Goal: Information Seeking & Learning: Learn about a topic

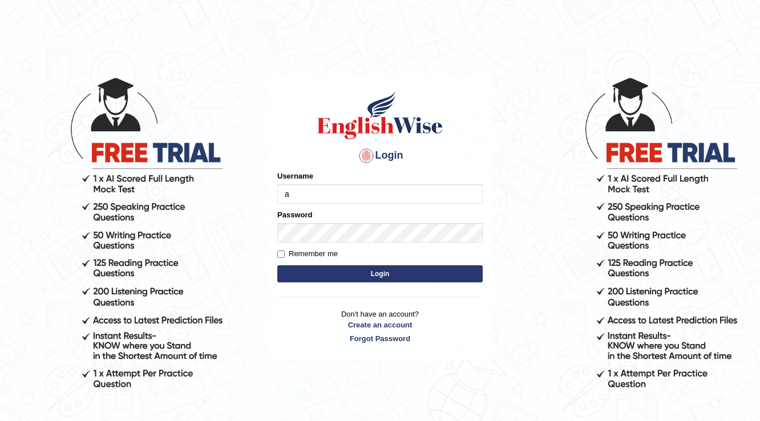
type input "alsuhail"
click at [284, 257] on input "Remember me" at bounding box center [280, 253] width 7 height 7
checkbox input "true"
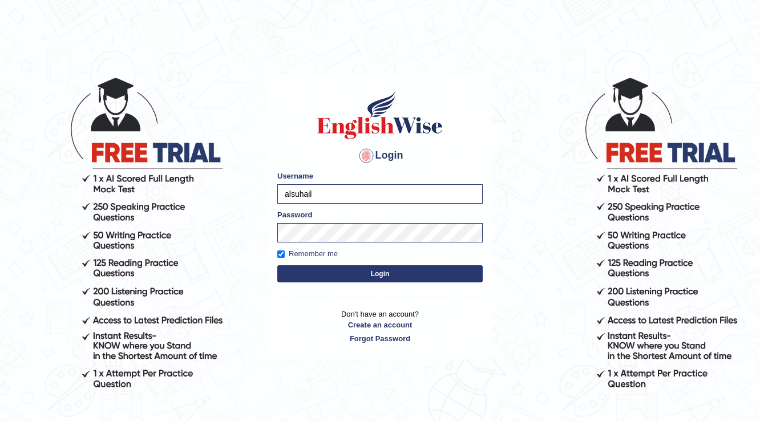
click at [294, 268] on button "Login" at bounding box center [379, 273] width 205 height 17
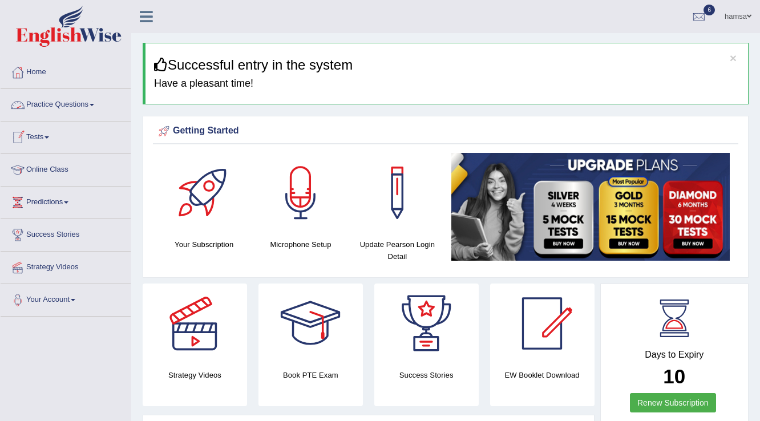
click at [92, 108] on link "Practice Questions" at bounding box center [66, 103] width 130 height 29
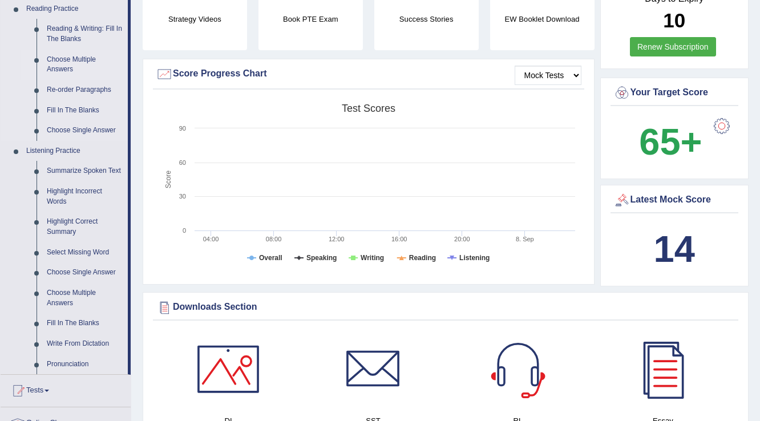
scroll to position [365, 0]
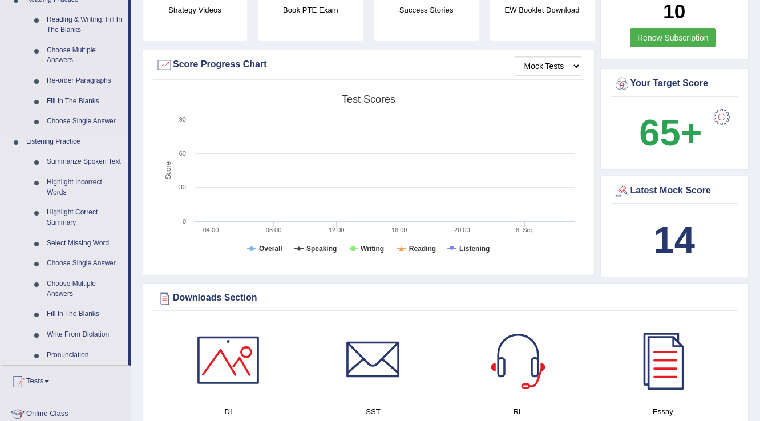
click at [85, 162] on link "Summarize Spoken Text" at bounding box center [85, 162] width 86 height 21
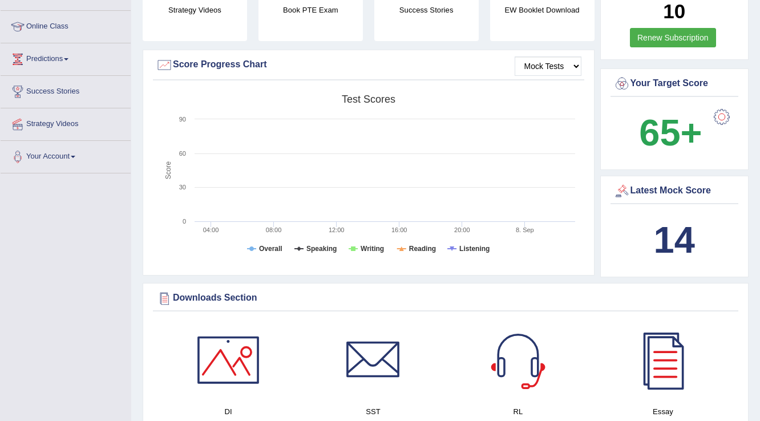
scroll to position [143, 0]
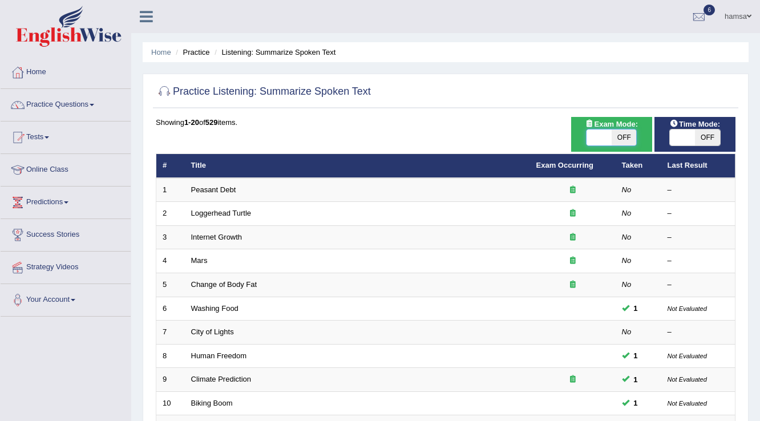
click at [605, 135] on span at bounding box center [599, 138] width 25 height 16
checkbox input "true"
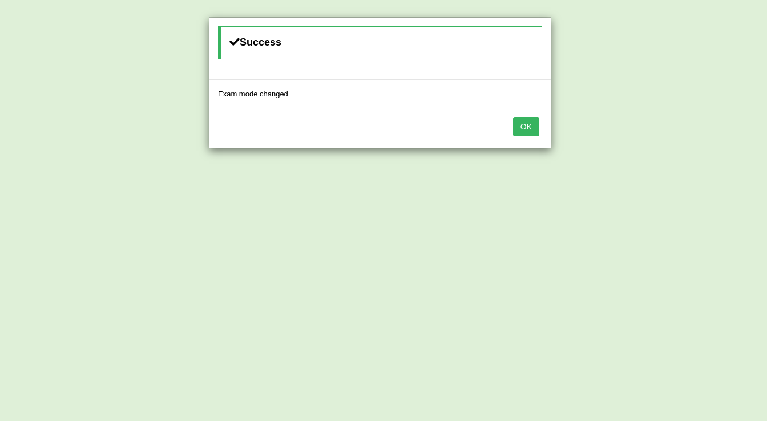
click at [509, 131] on div "OK" at bounding box center [379, 128] width 341 height 40
click at [525, 131] on button "OK" at bounding box center [526, 126] width 26 height 19
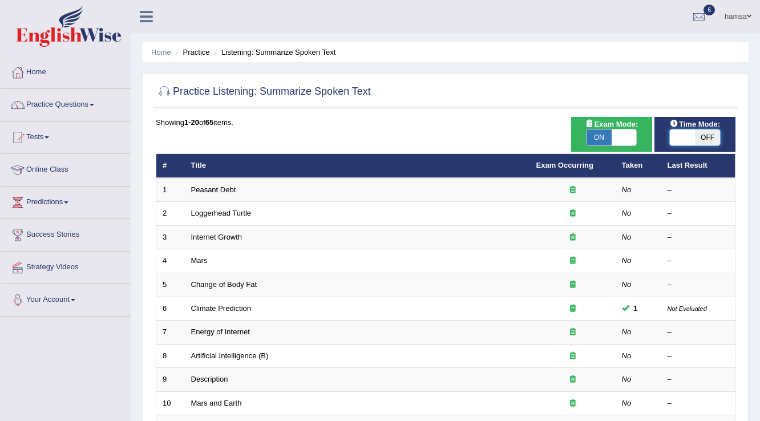
click at [680, 135] on span at bounding box center [682, 138] width 25 height 16
checkbox input "true"
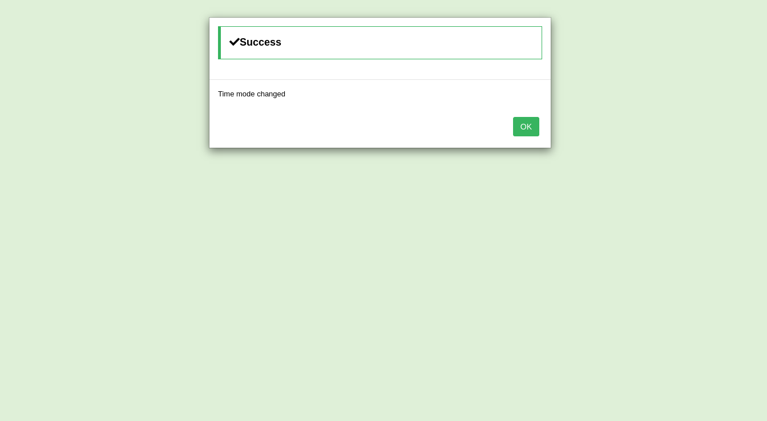
click at [520, 129] on button "OK" at bounding box center [526, 126] width 26 height 19
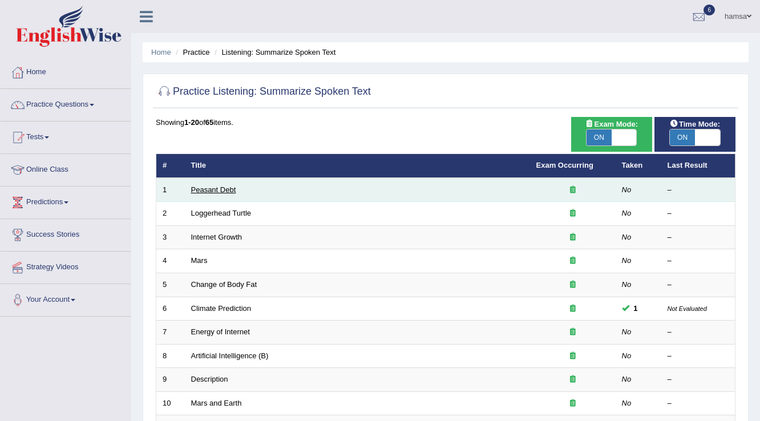
click at [233, 192] on link "Peasant Debt" at bounding box center [213, 189] width 45 height 9
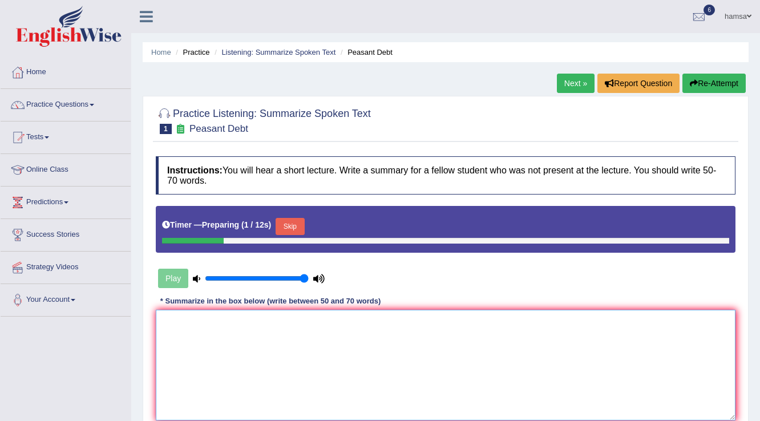
click at [290, 317] on textarea at bounding box center [446, 365] width 580 height 111
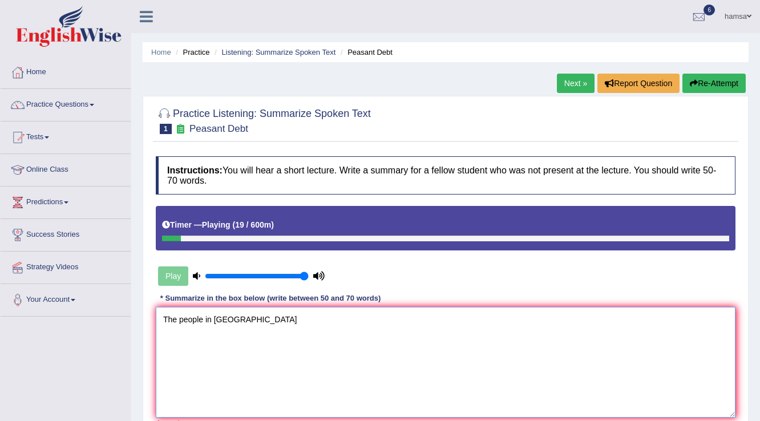
click at [202, 319] on textarea "The people in India" at bounding box center [446, 362] width 580 height 111
click at [285, 319] on textarea "these days 150 of people in India" at bounding box center [446, 362] width 580 height 111
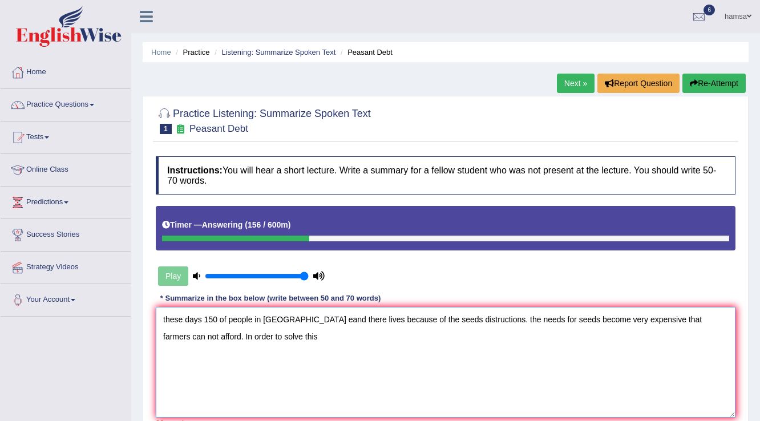
click at [290, 316] on textarea "these days 150 of people in India eand there lives because of the seeds distruc…" at bounding box center [446, 362] width 580 height 111
click at [159, 319] on textarea "these days 150 of people in India end there lives because of the seeds distruct…" at bounding box center [446, 362] width 580 height 111
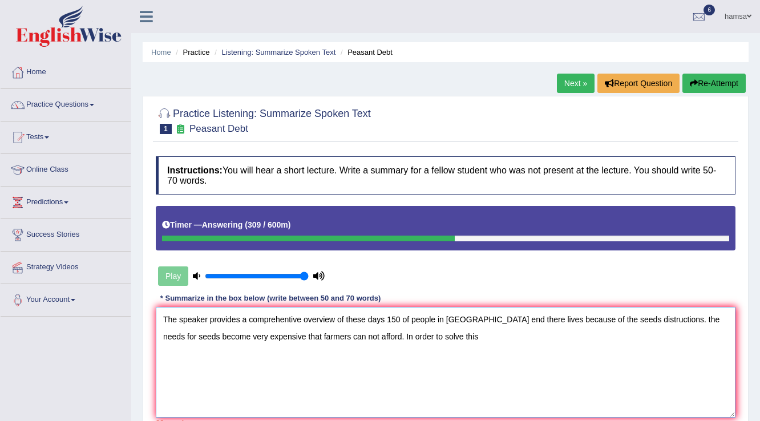
click at [436, 318] on textarea "The speaker provides a comprehentive overview of these days 150 of people in In…" at bounding box center [446, 362] width 580 height 111
click at [470, 318] on textarea "The speaker provides a comprehentive overview of farmers crieses these days in …" at bounding box center [446, 362] width 580 height 111
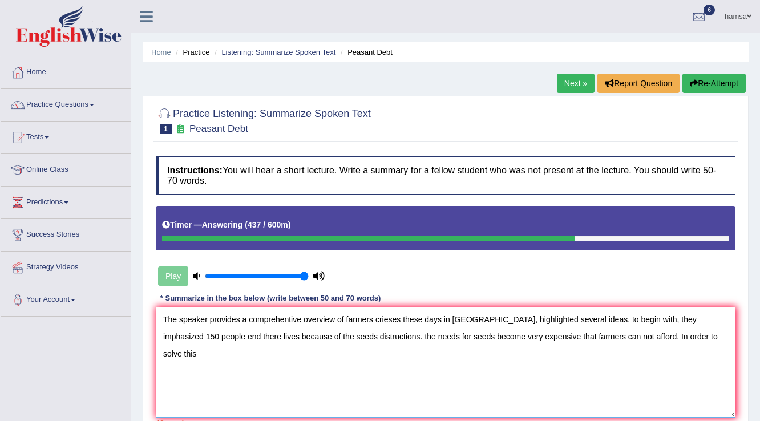
click at [199, 335] on textarea "The speaker provides a comprehentive overview of farmers crieses these days in …" at bounding box center [446, 362] width 580 height 111
click at [333, 336] on textarea "The speaker provides a comprehentive overview of farmers crieses these days in …" at bounding box center [446, 362] width 580 height 111
click at [518, 334] on textarea "The speaker provides a comprehentive overview of farmers crieses these days in …" at bounding box center [446, 362] width 580 height 111
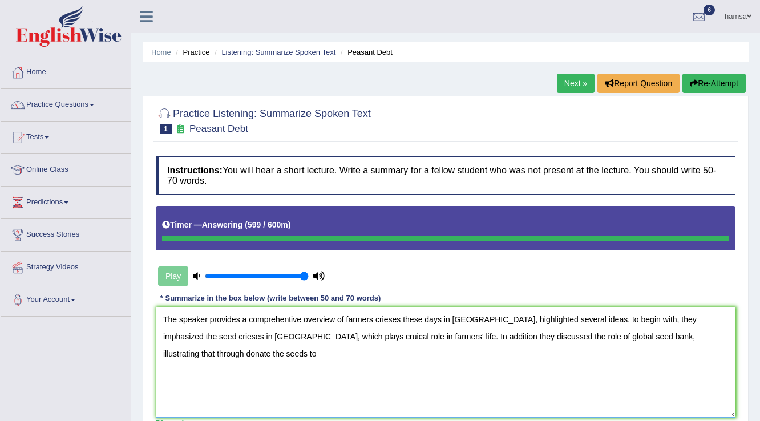
type textarea "The speaker provides a comprehentive overview of farmers crieses these days in …"
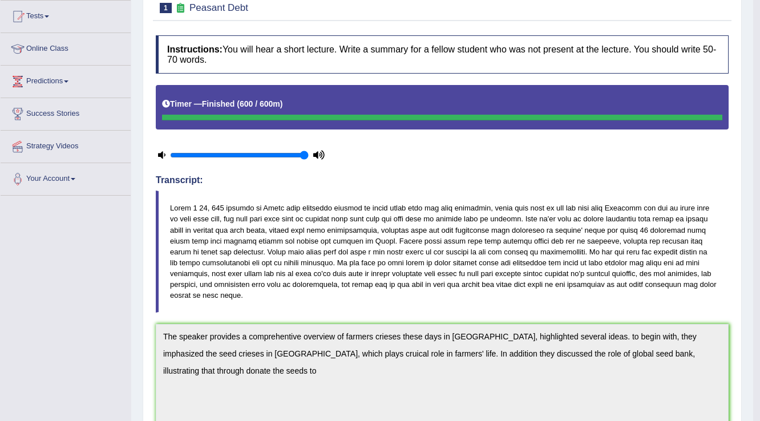
scroll to position [16, 0]
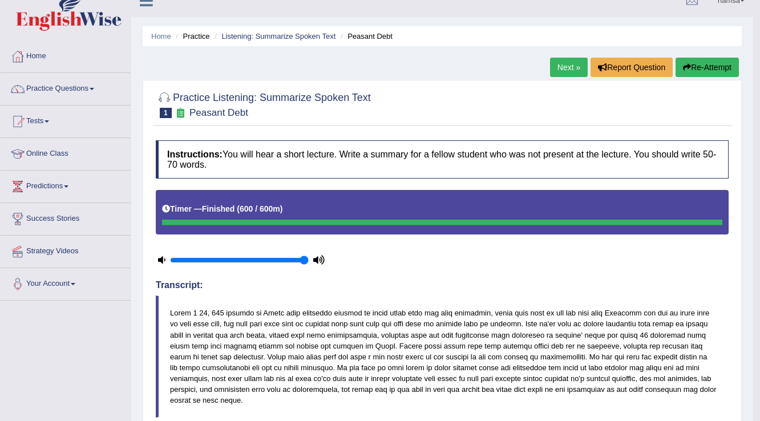
click at [711, 61] on button "Re-Attempt" at bounding box center [707, 67] width 63 height 19
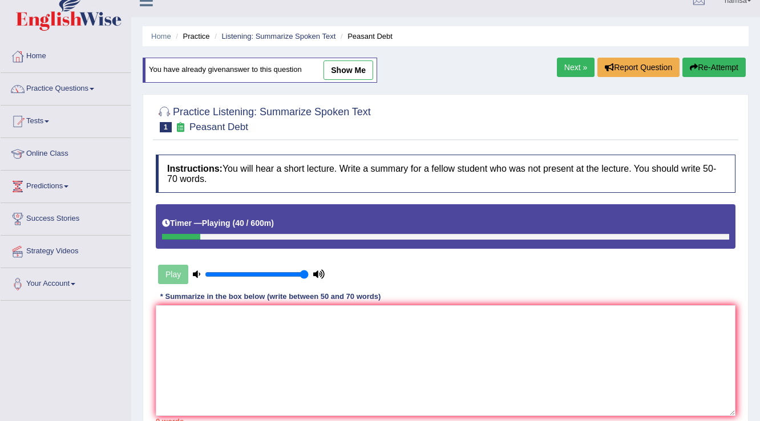
click at [557, 63] on link "Next »" at bounding box center [576, 67] width 38 height 19
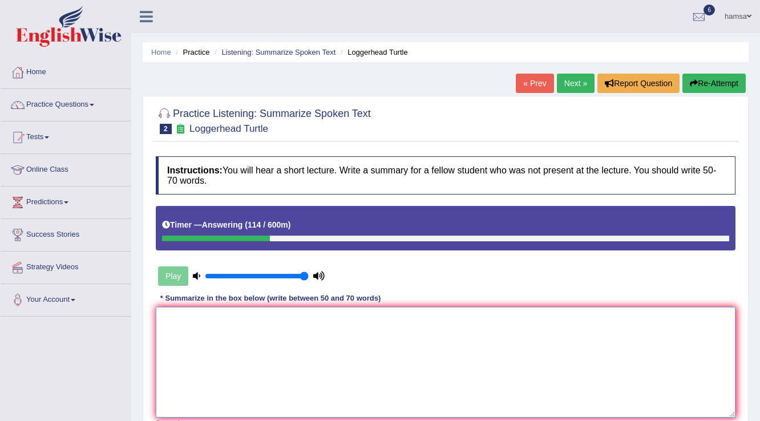
click at [260, 317] on textarea at bounding box center [446, 362] width 580 height 111
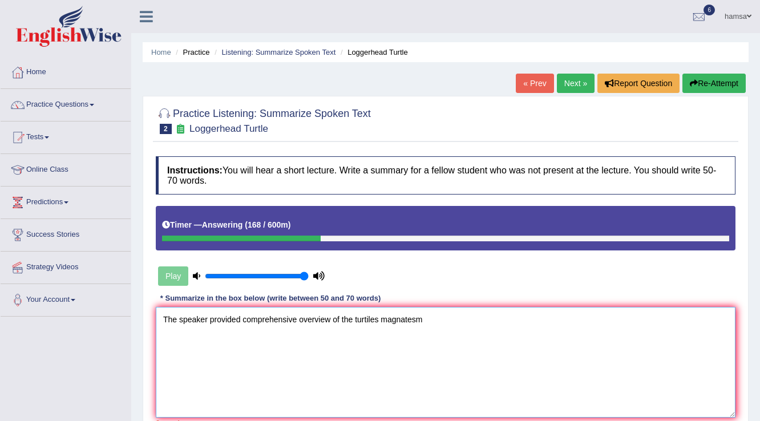
click at [411, 318] on textarea "The speaker provided comprehensive overview of the turtiles magnatesm" at bounding box center [446, 362] width 580 height 111
click at [456, 321] on textarea "The speaker provided comprehensive overview of the turtiles magnatism" at bounding box center [446, 362] width 580 height 111
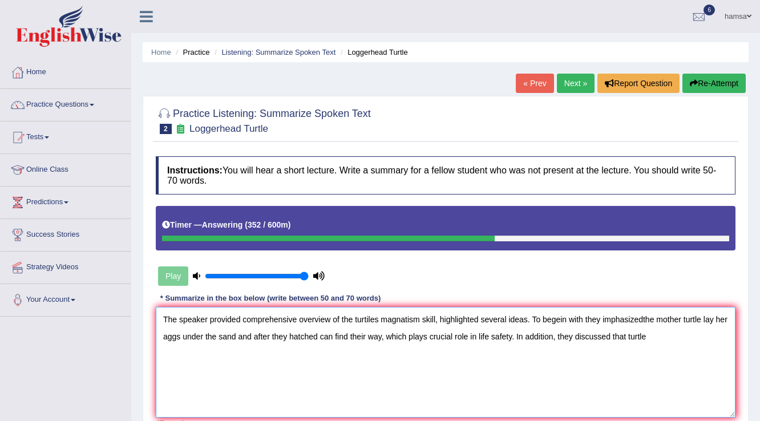
click at [372, 318] on textarea "The speaker provided comprehensive overview of the turtiles magnatism skill, hi…" at bounding box center [446, 362] width 580 height 111
click at [652, 340] on textarea "The speaker provided comprehensive overview of the turtles magnatism skill, hig…" at bounding box center [446, 362] width 580 height 111
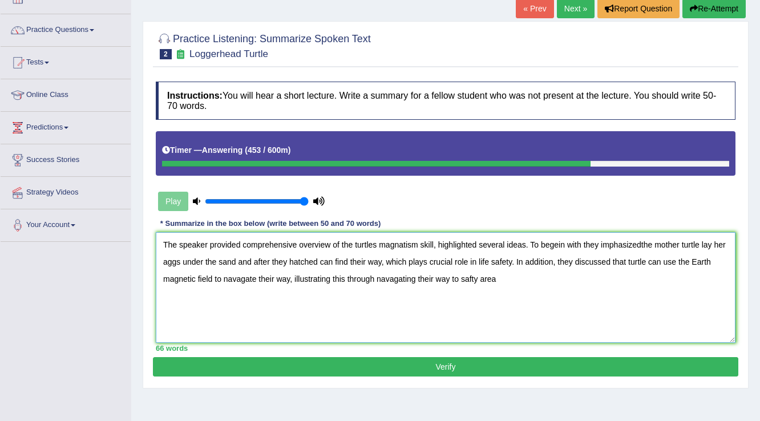
scroll to position [91, 0]
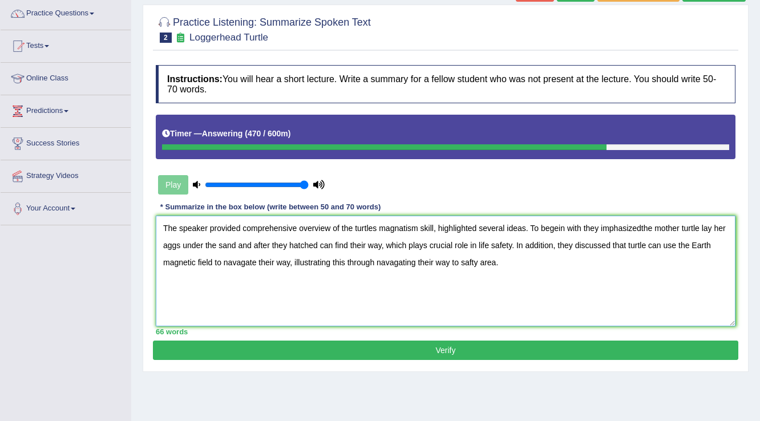
click at [553, 245] on textarea "The speaker provided comprehensive overview of the turtles magnatism skill, hig…" at bounding box center [446, 271] width 580 height 111
click at [566, 245] on textarea "The speaker provided comprehensive overview of the turtles magnatism skill, hig…" at bounding box center [446, 271] width 580 height 111
click at [563, 245] on textarea "The speaker provided comprehensive overview of the turtles magnatism skill, hig…" at bounding box center [446, 271] width 580 height 111
click at [377, 262] on textarea "The speaker provided comprehensive overview of the turtles magnatism skill, hig…" at bounding box center [446, 271] width 580 height 111
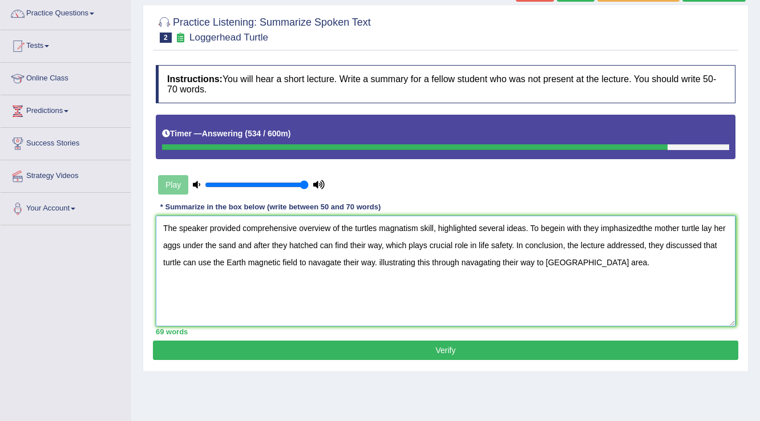
drag, startPoint x: 377, startPoint y: 260, endPoint x: 585, endPoint y: 264, distance: 208.3
click at [585, 264] on textarea "The speaker provided comprehensive overview of the turtles magnatism skill, hig…" at bounding box center [446, 271] width 580 height 111
click at [383, 243] on textarea "The speaker provided comprehensive overview of the turtles magnatism skill, hig…" at bounding box center [446, 271] width 580 height 111
paste textarea "illustrating this through navagating their way to safty area."
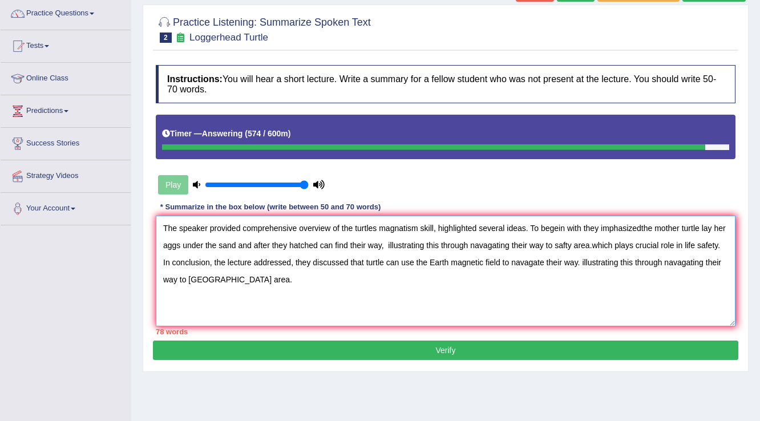
drag, startPoint x: 228, startPoint y: 278, endPoint x: 580, endPoint y: 262, distance: 352.4
click at [580, 262] on textarea "The speaker provided comprehensive overview of the turtles magnatism skill, hig…" at bounding box center [446, 271] width 580 height 111
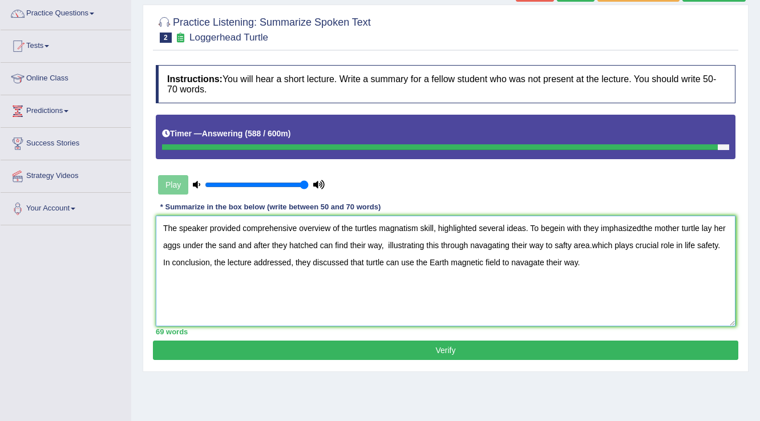
type textarea "The speaker provided comprehensive overview of the turtles magnatism skill, hig…"
click at [439, 354] on button "Verify" at bounding box center [445, 350] width 585 height 19
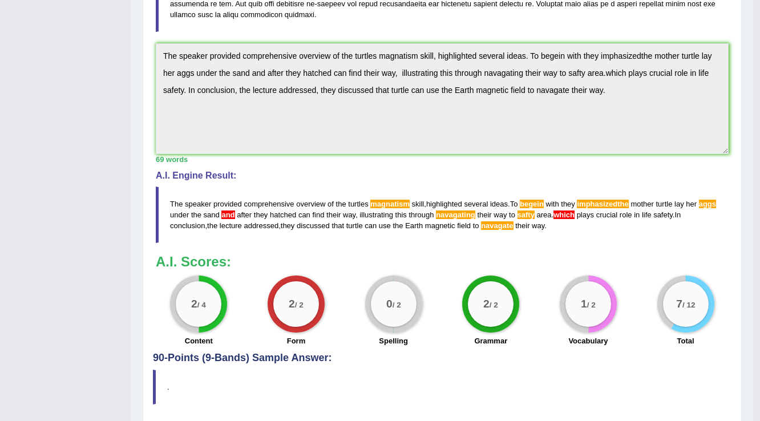
scroll to position [393, 0]
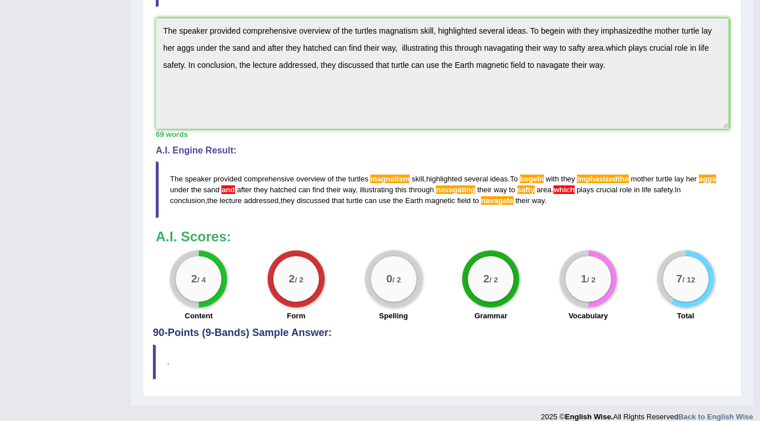
drag, startPoint x: 167, startPoint y: 162, endPoint x: 246, endPoint y: 201, distance: 88.5
click at [246, 201] on blockquote "The speaker provided comprehensive overview of the turtles magnatism skill , hi…" at bounding box center [442, 189] width 573 height 56
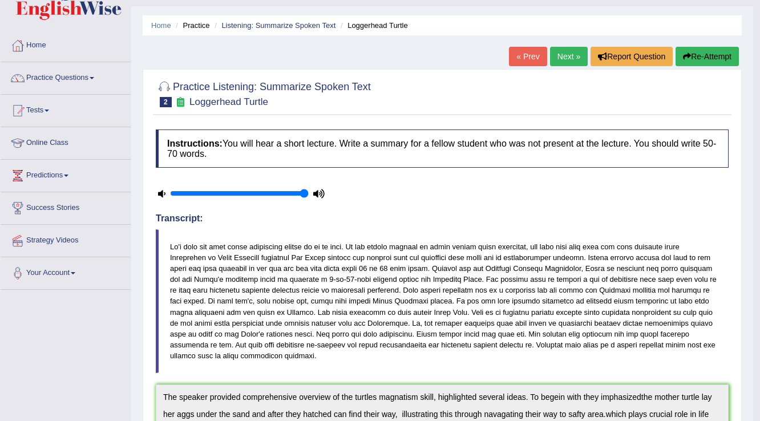
scroll to position [0, 0]
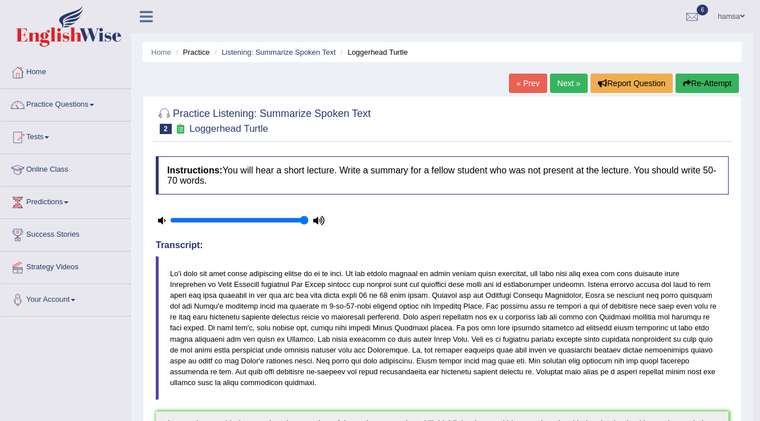
click at [696, 84] on button "Re-Attempt" at bounding box center [707, 83] width 63 height 19
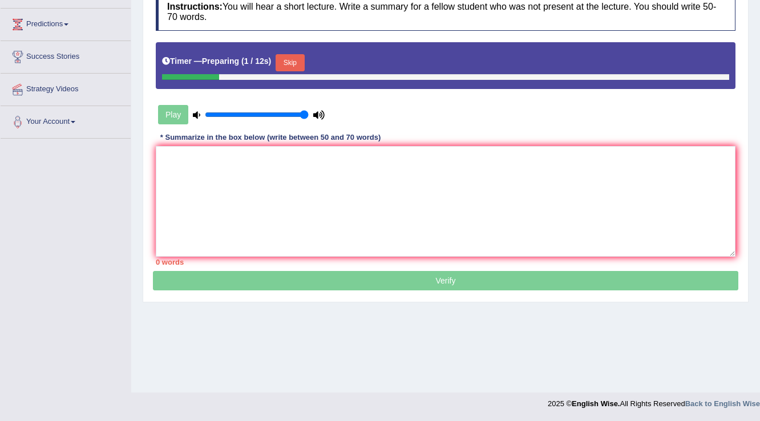
scroll to position [178, 0]
paste textarea "he speaker provided comprehensive overview of the turtles magnatism skill, high…"
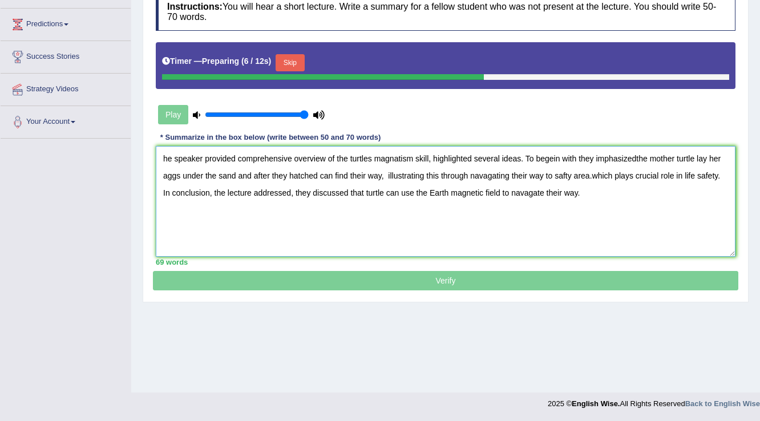
click at [161, 155] on textarea "he speaker provided comprehensive overview of the turtles magnatism skill, high…" at bounding box center [446, 201] width 580 height 111
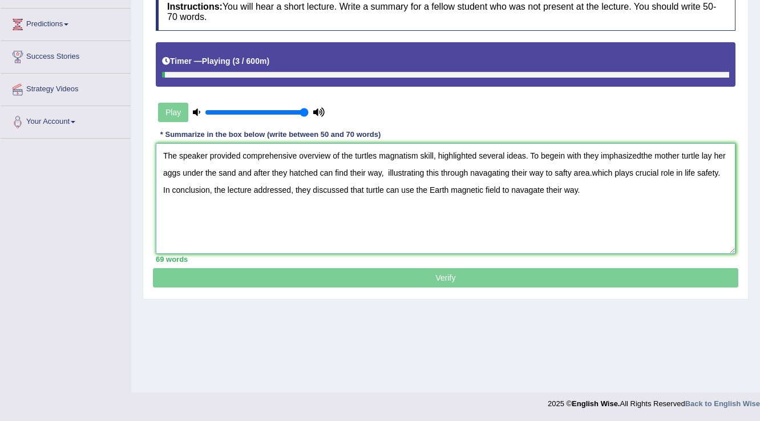
click at [417, 155] on textarea "The speaker provided comprehensive overview of the turtles magnatism skill, hig…" at bounding box center [446, 198] width 580 height 111
click at [558, 154] on textarea "The speaker provided comprehensive overview of the turtles magnetism skill, hig…" at bounding box center [446, 198] width 580 height 111
click at [598, 155] on textarea "The speaker provided comprehensive overview of the turtles magnetism skill, hig…" at bounding box center [446, 198] width 580 height 111
click at [638, 153] on textarea "The speaker provided comprehensive overview of the turtles magnetism skill, hig…" at bounding box center [446, 198] width 580 height 111
click at [165, 173] on textarea "The speaker provided comprehensive overview of the turtles magnetism skill, hig…" at bounding box center [446, 198] width 580 height 111
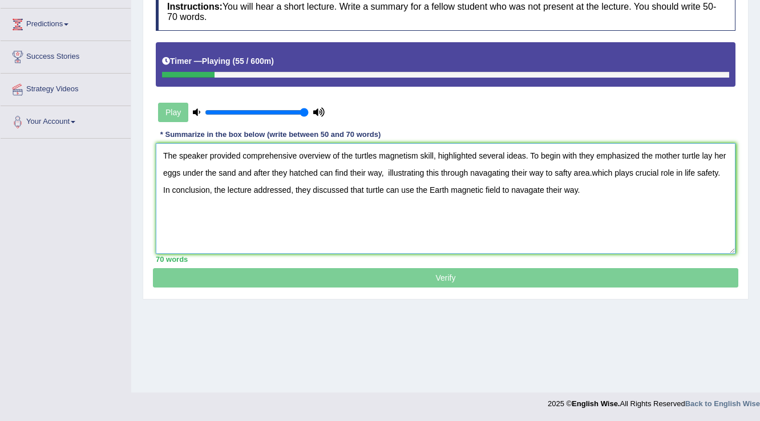
click at [487, 172] on textarea "The speaker provided comprehensive overview of the turtles magnetism skill, hig…" at bounding box center [446, 198] width 580 height 111
click at [564, 171] on textarea "The speaker provided comprehensive overview of the turtles magnetism skill, hig…" at bounding box center [446, 198] width 580 height 111
click at [561, 171] on textarea "The speaker provided comprehensive overview of the turtles magnetism skill, hig…" at bounding box center [446, 198] width 580 height 111
click at [593, 171] on textarea "The speaker provided comprehensive overview of the turtles magnetism skill, hig…" at bounding box center [446, 198] width 580 height 111
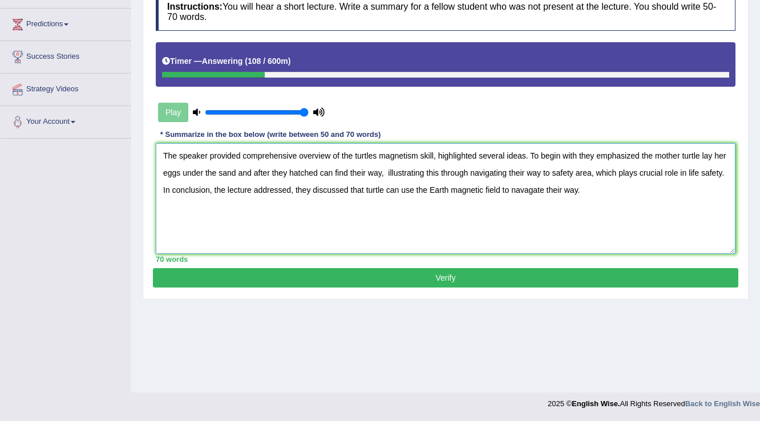
click at [527, 190] on textarea "The speaker provided comprehensive overview of the turtles magnetism skill, hig…" at bounding box center [446, 198] width 580 height 111
type textarea "The speaker provided comprehensive overview of the turtles magnetism skill, hig…"
click at [411, 278] on button "Verify" at bounding box center [445, 277] width 585 height 19
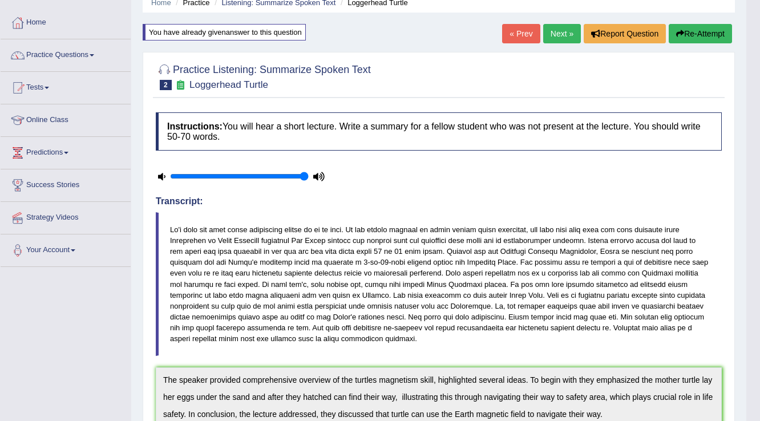
scroll to position [0, 0]
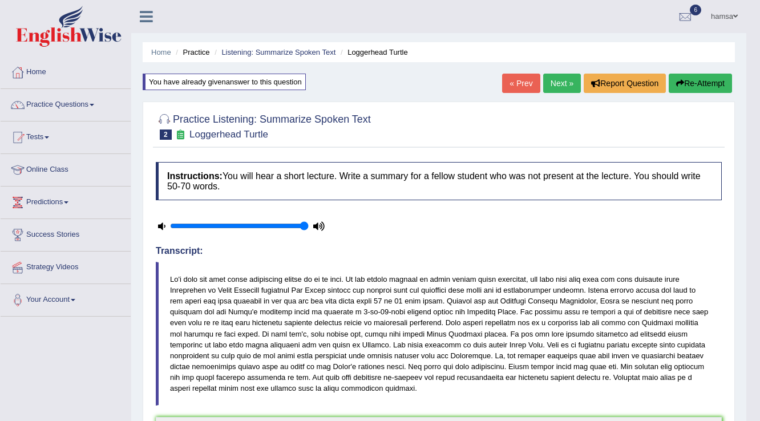
click at [568, 88] on link "Next »" at bounding box center [562, 83] width 38 height 19
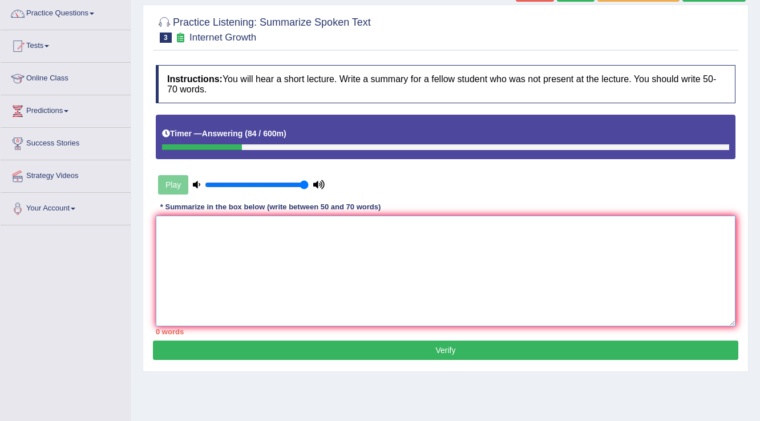
click at [333, 250] on textarea at bounding box center [446, 271] width 580 height 111
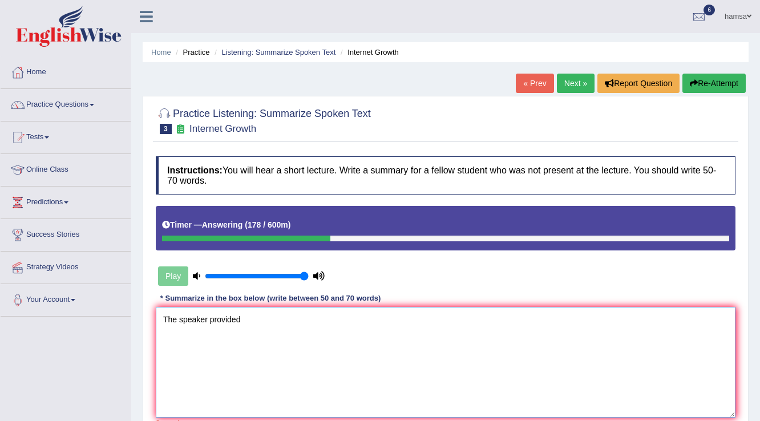
type textarea "The speaker provided"
click at [690, 84] on icon "button" at bounding box center [694, 83] width 8 height 8
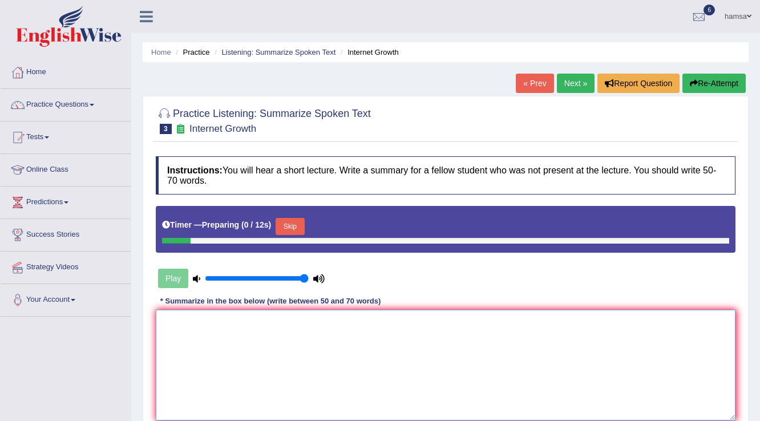
click at [227, 337] on textarea at bounding box center [446, 365] width 580 height 111
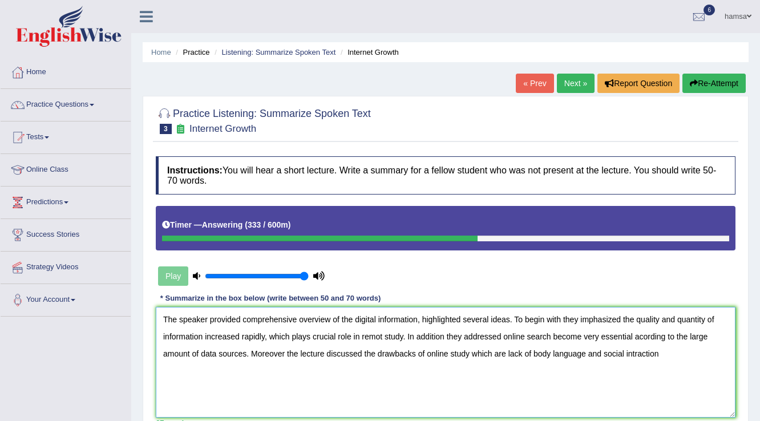
scroll to position [46, 0]
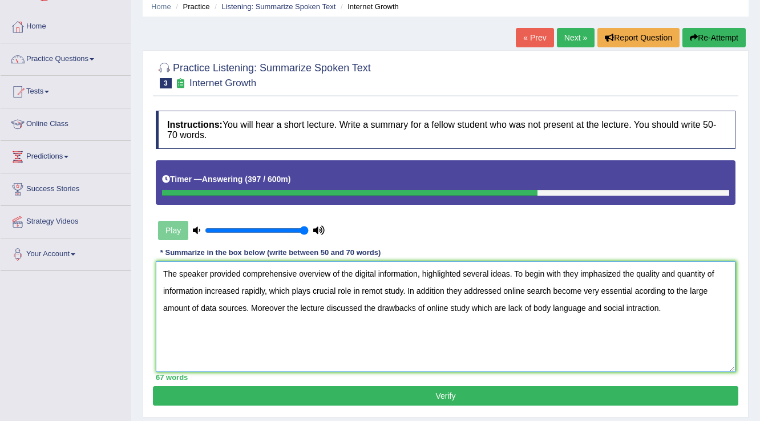
click at [246, 305] on textarea "The speaker provided comprehensive overview of the digital information, highlig…" at bounding box center [446, 316] width 580 height 111
click at [516, 309] on textarea "The speaker provided comprehensive overview of the digital information, highlig…" at bounding box center [446, 316] width 580 height 111
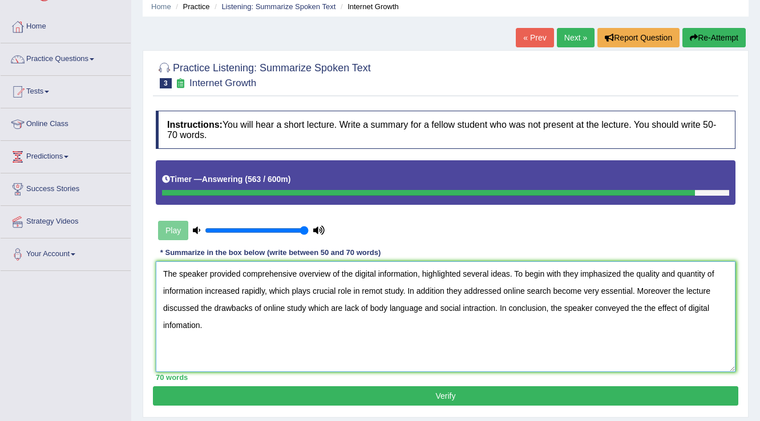
type textarea "The speaker provided comprehensive overview of the digital information, highlig…"
click at [365, 390] on button "Verify" at bounding box center [445, 395] width 585 height 19
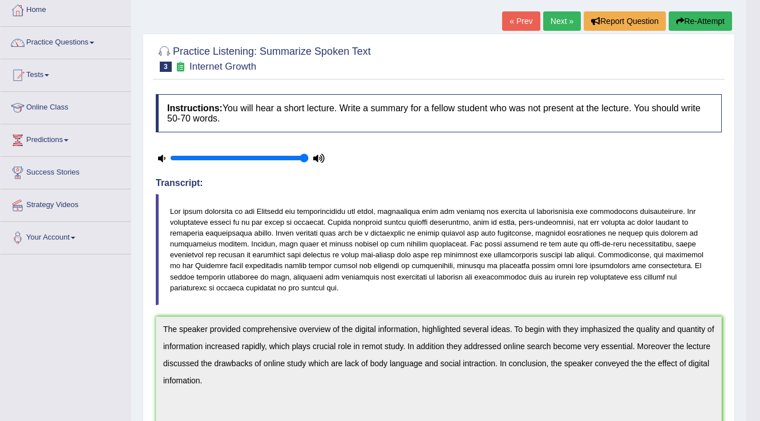
scroll to position [0, 0]
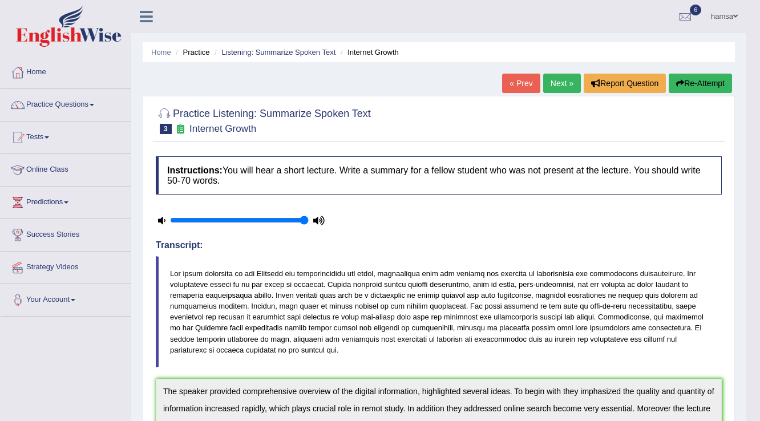
click at [702, 78] on button "Re-Attempt" at bounding box center [700, 83] width 63 height 19
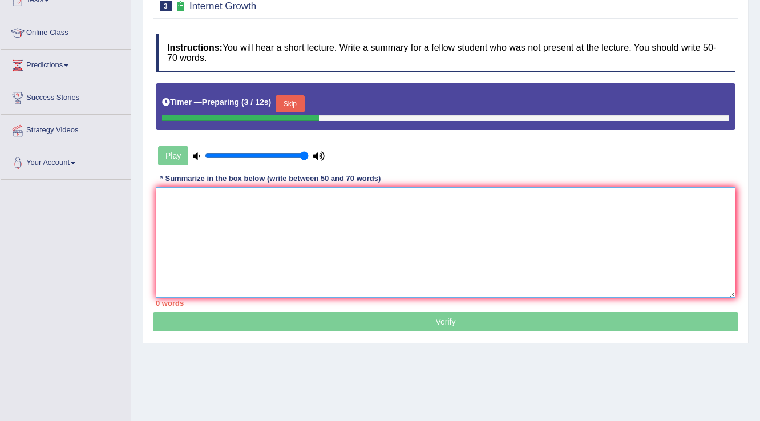
drag, startPoint x: 251, startPoint y: 197, endPoint x: 209, endPoint y: 215, distance: 45.8
click at [209, 215] on textarea at bounding box center [446, 242] width 580 height 111
paste textarea "The speaker provided comprehensive overview of the digital information, highlig…"
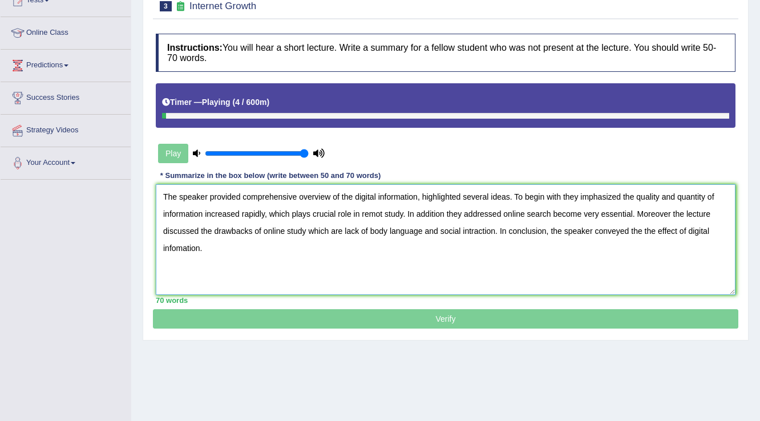
click at [584, 197] on textarea "The speaker provided comprehensive overview of the digital information, highlig…" at bounding box center [446, 239] width 580 height 111
click at [381, 212] on textarea "The speaker provided comprehensive overview of the digital information, highlig…" at bounding box center [446, 239] width 580 height 111
click at [447, 214] on textarea "The speaker provided comprehensive overview of the digital information, highlig…" at bounding box center [446, 239] width 580 height 111
click at [676, 215] on textarea "The speaker provided comprehensive overview of the digital information, highlig…" at bounding box center [446, 239] width 580 height 111
click at [174, 246] on textarea "The speaker provided comprehensive overview of the digital information, highlig…" at bounding box center [446, 239] width 580 height 111
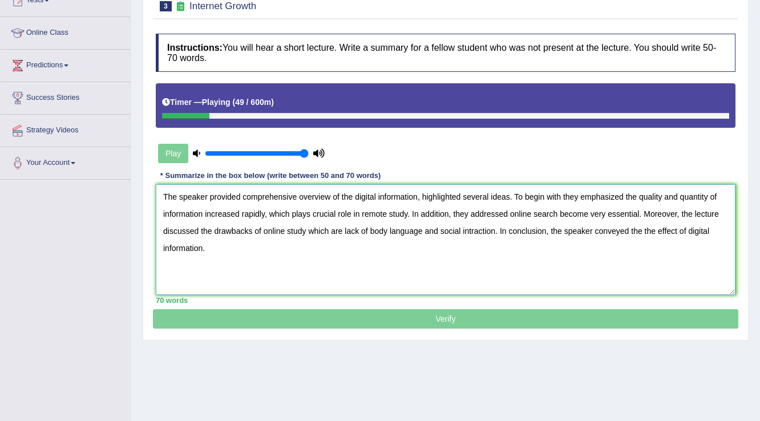
click at [471, 229] on textarea "The speaker provided comprehensive overview of the digital information, highlig…" at bounding box center [446, 239] width 580 height 111
click at [648, 231] on textarea "The speaker provided comprehensive overview of the digital information, highlig…" at bounding box center [446, 239] width 580 height 111
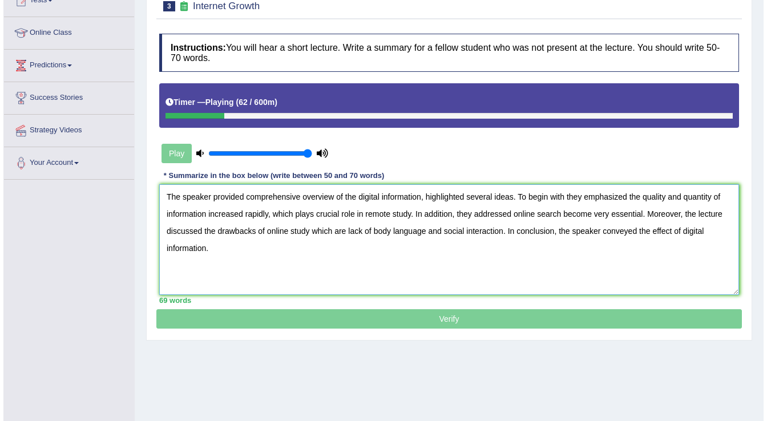
scroll to position [178, 0]
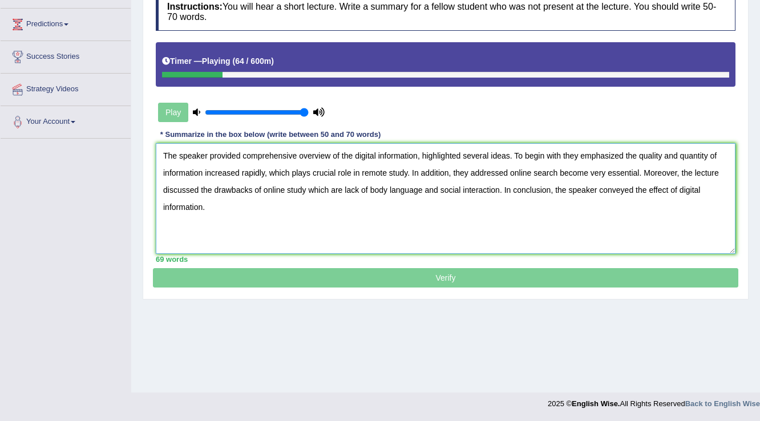
type textarea "The speaker provided comprehensive overview of the digital information, highlig…"
click at [460, 280] on p "Verify" at bounding box center [445, 136] width 585 height 304
click at [446, 276] on p "Verify" at bounding box center [445, 136] width 585 height 304
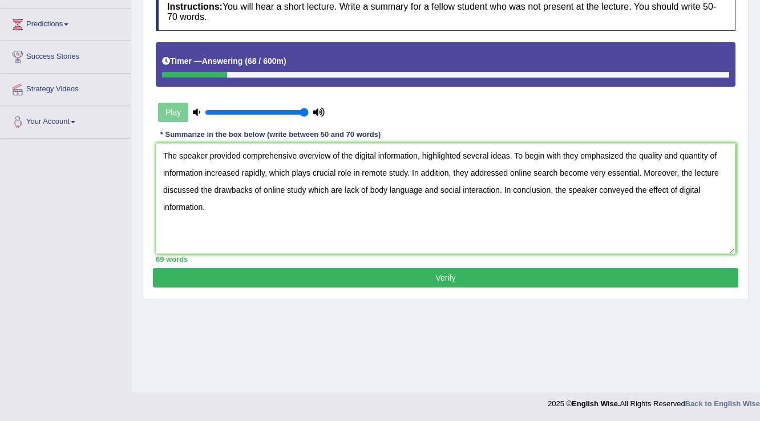
click at [445, 276] on button "Verify" at bounding box center [445, 277] width 585 height 19
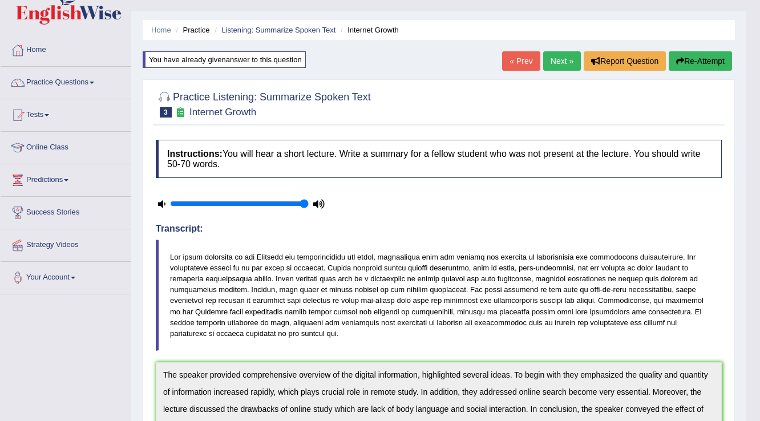
scroll to position [0, 0]
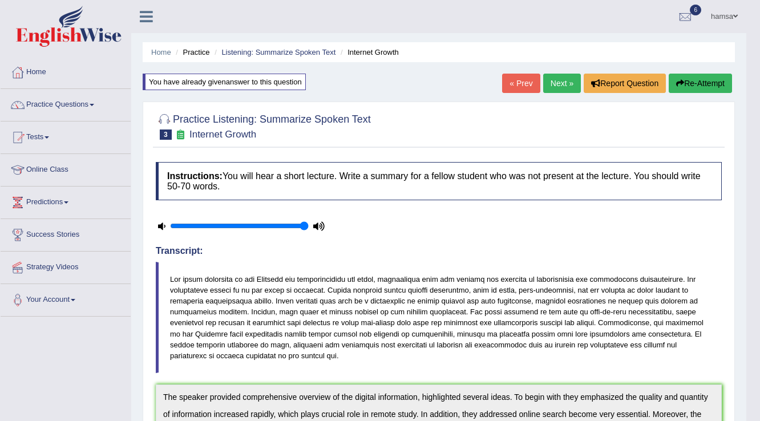
click at [557, 86] on link "Next »" at bounding box center [562, 83] width 38 height 19
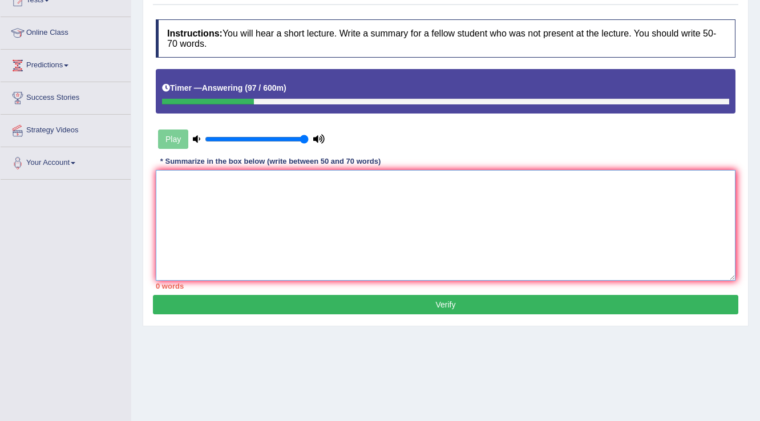
click at [346, 245] on textarea at bounding box center [446, 225] width 580 height 111
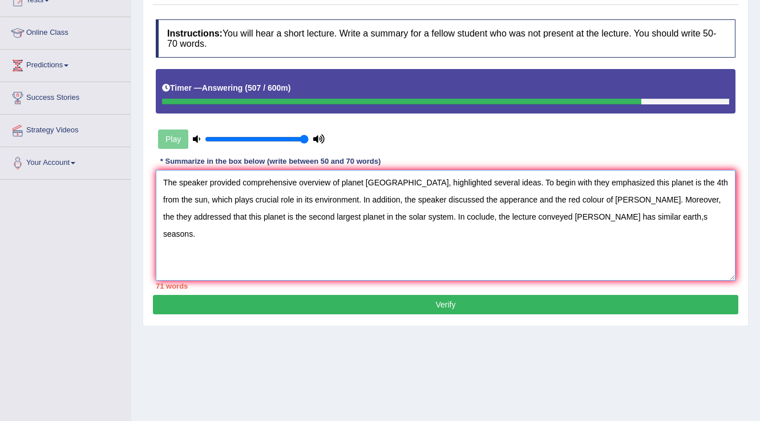
click at [531, 198] on textarea "The speaker provided comprehensive overview of planet Mars, highlighted several…" at bounding box center [446, 225] width 580 height 111
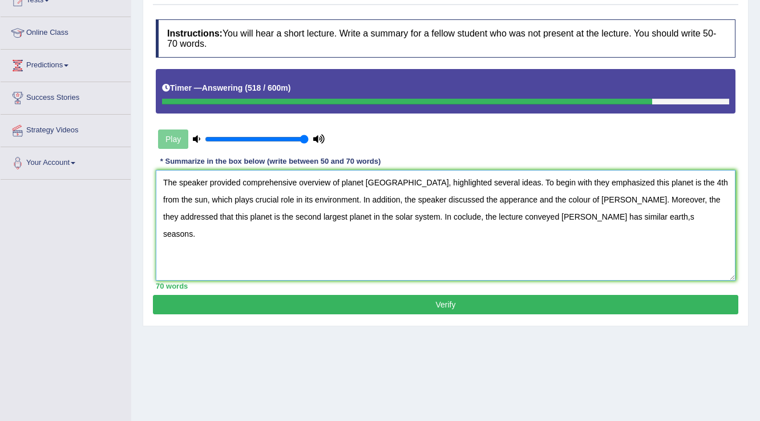
click at [629, 196] on textarea "The speaker provided comprehensive overview of planet Mars, highlighted several…" at bounding box center [446, 225] width 580 height 111
click at [573, 196] on textarea "The speaker provided comprehensive overview of planet Mars, highlighted several…" at bounding box center [446, 225] width 580 height 111
click at [471, 216] on textarea "The speaker provided comprehensive overview of planet Mars, highlighted several…" at bounding box center [446, 225] width 580 height 111
type textarea "The speaker provided comprehensive overview of planet Mars, highlighted several…"
click at [457, 305] on button "Verify" at bounding box center [445, 304] width 585 height 19
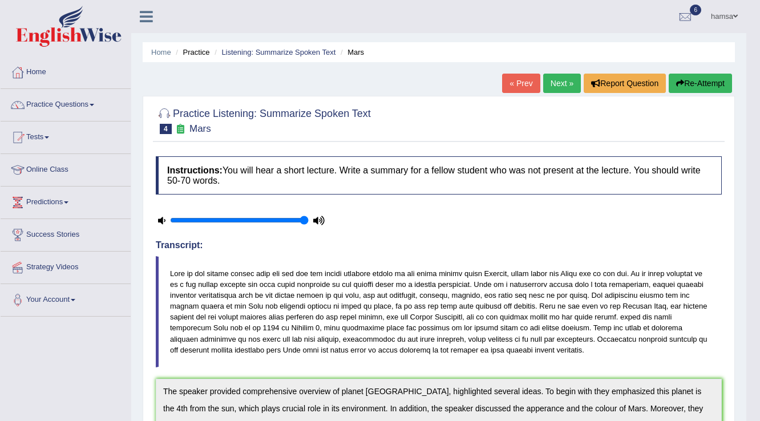
click at [676, 87] on icon "button" at bounding box center [680, 83] width 8 height 8
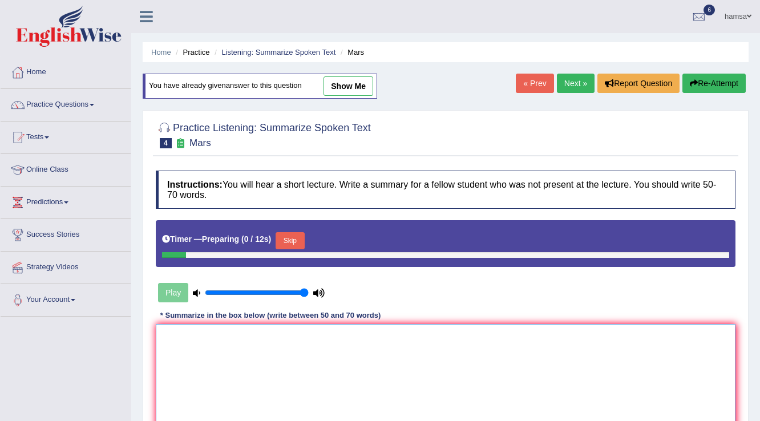
click at [281, 375] on textarea at bounding box center [446, 379] width 580 height 111
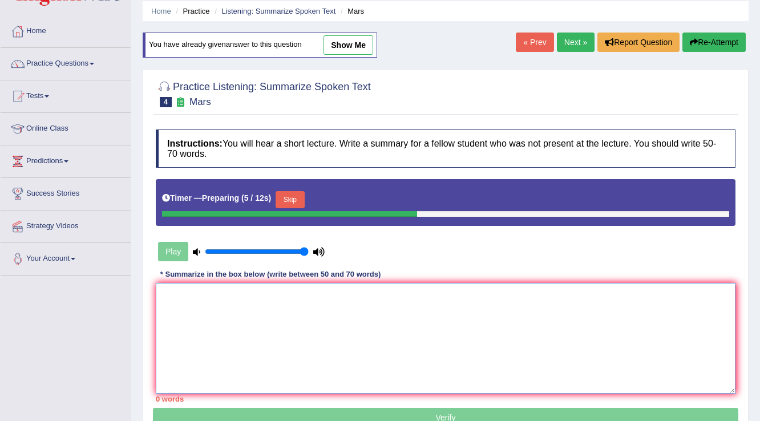
scroll to position [137, 0]
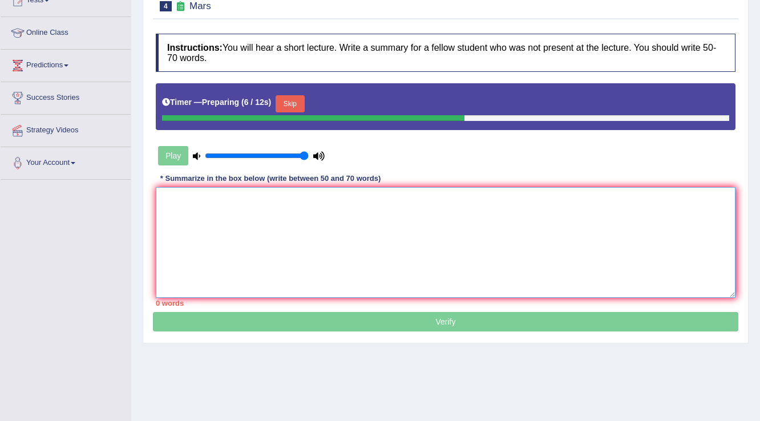
click at [363, 219] on textarea at bounding box center [446, 242] width 580 height 111
paste textarea "e speaker provided comprehensive overview of planet [GEOGRAPHIC_DATA], highligh…"
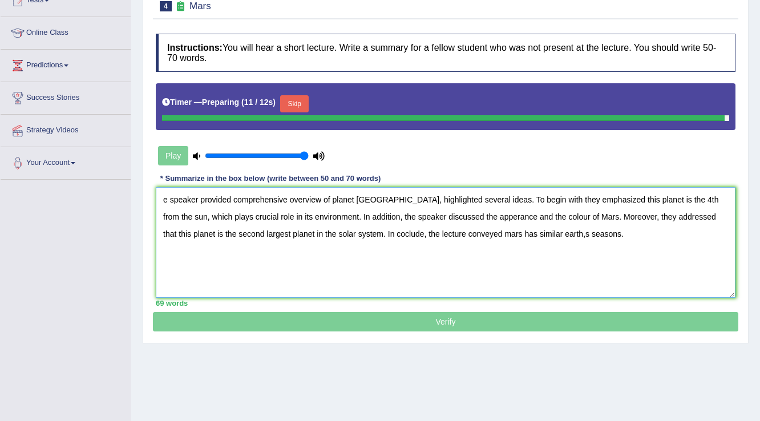
click at [163, 198] on textarea "e speaker provided comprehensive overview of planet [GEOGRAPHIC_DATA], highligh…" at bounding box center [446, 242] width 580 height 111
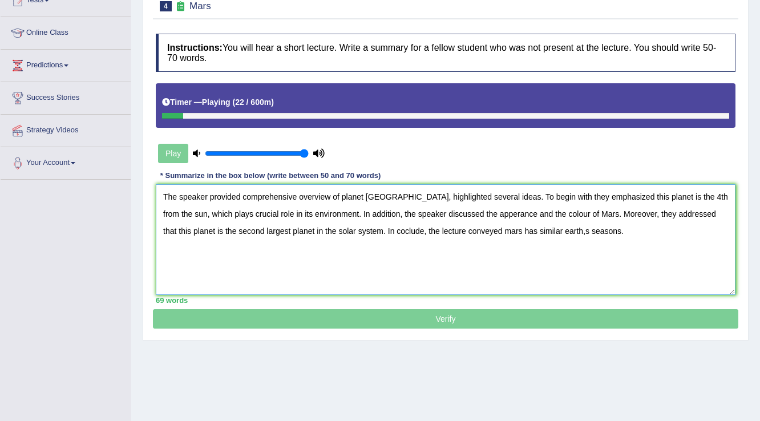
click at [467, 215] on textarea "The speaker provided comprehensive overview of planet [GEOGRAPHIC_DATA], highli…" at bounding box center [446, 239] width 580 height 111
click at [367, 231] on textarea "The speaker provided comprehensive overview of planet [GEOGRAPHIC_DATA], highli…" at bounding box center [446, 239] width 580 height 111
click at [371, 230] on textarea "The speaker provided comprehensive overview of planet [GEOGRAPHIC_DATA], highli…" at bounding box center [446, 239] width 580 height 111
click at [541, 234] on textarea "The speaker provided comprehensive overview of planet [GEOGRAPHIC_DATA], highli…" at bounding box center [446, 239] width 580 height 111
type textarea "The speaker provided comprehensive overview of planet [GEOGRAPHIC_DATA], highli…"
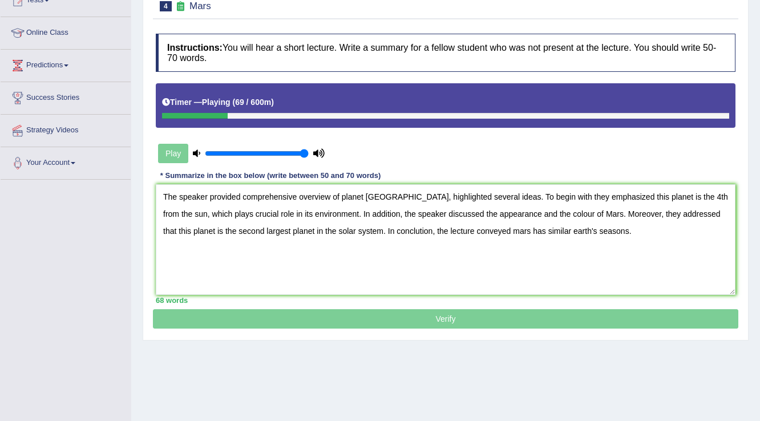
click at [483, 322] on p "Verify" at bounding box center [445, 177] width 585 height 304
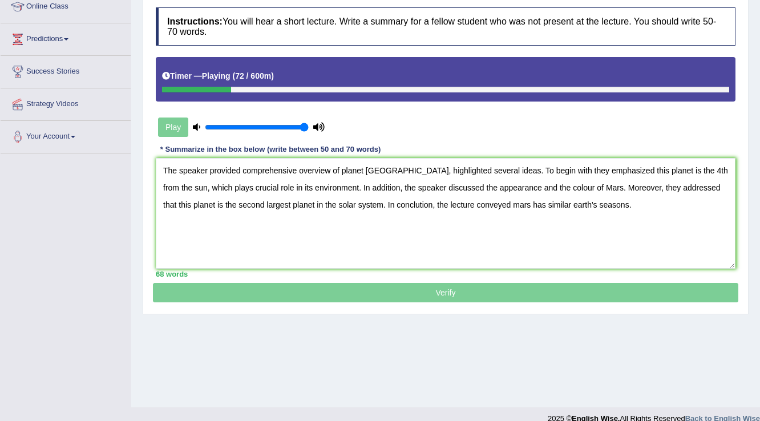
scroll to position [178, 0]
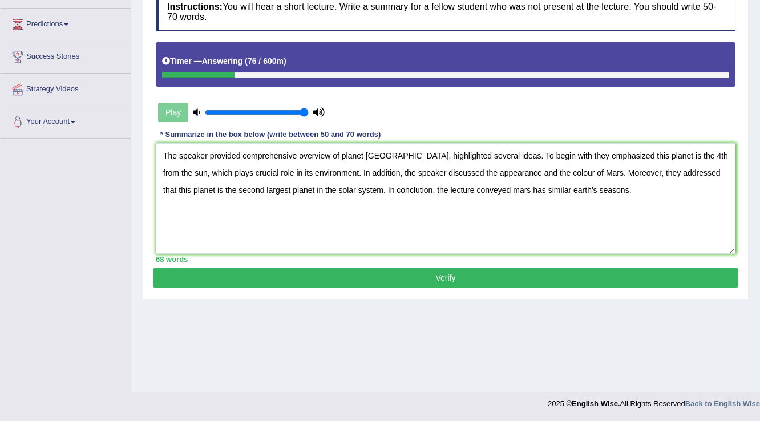
click at [452, 276] on button "Verify" at bounding box center [445, 277] width 585 height 19
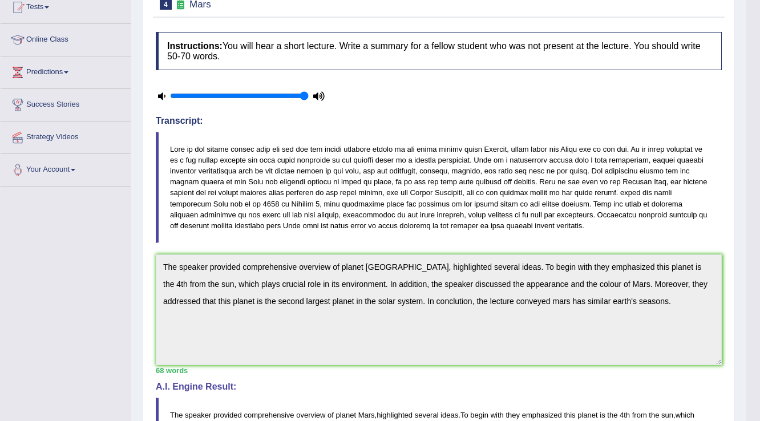
scroll to position [12, 0]
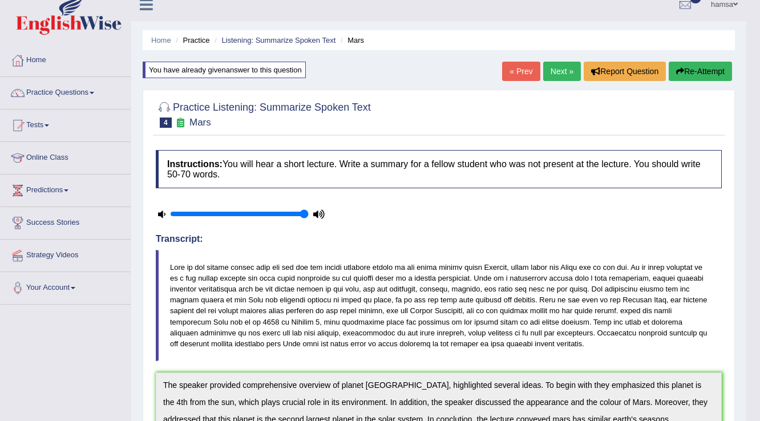
click at [560, 67] on link "Next »" at bounding box center [562, 71] width 38 height 19
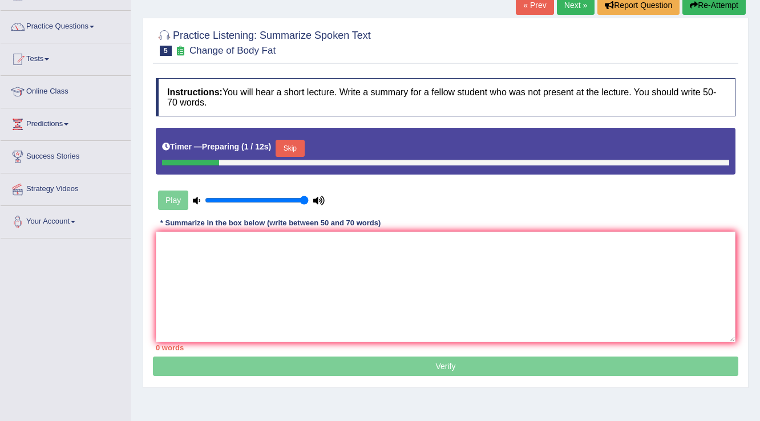
scroll to position [91, 0]
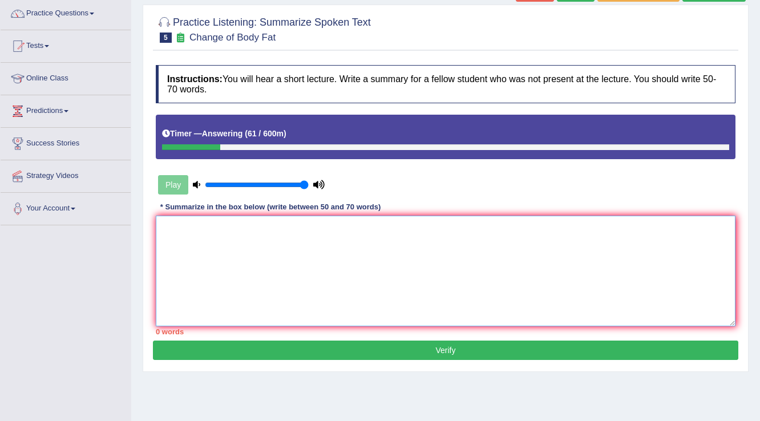
click at [276, 254] on textarea at bounding box center [446, 271] width 580 height 111
type textarea "t"
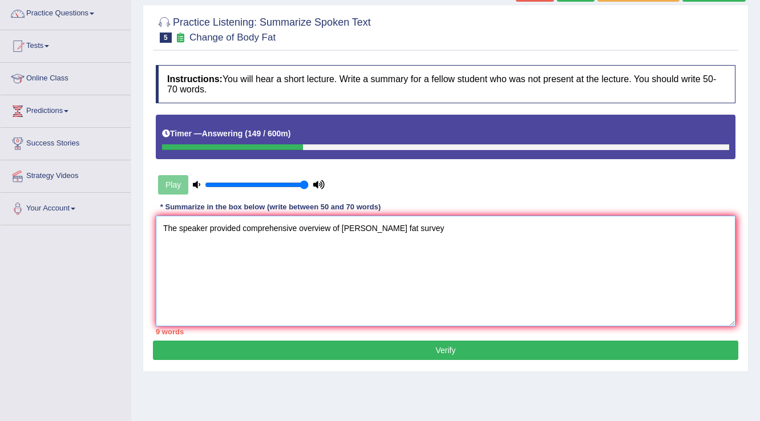
click at [362, 228] on textarea "The speaker provided comprehensive overview of lossing fat survey" at bounding box center [446, 271] width 580 height 111
click at [350, 226] on textarea "The speaker provided comprehensive overview of lossing fat survey" at bounding box center [446, 271] width 580 height 111
click at [404, 226] on textarea "The speaker provided comprehensive overview of losing fat survey" at bounding box center [446, 271] width 580 height 111
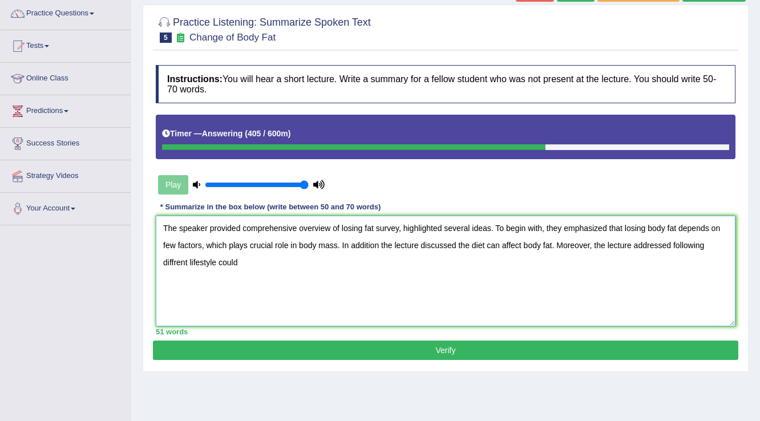
click at [172, 259] on textarea "The speaker provided comprehensive overview of losing fat survey, highlighted s…" at bounding box center [446, 271] width 580 height 111
click at [241, 261] on textarea "The speaker provided comprehensive overview of losing fat survey, highlighted s…" at bounding box center [446, 271] width 580 height 111
click at [329, 260] on textarea "The speaker provided comprehensive overview of losing fat survey, highlighted s…" at bounding box center [446, 271] width 580 height 111
click at [358, 260] on textarea "The speaker provided comprehensive overview of losing fat survey, highlighted s…" at bounding box center [446, 271] width 580 height 111
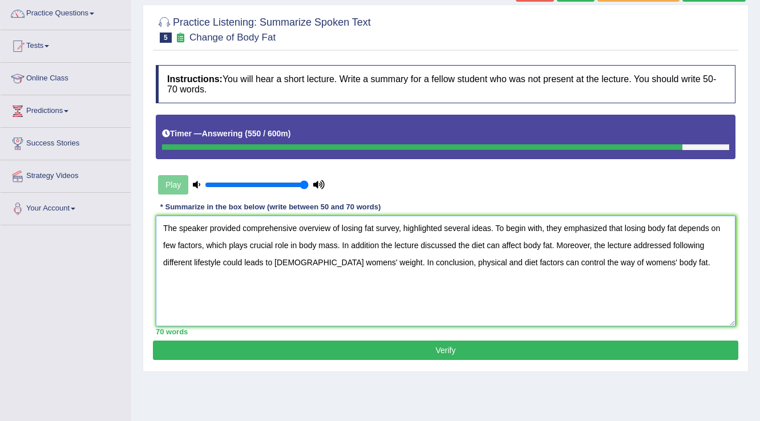
click at [569, 262] on textarea "The speaker provided comprehensive overview of losing fat survey, highlighted s…" at bounding box center [446, 271] width 580 height 111
click at [611, 262] on textarea "The speaker provided comprehensive overview of losing fat survey, highlighted s…" at bounding box center [446, 271] width 580 height 111
type textarea "The speaker provided comprehensive overview of losing fat survey, highlighted s…"
click at [463, 348] on button "Verify" at bounding box center [445, 350] width 585 height 19
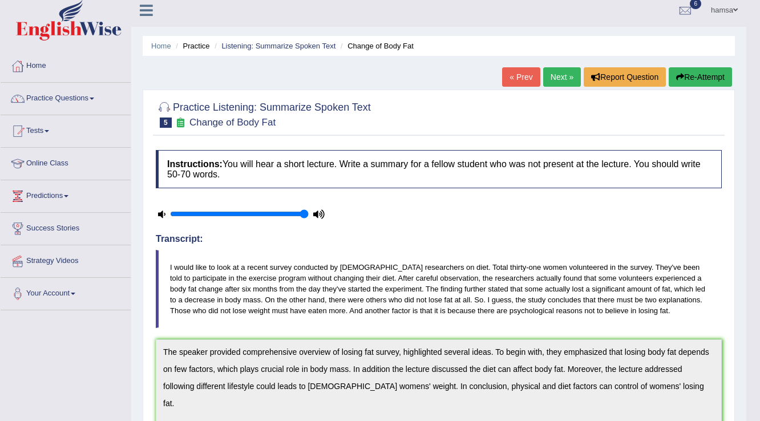
scroll to position [0, 0]
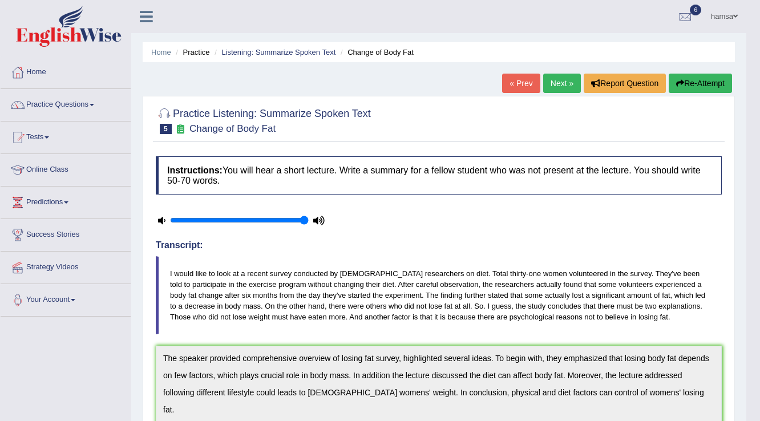
click at [552, 84] on link "Next »" at bounding box center [562, 83] width 38 height 19
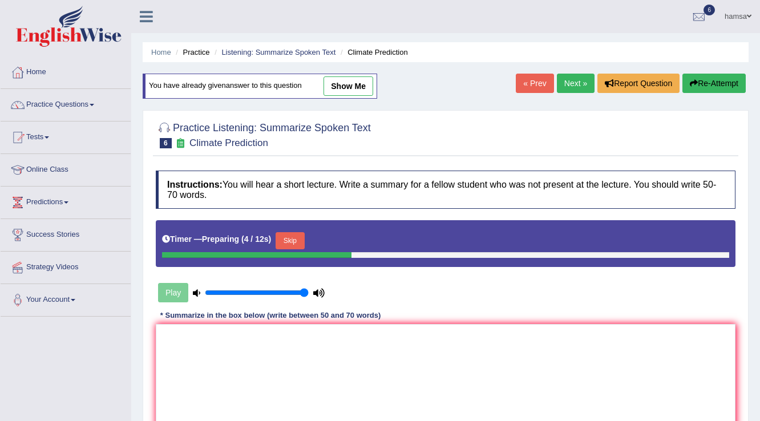
click at [74, 104] on link "Practice Questions" at bounding box center [66, 103] width 130 height 29
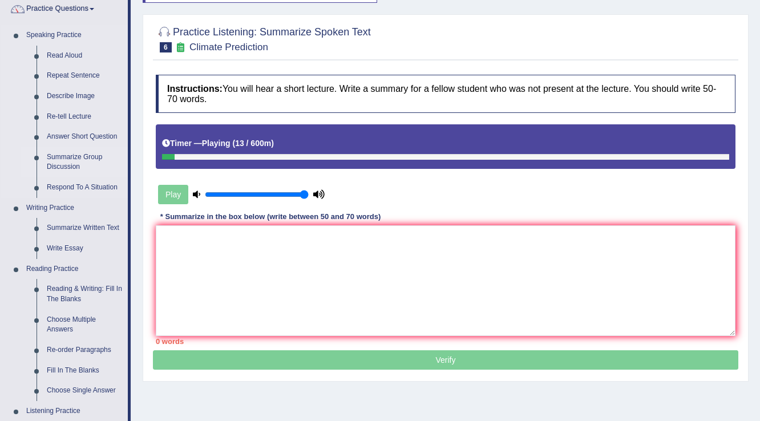
scroll to position [46, 0]
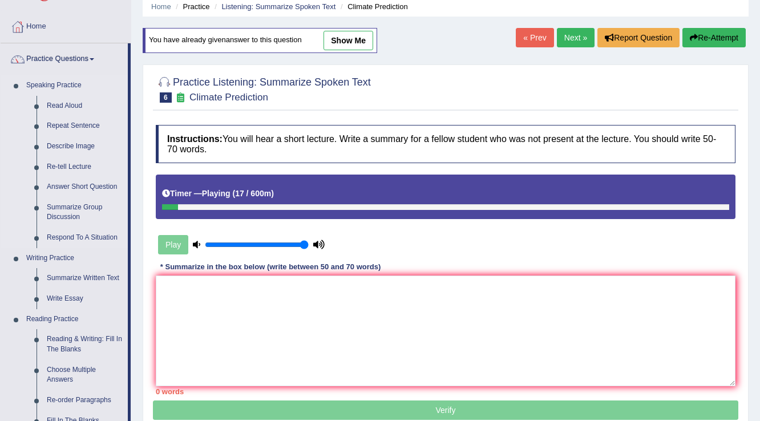
click at [66, 86] on link "Speaking Practice" at bounding box center [74, 85] width 107 height 21
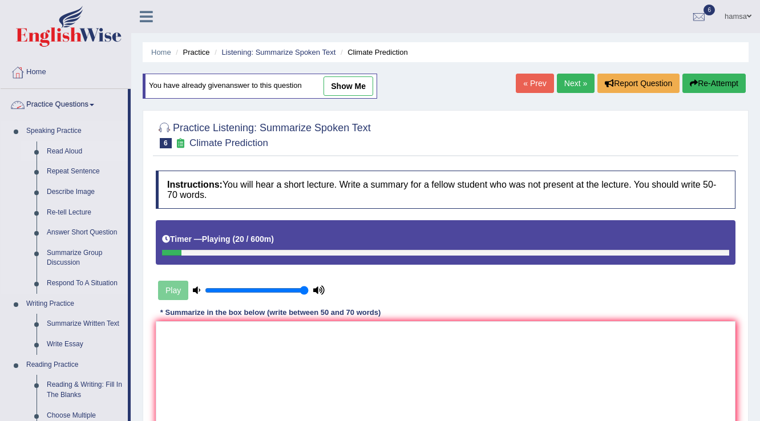
click at [60, 151] on link "Read Aloud" at bounding box center [85, 152] width 86 height 21
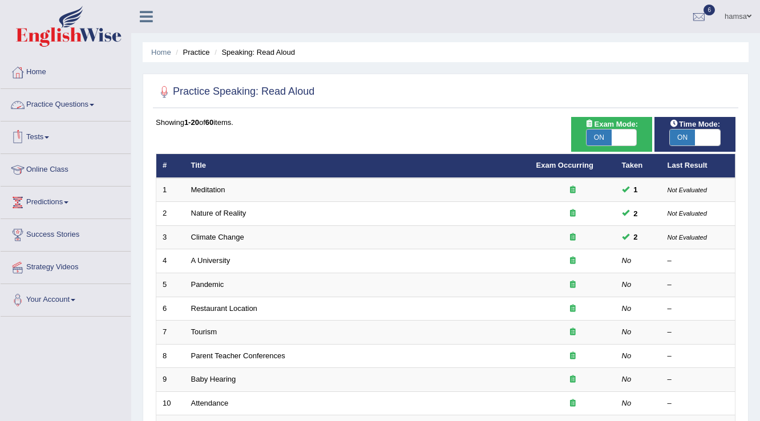
click at [50, 104] on link "Practice Questions" at bounding box center [66, 103] width 130 height 29
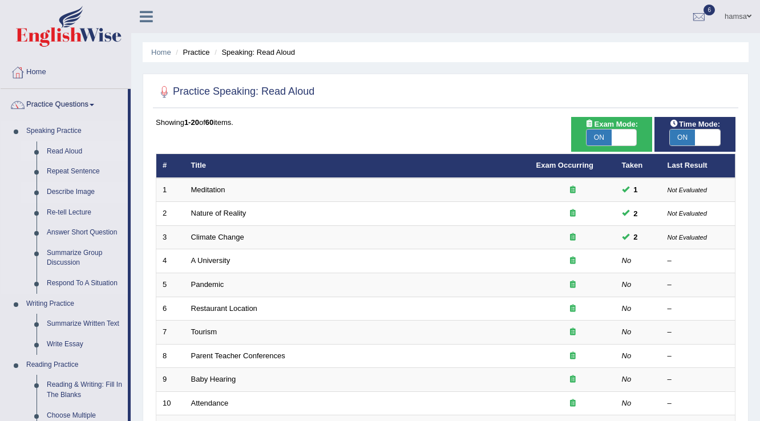
click at [47, 192] on link "Describe Image" at bounding box center [85, 192] width 86 height 21
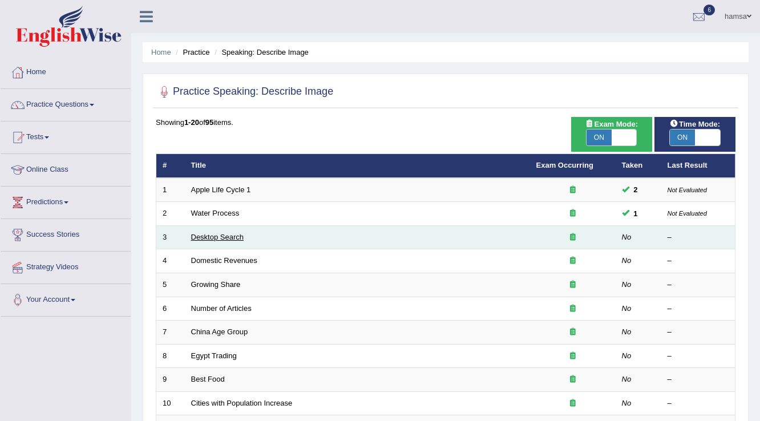
click at [224, 234] on link "Desktop Search" at bounding box center [217, 237] width 53 height 9
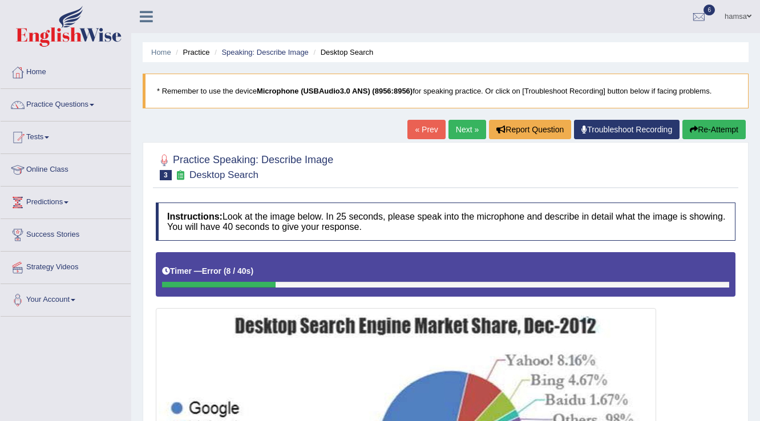
click at [742, 13] on link "hamsa" at bounding box center [738, 15] width 44 height 30
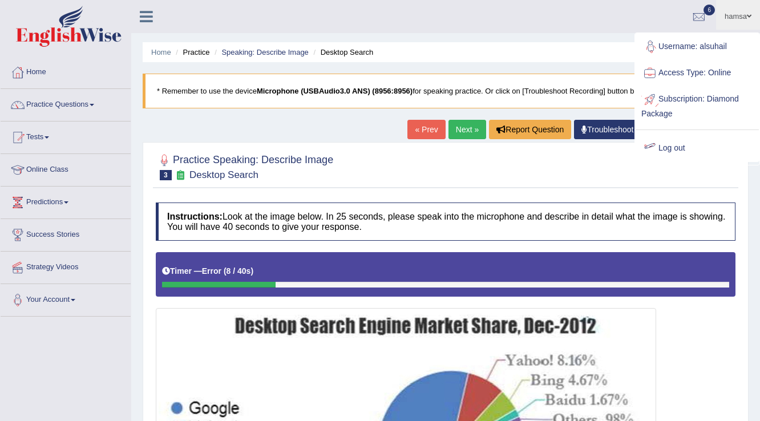
click at [682, 153] on link "Log out" at bounding box center [697, 148] width 123 height 26
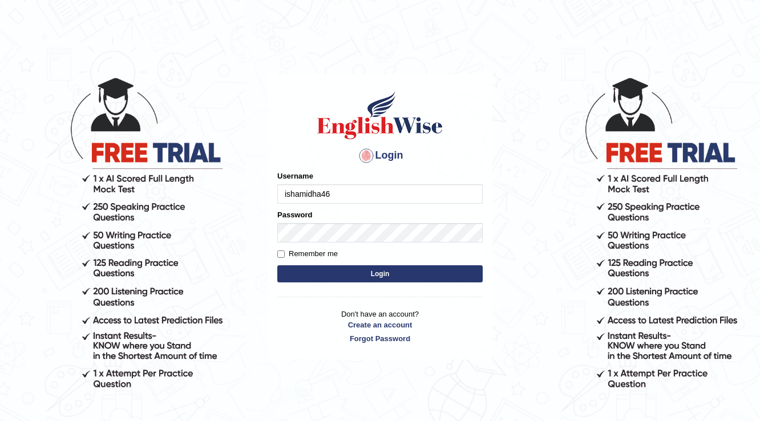
type input "ishamidha46"
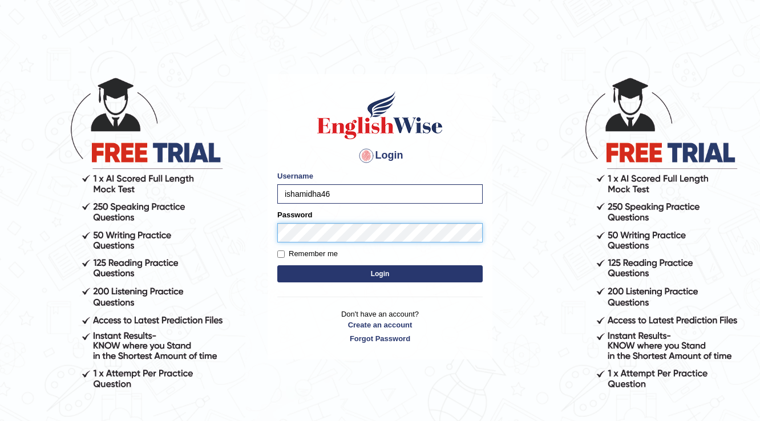
click at [277, 265] on button "Login" at bounding box center [379, 273] width 205 height 17
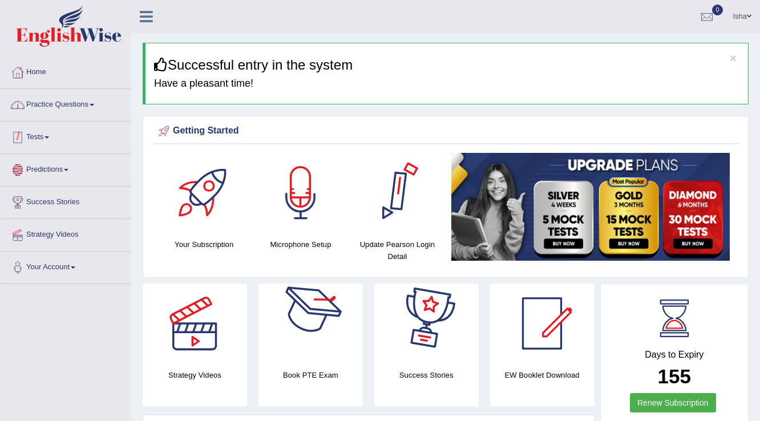
click at [38, 108] on link "Practice Questions" at bounding box center [66, 103] width 130 height 29
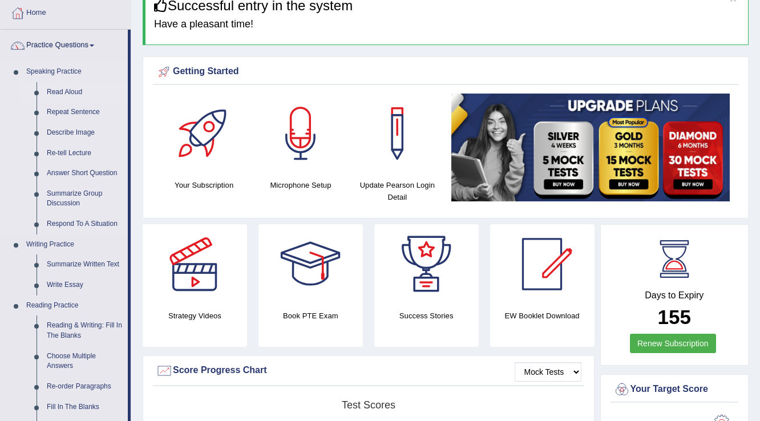
scroll to position [46, 0]
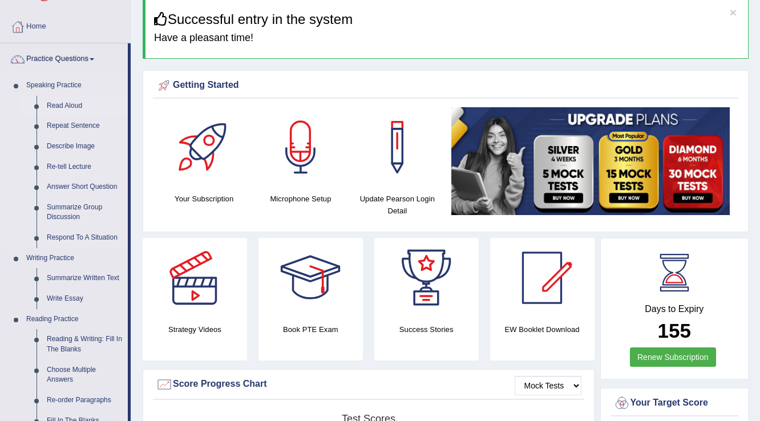
click at [64, 106] on link "Read Aloud" at bounding box center [85, 106] width 86 height 21
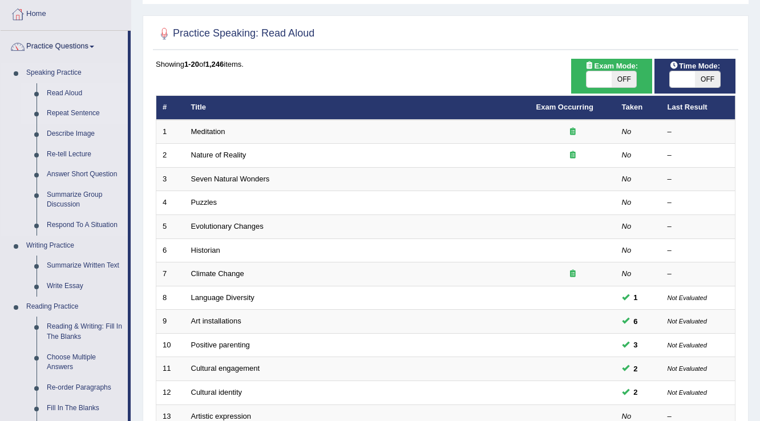
scroll to position [46, 0]
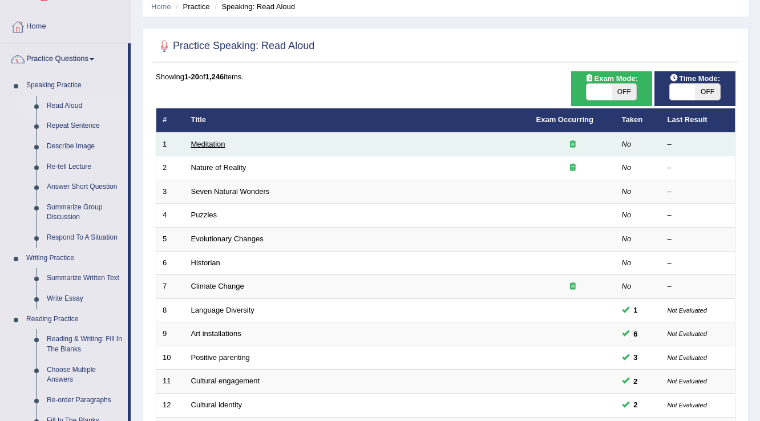
click at [203, 140] on link "Meditation" at bounding box center [208, 144] width 34 height 9
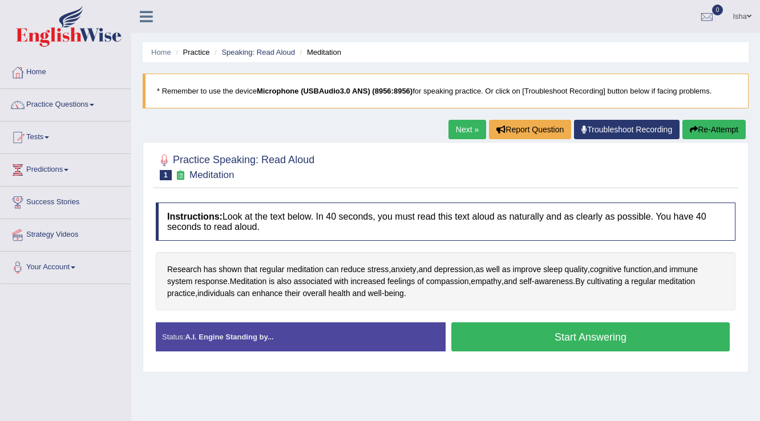
drag, startPoint x: 162, startPoint y: 262, endPoint x: 421, endPoint y: 292, distance: 260.8
click at [421, 292] on div "Research has shown that regular meditation can reduce stress , anxiety , and de…" at bounding box center [446, 281] width 580 height 58
click at [547, 330] on button "Start Answering" at bounding box center [590, 336] width 278 height 29
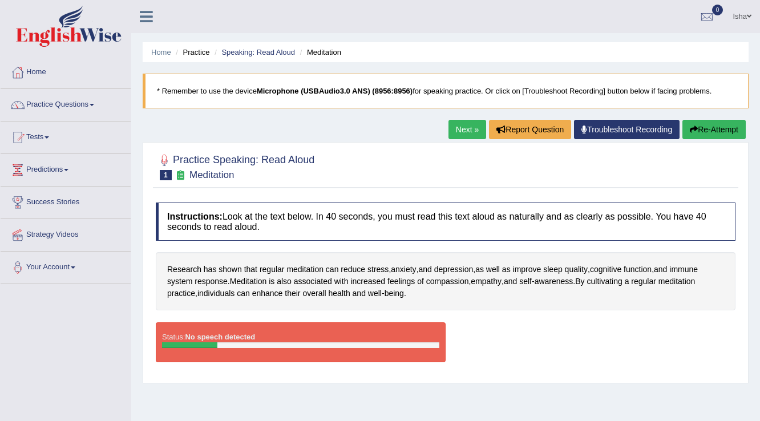
click at [87, 102] on link "Practice Questions" at bounding box center [66, 103] width 130 height 29
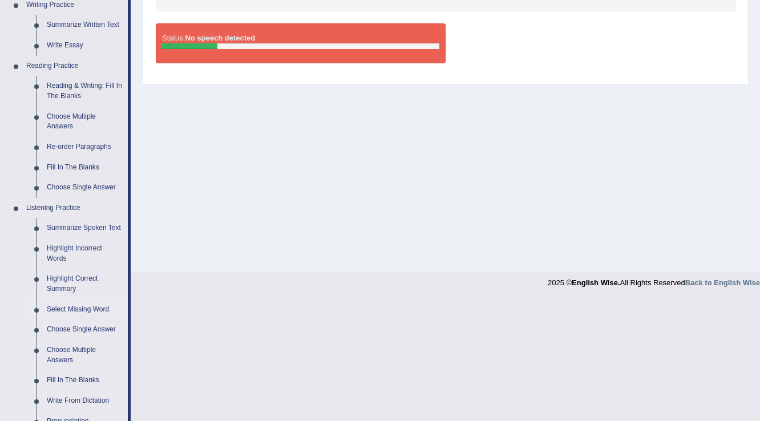
scroll to position [320, 0]
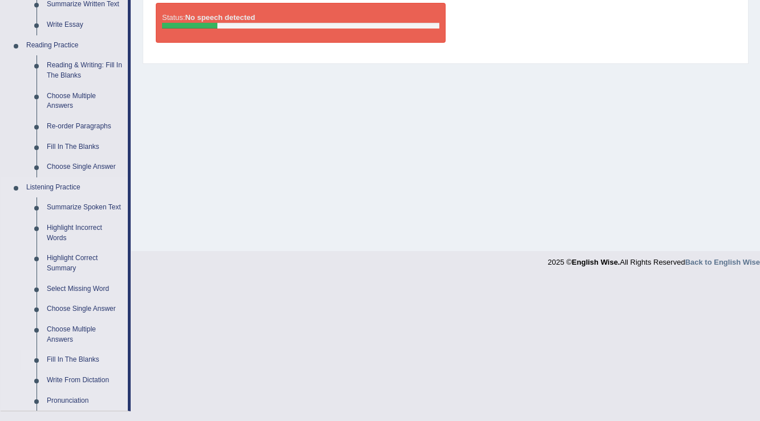
click at [65, 361] on link "Fill In The Blanks" at bounding box center [85, 360] width 86 height 21
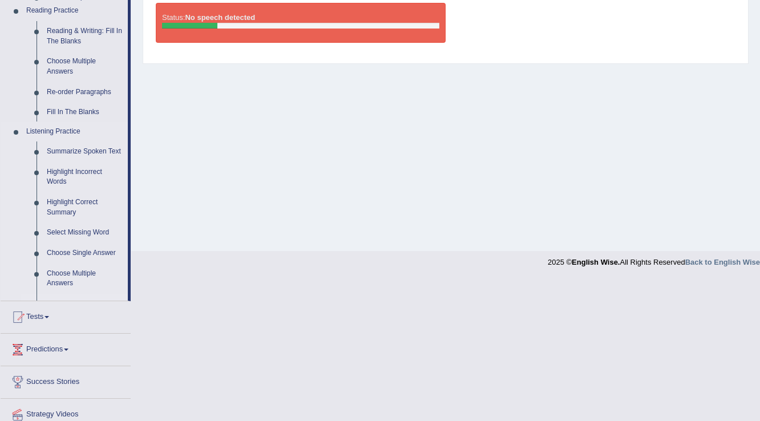
scroll to position [178, 0]
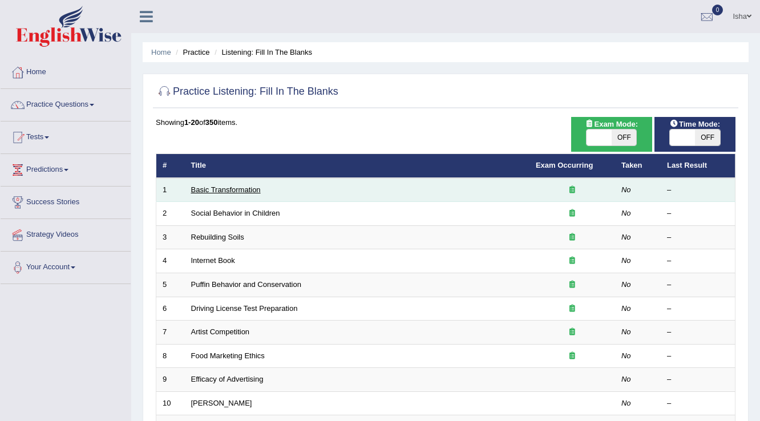
click at [194, 188] on link "Basic Transformation" at bounding box center [226, 189] width 70 height 9
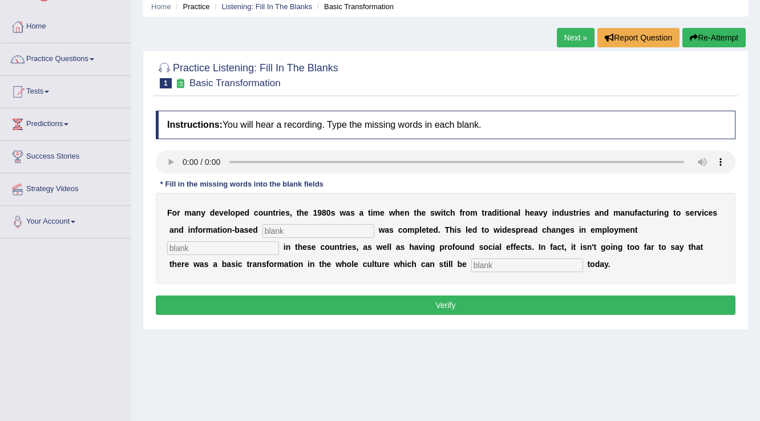
click at [321, 232] on input "text" at bounding box center [318, 231] width 112 height 14
click at [289, 231] on input "text" at bounding box center [318, 231] width 112 height 14
type input "enterprise"
click at [193, 248] on input "text" at bounding box center [223, 248] width 112 height 14
type input "employment"
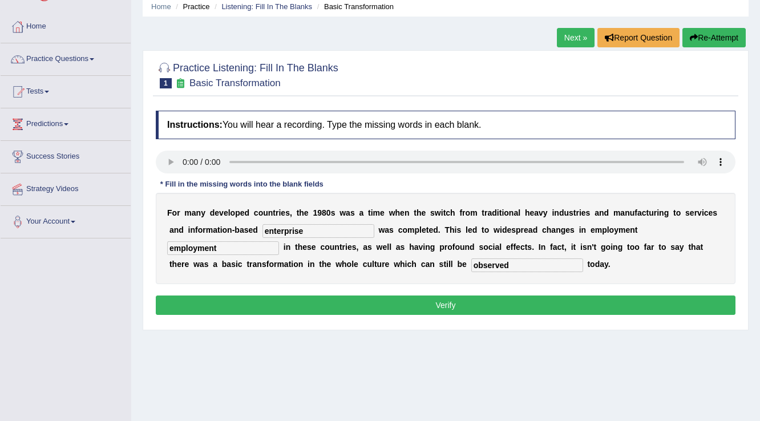
type input "observed"
click at [470, 306] on button "Verify" at bounding box center [446, 305] width 580 height 19
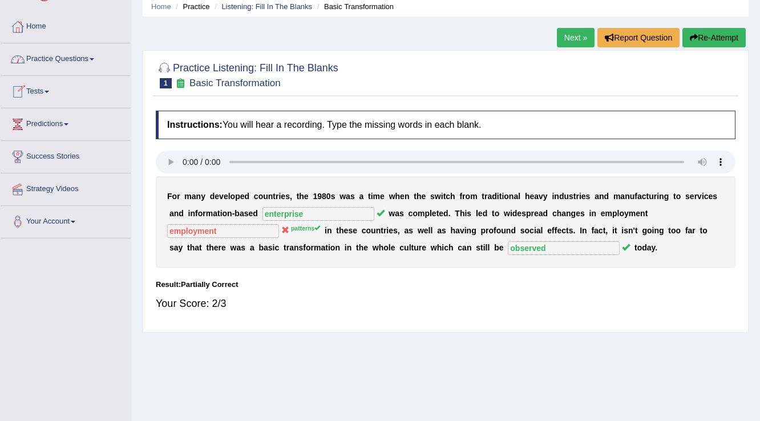
click at [581, 39] on link "Next »" at bounding box center [576, 37] width 38 height 19
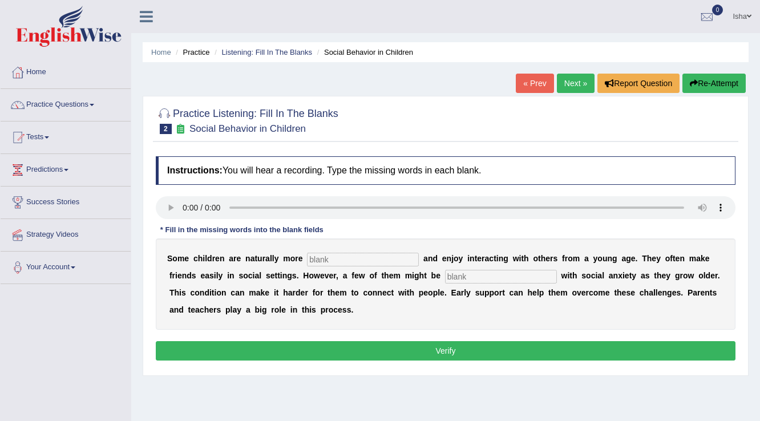
click at [358, 257] on input "text" at bounding box center [363, 260] width 112 height 14
type input "sociable"
type input "diagnosed"
click at [504, 355] on button "Verify" at bounding box center [446, 350] width 580 height 19
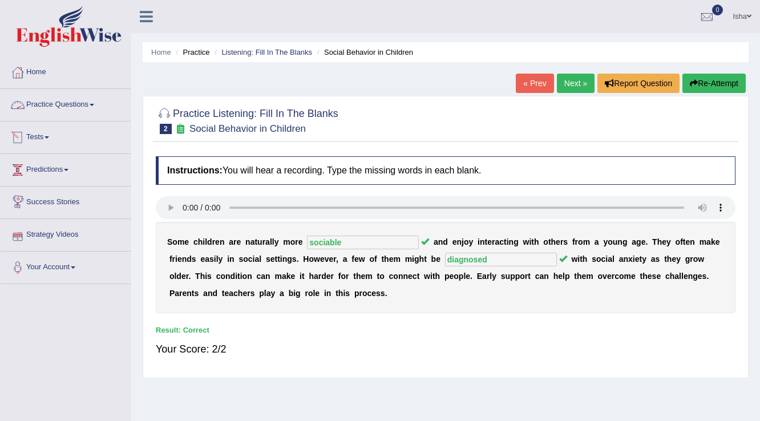
click at [64, 100] on link "Practice Questions" at bounding box center [66, 103] width 130 height 29
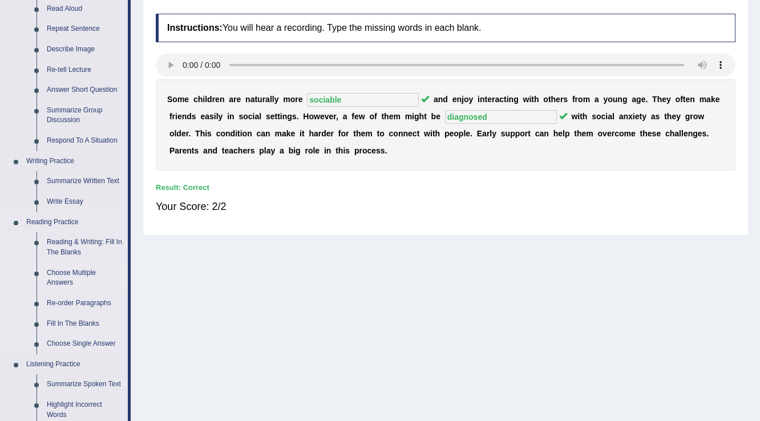
scroll to position [183, 0]
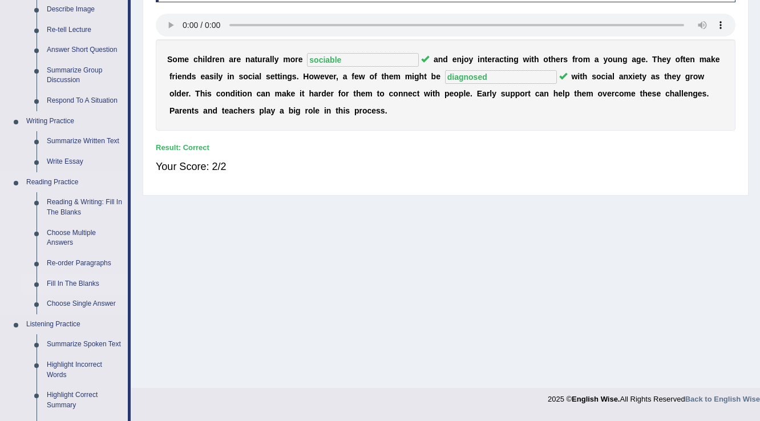
click at [78, 283] on link "Fill In The Blanks" at bounding box center [85, 284] width 86 height 21
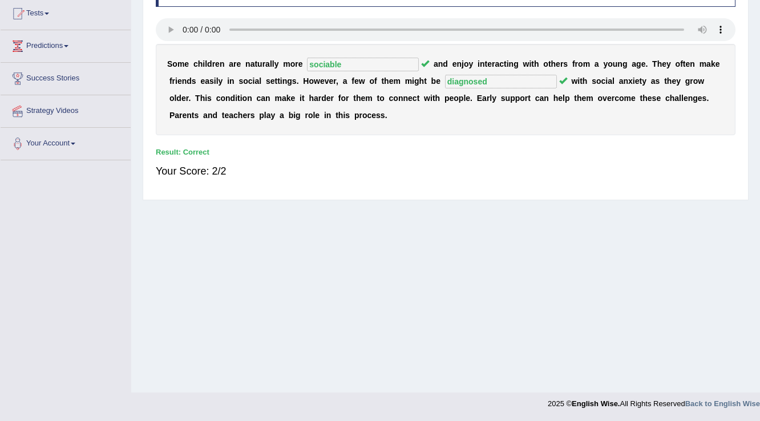
scroll to position [178, 0]
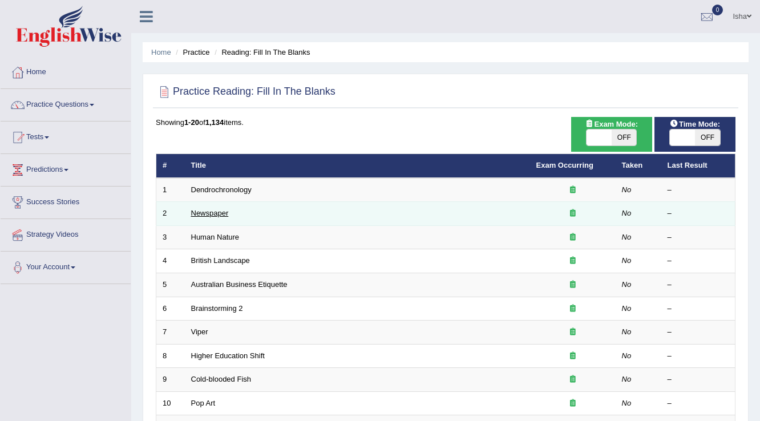
click at [212, 213] on link "Newspaper" at bounding box center [210, 213] width 38 height 9
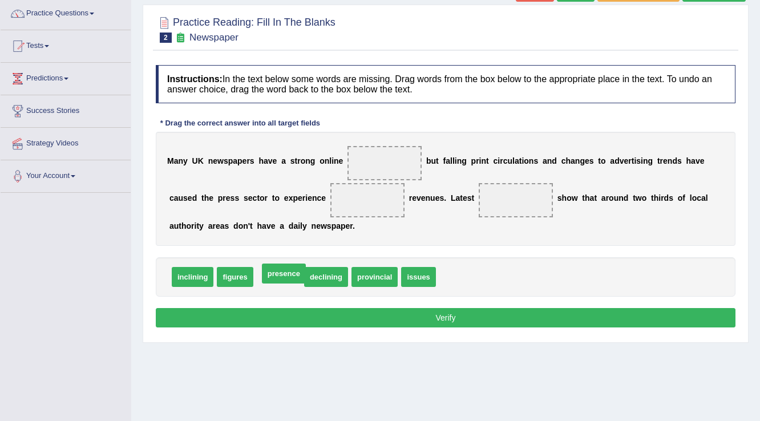
drag, startPoint x: 277, startPoint y: 277, endPoint x: 282, endPoint y: 274, distance: 6.2
drag, startPoint x: 373, startPoint y: 276, endPoint x: 389, endPoint y: 160, distance: 117.5
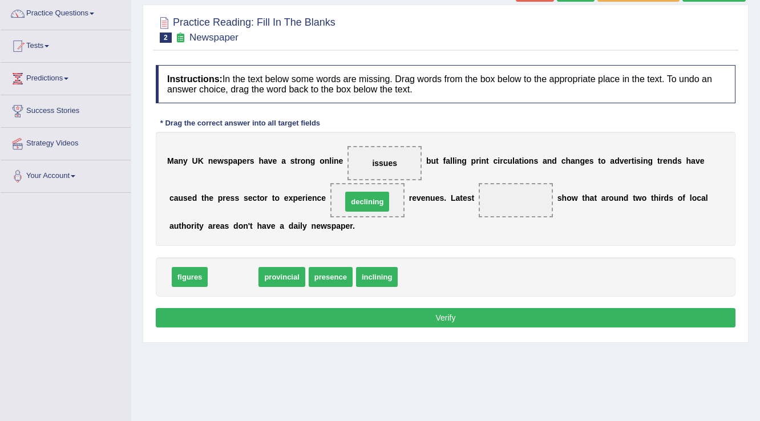
drag, startPoint x: 287, startPoint y: 261, endPoint x: 358, endPoint y: 203, distance: 92.1
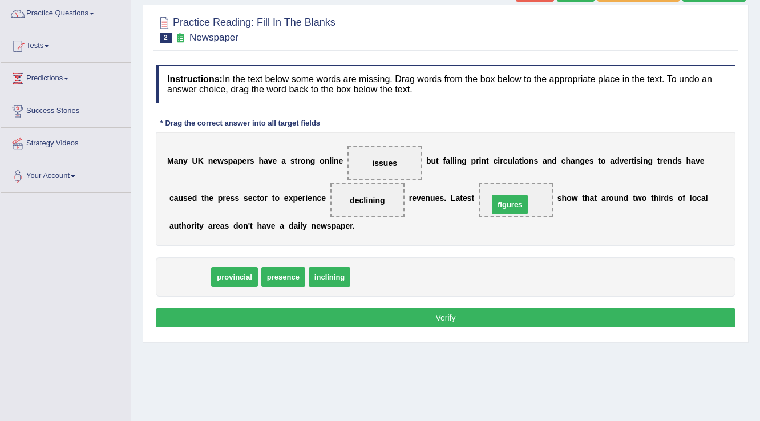
drag, startPoint x: 190, startPoint y: 276, endPoint x: 510, endPoint y: 204, distance: 328.2
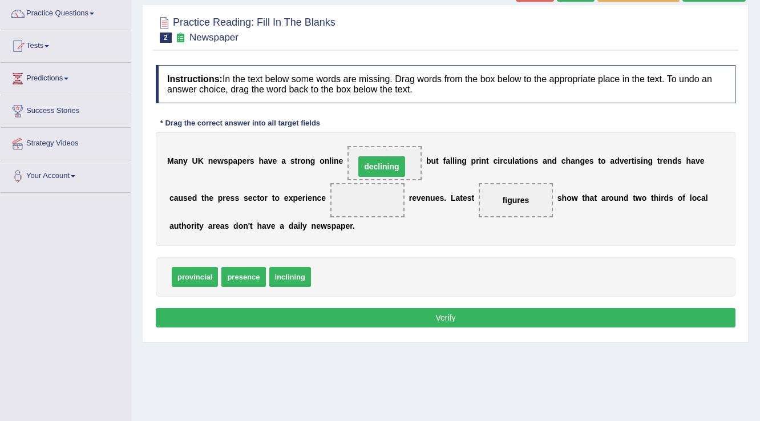
drag, startPoint x: 374, startPoint y: 198, endPoint x: 388, endPoint y: 164, distance: 36.6
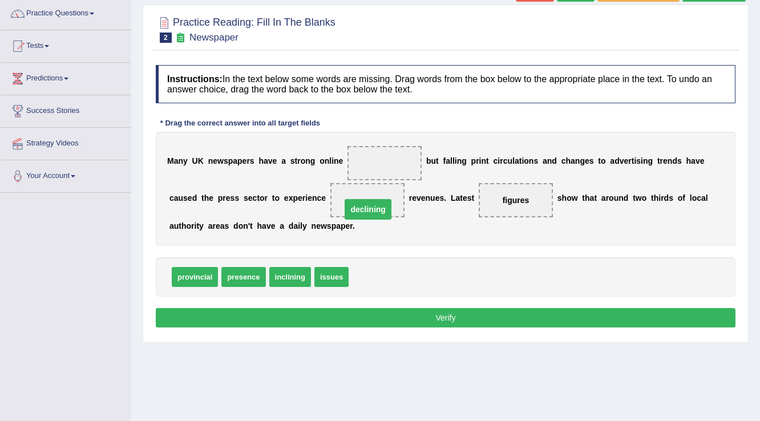
drag, startPoint x: 388, startPoint y: 159, endPoint x: 371, endPoint y: 205, distance: 49.1
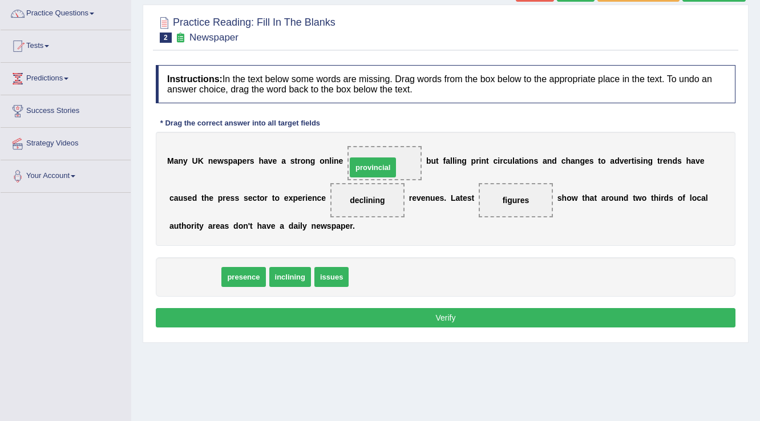
drag, startPoint x: 187, startPoint y: 274, endPoint x: 365, endPoint y: 164, distance: 209.0
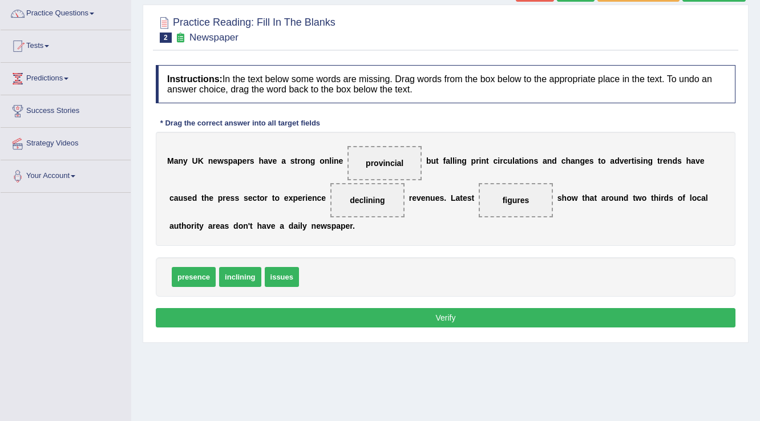
click at [444, 314] on button "Verify" at bounding box center [446, 317] width 580 height 19
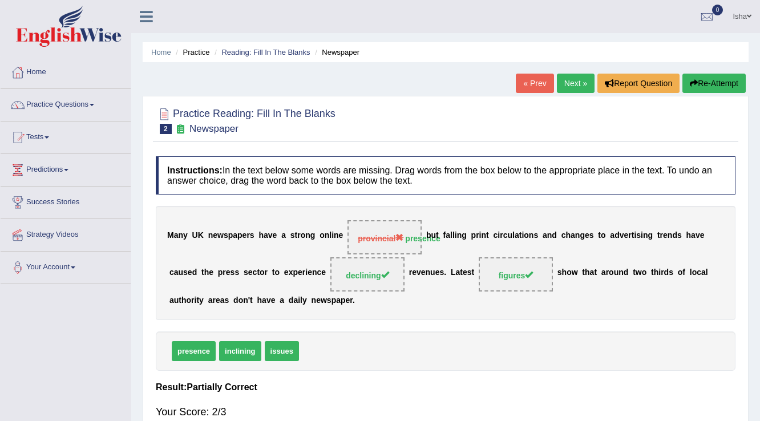
click at [571, 87] on link "Next »" at bounding box center [576, 83] width 38 height 19
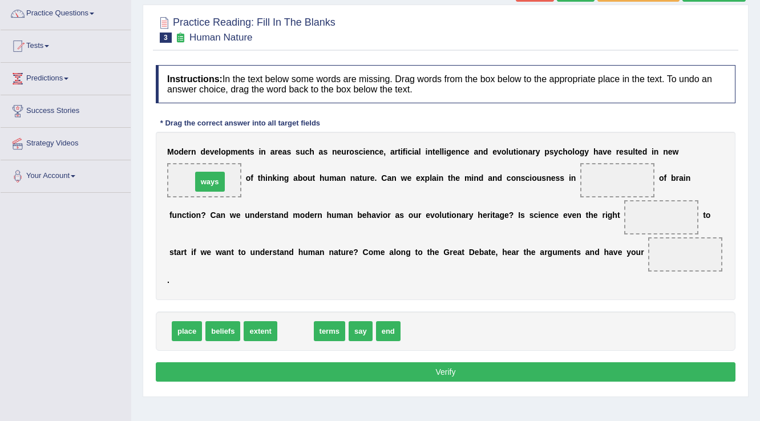
drag, startPoint x: 299, startPoint y: 327, endPoint x: 213, endPoint y: 177, distance: 172.3
drag, startPoint x: 328, startPoint y: 323, endPoint x: 613, endPoint y: 181, distance: 318.5
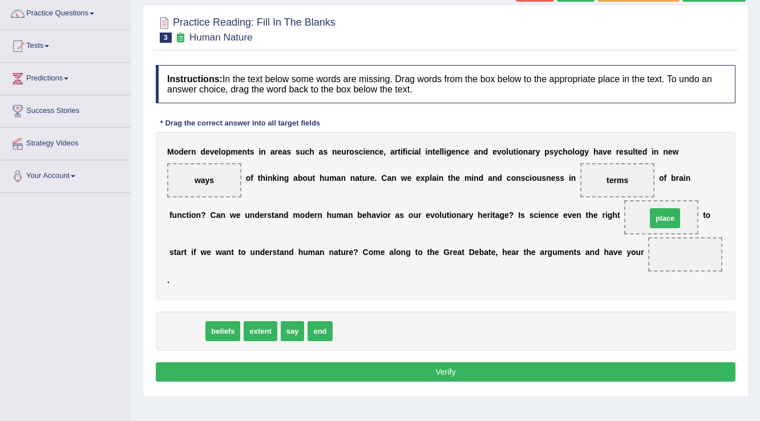
drag, startPoint x: 193, startPoint y: 329, endPoint x: 671, endPoint y: 216, distance: 491.3
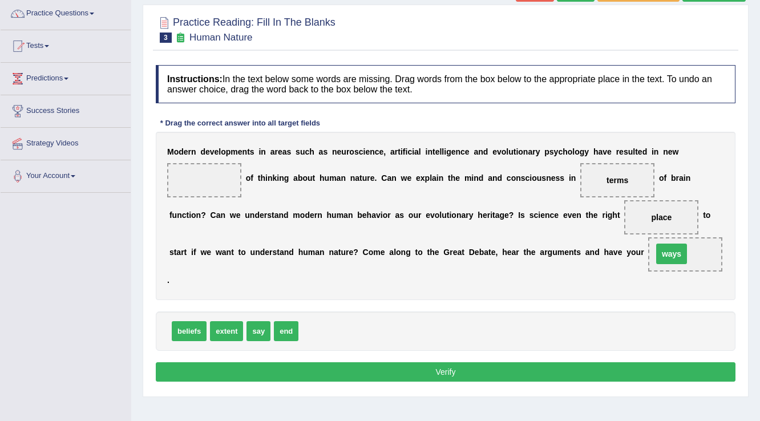
drag, startPoint x: 206, startPoint y: 180, endPoint x: 673, endPoint y: 253, distance: 473.1
drag, startPoint x: 195, startPoint y: 326, endPoint x: 220, endPoint y: 173, distance: 155.1
click at [552, 367] on button "Verify" at bounding box center [446, 371] width 580 height 19
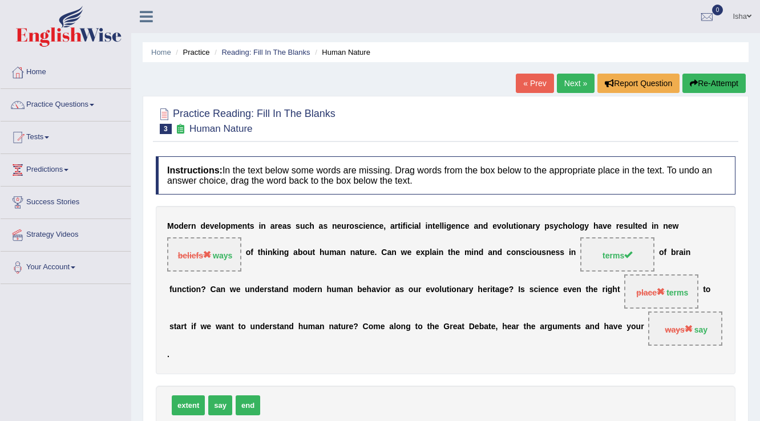
click at [584, 77] on link "Next »" at bounding box center [576, 83] width 38 height 19
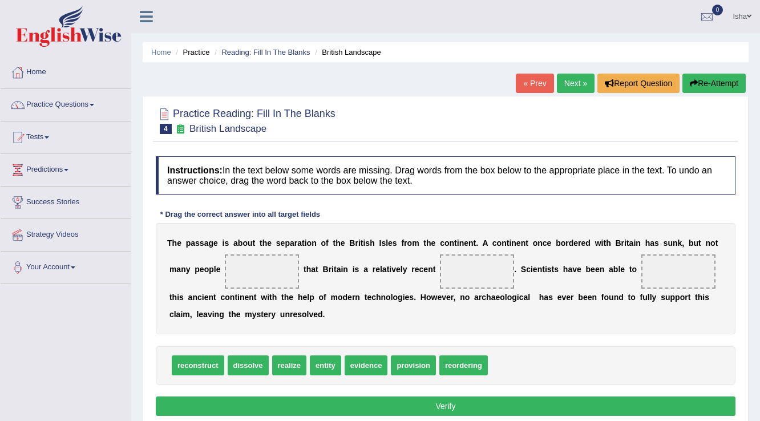
click at [563, 82] on link "Next »" at bounding box center [576, 83] width 38 height 19
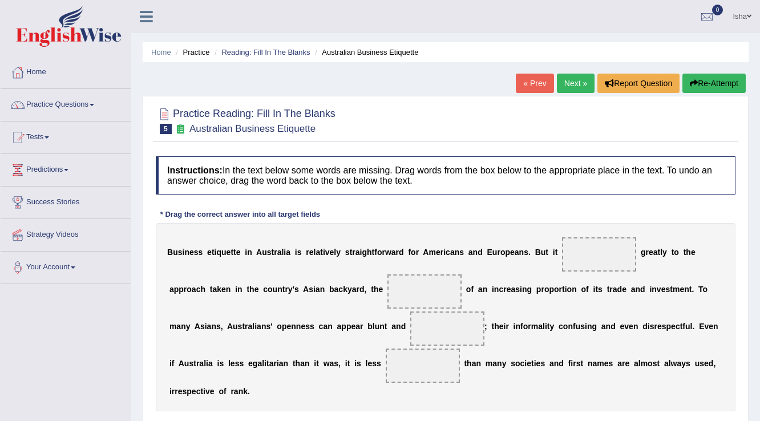
click at [557, 78] on link "Next »" at bounding box center [576, 83] width 38 height 19
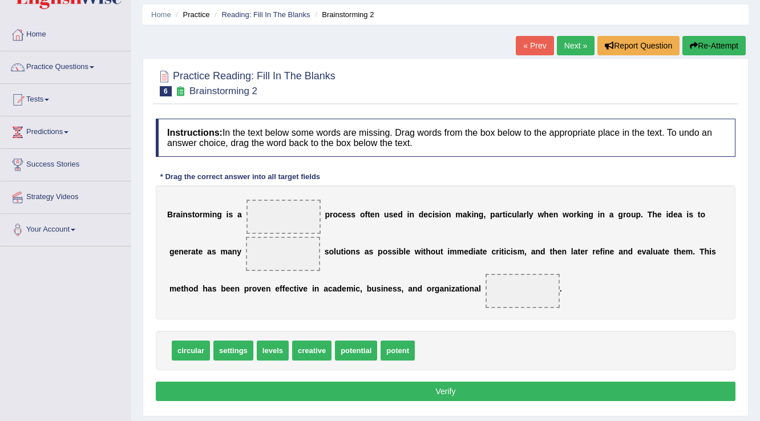
scroll to position [46, 0]
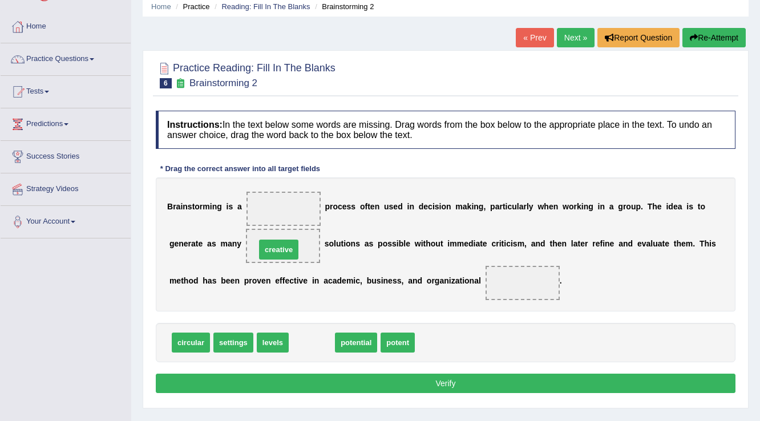
drag, startPoint x: 309, startPoint y: 341, endPoint x: 276, endPoint y: 248, distance: 98.7
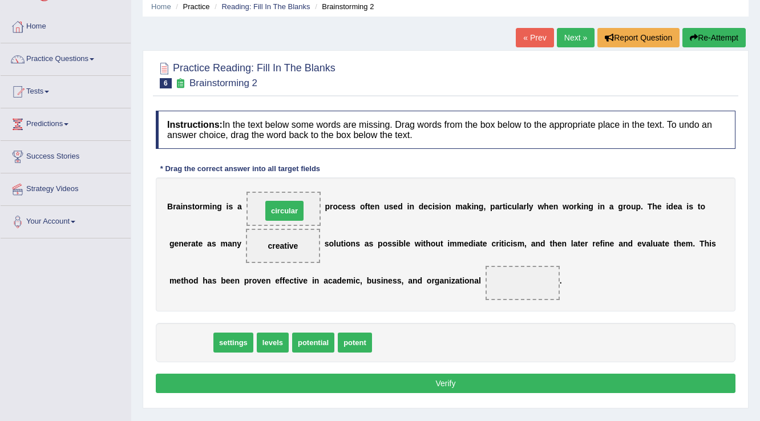
drag, startPoint x: 180, startPoint y: 338, endPoint x: 274, endPoint y: 207, distance: 161.6
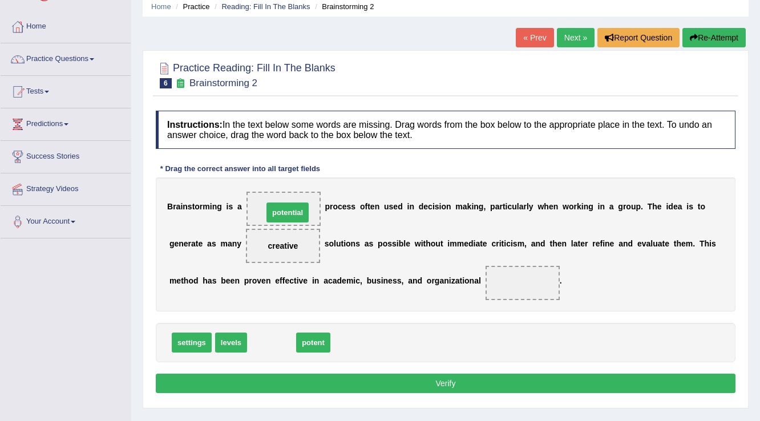
drag, startPoint x: 274, startPoint y: 336, endPoint x: 290, endPoint y: 205, distance: 131.1
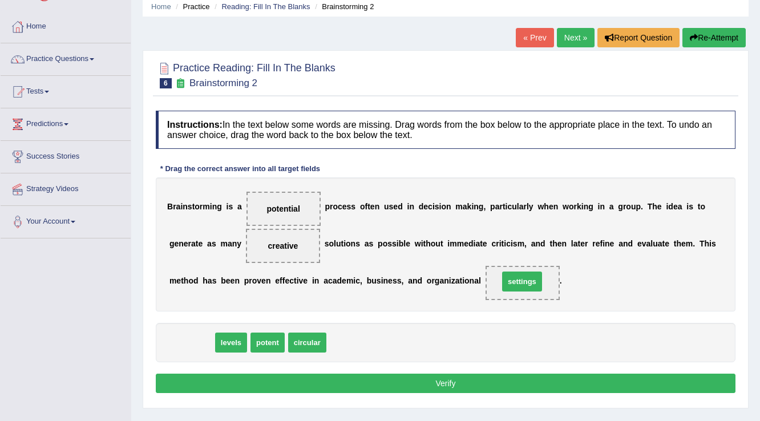
drag, startPoint x: 206, startPoint y: 342, endPoint x: 536, endPoint y: 281, distance: 336.0
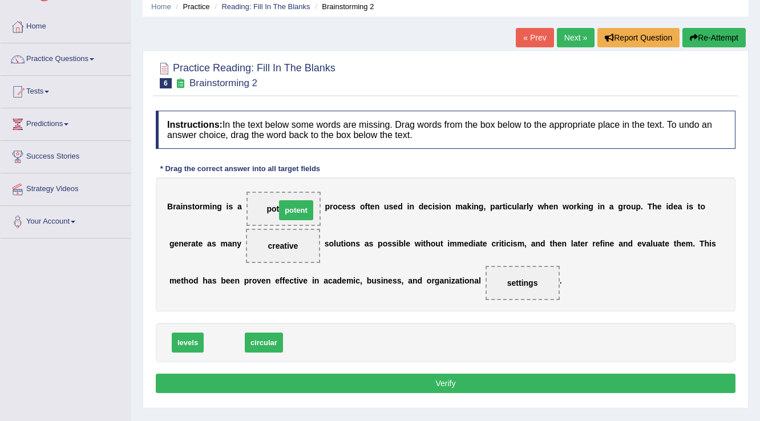
drag, startPoint x: 218, startPoint y: 340, endPoint x: 290, endPoint y: 208, distance: 150.6
drag, startPoint x: 293, startPoint y: 209, endPoint x: 304, endPoint y: 241, distance: 33.7
click at [313, 262] on div "B r a i n s t o r m i n g i s a potent p r o c e s s o f t e n u s e d i n d e …" at bounding box center [446, 244] width 580 height 134
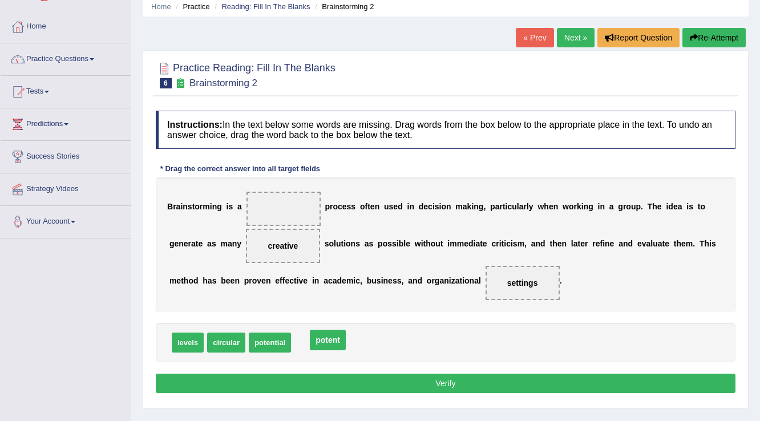
drag, startPoint x: 289, startPoint y: 205, endPoint x: 334, endPoint y: 337, distance: 138.6
drag, startPoint x: 281, startPoint y: 253, endPoint x: 282, endPoint y: 235, distance: 18.3
click at [282, 235] on span "creative" at bounding box center [283, 246] width 74 height 34
drag, startPoint x: 283, startPoint y: 248, endPoint x: 284, endPoint y: 214, distance: 34.2
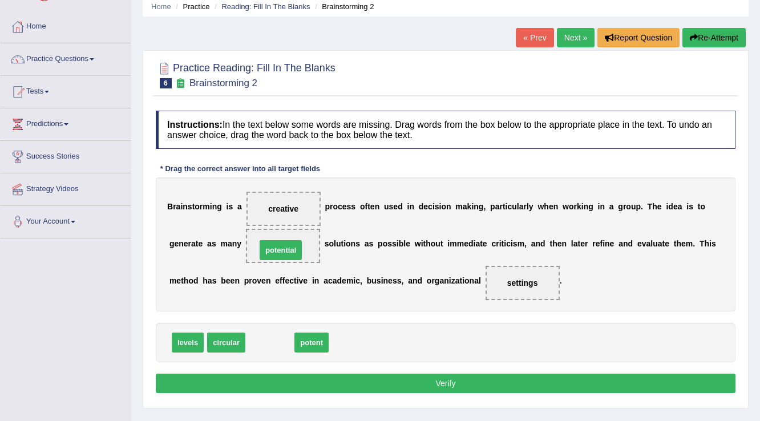
drag, startPoint x: 272, startPoint y: 340, endPoint x: 283, endPoint y: 248, distance: 93.1
click at [479, 386] on button "Verify" at bounding box center [446, 383] width 580 height 19
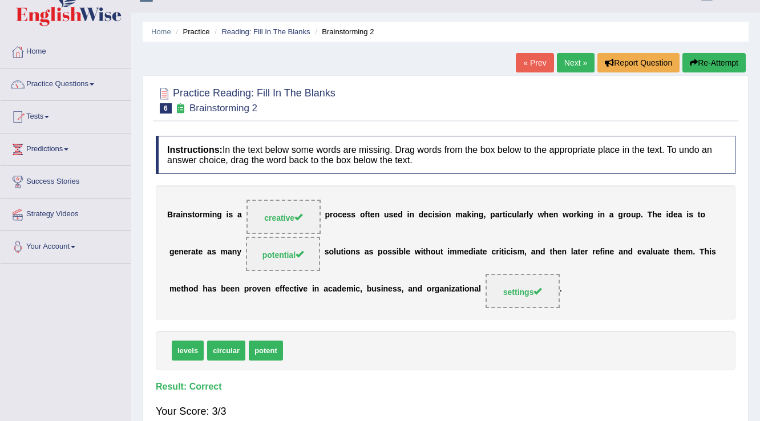
scroll to position [0, 0]
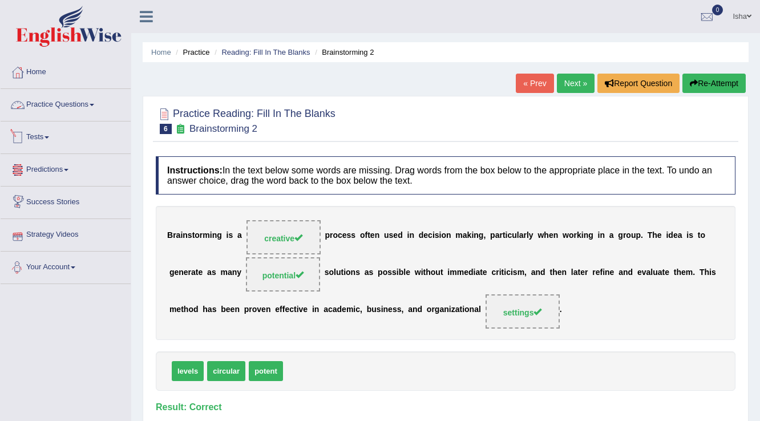
click at [82, 113] on link "Practice Questions" at bounding box center [66, 103] width 130 height 29
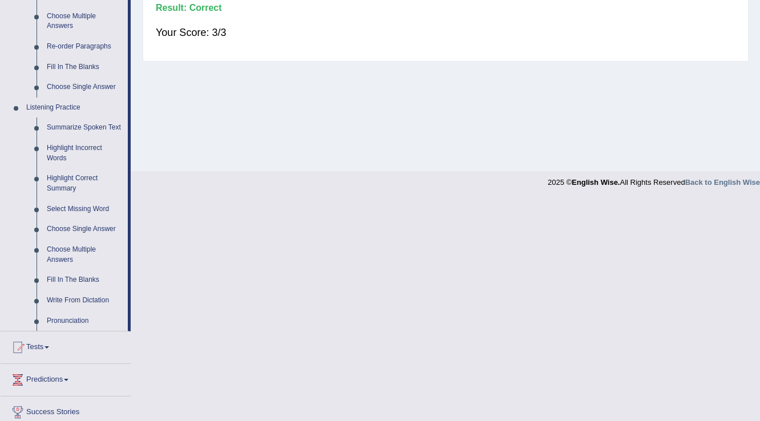
scroll to position [411, 0]
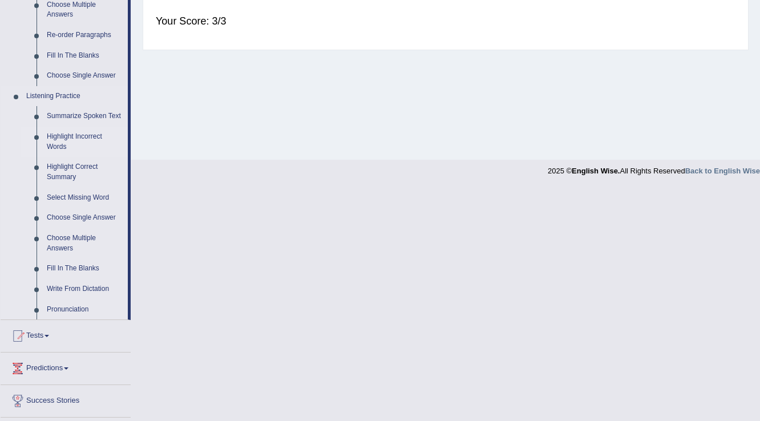
click at [55, 140] on link "Highlight Incorrect Words" at bounding box center [85, 142] width 86 height 30
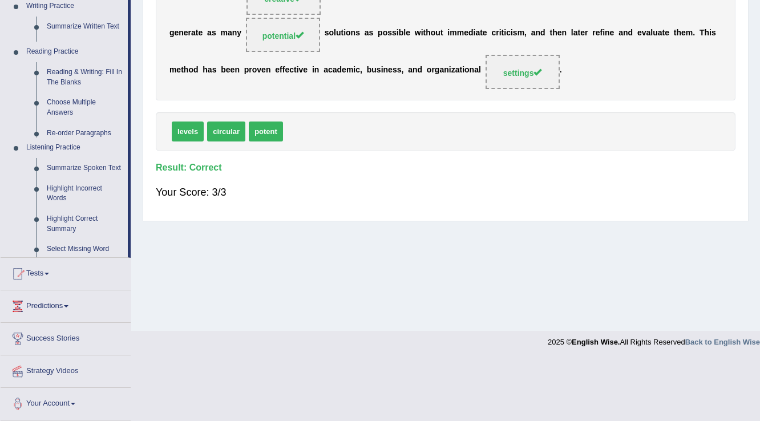
scroll to position [178, 0]
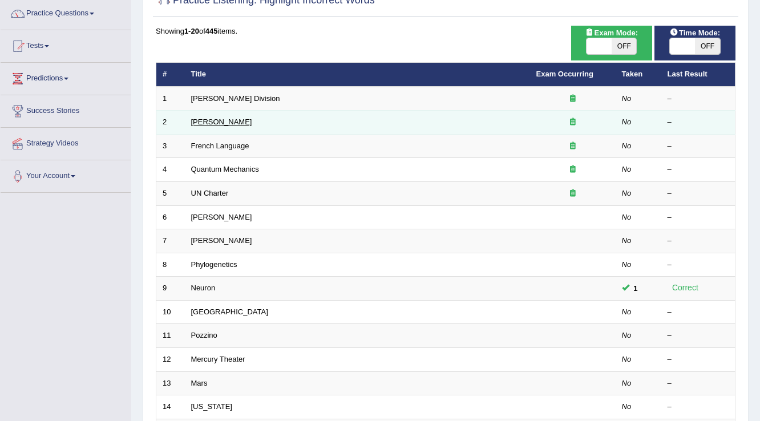
scroll to position [91, 0]
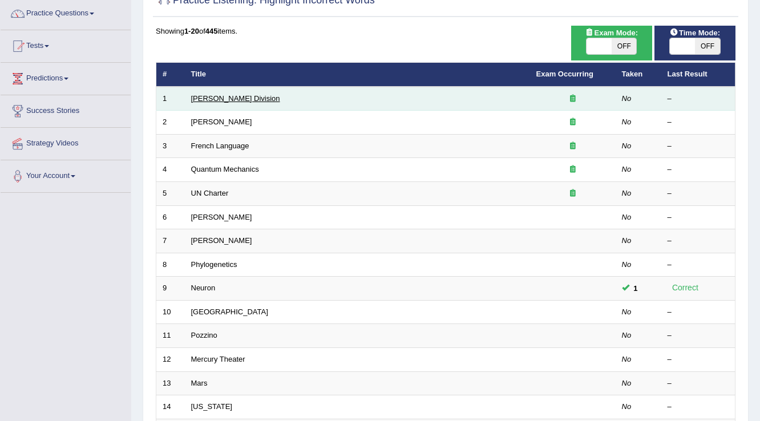
click at [203, 97] on link "[PERSON_NAME] Division" at bounding box center [235, 98] width 89 height 9
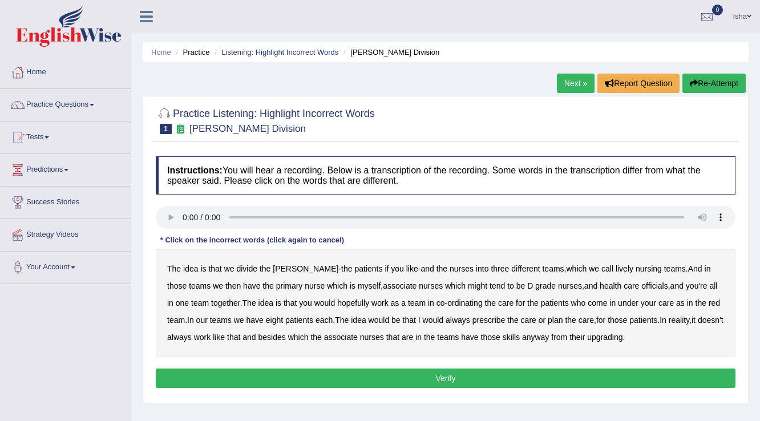
click at [354, 270] on b "patients" at bounding box center [368, 268] width 28 height 9
click at [421, 265] on b "and" at bounding box center [427, 268] width 13 height 9
click at [421, 268] on b "and" at bounding box center [427, 268] width 13 height 9
click at [354, 264] on b "patients" at bounding box center [368, 268] width 28 height 9
click at [354, 268] on b "patients" at bounding box center [368, 268] width 28 height 9
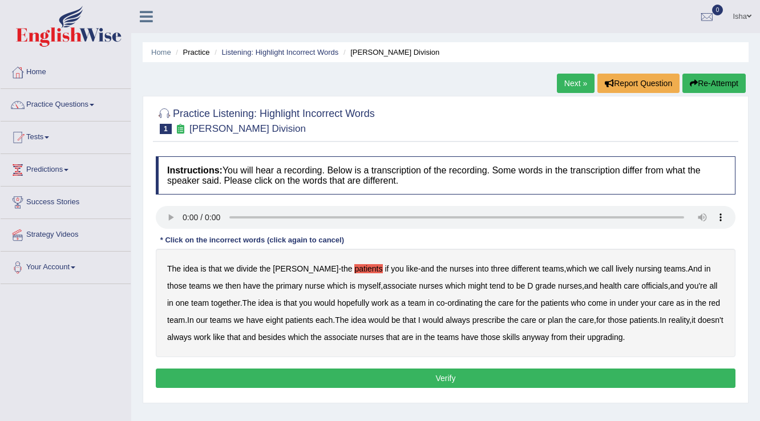
click at [383, 285] on b "associate" at bounding box center [400, 285] width 34 height 9
click at [391, 301] on b "as" at bounding box center [395, 302] width 9 height 9
click at [450, 303] on b "ordinating" at bounding box center [464, 302] width 35 height 9
click at [472, 320] on b "prescribe" at bounding box center [488, 320] width 33 height 9
click at [477, 322] on b "prescribe" at bounding box center [488, 320] width 33 height 9
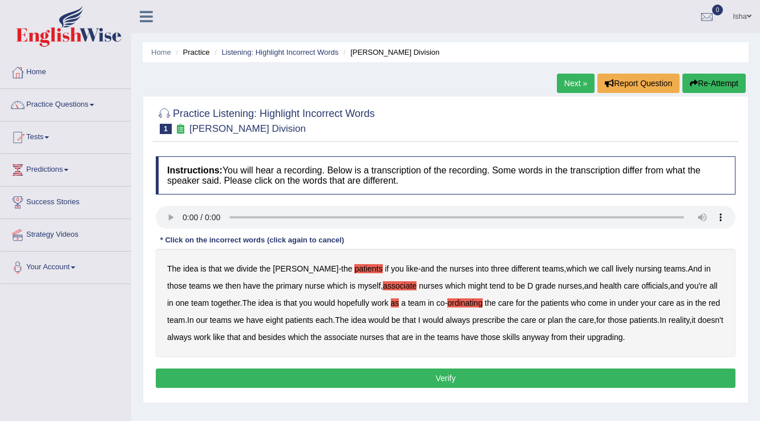
click at [447, 301] on b "ordinating" at bounding box center [464, 302] width 35 height 9
click at [391, 301] on b "as" at bounding box center [395, 302] width 9 height 9
click at [383, 281] on b "associate" at bounding box center [400, 285] width 34 height 9
click at [354, 267] on b "patients" at bounding box center [368, 268] width 28 height 9
click at [636, 266] on b "nursing" at bounding box center [649, 268] width 26 height 9
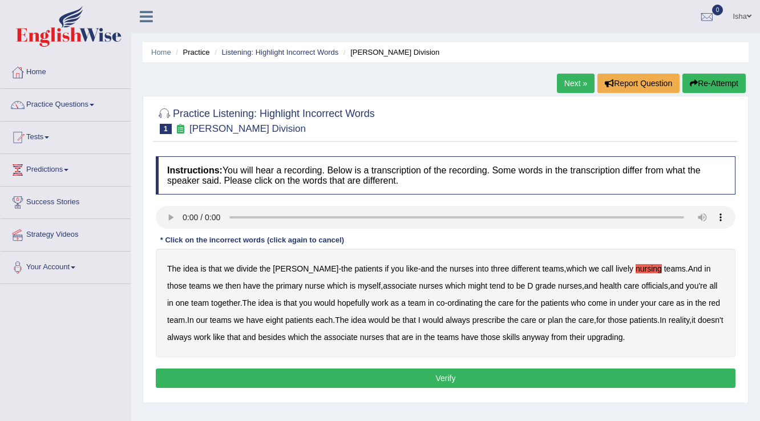
click at [490, 282] on b "tend" at bounding box center [497, 285] width 15 height 9
click at [468, 284] on b "might" at bounding box center [477, 285] width 19 height 9
click at [490, 284] on b "tend" at bounding box center [497, 285] width 15 height 9
click at [258, 302] on b "idea" at bounding box center [265, 302] width 15 height 9
click at [598, 336] on b "upgrading" at bounding box center [604, 337] width 35 height 9
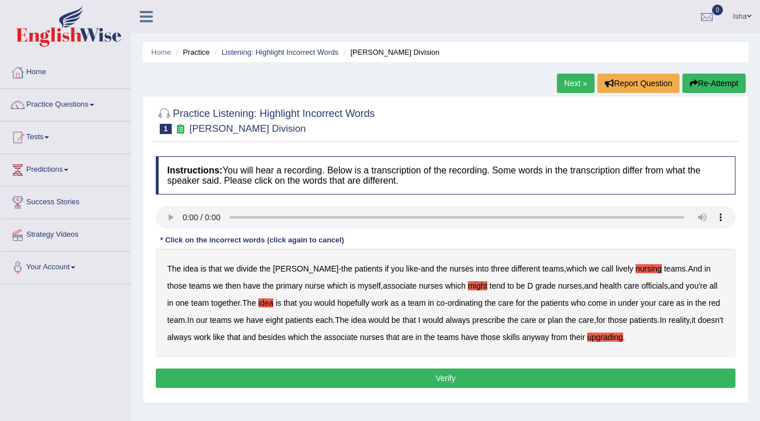
click at [616, 268] on b "lively" at bounding box center [625, 268] width 18 height 9
click at [636, 268] on b "nursing" at bounding box center [649, 268] width 26 height 9
click at [305, 285] on b "nurse" at bounding box center [315, 285] width 20 height 9
click at [641, 284] on b "officials" at bounding box center [654, 285] width 26 height 9
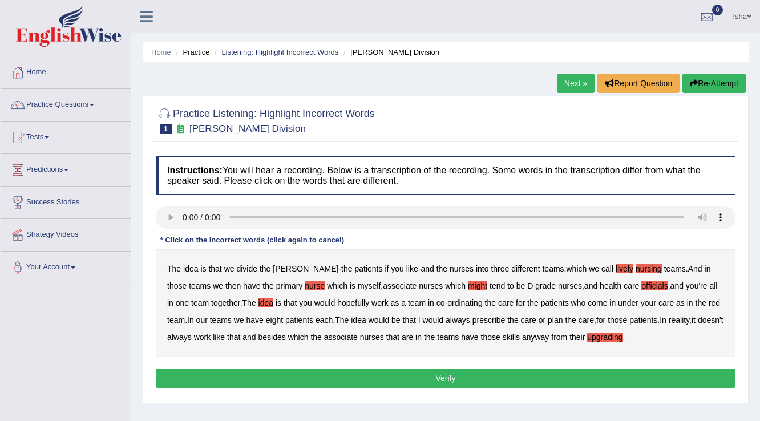
click at [446, 318] on b "always" at bounding box center [458, 320] width 25 height 9
click at [434, 377] on button "Verify" at bounding box center [446, 378] width 580 height 19
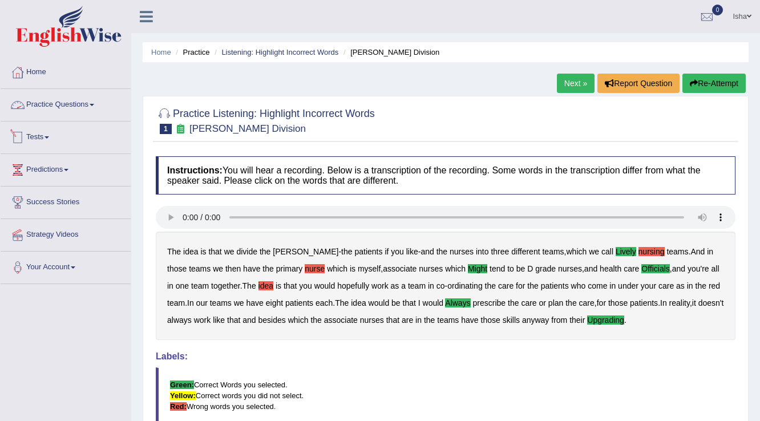
click at [62, 99] on link "Practice Questions" at bounding box center [66, 103] width 130 height 29
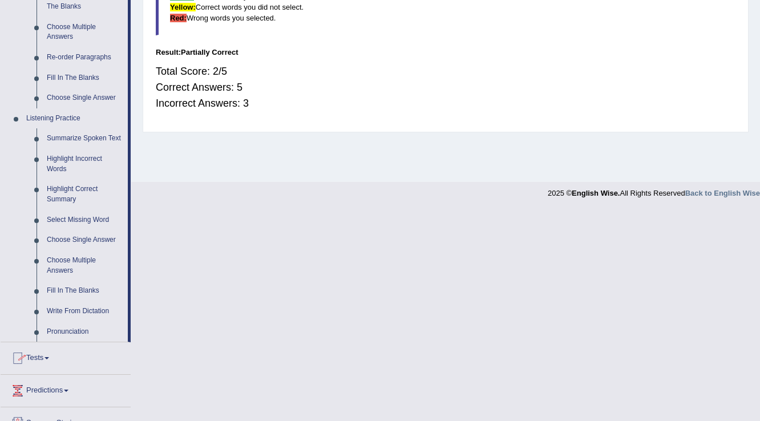
scroll to position [456, 0]
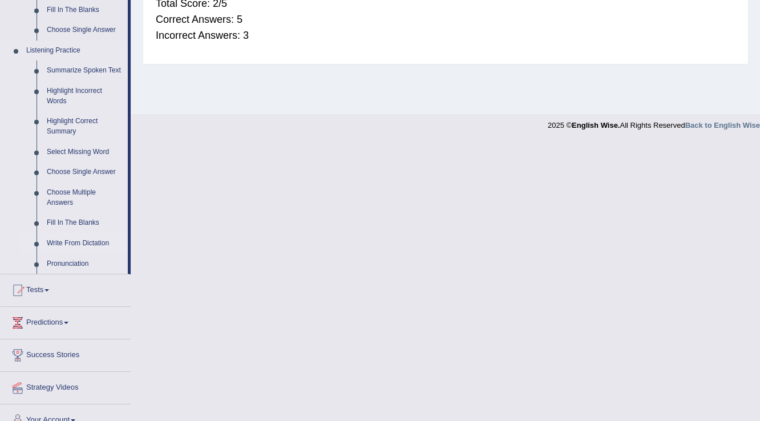
click at [92, 244] on link "Write From Dictation" at bounding box center [85, 243] width 86 height 21
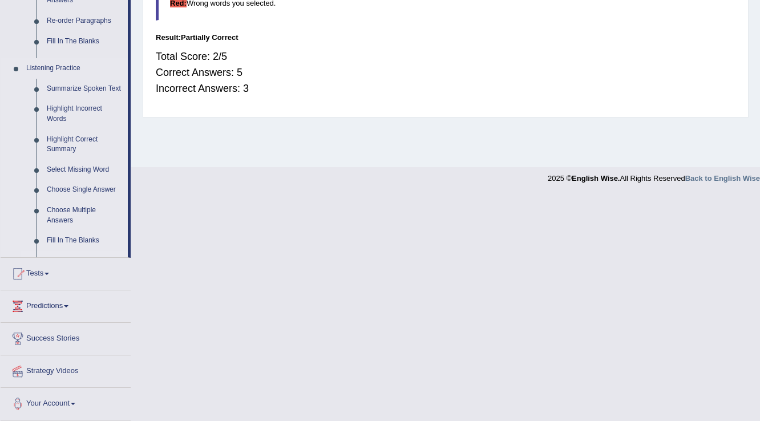
scroll to position [178, 0]
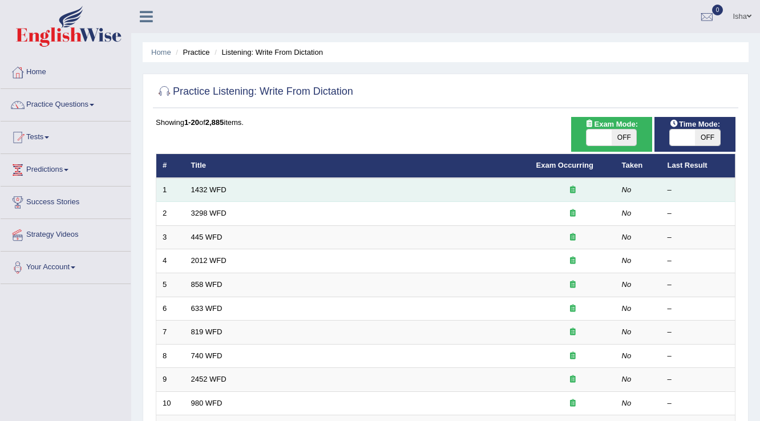
click at [205, 183] on td "1432 WFD" at bounding box center [357, 190] width 345 height 24
click at [205, 187] on link "1432 WFD" at bounding box center [208, 189] width 35 height 9
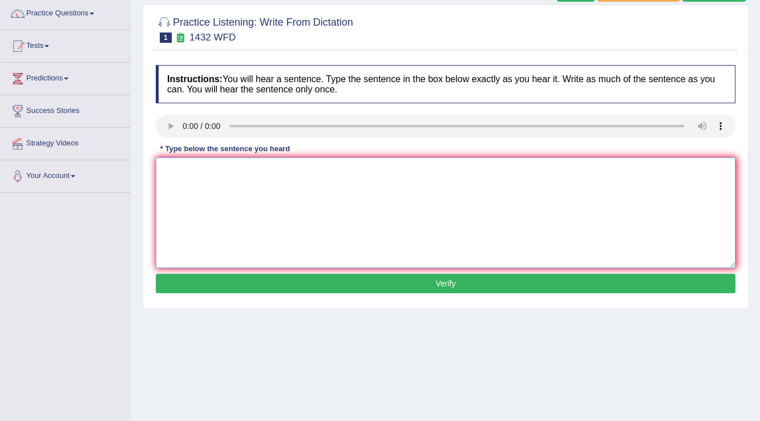
click at [184, 178] on textarea at bounding box center [446, 212] width 580 height 111
type textarea "more physical activity is more benificial for your health"
click at [372, 283] on button "Verify" at bounding box center [446, 283] width 580 height 19
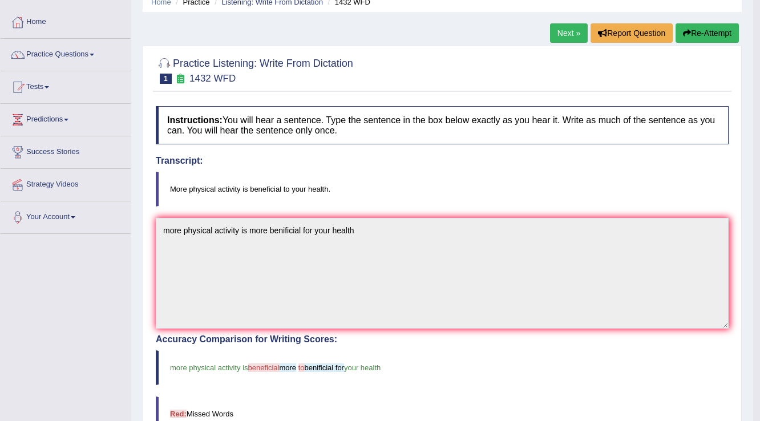
scroll to position [46, 0]
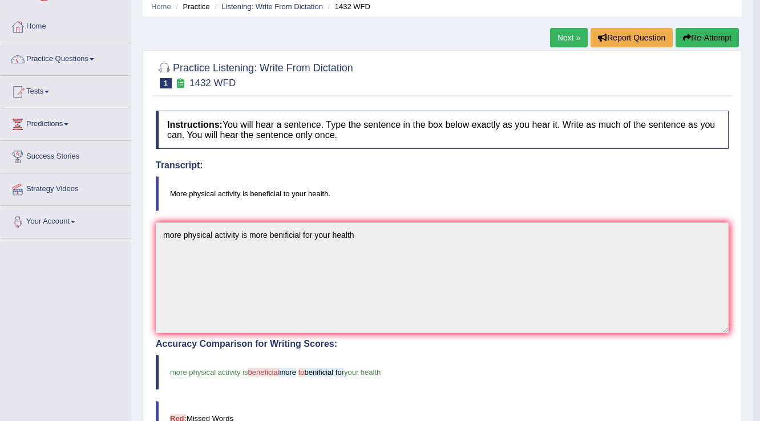
click at [553, 42] on link "Next »" at bounding box center [569, 37] width 38 height 19
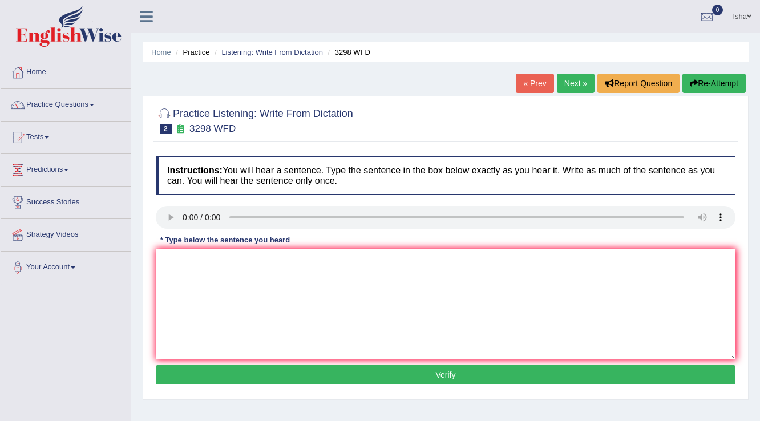
click at [192, 266] on textarea at bounding box center [446, 304] width 580 height 111
click at [698, 91] on button "Re-Attempt" at bounding box center [713, 83] width 63 height 19
click at [224, 292] on textarea at bounding box center [446, 304] width 580 height 111
click at [217, 268] on textarea at bounding box center [446, 304] width 580 height 111
click at [167, 258] on textarea "animal behaviour appears more" at bounding box center [446, 304] width 580 height 111
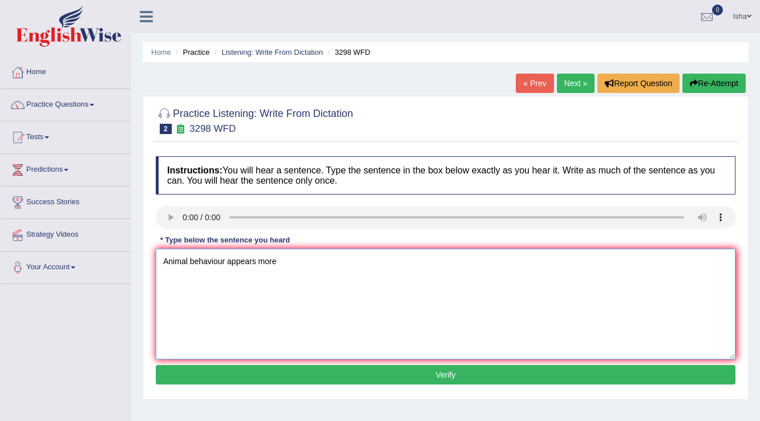
type textarea "Animal behaviour appears more"
click at [409, 377] on button "Verify" at bounding box center [446, 374] width 580 height 19
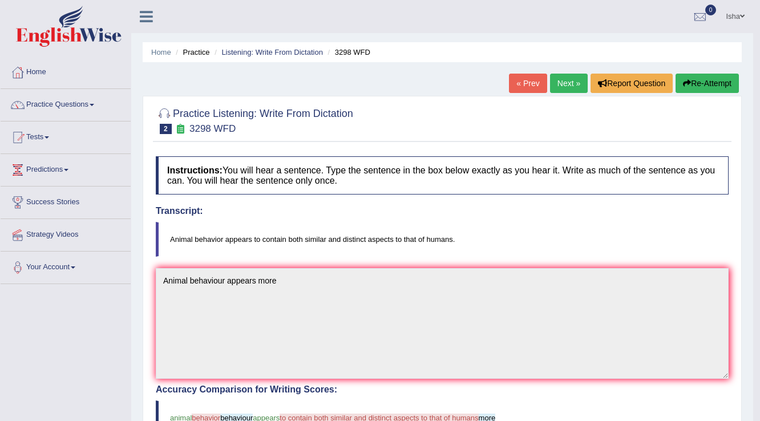
click at [720, 21] on link "Isha" at bounding box center [735, 15] width 36 height 30
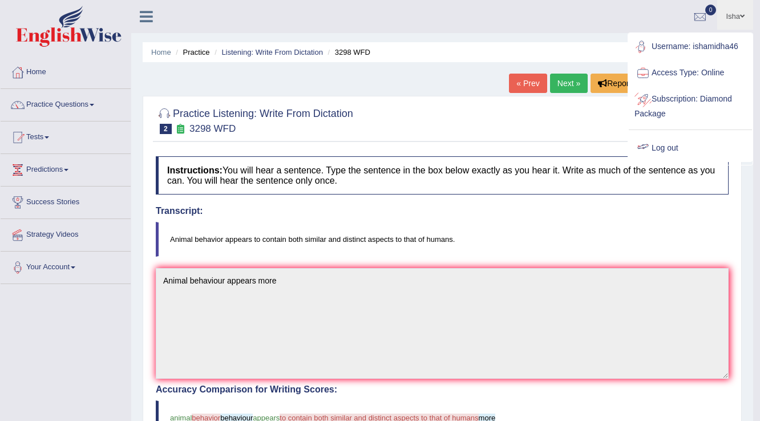
click at [680, 148] on link "Log out" at bounding box center [690, 148] width 123 height 26
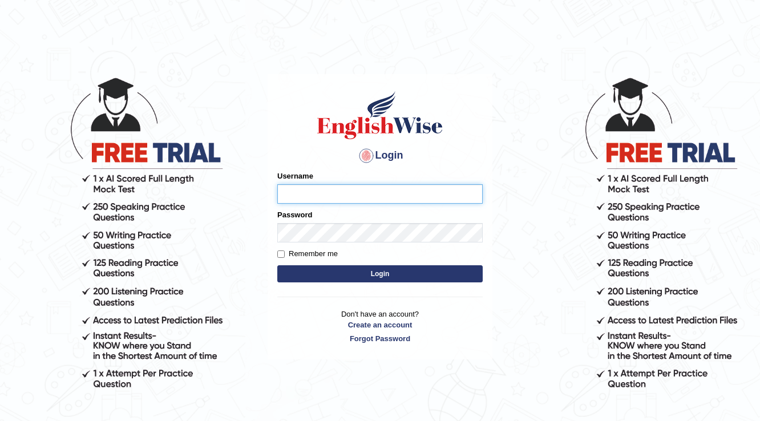
click at [339, 187] on input "Username" at bounding box center [379, 193] width 205 height 19
type input "okyere"
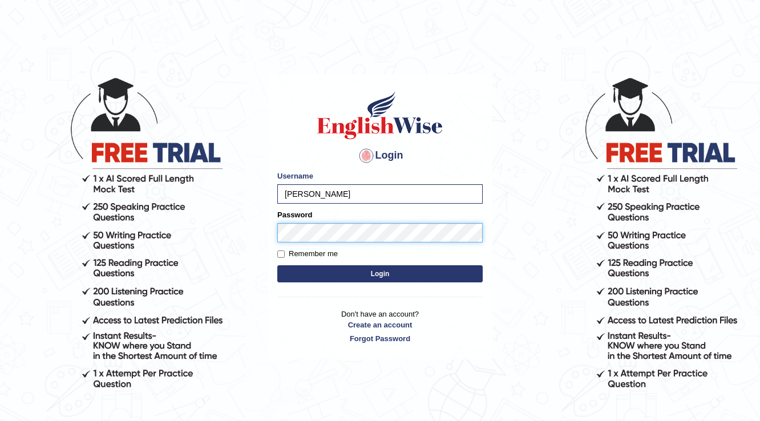
click at [277, 265] on button "Login" at bounding box center [379, 273] width 205 height 17
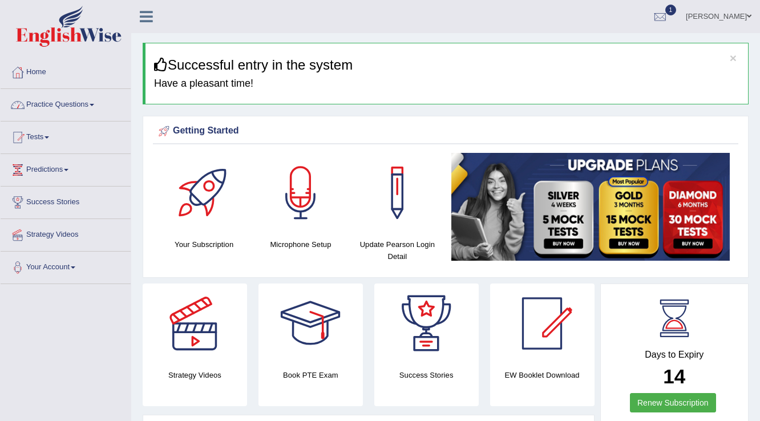
click at [94, 104] on span at bounding box center [92, 105] width 5 height 2
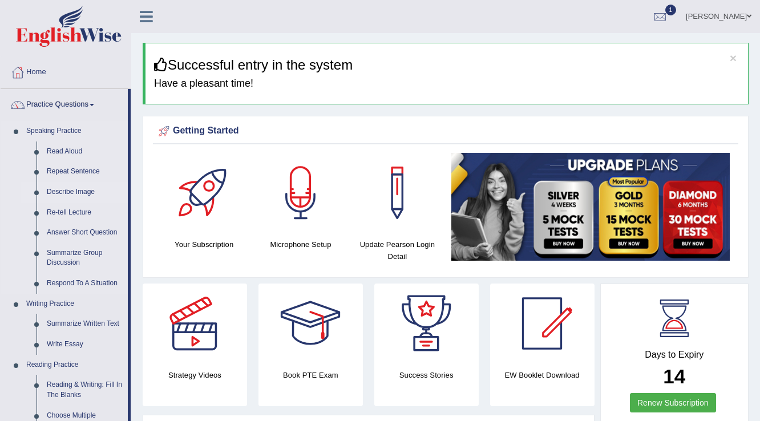
click at [72, 192] on link "Describe Image" at bounding box center [85, 192] width 86 height 21
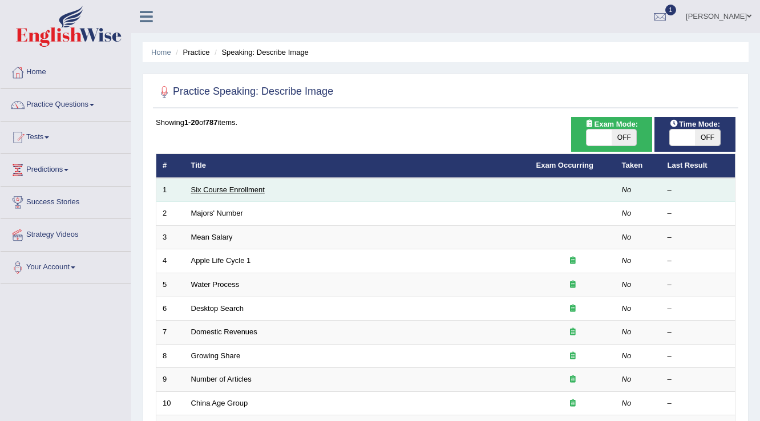
click at [242, 192] on link "Six Course Enrollment" at bounding box center [228, 189] width 74 height 9
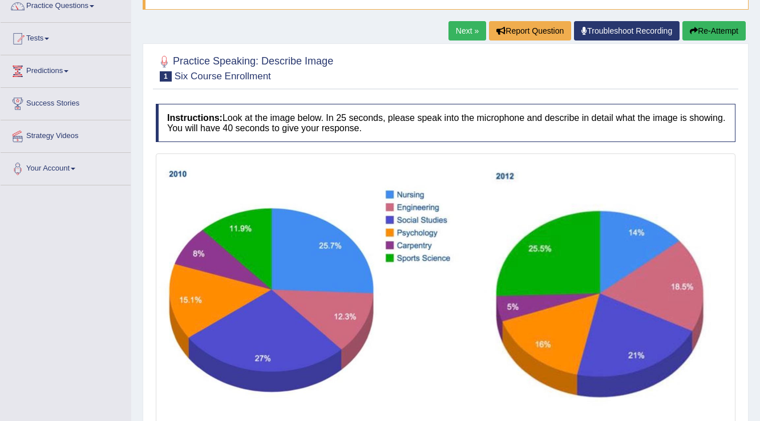
scroll to position [144, 0]
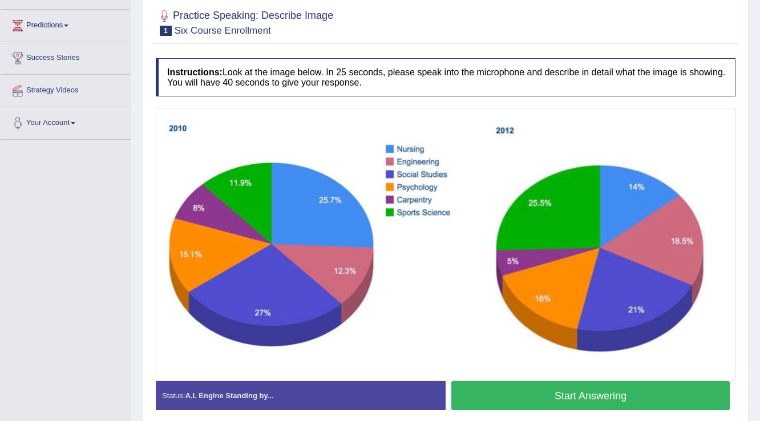
click at [525, 386] on button "Start Answering" at bounding box center [590, 395] width 278 height 29
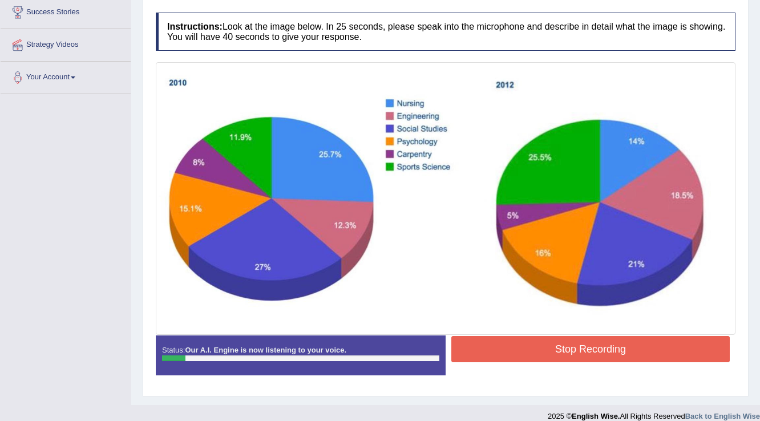
scroll to position [201, 0]
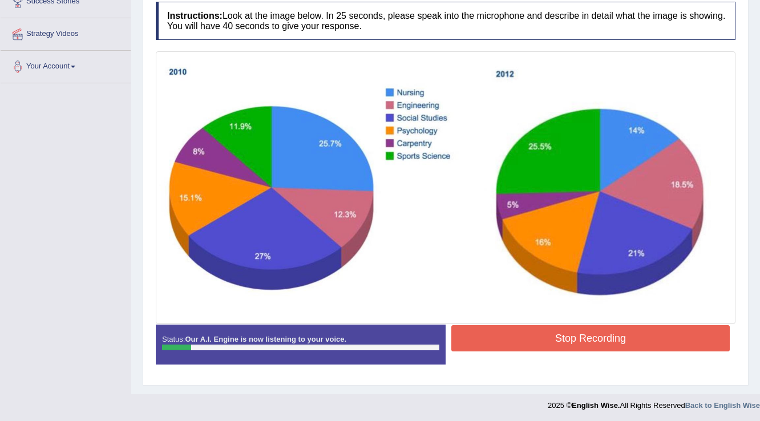
click at [529, 338] on button "Stop Recording" at bounding box center [590, 338] width 278 height 26
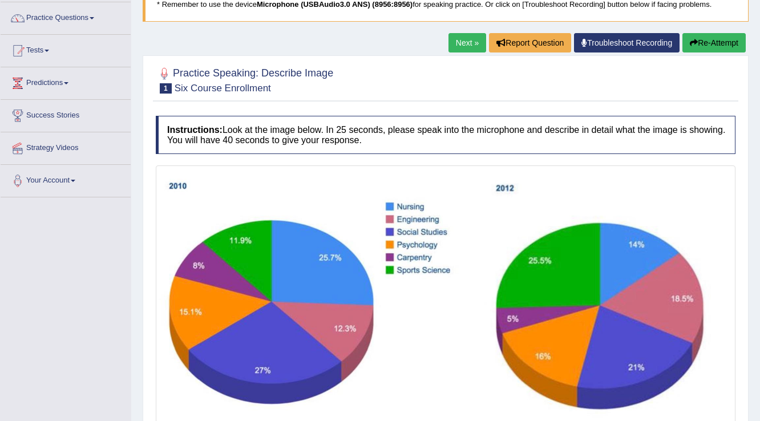
scroll to position [86, 0]
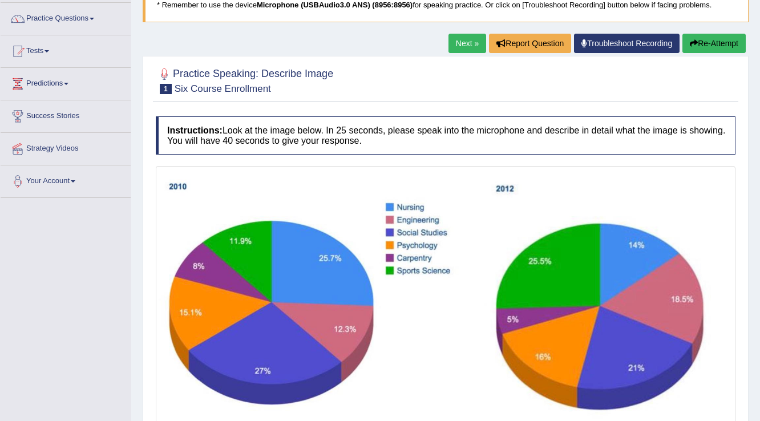
click at [713, 41] on button "Re-Attempt" at bounding box center [713, 43] width 63 height 19
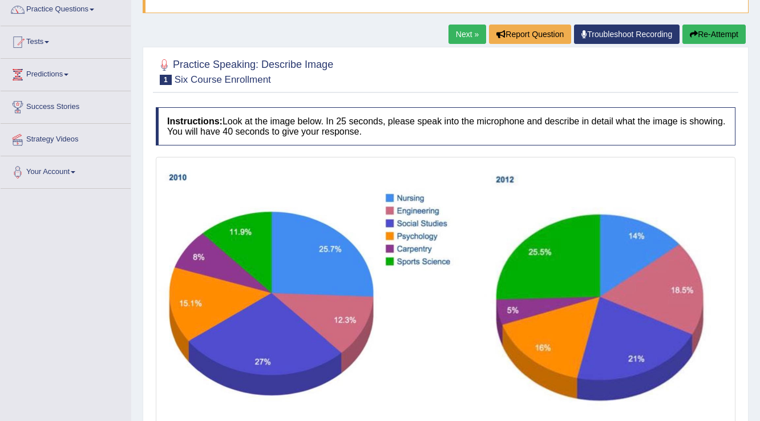
click at [462, 31] on link "Next »" at bounding box center [467, 34] width 38 height 19
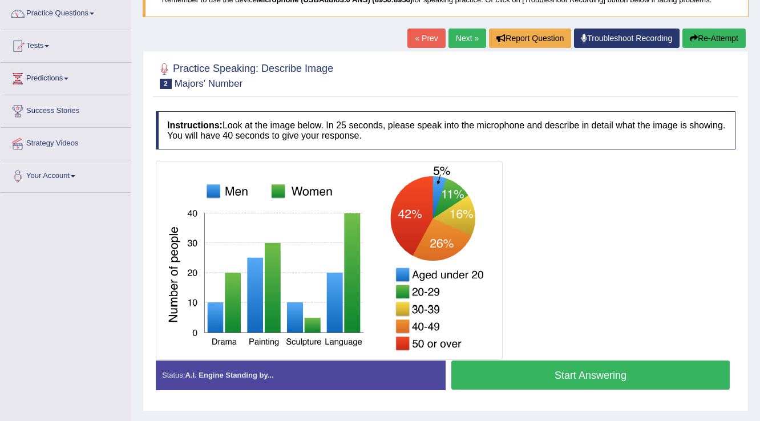
click at [418, 39] on link "« Prev" at bounding box center [426, 38] width 38 height 19
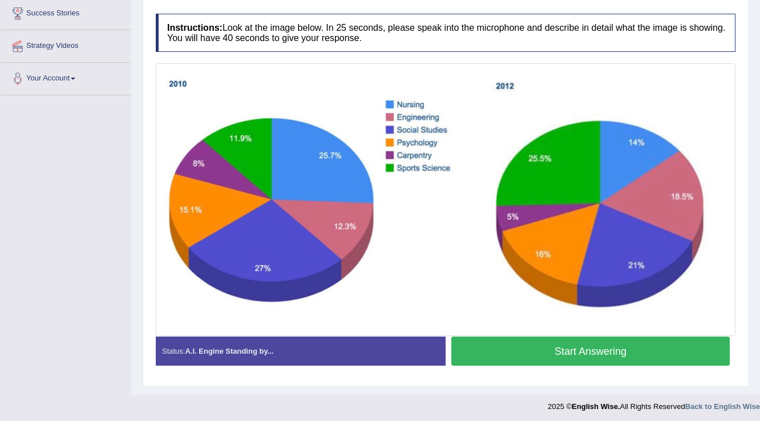
scroll to position [190, 0]
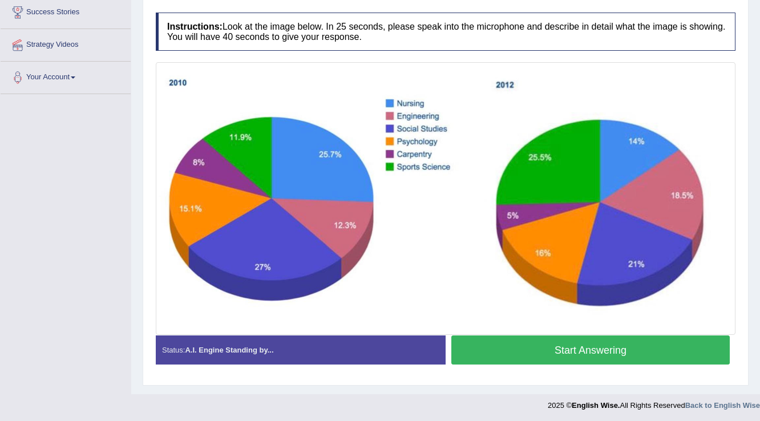
click at [589, 347] on button "Start Answering" at bounding box center [590, 350] width 278 height 29
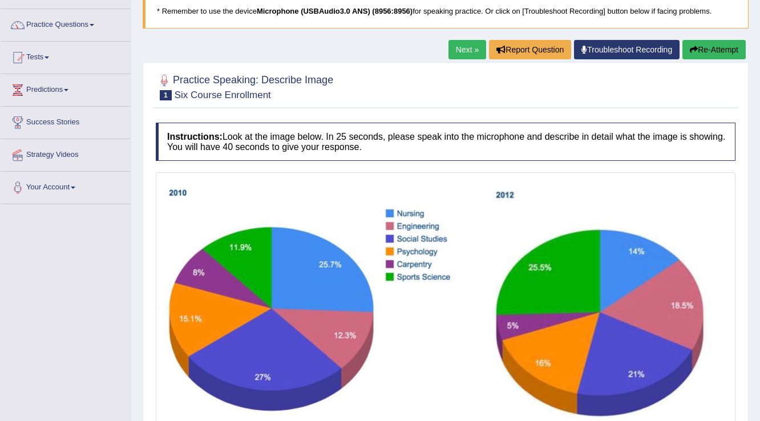
scroll to position [0, 0]
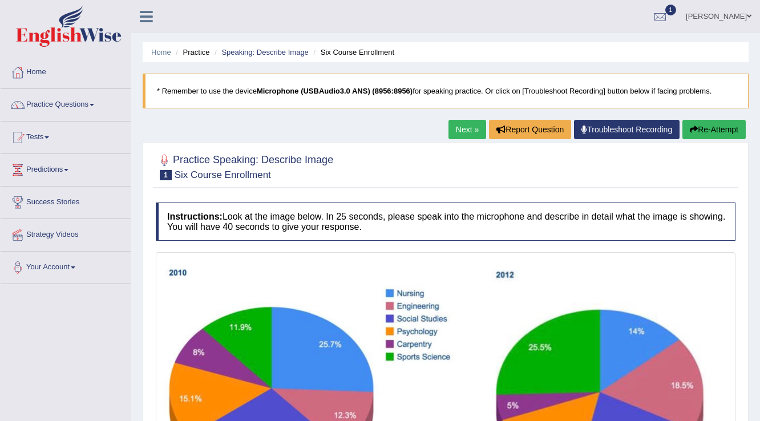
click at [736, 18] on link "samuel" at bounding box center [718, 15] width 83 height 30
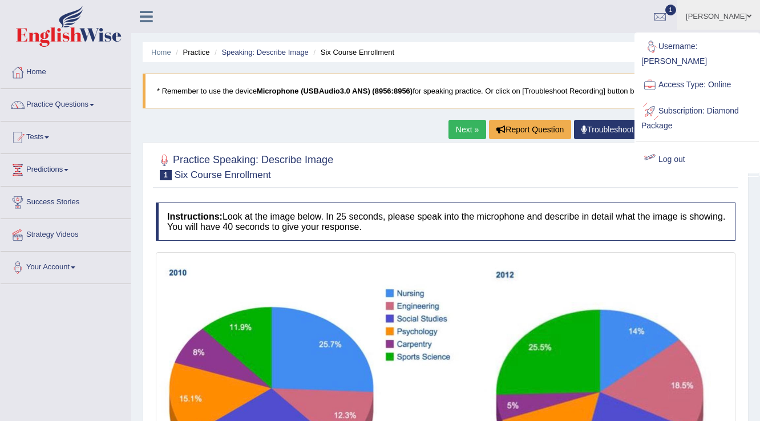
click at [661, 149] on link "Log out" at bounding box center [697, 160] width 123 height 26
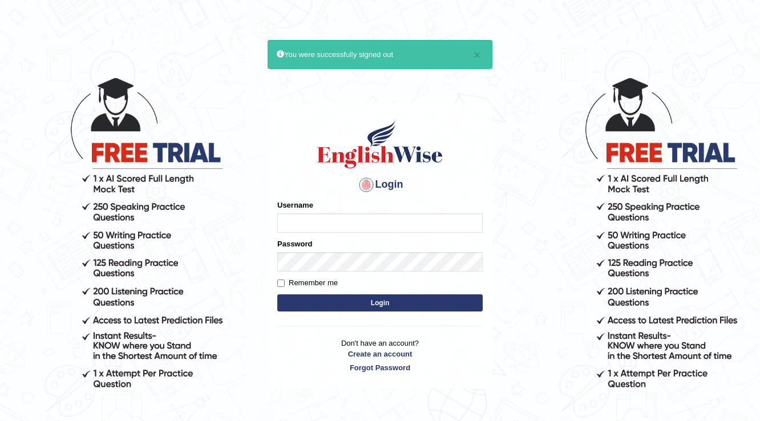
click at [393, 220] on input "Username" at bounding box center [379, 222] width 205 height 19
type input "Amini"
click at [277, 294] on button "Login" at bounding box center [379, 302] width 205 height 17
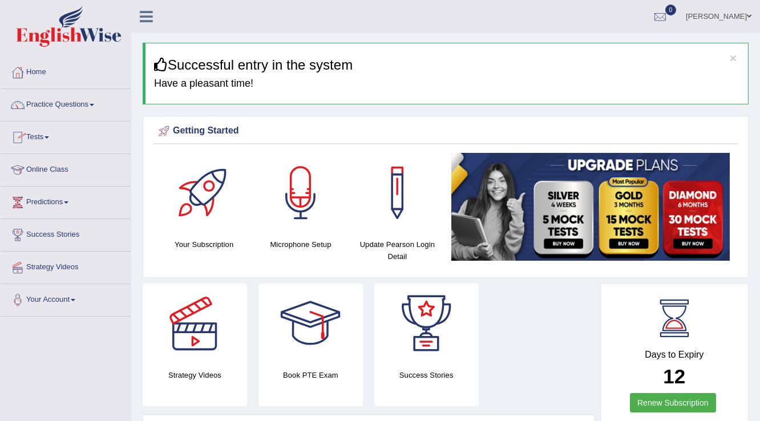
click at [64, 103] on link "Practice Questions" at bounding box center [66, 103] width 130 height 29
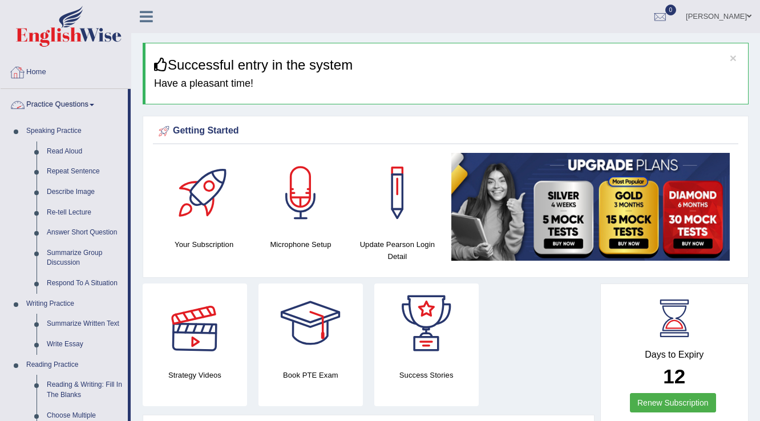
click at [41, 72] on link "Home" at bounding box center [66, 70] width 130 height 29
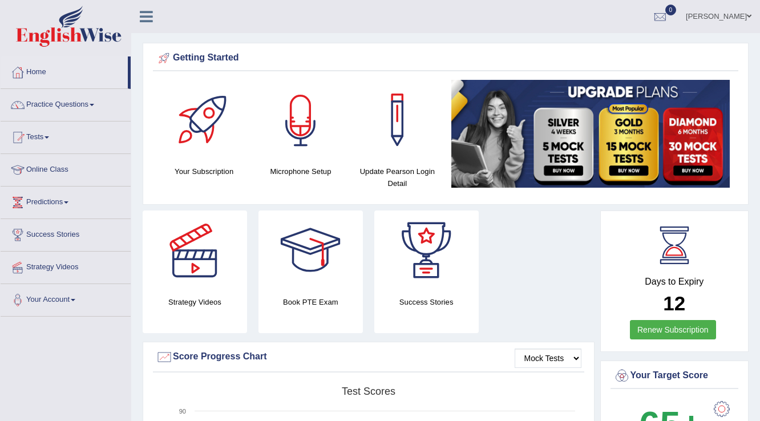
click at [313, 124] on div at bounding box center [301, 120] width 80 height 80
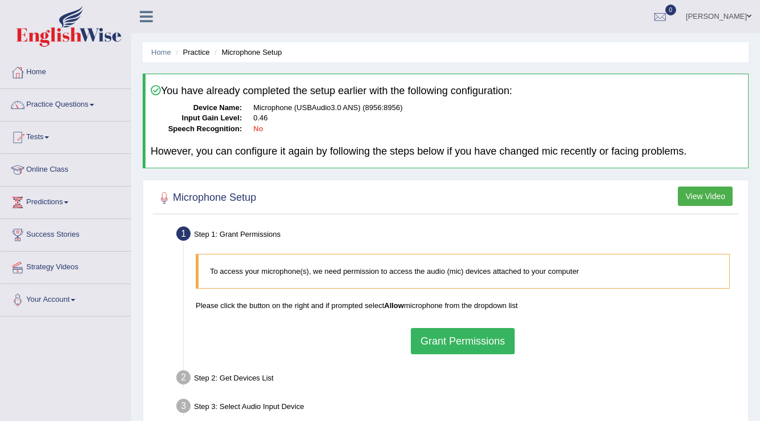
click at [429, 336] on button "Grant Permissions" at bounding box center [463, 341] width 104 height 26
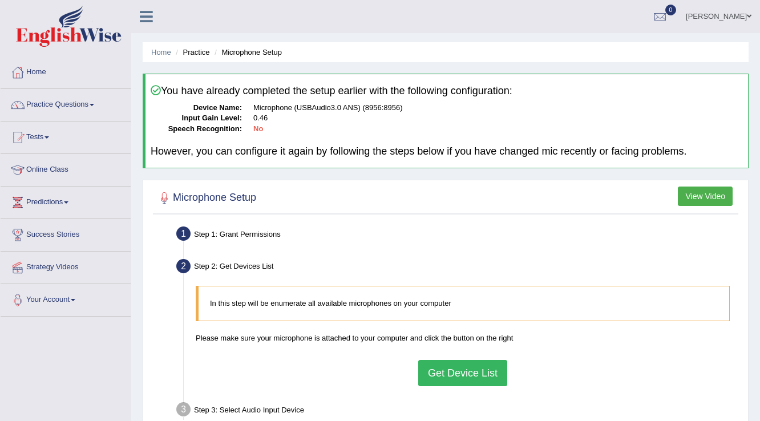
click at [436, 374] on button "Get Device List" at bounding box center [462, 373] width 89 height 26
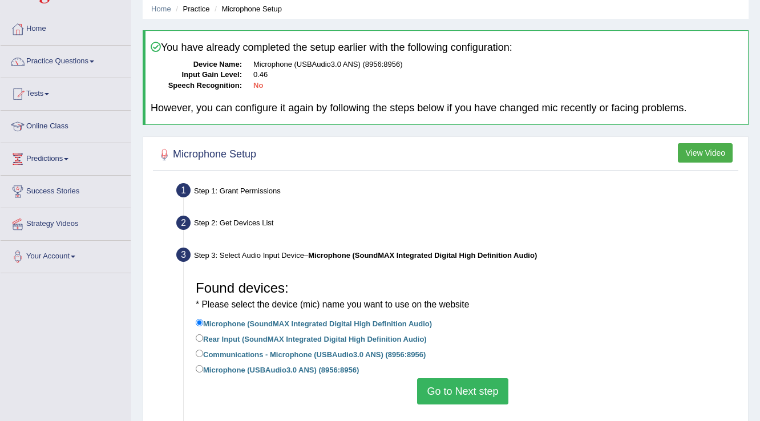
scroll to position [91, 0]
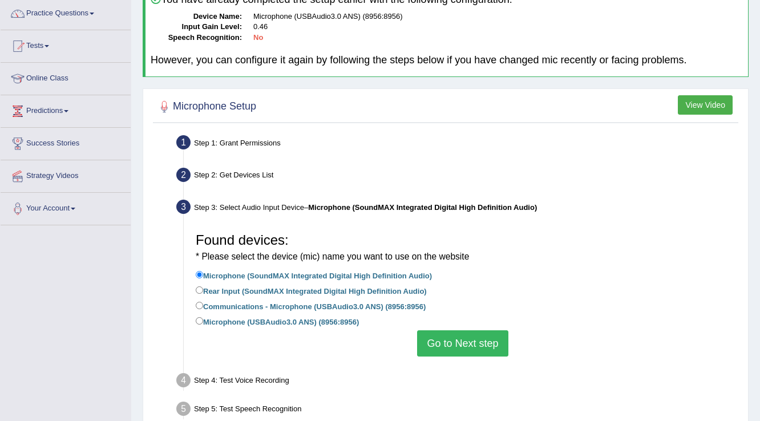
click at [452, 345] on button "Go to Next step" at bounding box center [462, 343] width 91 height 26
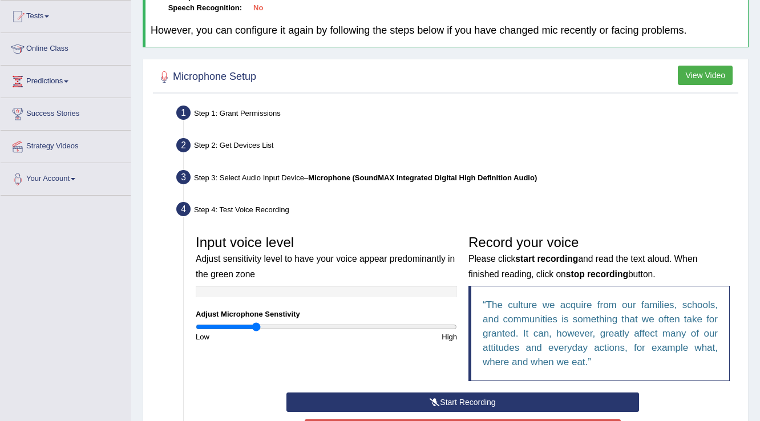
scroll to position [183, 0]
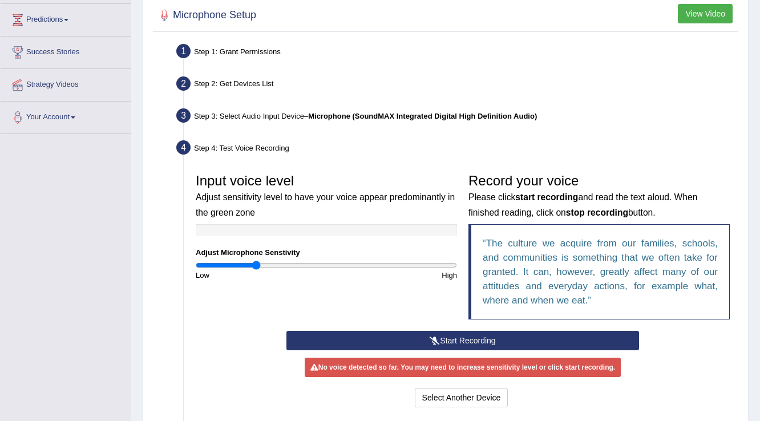
click at [452, 336] on button "Start Recording" at bounding box center [462, 340] width 352 height 19
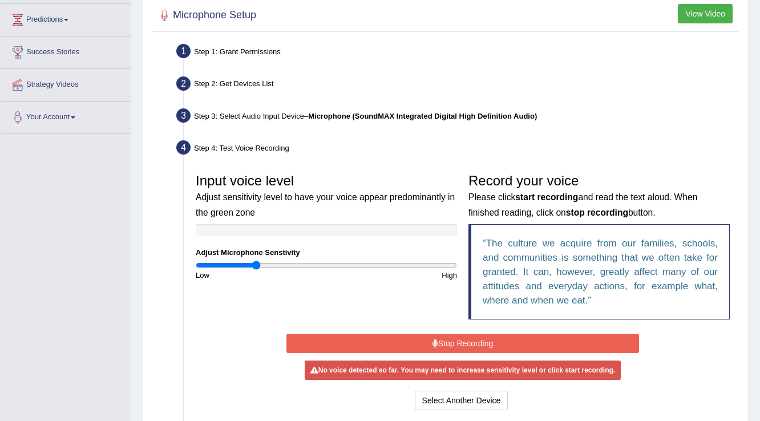
click at [452, 341] on button "Stop Recording" at bounding box center [462, 343] width 352 height 19
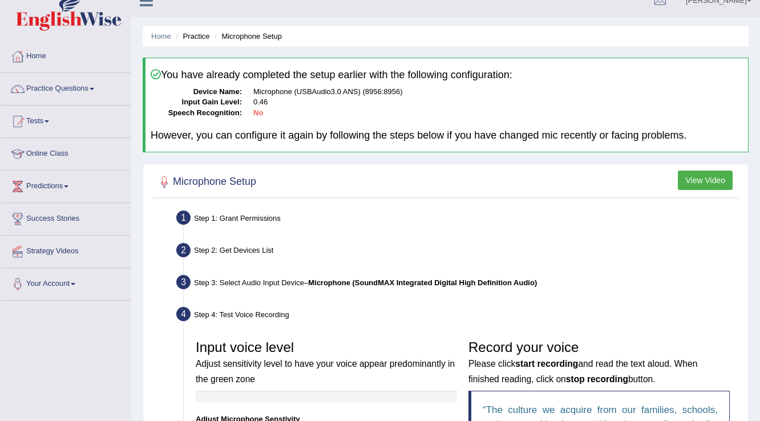
scroll to position [0, 0]
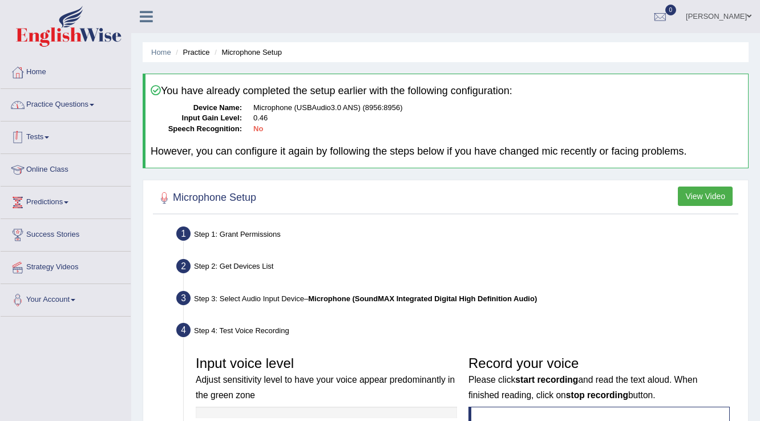
click at [75, 108] on link "Practice Questions" at bounding box center [66, 103] width 130 height 29
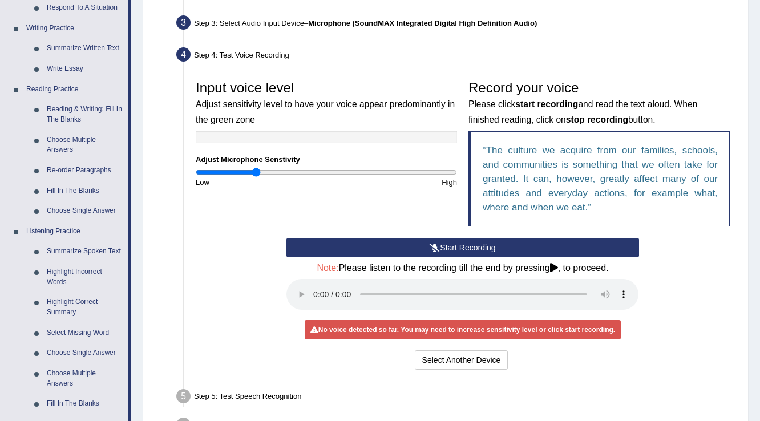
scroll to position [365, 0]
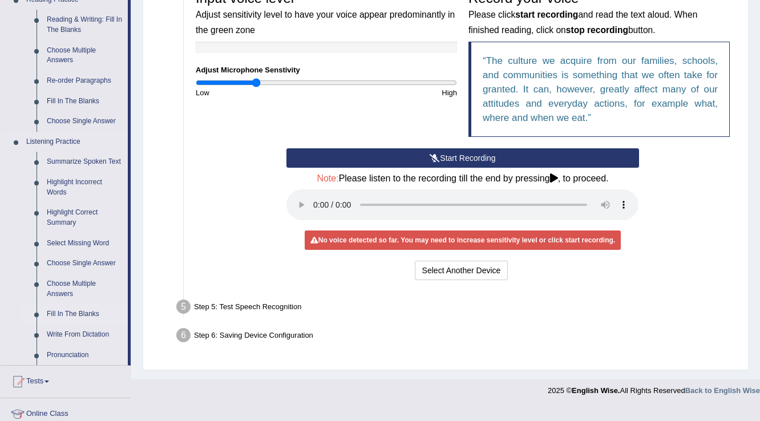
click at [73, 314] on link "Fill In The Blanks" at bounding box center [85, 314] width 86 height 21
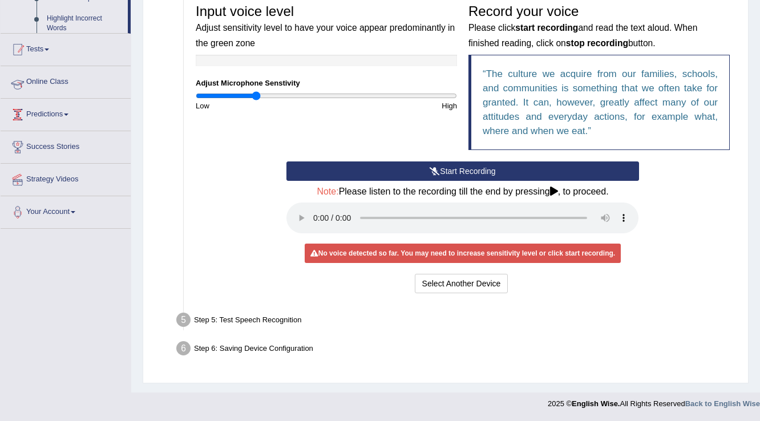
scroll to position [167, 0]
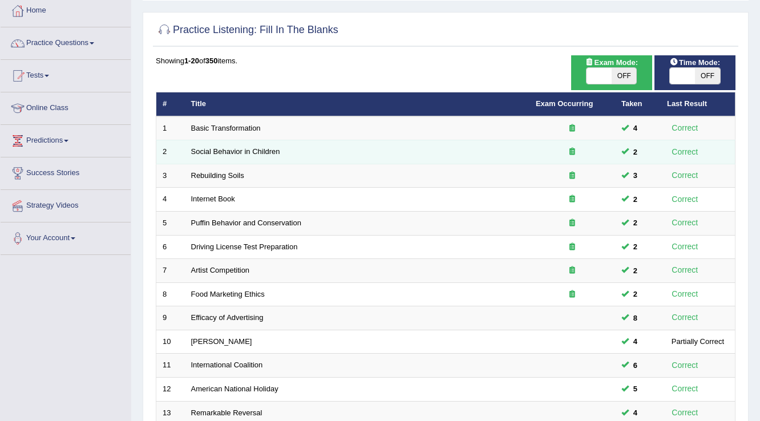
scroll to position [11, 0]
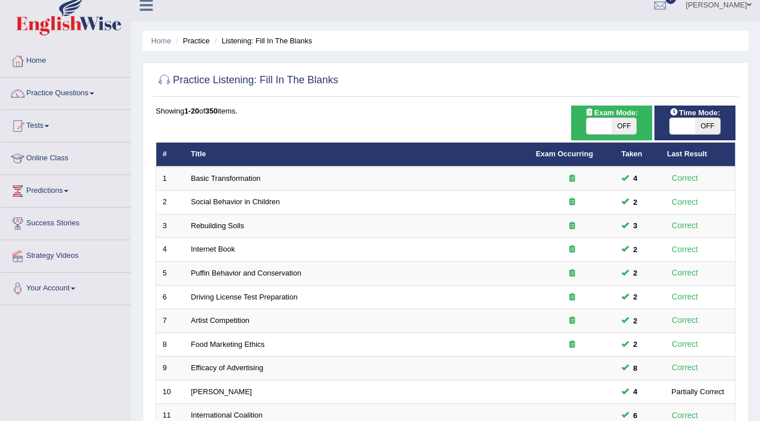
click at [692, 132] on span at bounding box center [682, 126] width 25 height 16
checkbox input "true"
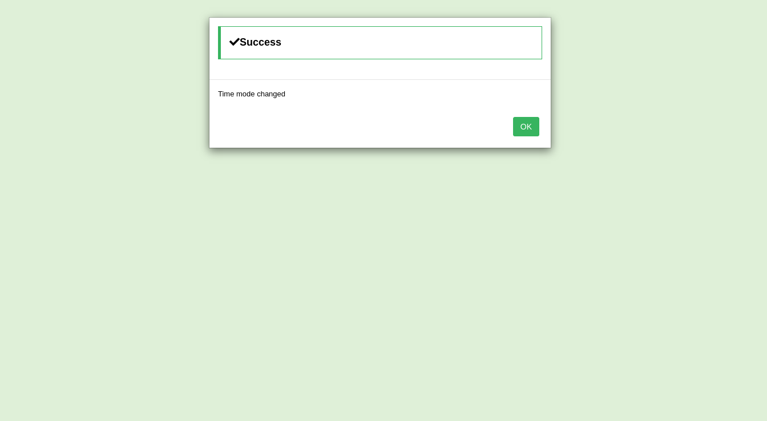
click at [521, 127] on button "OK" at bounding box center [526, 126] width 26 height 19
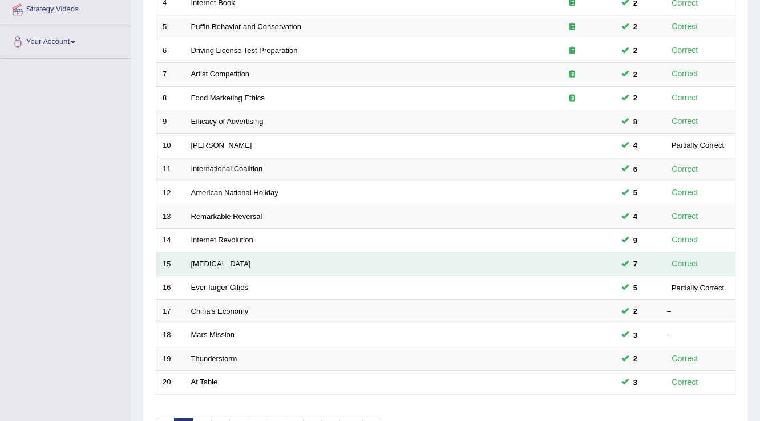
scroll to position [331, 0]
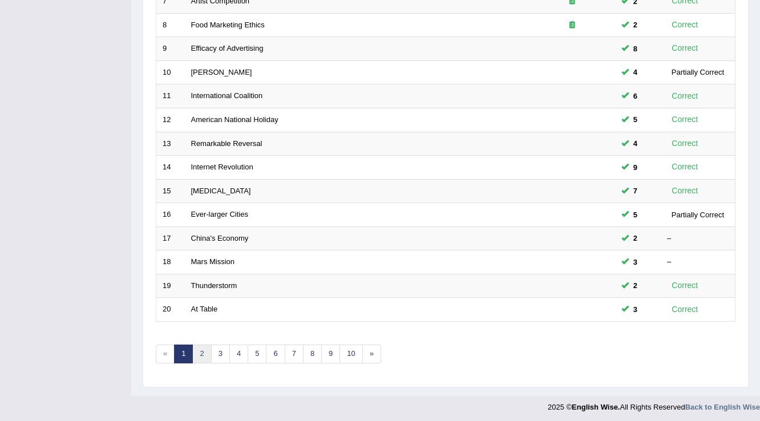
click at [196, 347] on link "2" at bounding box center [201, 354] width 19 height 19
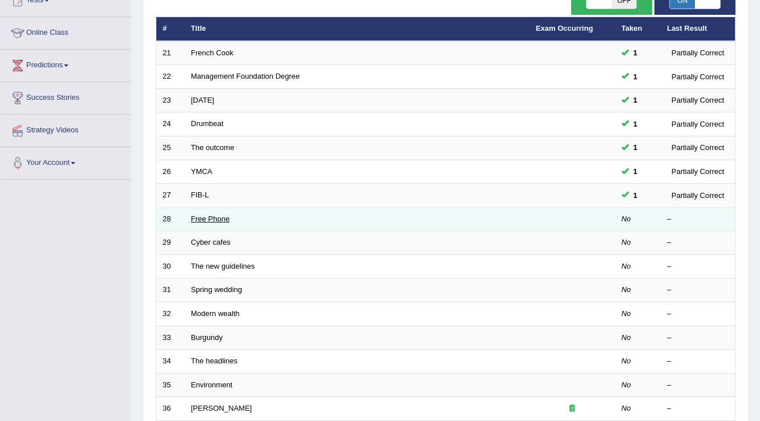
click at [211, 217] on link "Free Phone" at bounding box center [210, 219] width 39 height 9
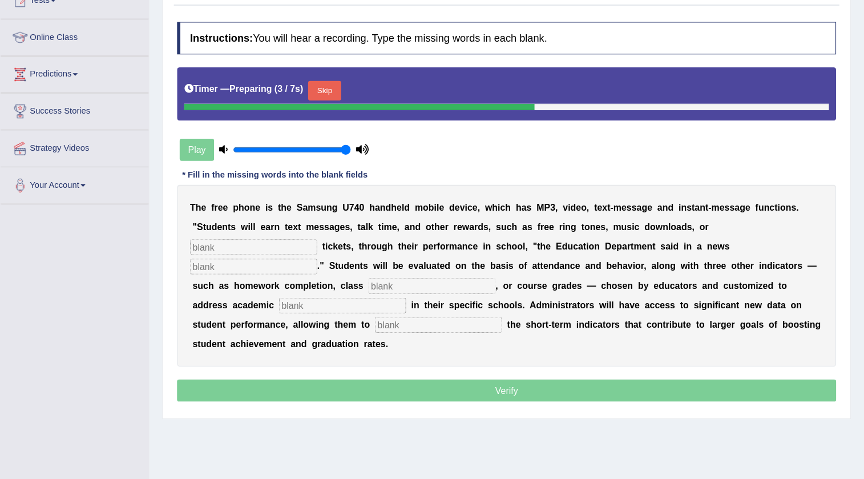
scroll to position [120, 0]
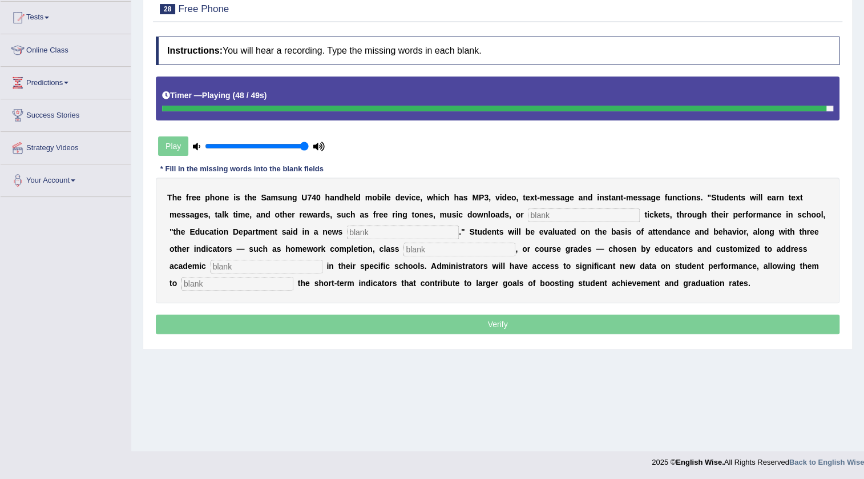
click at [546, 211] on input "text" at bounding box center [584, 215] width 112 height 14
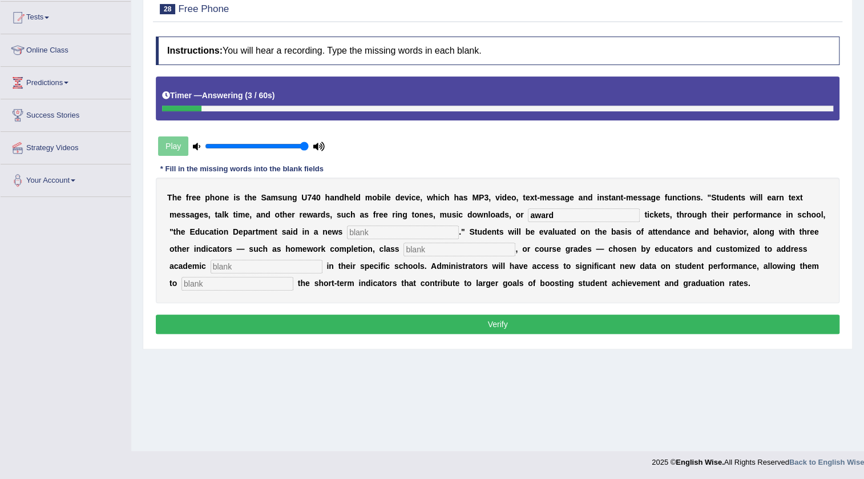
type input "award"
click at [414, 231] on input "text" at bounding box center [403, 232] width 112 height 14
click at [420, 253] on input "text" at bounding box center [459, 249] width 112 height 14
click at [382, 235] on input "text" at bounding box center [403, 232] width 112 height 14
click at [291, 260] on input "text" at bounding box center [267, 267] width 112 height 14
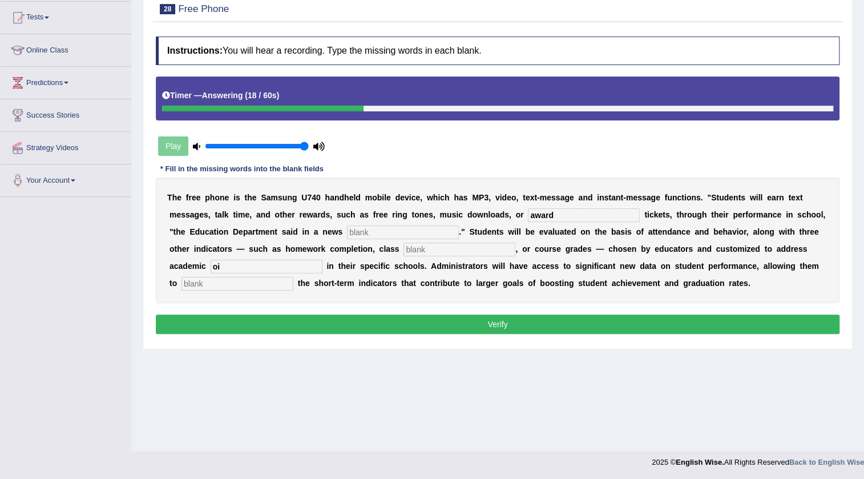
type input "o"
type input "piodries"
click at [223, 286] on input "text" at bounding box center [237, 284] width 112 height 14
type input "track"
click at [363, 235] on input "text" at bounding box center [403, 232] width 112 height 14
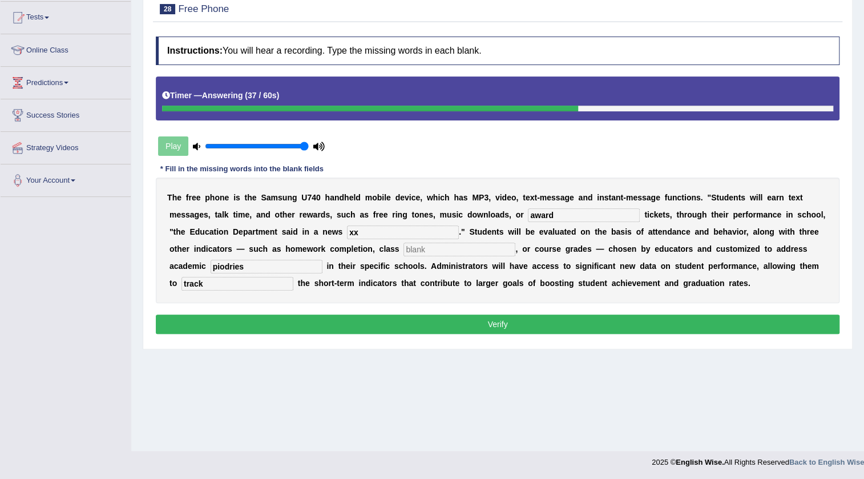
type input "xx"
click at [442, 245] on input "text" at bounding box center [459, 249] width 112 height 14
type input "xx"
drag, startPoint x: 413, startPoint y: 303, endPoint x: 399, endPoint y: 329, distance: 29.1
click at [399, 326] on div "Instructions: You will hear a recording. Type the missing words in each blank. …" at bounding box center [497, 187] width 689 height 312
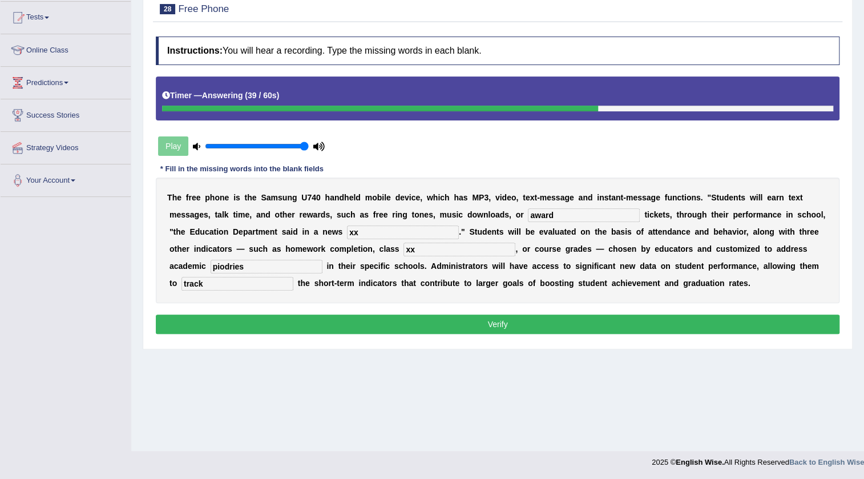
click at [397, 325] on button "Verify" at bounding box center [498, 323] width 684 height 19
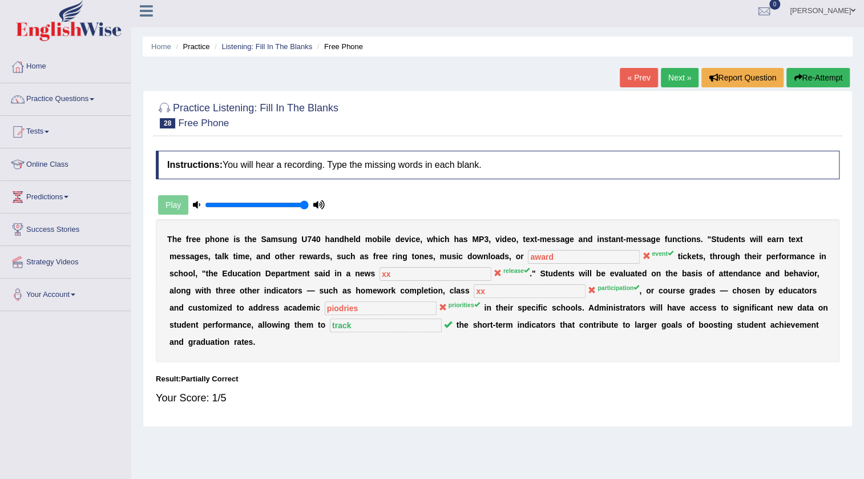
scroll to position [0, 0]
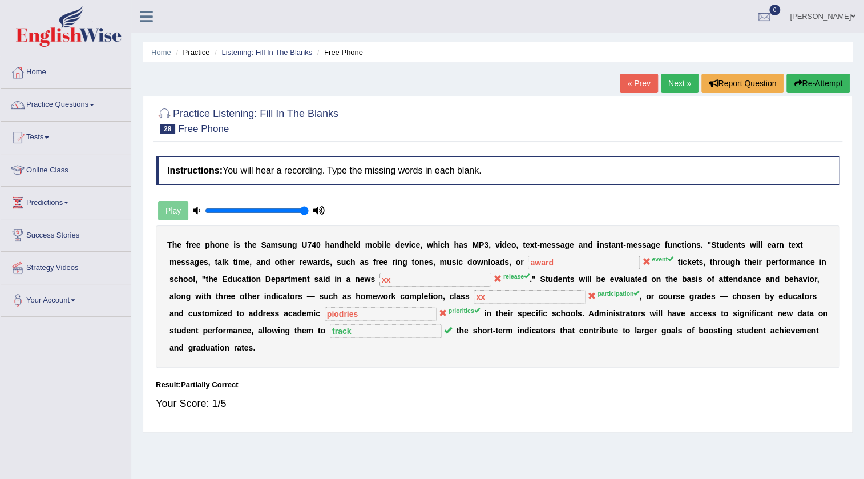
click at [677, 89] on link "Next »" at bounding box center [680, 83] width 38 height 19
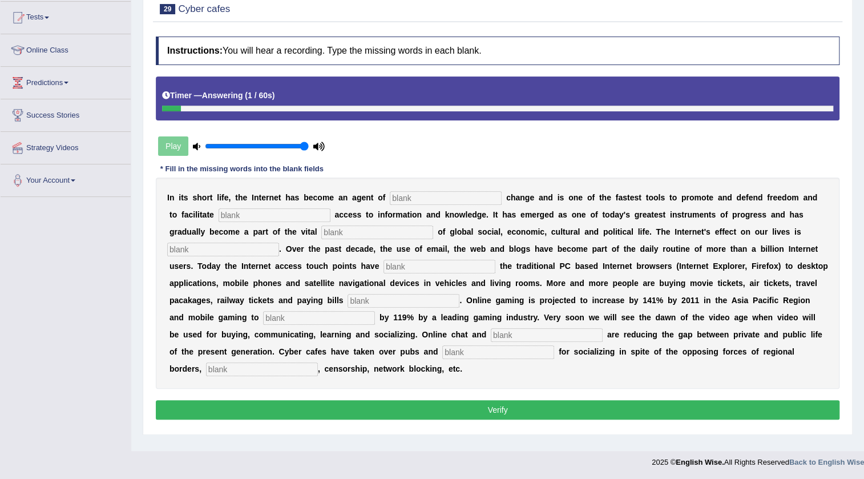
click at [256, 368] on input "text" at bounding box center [262, 369] width 112 height 14
type input "copyright"
click at [498, 354] on input "text" at bounding box center [498, 352] width 112 height 14
type input "bars"
click at [567, 330] on input "text" at bounding box center [547, 335] width 112 height 14
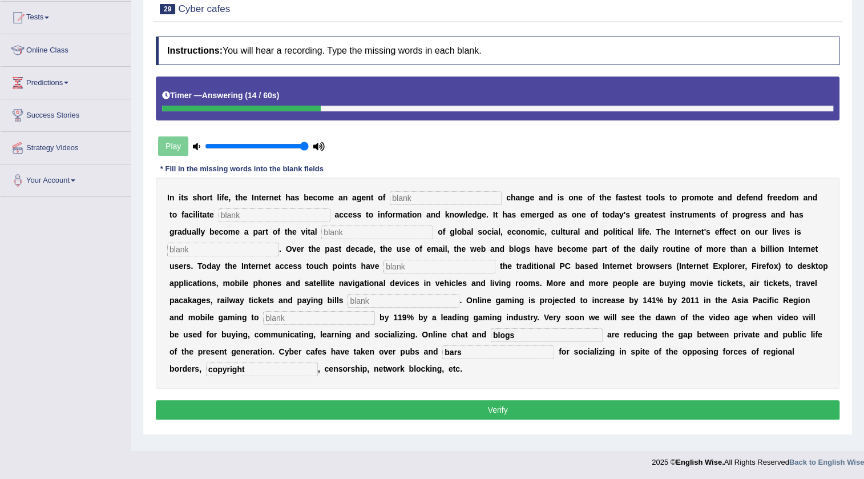
type input "blogs"
click at [354, 321] on input "text" at bounding box center [319, 318] width 112 height 14
type input "increase"
click at [385, 292] on div "I n i t s s h o r t l i f e , t h e I n t e r n e t h a s b e c o m e a n a g e…" at bounding box center [498, 282] width 684 height 211
click at [386, 297] on input "text" at bounding box center [403, 301] width 112 height 14
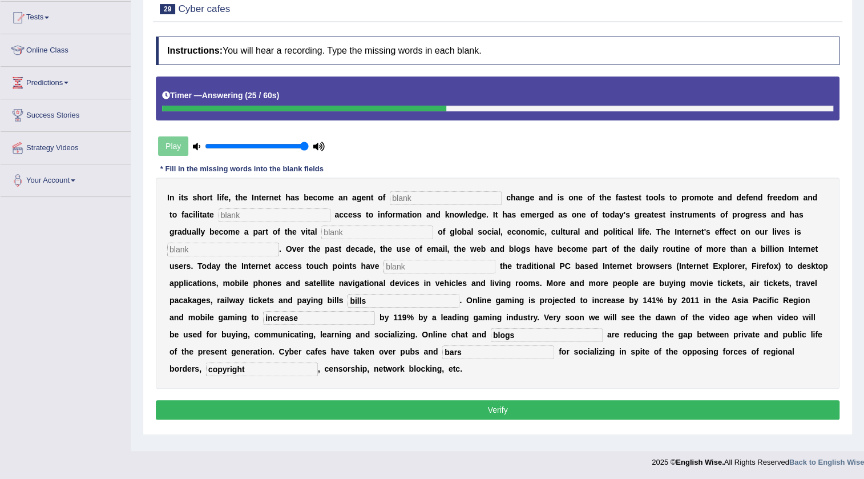
type input "bills"
drag, startPoint x: 407, startPoint y: 262, endPoint x: 401, endPoint y: 263, distance: 6.3
click at [405, 264] on input "text" at bounding box center [439, 267] width 112 height 14
type input "grown"
click at [244, 245] on input "text" at bounding box center [223, 249] width 112 height 14
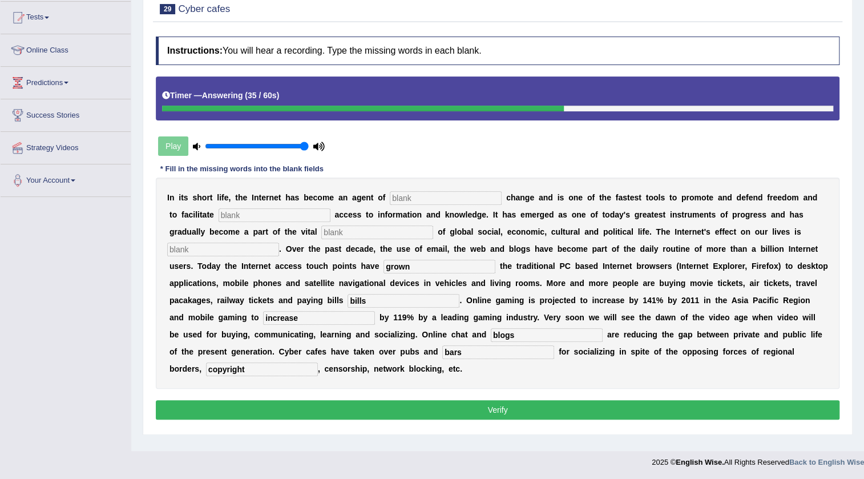
type input "o"
type input "pressive"
click at [361, 231] on input "text" at bounding box center [377, 232] width 112 height 14
type input "infastructure"
click at [265, 208] on input "text" at bounding box center [275, 215] width 112 height 14
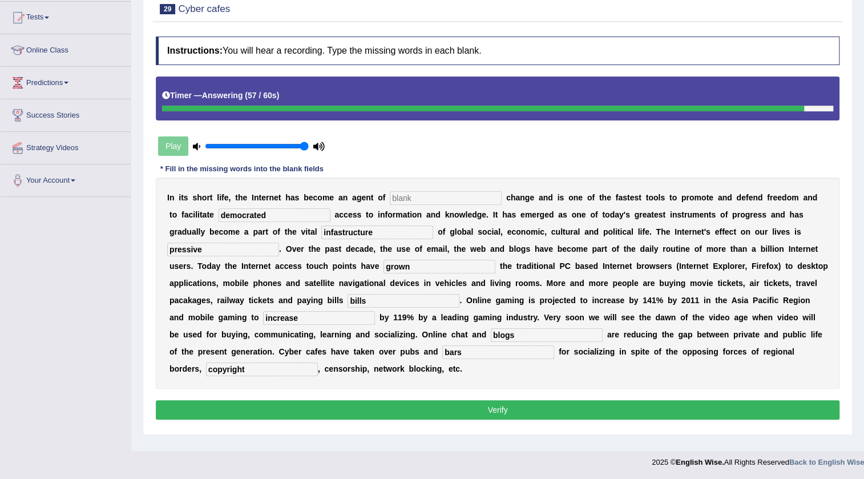
type input "democrated"
click at [421, 193] on input "text" at bounding box center [446, 198] width 112 height 14
type input "re"
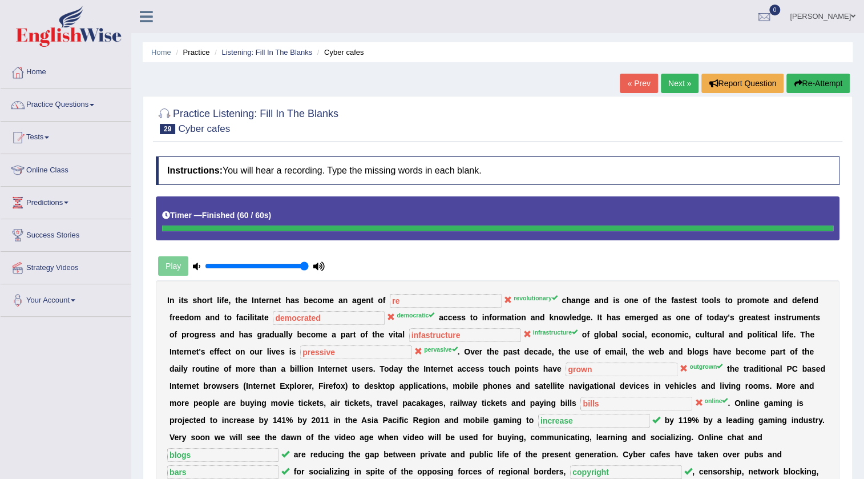
click at [673, 82] on link "Next »" at bounding box center [680, 83] width 38 height 19
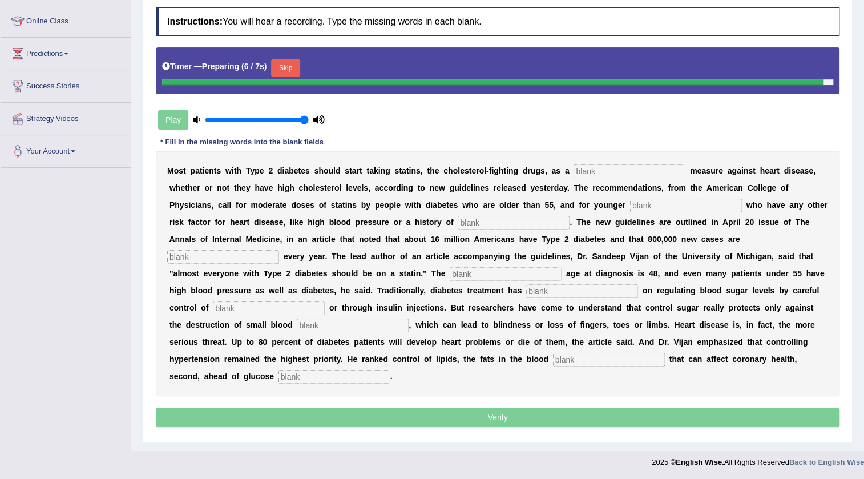
scroll to position [147, 0]
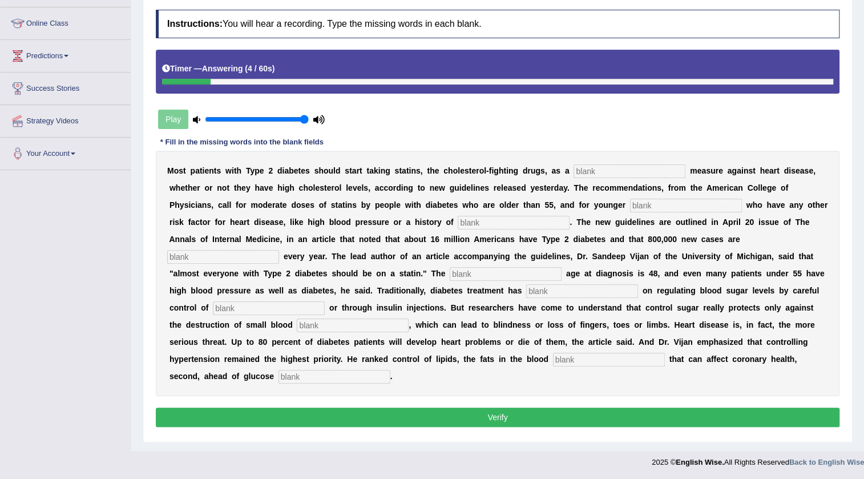
click at [324, 378] on input "text" at bounding box center [334, 377] width 112 height 14
click at [302, 379] on input "regullation" at bounding box center [334, 377] width 112 height 14
type input "regulation"
click at [573, 359] on input "text" at bounding box center [609, 360] width 112 height 14
type input "stream"
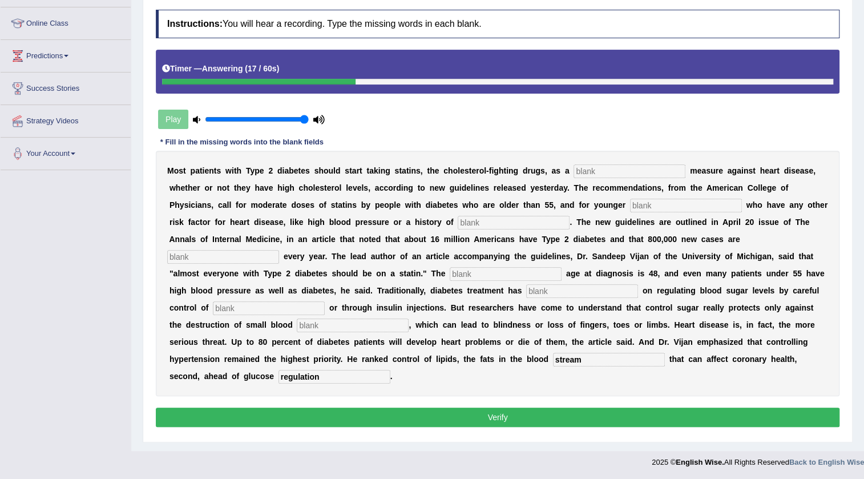
click at [333, 325] on input "text" at bounding box center [353, 325] width 112 height 14
type input "vassel"
click at [265, 308] on input "text" at bounding box center [269, 308] width 112 height 14
type input "diet"
click at [564, 292] on input "text" at bounding box center [582, 291] width 112 height 14
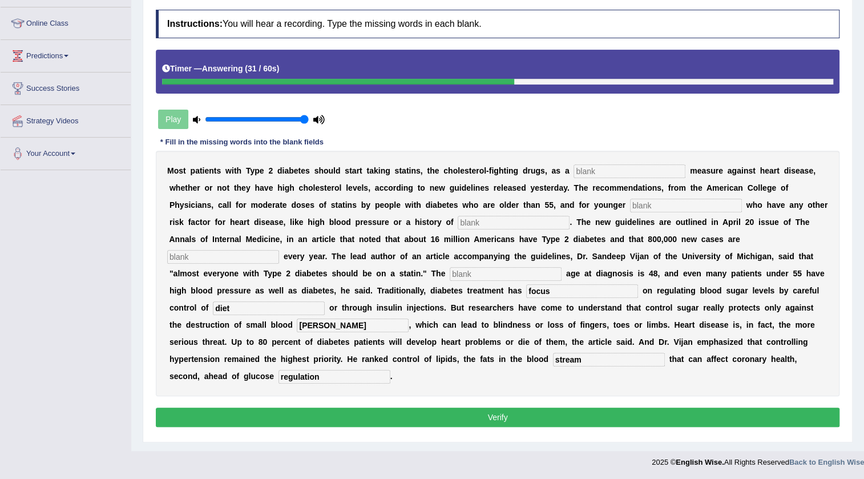
type input "focus"
click at [494, 279] on input "text" at bounding box center [506, 274] width 112 height 14
type input "average"
click at [220, 250] on input "text" at bounding box center [223, 257] width 112 height 14
type input "diagnose"
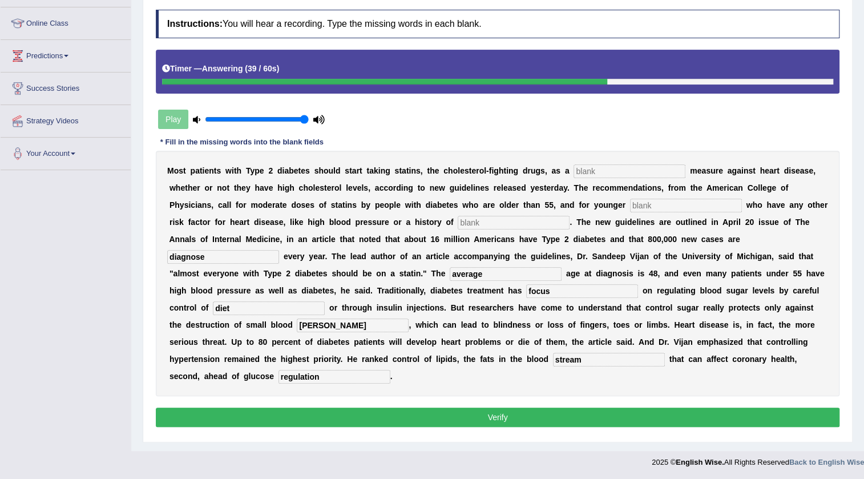
click at [547, 222] on input "text" at bounding box center [514, 223] width 112 height 14
click at [685, 211] on input "text" at bounding box center [686, 206] width 112 height 14
type input "patient"
click at [653, 171] on input "text" at bounding box center [629, 171] width 112 height 14
type input "preventat"
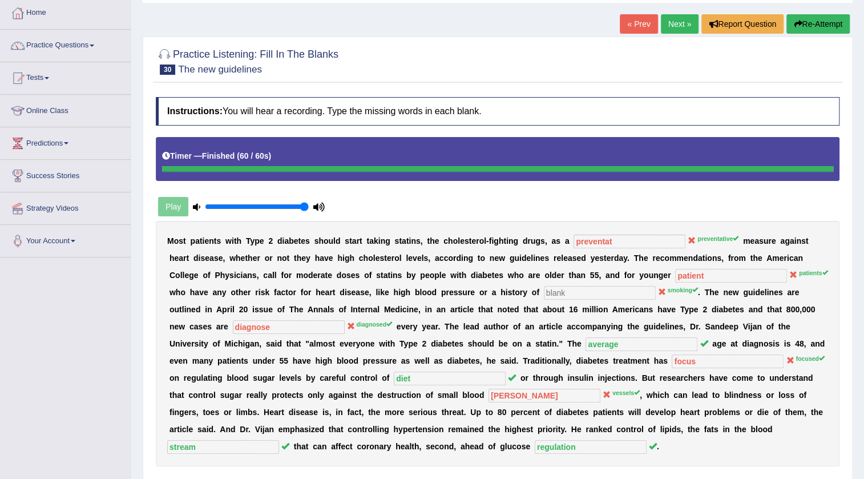
scroll to position [0, 0]
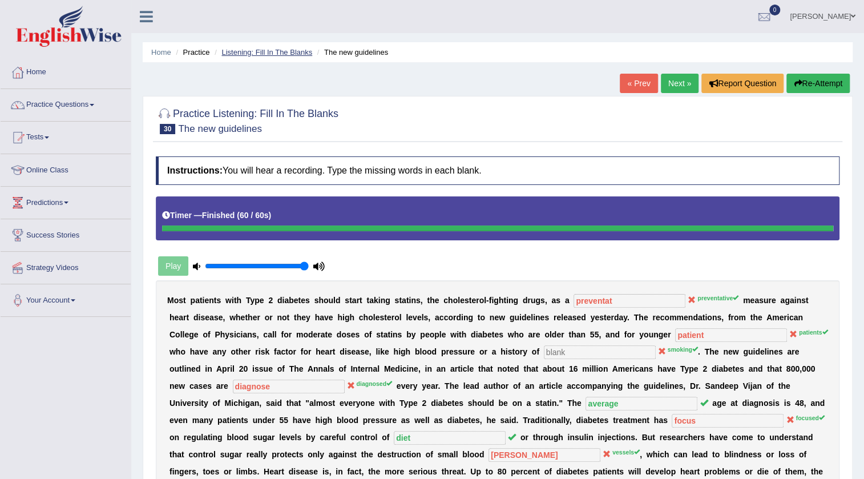
click at [245, 51] on link "Listening: Fill In The Blanks" at bounding box center [266, 52] width 91 height 9
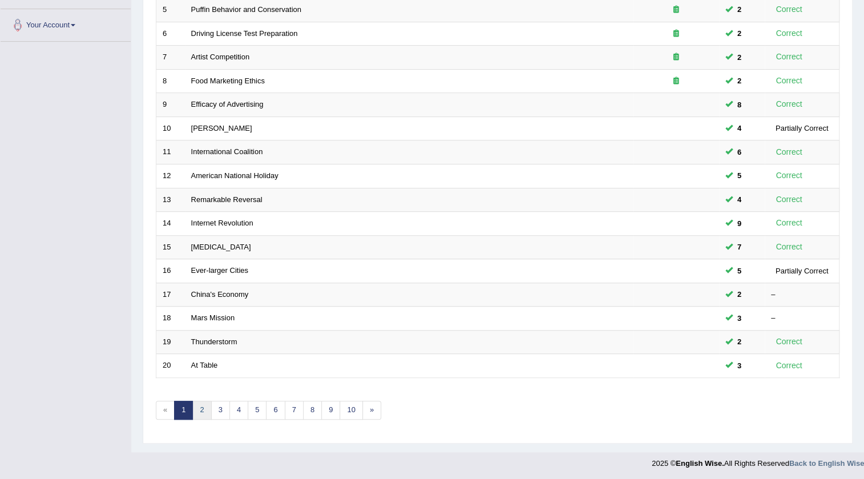
click at [203, 411] on link "2" at bounding box center [201, 410] width 19 height 19
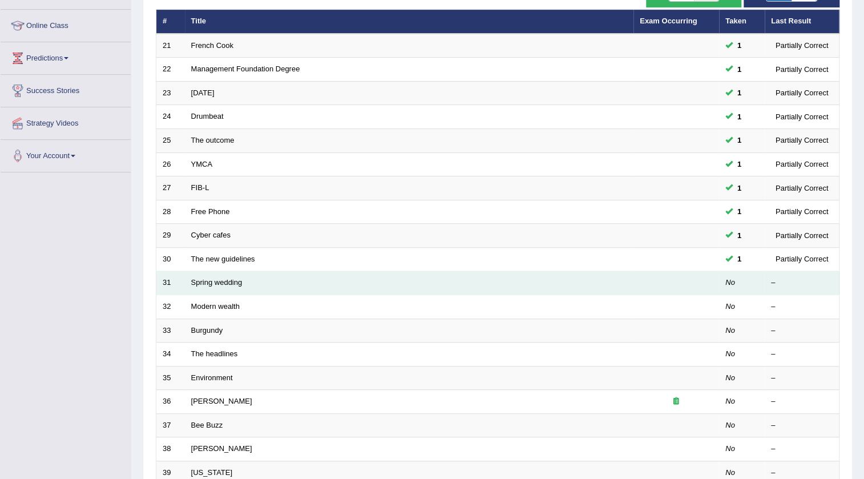
scroll to position [155, 0]
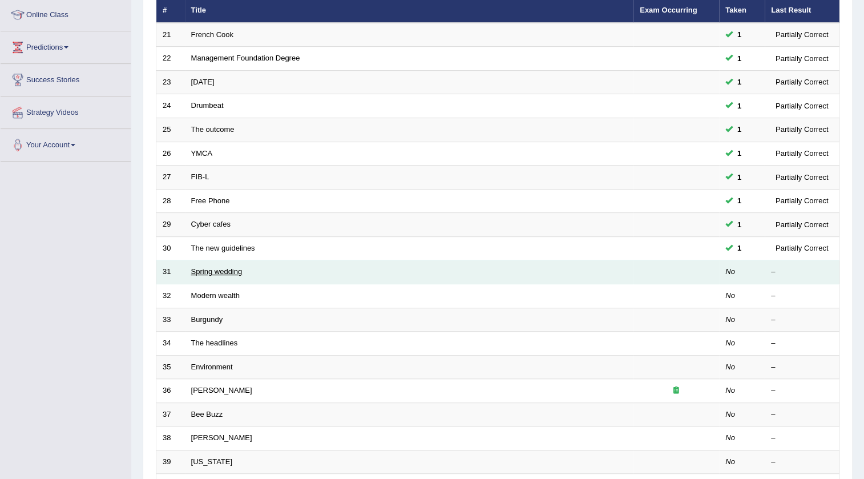
click at [207, 268] on link "Spring wedding" at bounding box center [216, 271] width 51 height 9
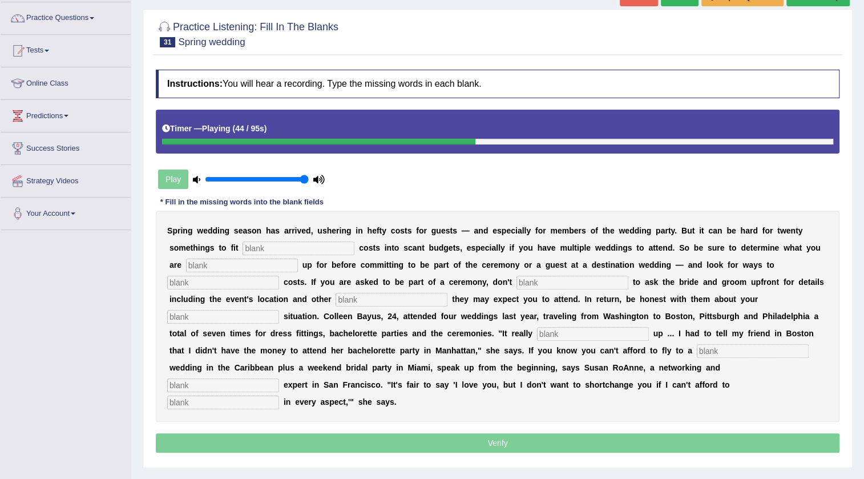
scroll to position [68, 0]
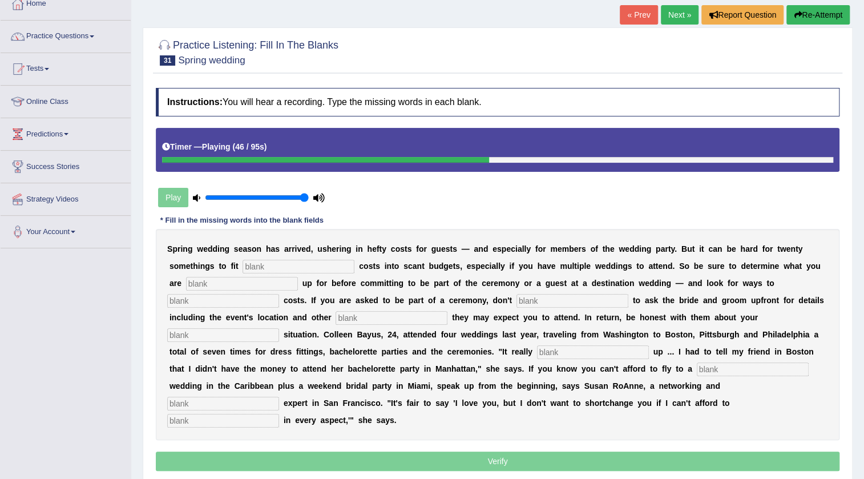
click at [838, 11] on button "Re-Attempt" at bounding box center [817, 14] width 63 height 19
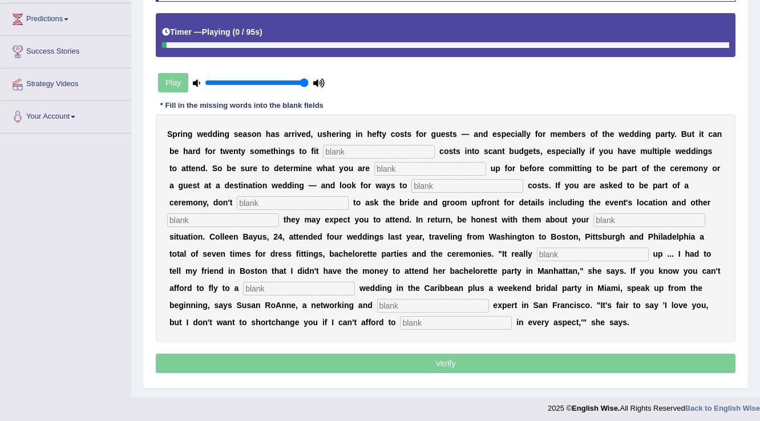
scroll to position [185, 0]
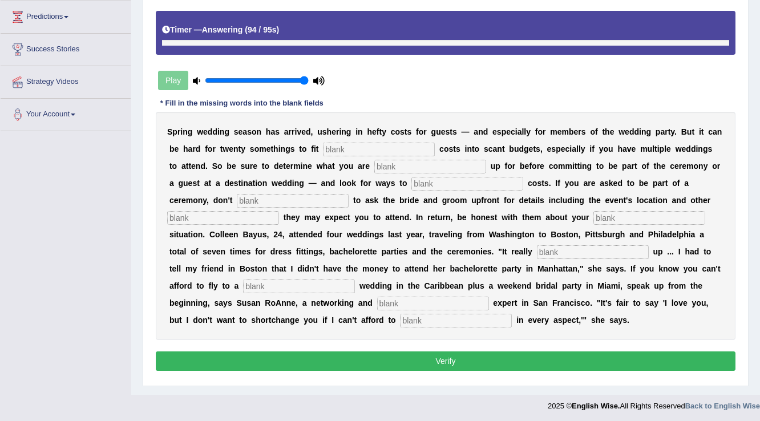
click at [446, 321] on input "text" at bounding box center [456, 321] width 112 height 14
type input "perticipate"
click at [418, 308] on input "text" at bounding box center [433, 304] width 112 height 14
type input "adecade"
click at [322, 276] on div "S p r i n g w e d d i n g s e a s o n h a s a r r i v e d , u s h e r i n g i n…" at bounding box center [446, 226] width 580 height 228
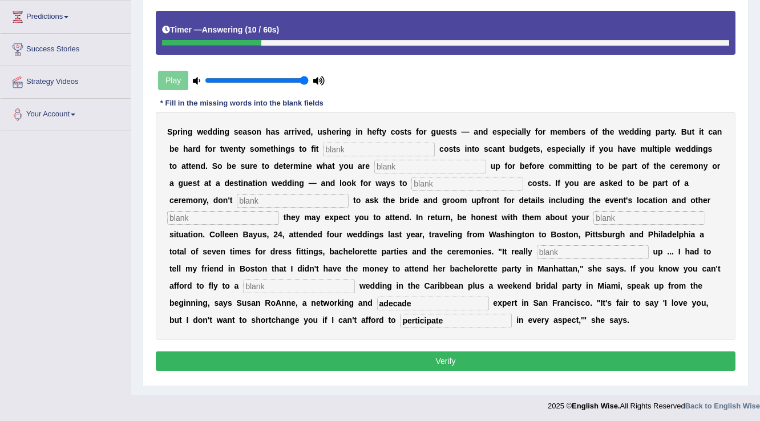
click at [320, 289] on input "text" at bounding box center [299, 287] width 112 height 14
type input "destination"
click at [561, 248] on input "text" at bounding box center [593, 252] width 112 height 14
type input "added"
click at [605, 216] on input "text" at bounding box center [649, 218] width 112 height 14
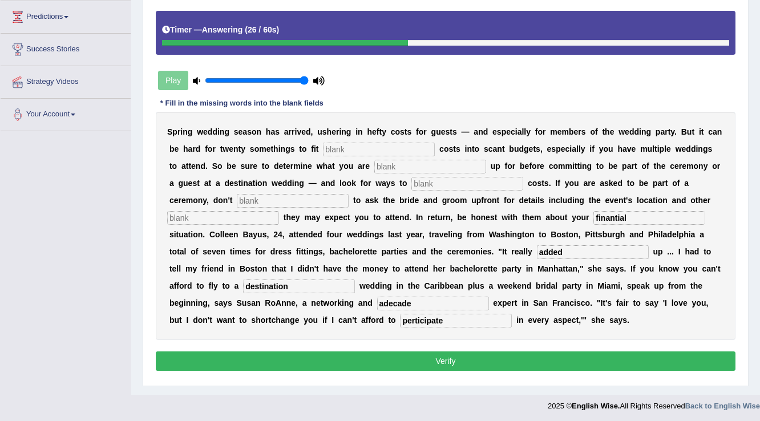
type input "finantial"
click at [238, 211] on input "text" at bounding box center [223, 218] width 112 height 14
type input "function"
click at [284, 199] on input "text" at bounding box center [293, 201] width 112 height 14
type input "hasitate"
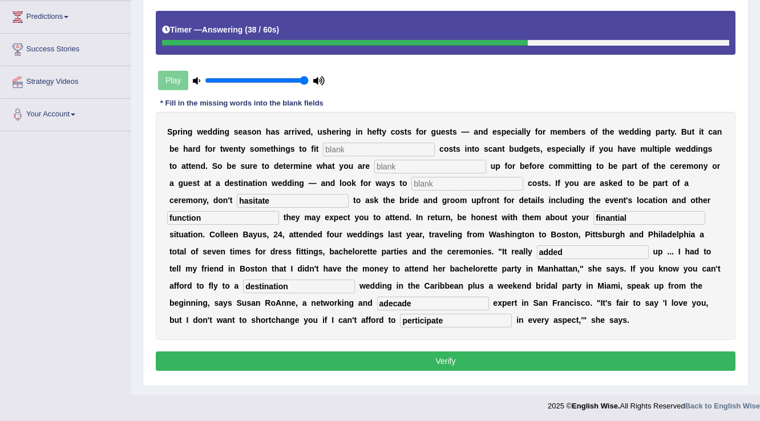
click at [433, 183] on input "text" at bounding box center [467, 184] width 112 height 14
type input "trems"
click at [370, 161] on b at bounding box center [372, 165] width 5 height 9
click at [374, 163] on input "text" at bounding box center [430, 167] width 112 height 14
type input "sying"
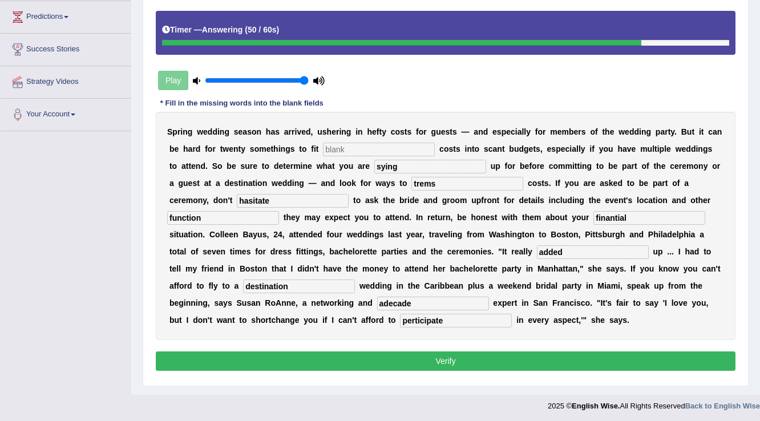
click at [355, 145] on input "text" at bounding box center [379, 150] width 112 height 14
type input "extra"
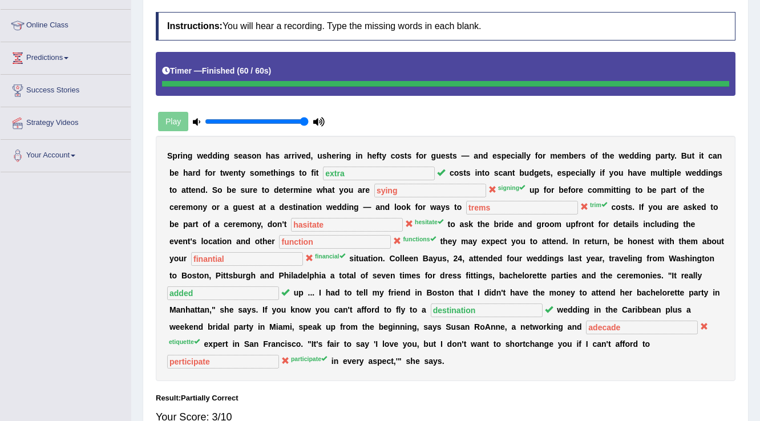
scroll to position [0, 0]
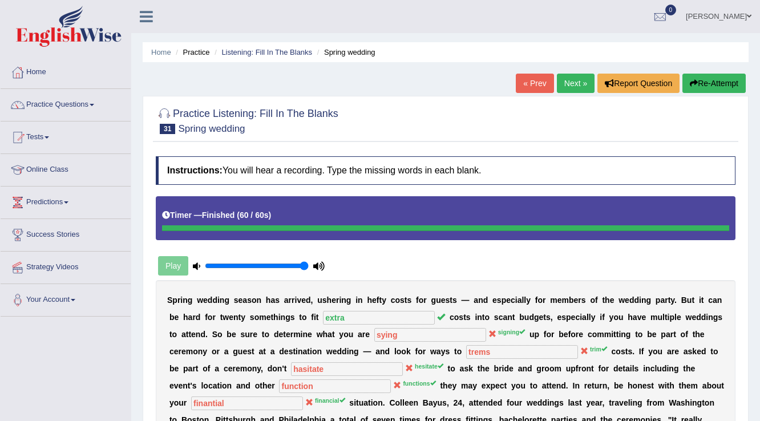
click at [575, 82] on link "Next »" at bounding box center [576, 83] width 38 height 19
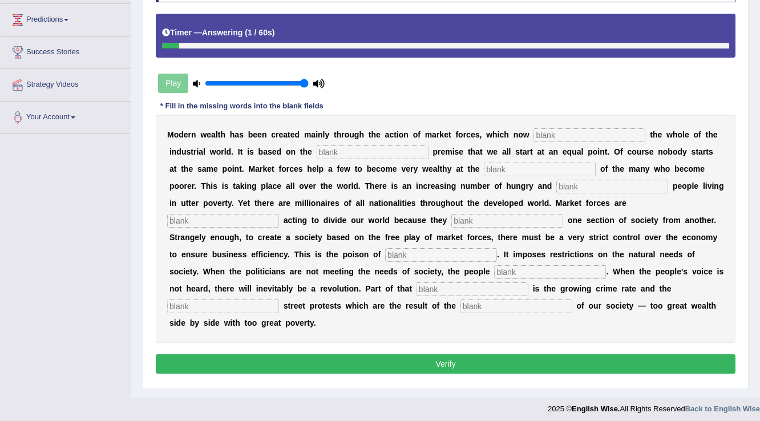
click at [550, 134] on input "text" at bounding box center [589, 135] width 112 height 14
type input "dominate"
click at [358, 148] on input "text" at bounding box center [373, 152] width 112 height 14
type input "false"
click at [499, 164] on input "text" at bounding box center [540, 170] width 112 height 14
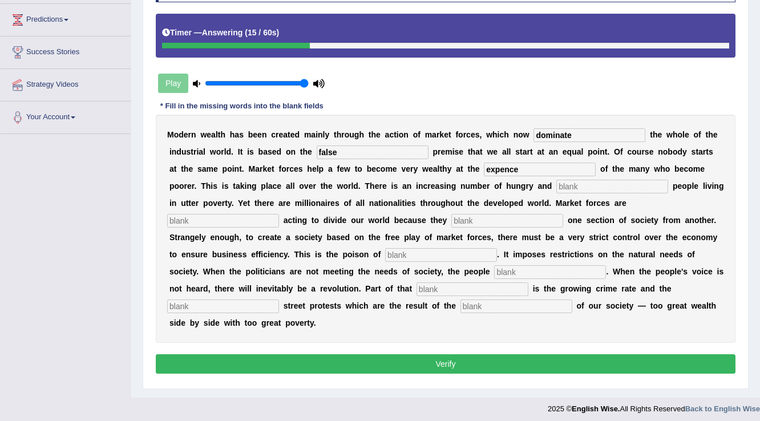
type input "expence"
click at [580, 187] on input "text" at bounding box center [612, 187] width 112 height 14
type input "desperate"
click at [486, 220] on input "text" at bounding box center [507, 221] width 112 height 14
click at [223, 218] on input "text" at bounding box center [223, 221] width 112 height 14
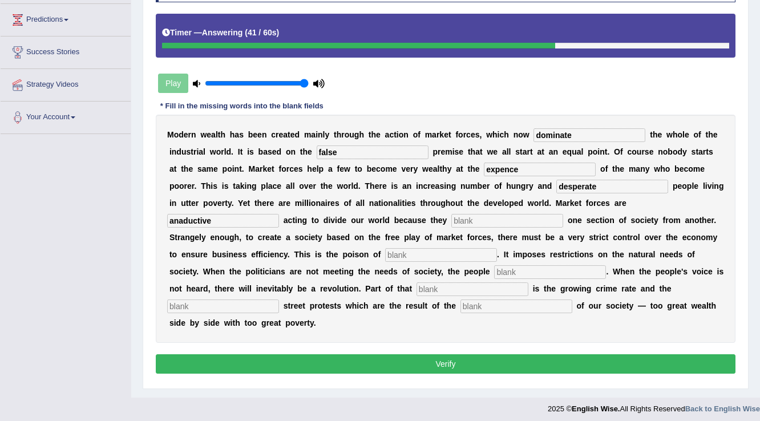
type input "anaductive"
click at [403, 255] on input "text" at bounding box center [441, 255] width 112 height 14
type input "seperate"
click at [506, 272] on input "text" at bounding box center [550, 272] width 112 height 14
type input "x"
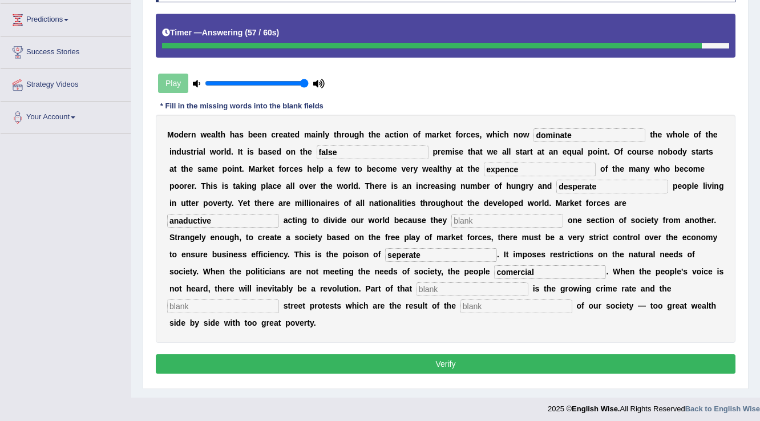
type input "comercial"
click at [448, 283] on input "text" at bounding box center [473, 289] width 112 height 14
type input "r"
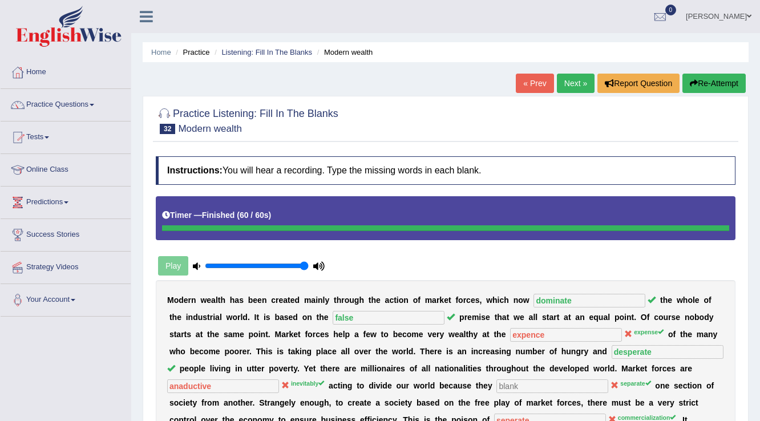
click at [51, 105] on link "Practice Questions" at bounding box center [66, 103] width 130 height 29
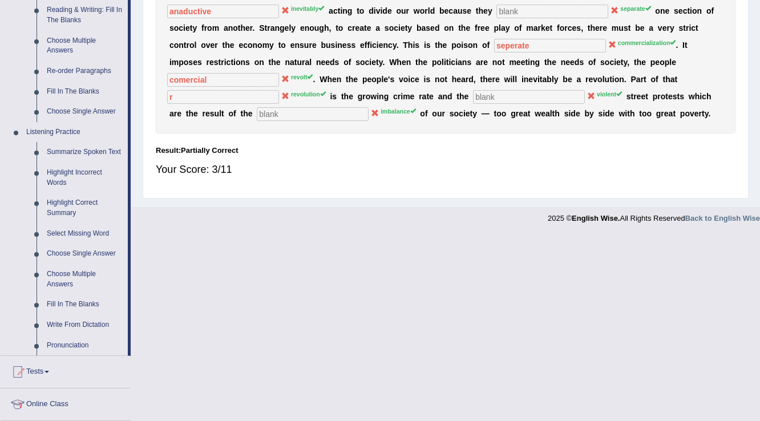
scroll to position [504, 0]
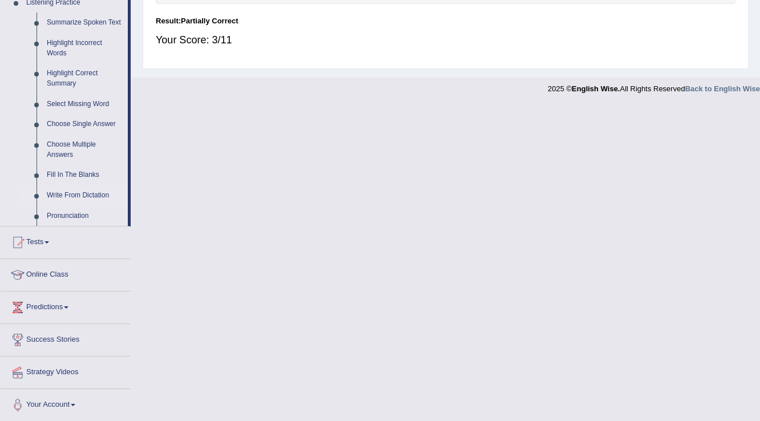
click at [64, 196] on link "Write From Dictation" at bounding box center [85, 195] width 86 height 21
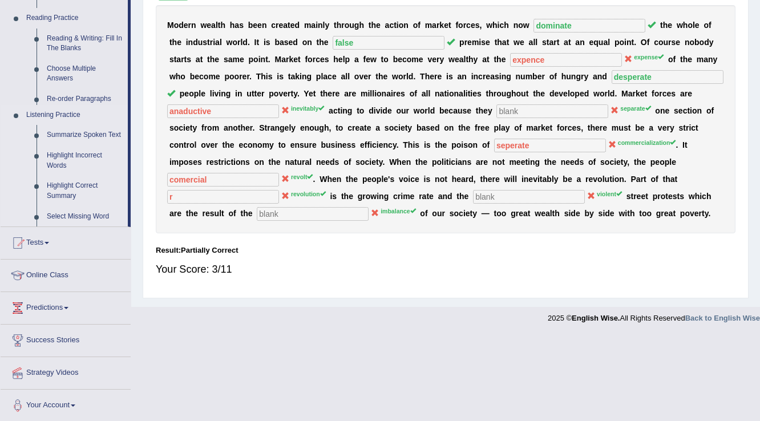
scroll to position [188, 0]
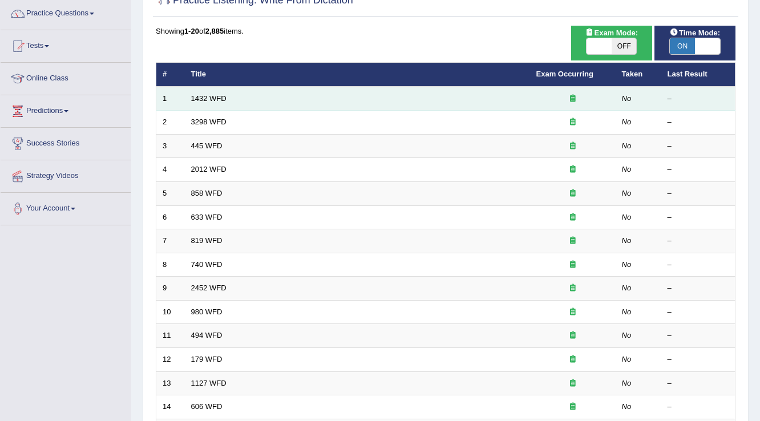
scroll to position [91, 0]
click at [200, 98] on link "1432 WFD" at bounding box center [208, 98] width 35 height 9
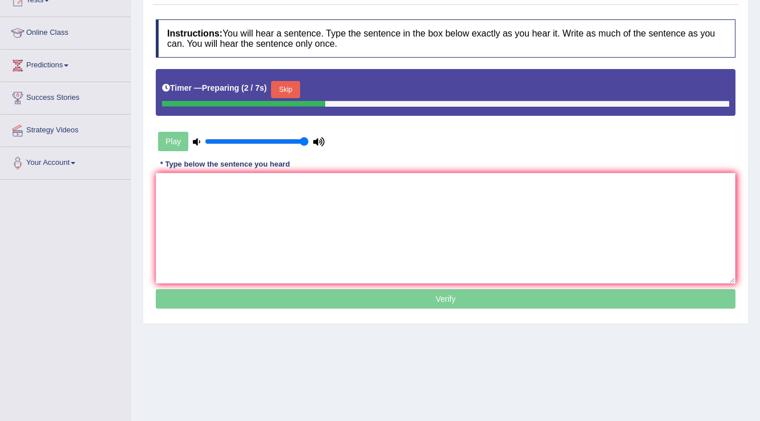
click at [285, 84] on button "Skip" at bounding box center [285, 89] width 29 height 17
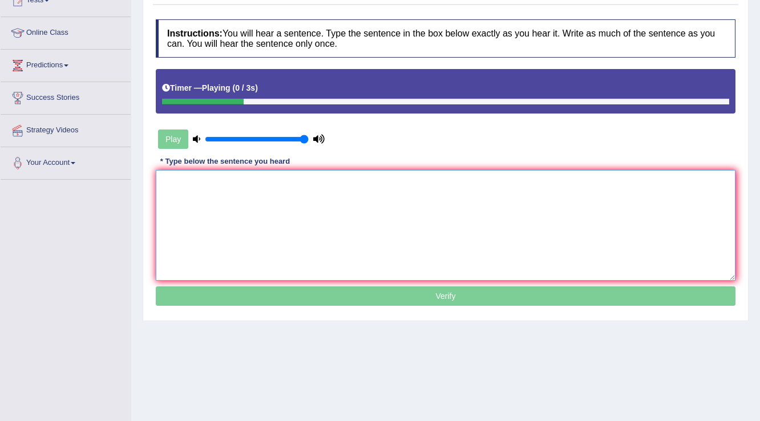
click at [182, 185] on textarea at bounding box center [446, 225] width 580 height 111
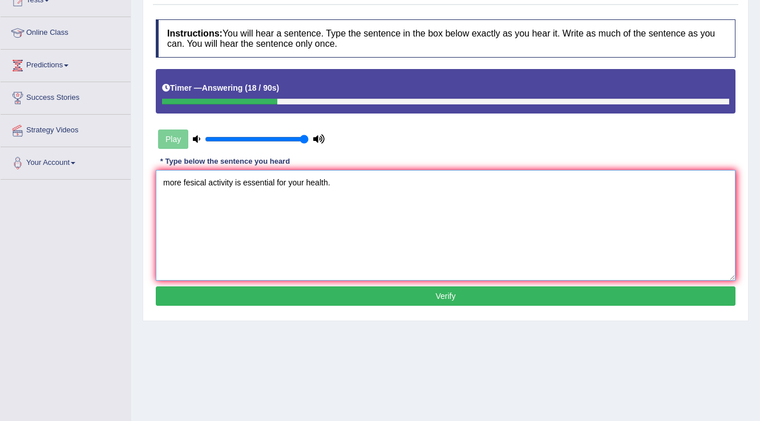
type textarea "more fesical activity is essential for your health."
click at [228, 300] on button "Verify" at bounding box center [446, 295] width 580 height 19
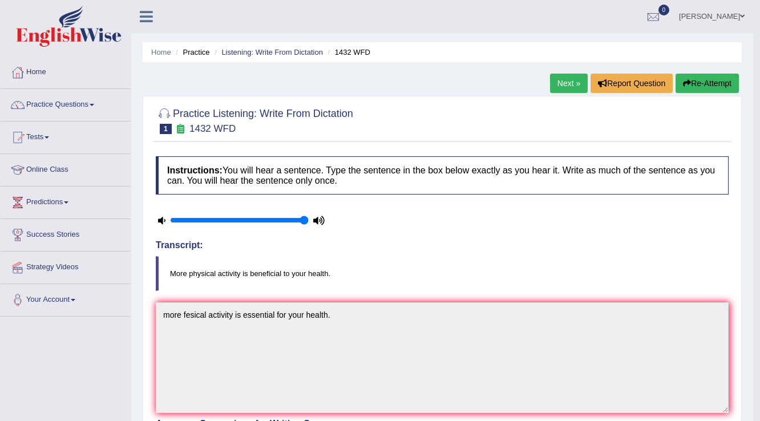
click at [555, 80] on link "Next »" at bounding box center [569, 83] width 38 height 19
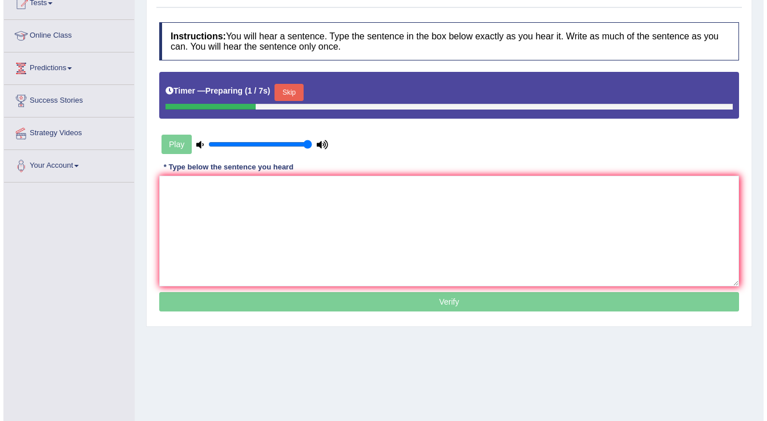
scroll to position [137, 0]
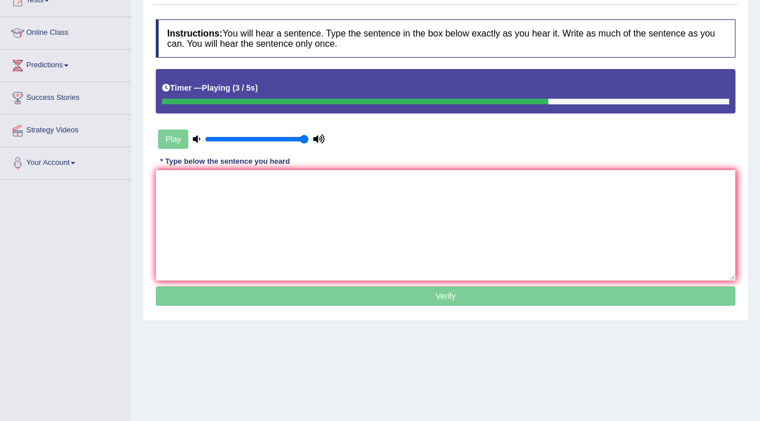
click at [188, 181] on textarea at bounding box center [446, 225] width 580 height 111
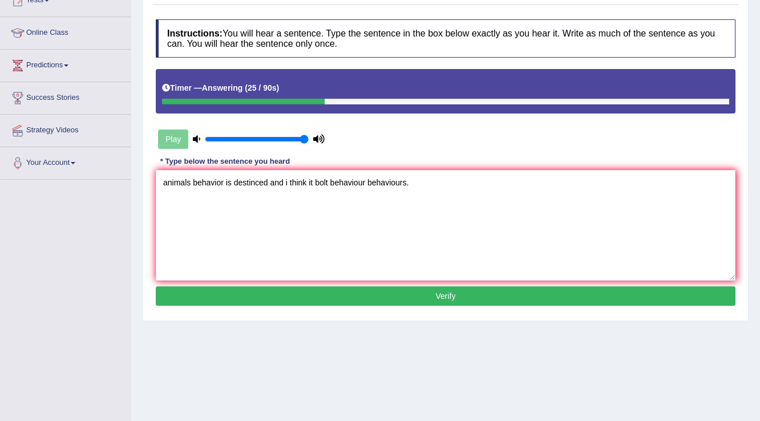
type textarea "animals behavior is destinced and i think it bolt behaviour behaviours."
click at [208, 301] on button "Verify" at bounding box center [446, 295] width 580 height 19
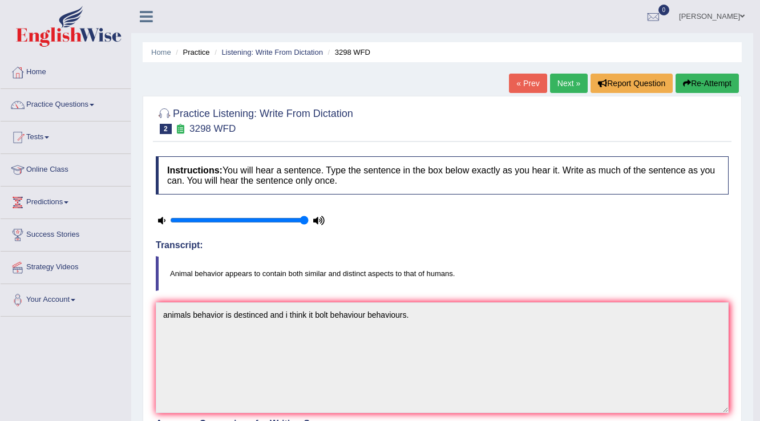
scroll to position [0, 0]
click at [565, 82] on link "Next »" at bounding box center [569, 83] width 38 height 19
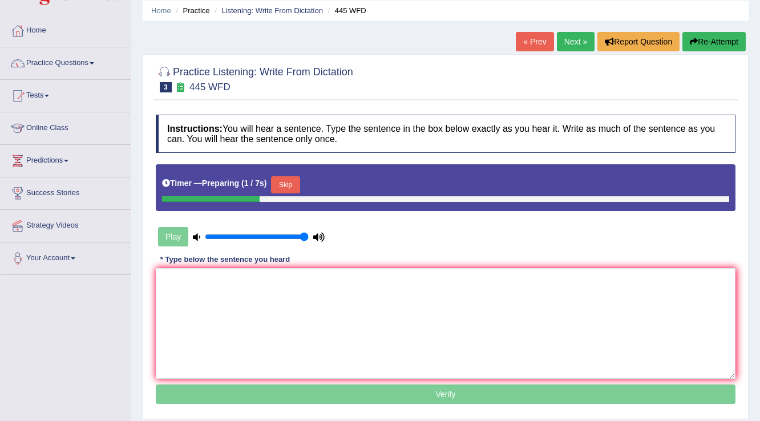
scroll to position [46, 0]
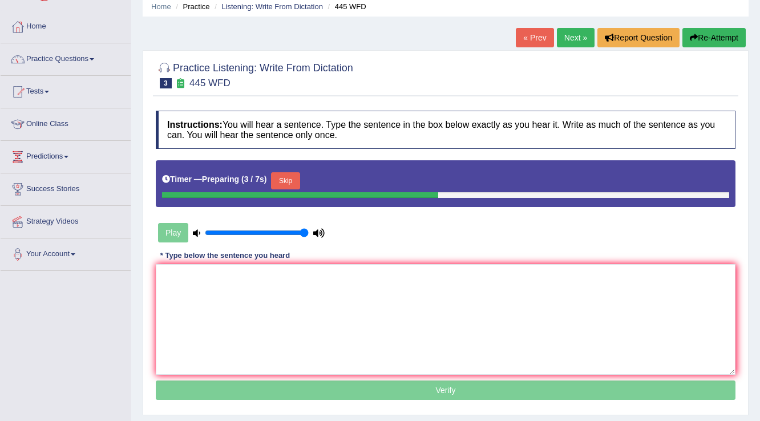
click at [286, 185] on button "Skip" at bounding box center [285, 180] width 29 height 17
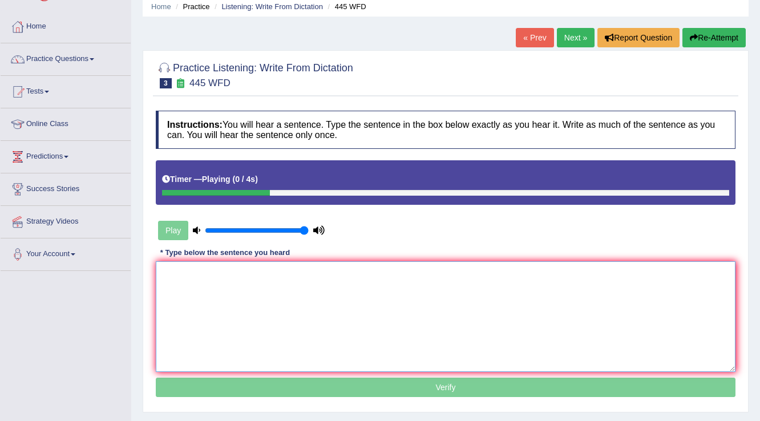
click at [203, 288] on textarea at bounding box center [446, 316] width 580 height 111
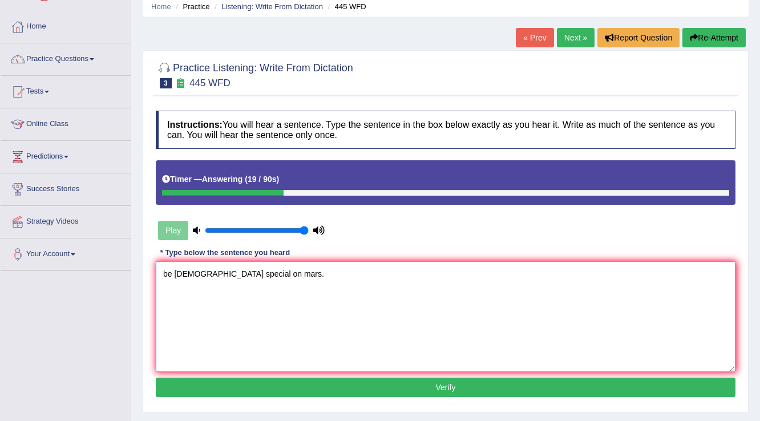
type textarea "be [DEMOGRAPHIC_DATA] special on mars."
click at [199, 390] on button "Verify" at bounding box center [446, 387] width 580 height 19
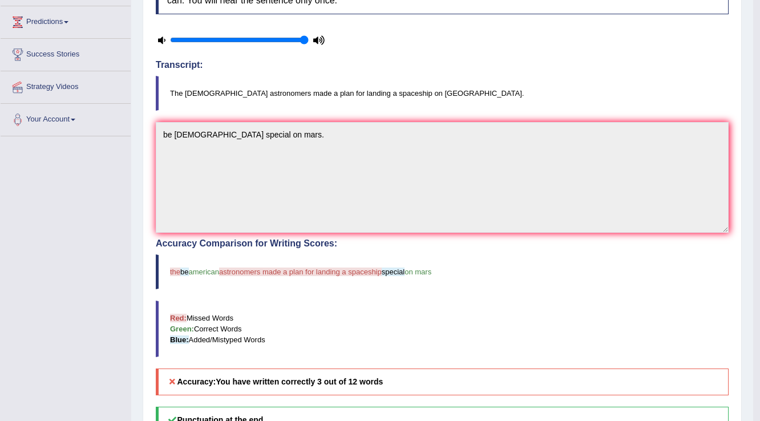
scroll to position [0, 0]
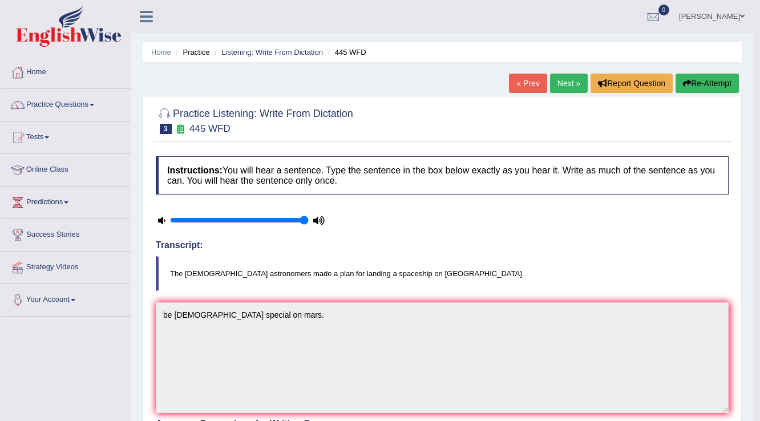
click at [698, 87] on button "Re-Attempt" at bounding box center [707, 83] width 63 height 19
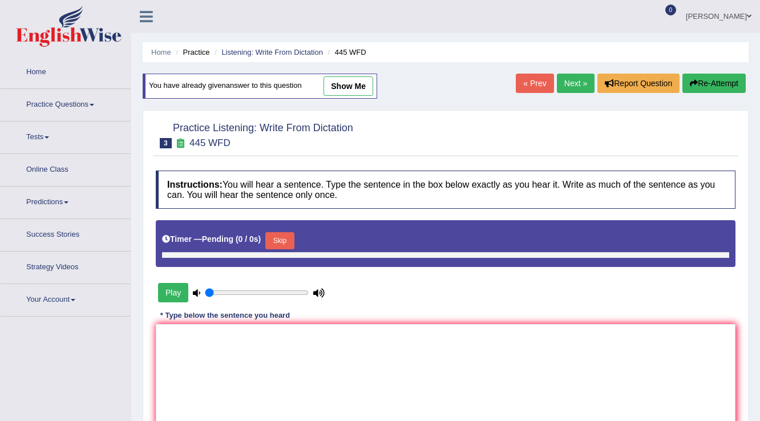
type input "1"
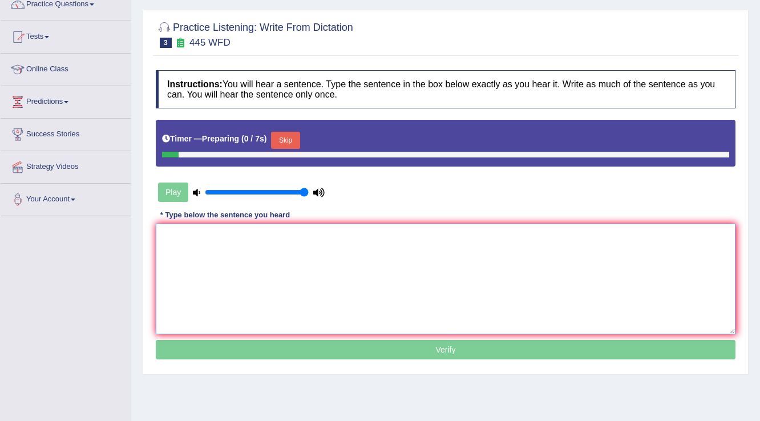
click at [211, 233] on textarea at bounding box center [446, 279] width 580 height 111
click at [289, 144] on button "Skip" at bounding box center [285, 140] width 29 height 17
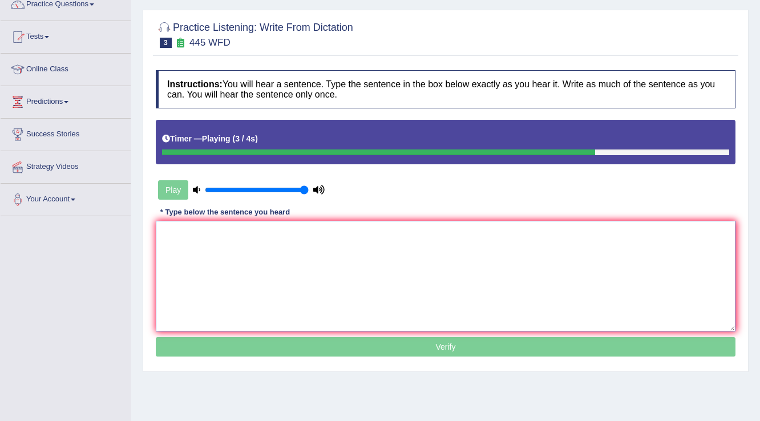
click at [183, 236] on textarea at bounding box center [446, 276] width 580 height 111
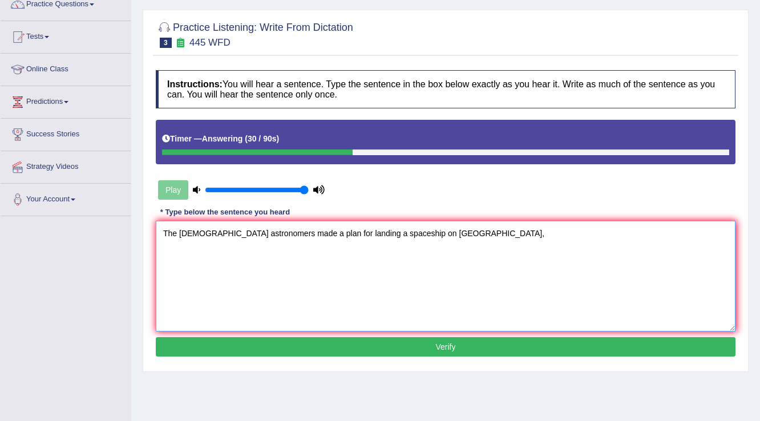
type textarea "The [DEMOGRAPHIC_DATA] astronomers made a plan for landing a spaceship on [GEOG…"
click at [326, 345] on button "Verify" at bounding box center [446, 346] width 580 height 19
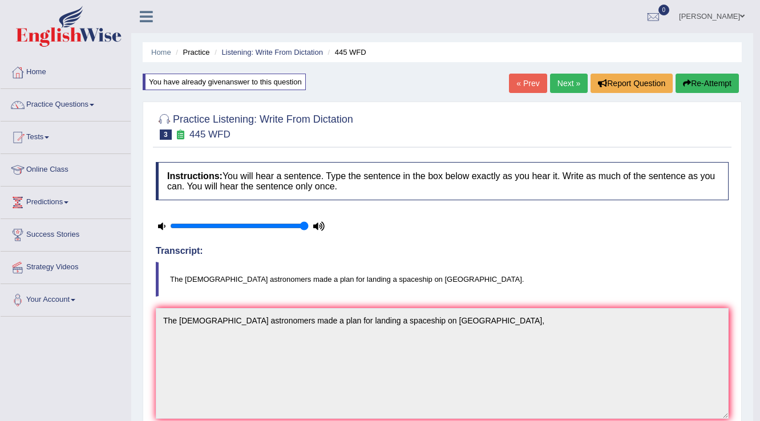
click at [492, 283] on blockquote "The [DEMOGRAPHIC_DATA] astronomers made a plan for landing a spaceship on [GEOG…" at bounding box center [442, 279] width 573 height 35
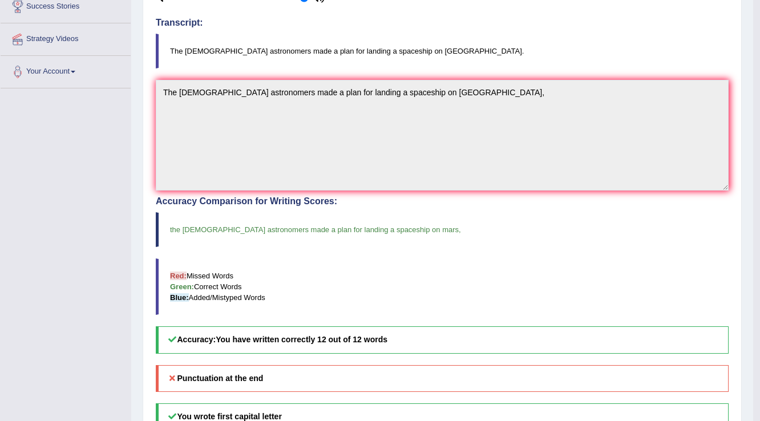
scroll to position [274, 0]
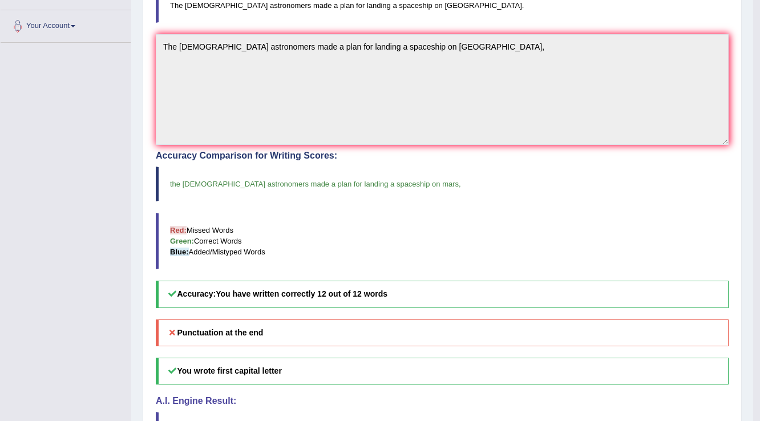
click at [746, 258] on div "Home Practice Listening: Write From Dictation 445 WFD You have already given an…" at bounding box center [442, 101] width 622 height 750
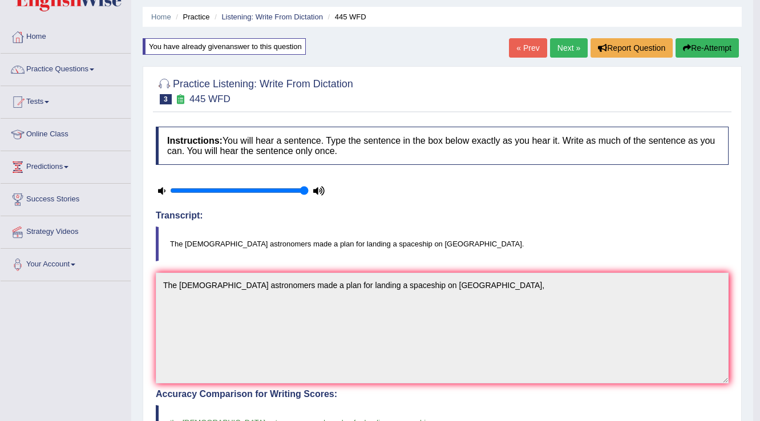
scroll to position [0, 0]
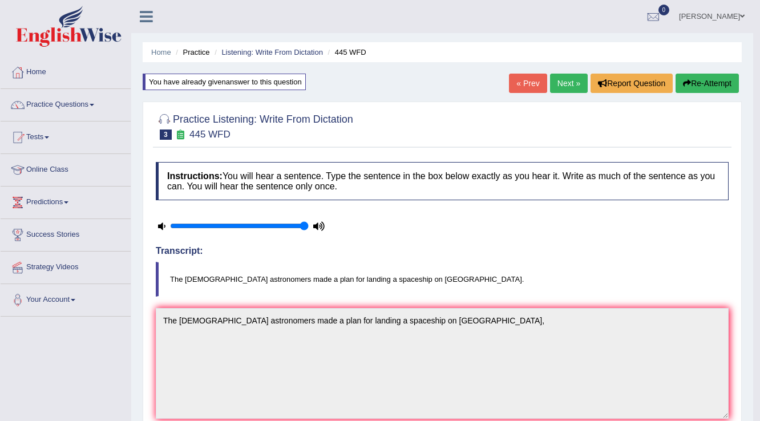
click at [567, 79] on link "Next »" at bounding box center [569, 83] width 38 height 19
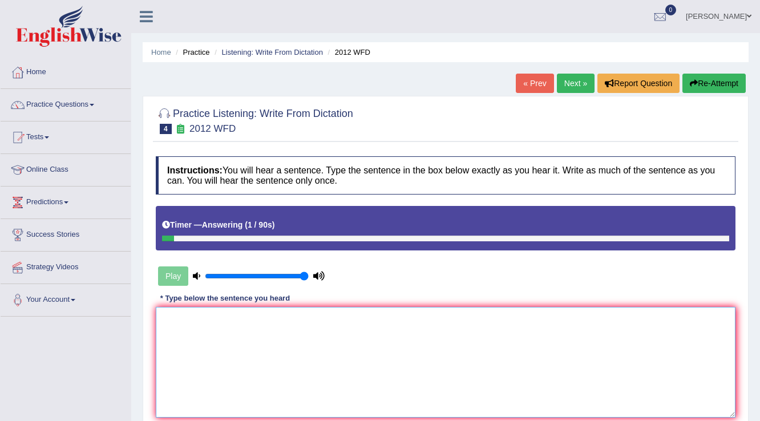
click at [190, 356] on textarea at bounding box center [446, 362] width 580 height 111
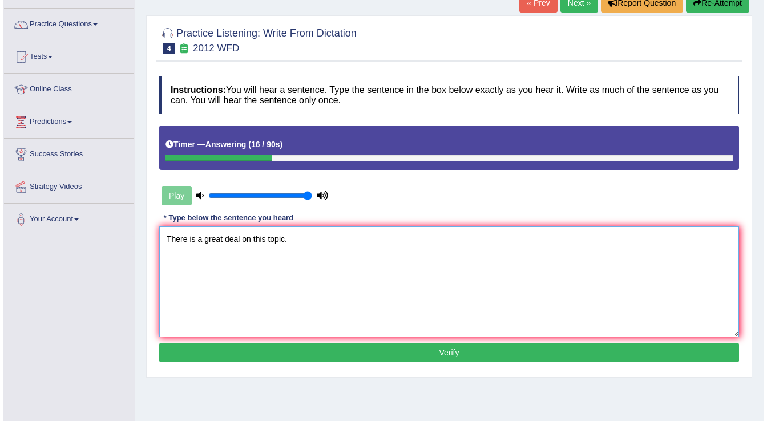
scroll to position [91, 0]
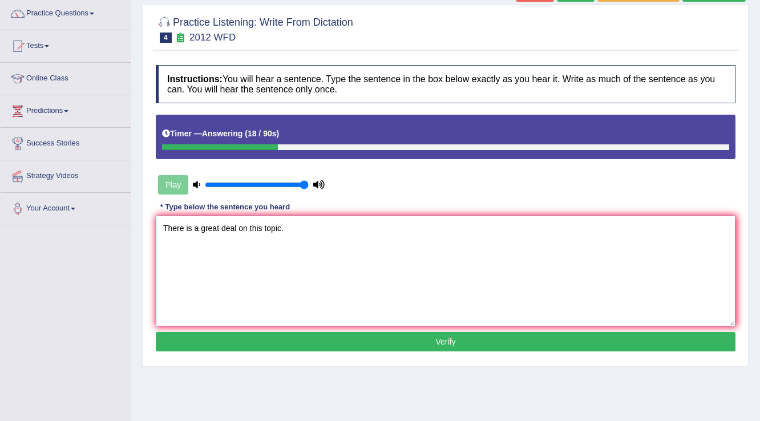
type textarea "There is a great deal on this topic."
click at [221, 343] on button "Verify" at bounding box center [446, 341] width 580 height 19
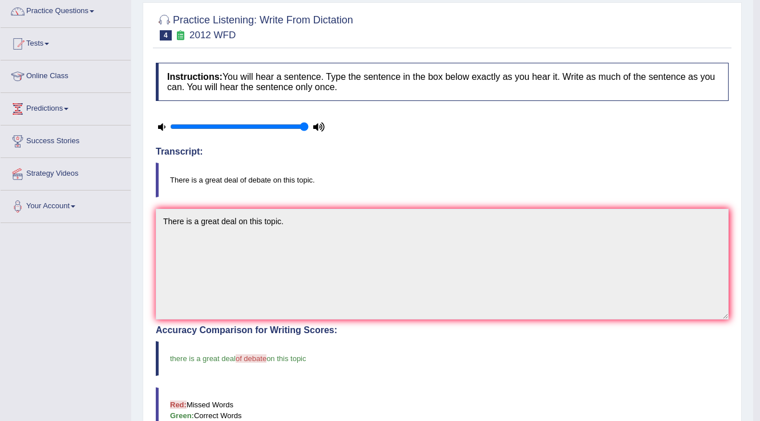
scroll to position [0, 0]
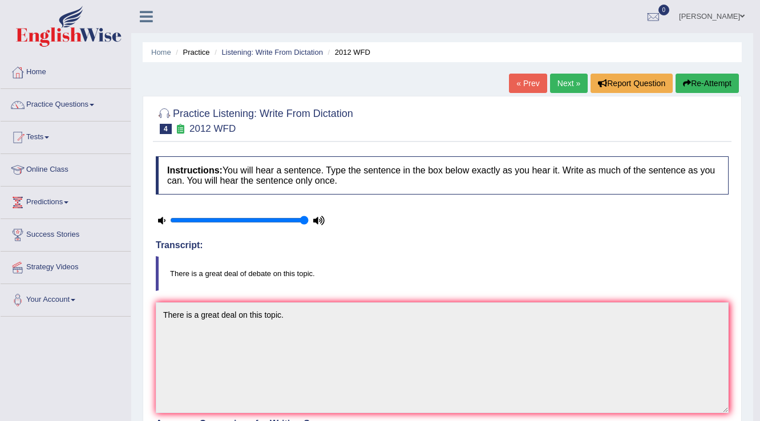
click at [570, 86] on link "Next »" at bounding box center [569, 83] width 38 height 19
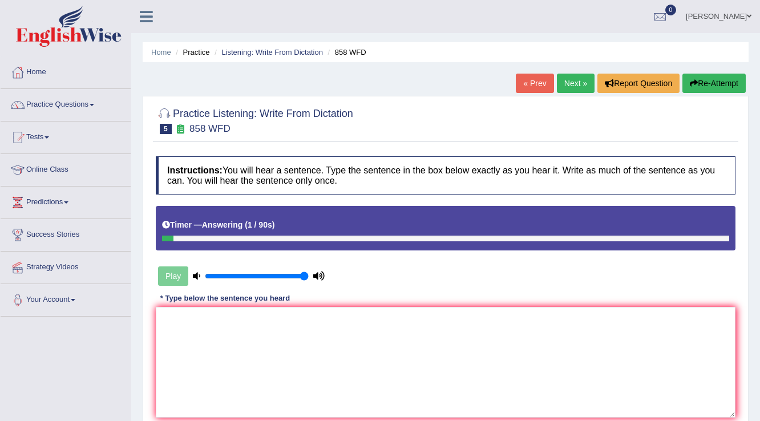
click at [258, 342] on textarea at bounding box center [446, 362] width 580 height 111
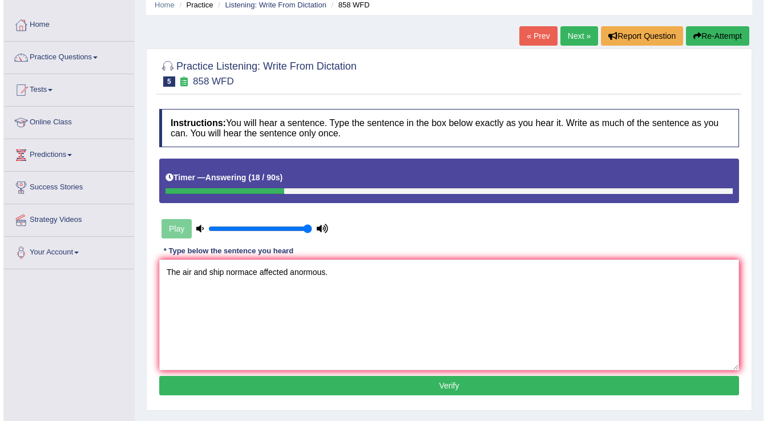
scroll to position [91, 0]
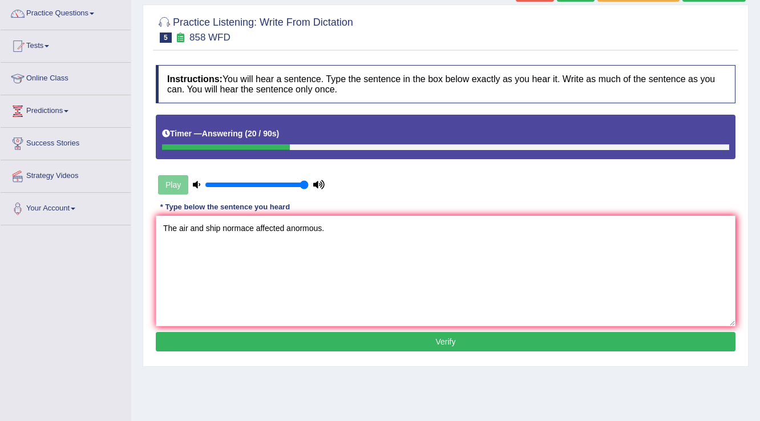
type textarea "The air and ship normace affected anormous."
click at [289, 337] on button "Verify" at bounding box center [446, 341] width 580 height 19
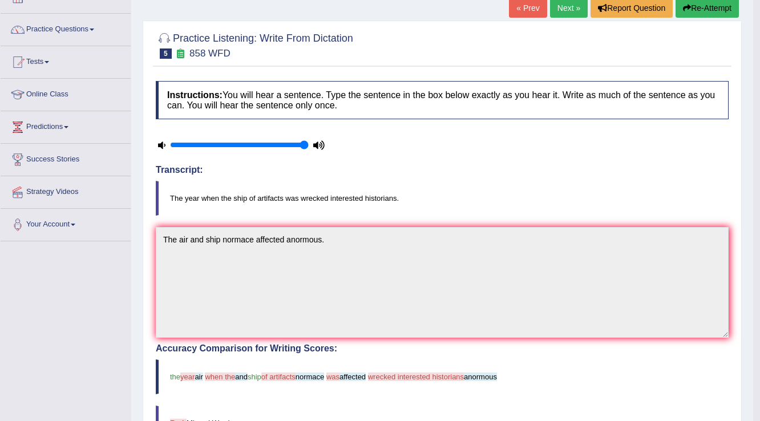
scroll to position [0, 0]
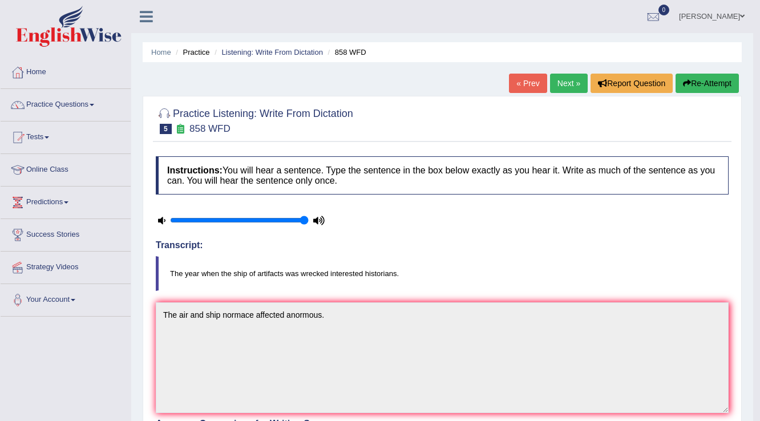
click at [564, 80] on link "Next »" at bounding box center [569, 83] width 38 height 19
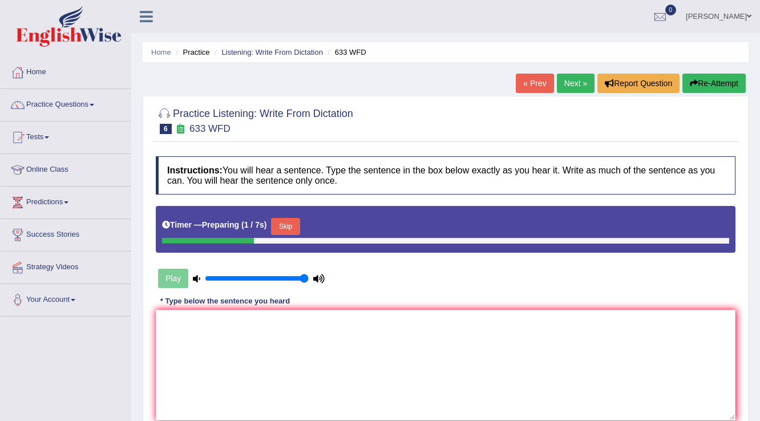
click at [200, 310] on textarea at bounding box center [446, 365] width 580 height 111
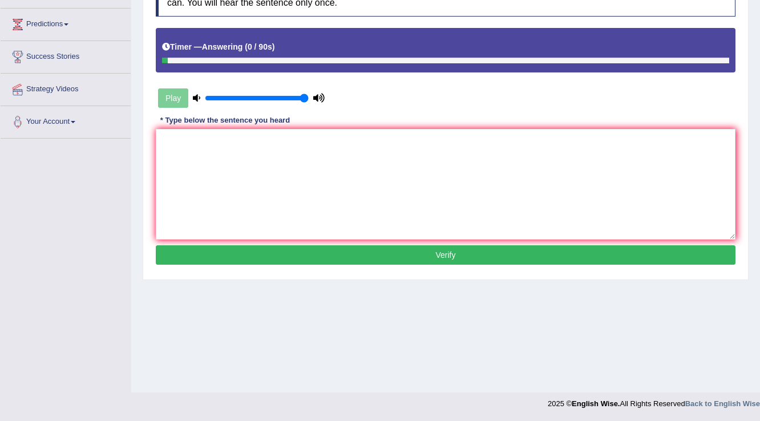
click at [210, 155] on textarea at bounding box center [446, 184] width 580 height 111
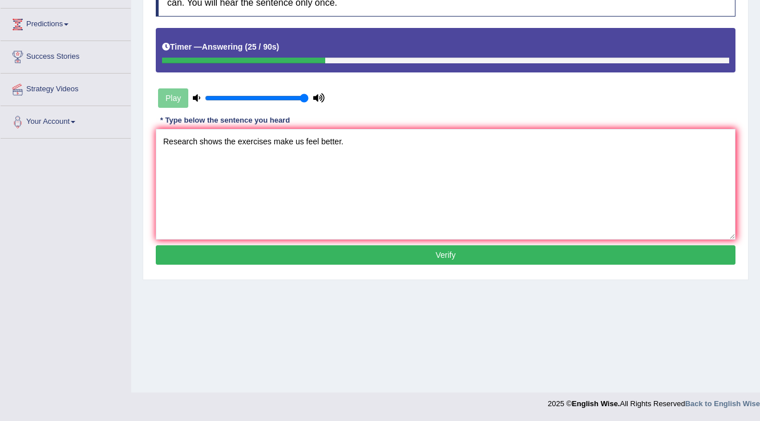
type textarea "Research shows the exercises make us feel better."
click at [301, 250] on button "Verify" at bounding box center [446, 254] width 580 height 19
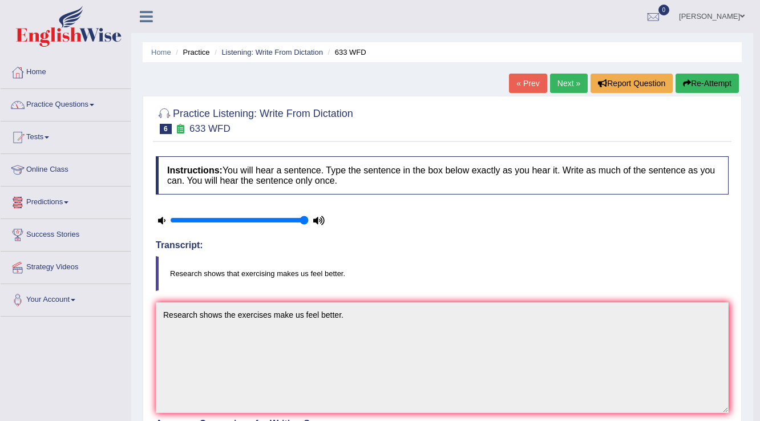
click at [556, 81] on link "Next »" at bounding box center [569, 83] width 38 height 19
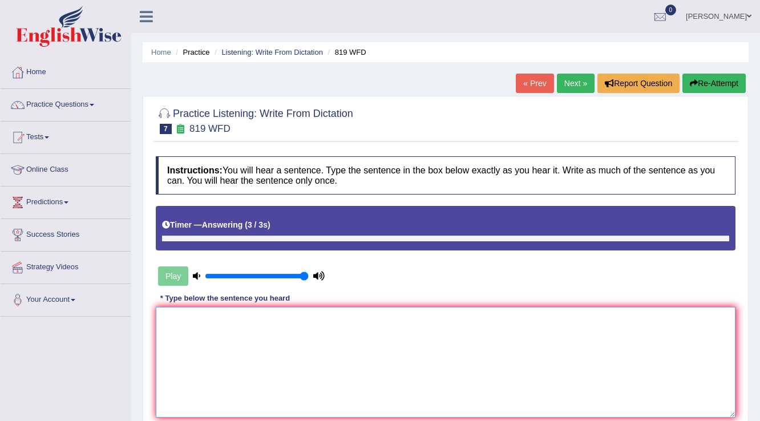
click at [254, 328] on textarea at bounding box center [446, 362] width 580 height 111
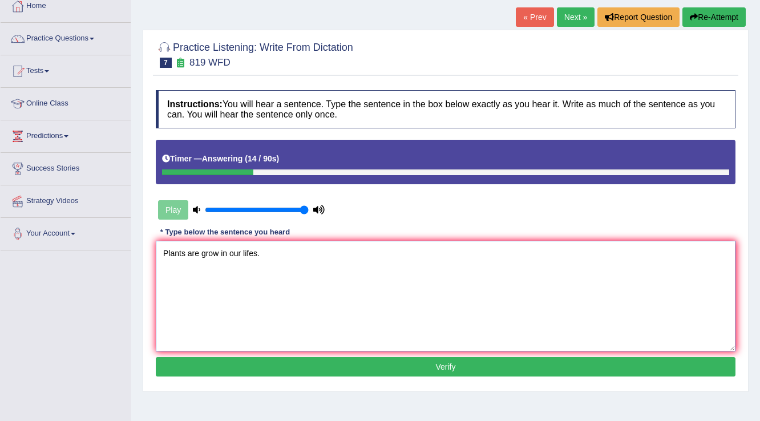
scroll to position [137, 0]
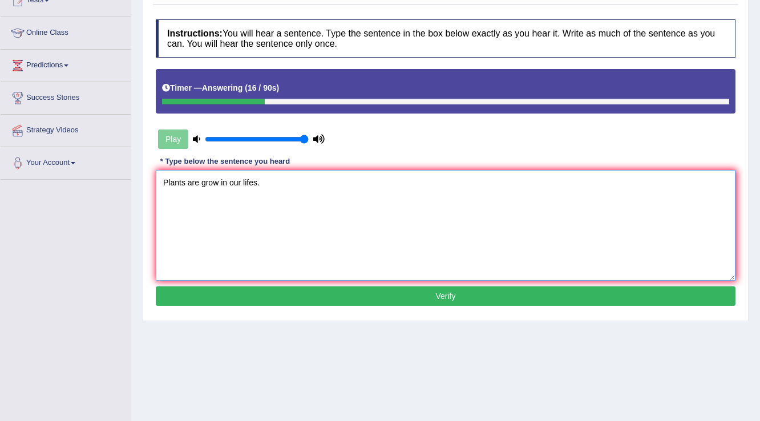
type textarea "Plants are grow in our lifes."
click at [293, 291] on button "Verify" at bounding box center [446, 295] width 580 height 19
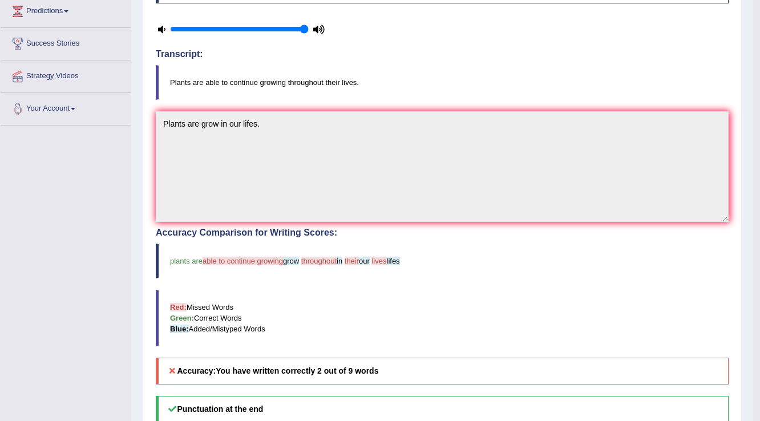
scroll to position [0, 0]
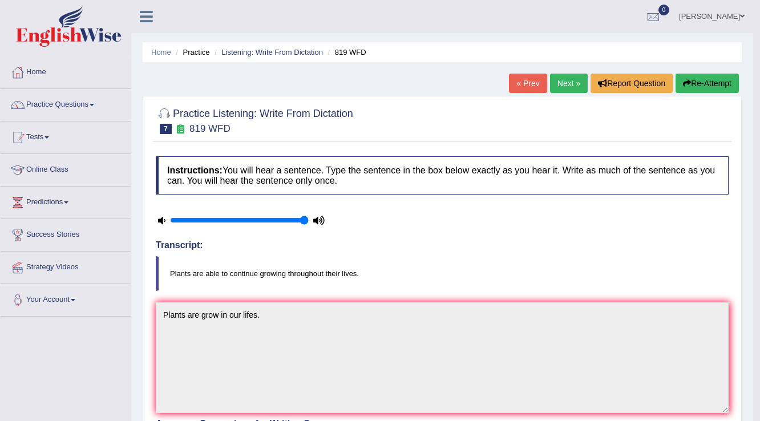
click at [560, 85] on link "Next »" at bounding box center [569, 83] width 38 height 19
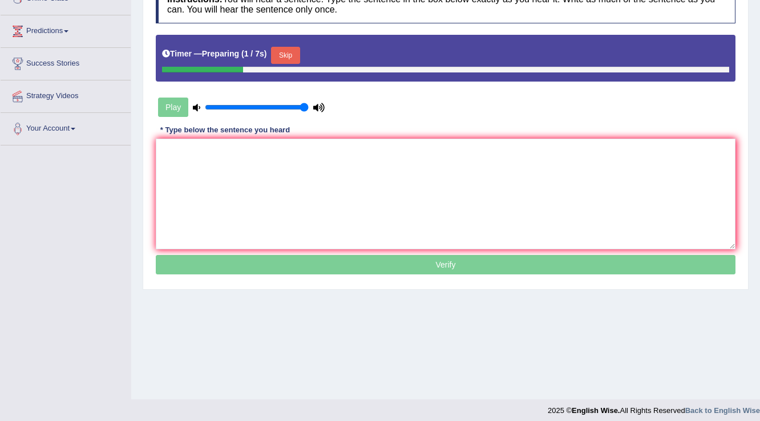
scroll to position [178, 0]
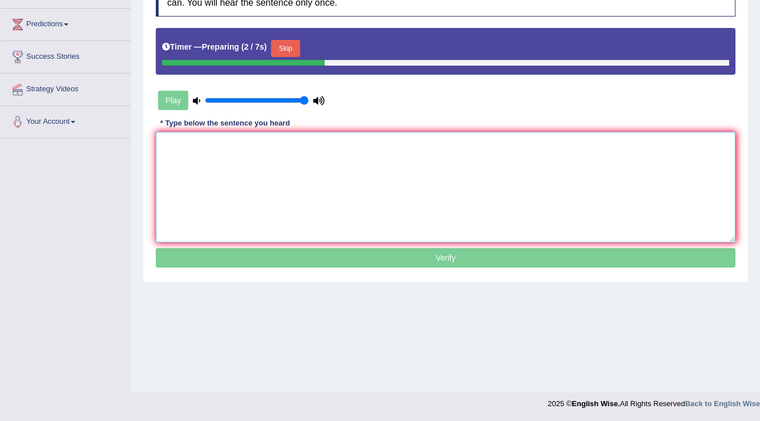
click at [212, 156] on textarea at bounding box center [446, 187] width 580 height 111
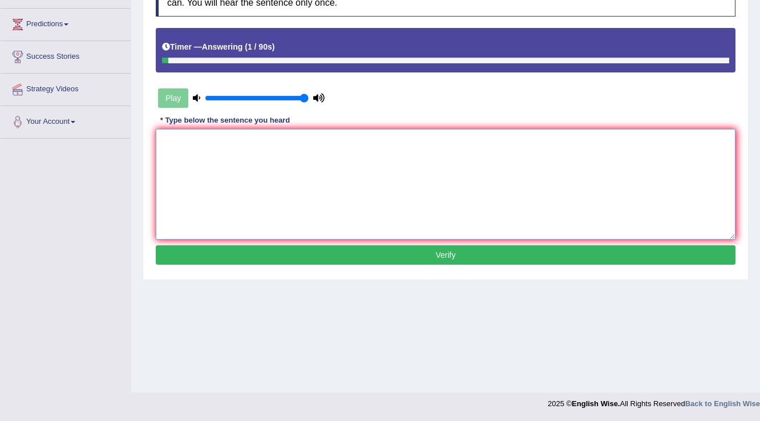
click at [221, 151] on textarea at bounding box center [446, 184] width 580 height 111
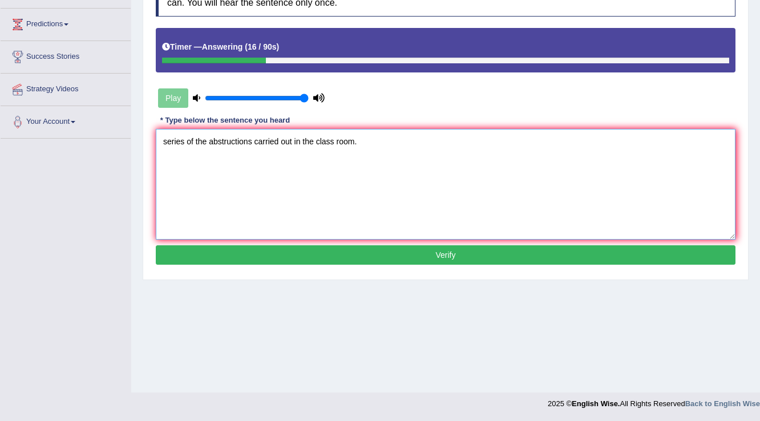
click at [165, 144] on textarea "series of the abstructions carried out in the class room." at bounding box center [446, 184] width 580 height 111
type textarea "Series of the abstructions carried out in the class room."
click at [292, 246] on button "Verify" at bounding box center [446, 254] width 580 height 19
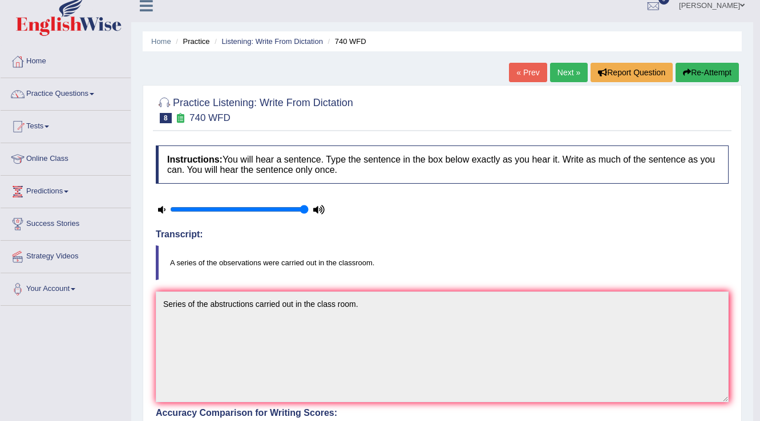
scroll to position [0, 0]
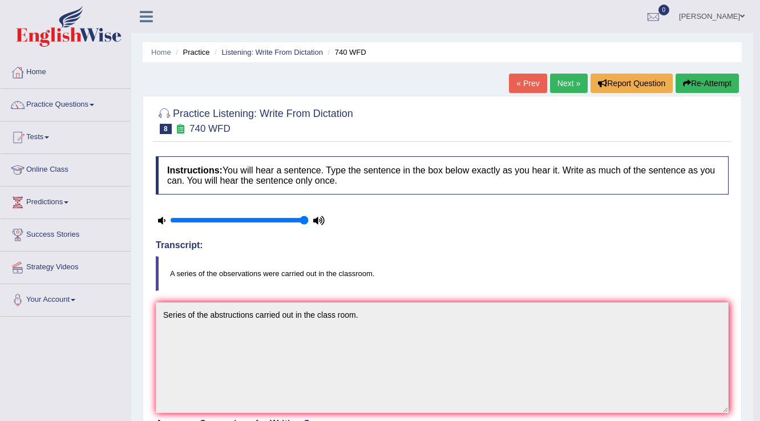
click at [571, 86] on link "Next »" at bounding box center [569, 83] width 38 height 19
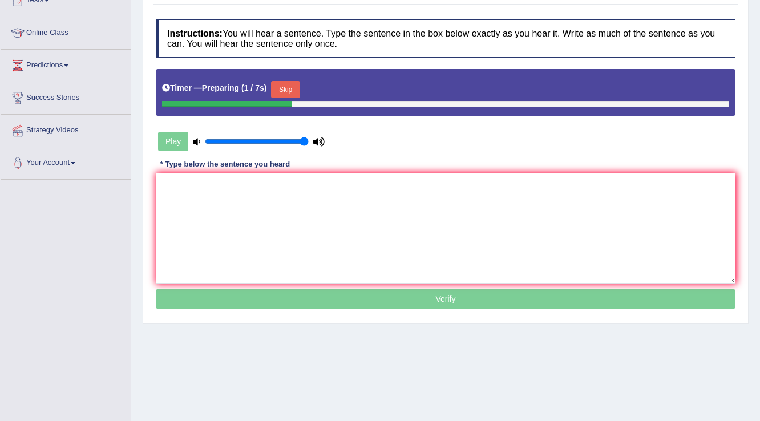
click at [288, 90] on button "Skip" at bounding box center [285, 89] width 29 height 17
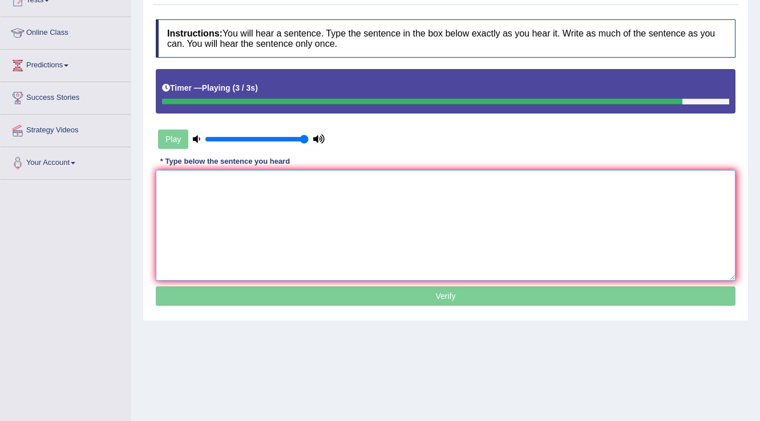
click at [203, 189] on textarea at bounding box center [446, 225] width 580 height 111
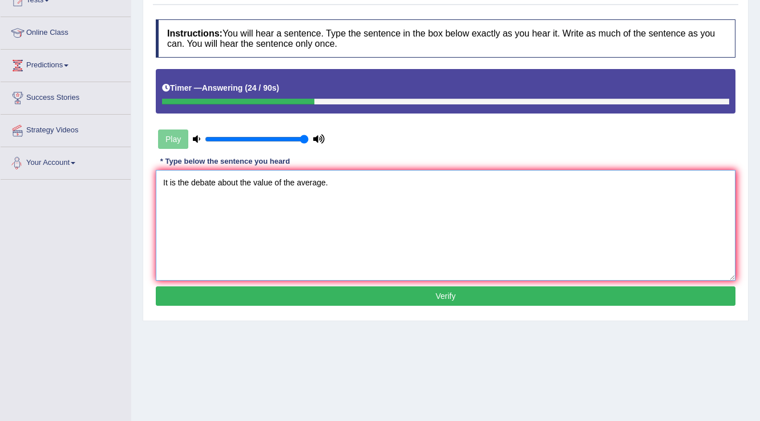
type textarea "It is the debate about the value of the average."
click at [215, 294] on button "Verify" at bounding box center [446, 295] width 580 height 19
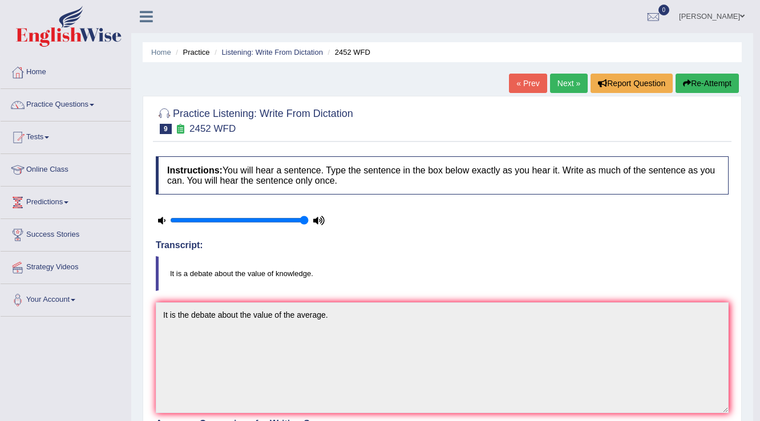
click at [573, 83] on link "Next »" at bounding box center [569, 83] width 38 height 19
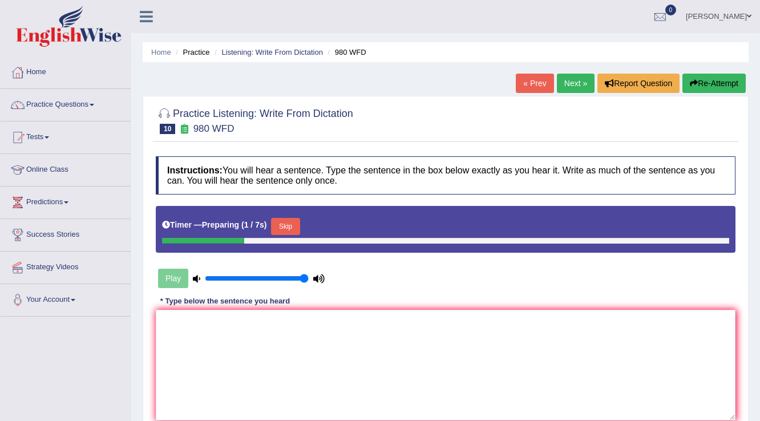
click at [288, 226] on button "Skip" at bounding box center [285, 226] width 29 height 17
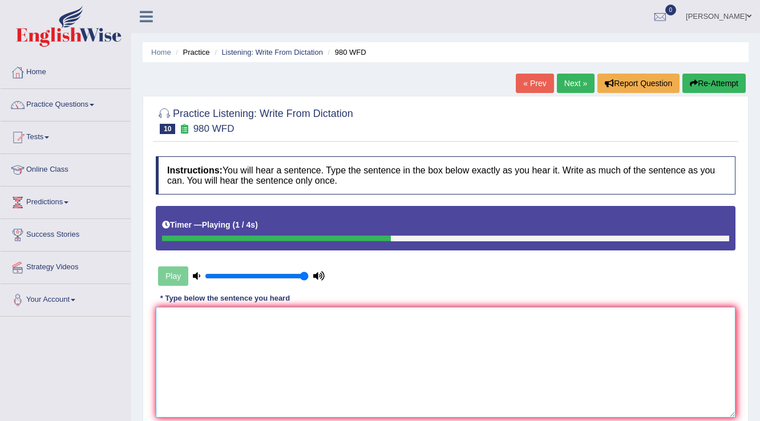
click at [233, 343] on textarea at bounding box center [446, 362] width 580 height 111
type textarea "O"
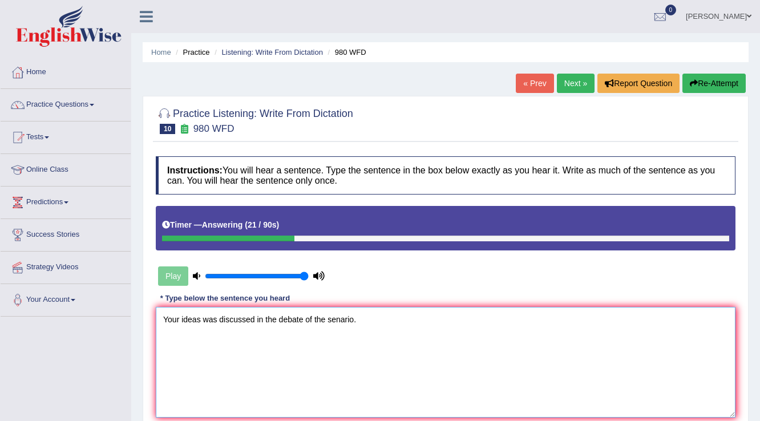
click at [258, 320] on textarea "Your ideas was discussed in the debate of the senario." at bounding box center [446, 362] width 580 height 111
click at [260, 320] on textarea "Your ideas was discussed in the debate of the senario." at bounding box center [446, 362] width 580 height 111
click at [263, 320] on textarea "Your ideas was discussed in the debate of the senario." at bounding box center [446, 362] width 580 height 111
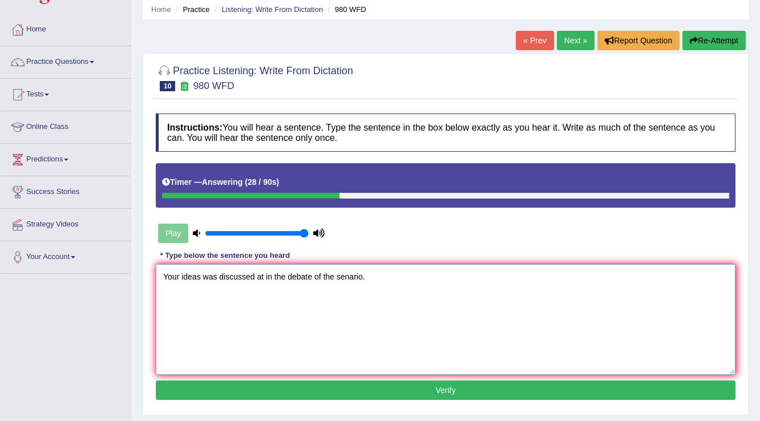
scroll to position [91, 0]
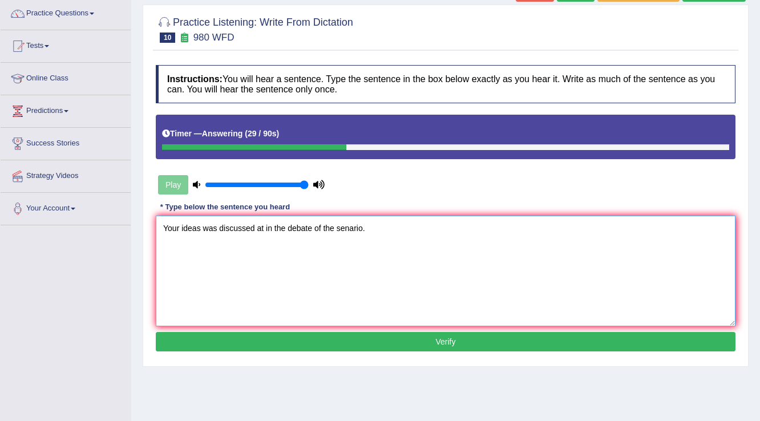
type textarea "Your ideas was discussed at in the debate of the senario."
click at [313, 342] on button "Verify" at bounding box center [446, 341] width 580 height 19
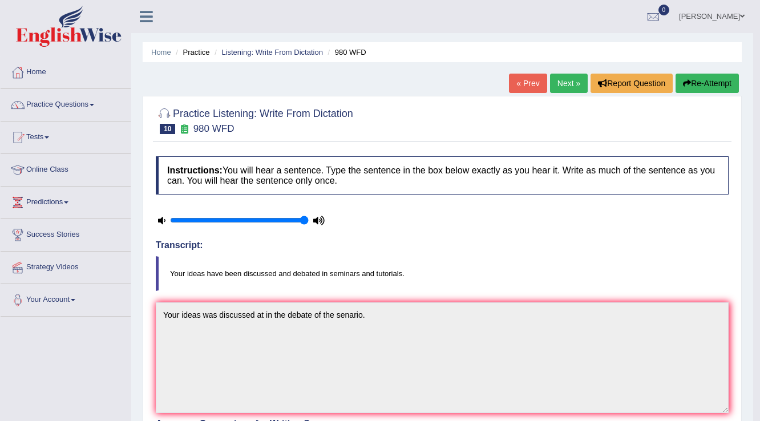
scroll to position [0, 0]
click at [568, 80] on link "Next »" at bounding box center [569, 83] width 38 height 19
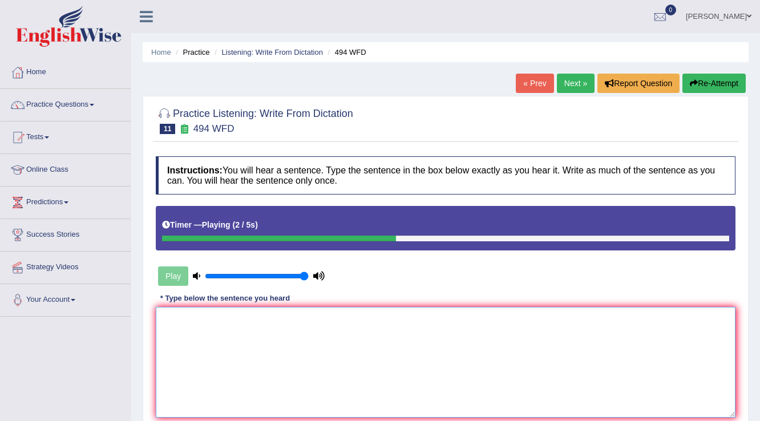
click at [217, 365] on textarea at bounding box center [446, 362] width 580 height 111
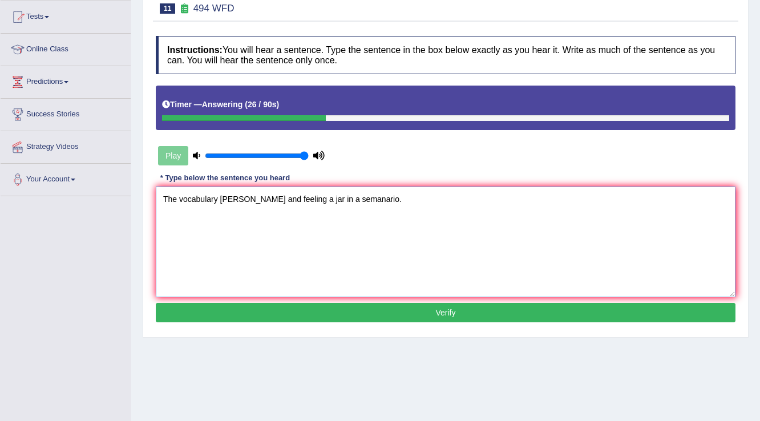
scroll to position [137, 0]
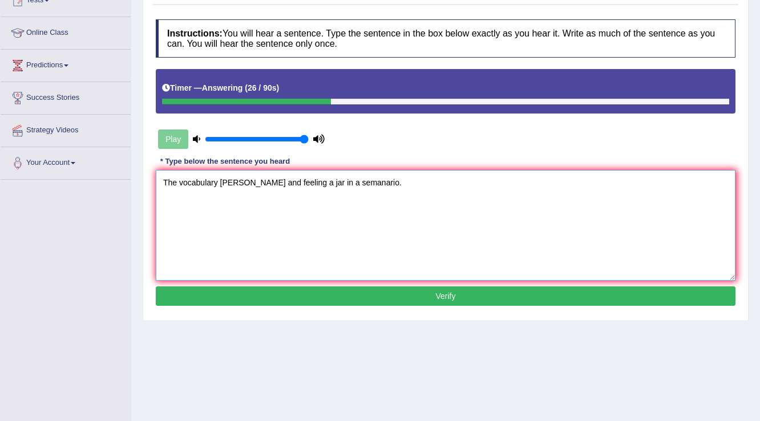
type textarea "The vocabulary picken and feeling a jar in a semanario."
click at [267, 290] on button "Verify" at bounding box center [446, 295] width 580 height 19
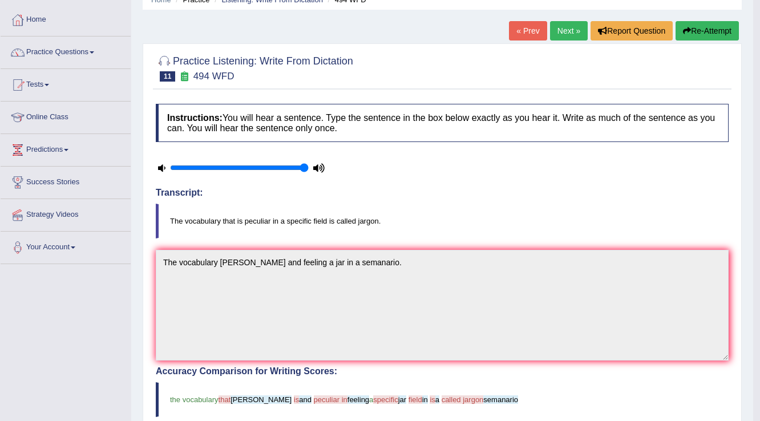
scroll to position [0, 0]
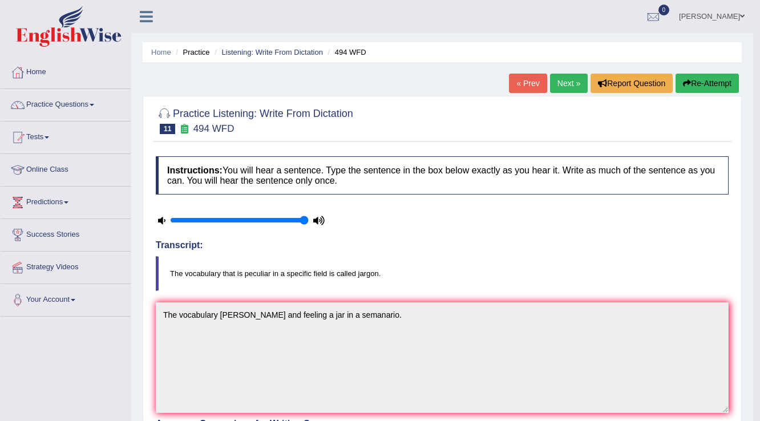
click at [564, 84] on link "Next »" at bounding box center [569, 83] width 38 height 19
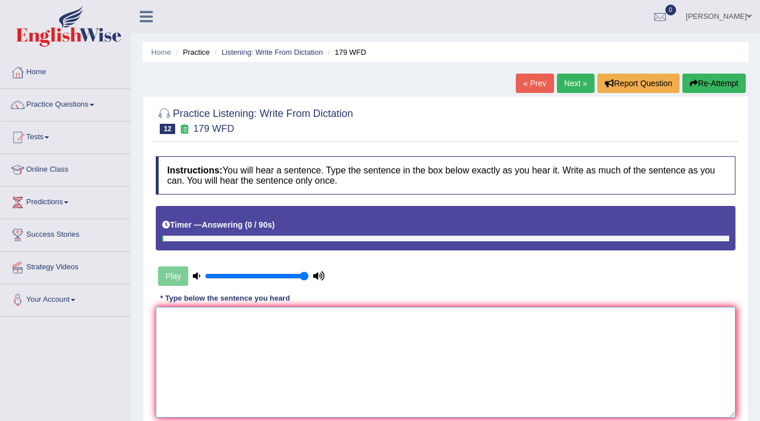
click at [277, 323] on textarea at bounding box center [446, 362] width 580 height 111
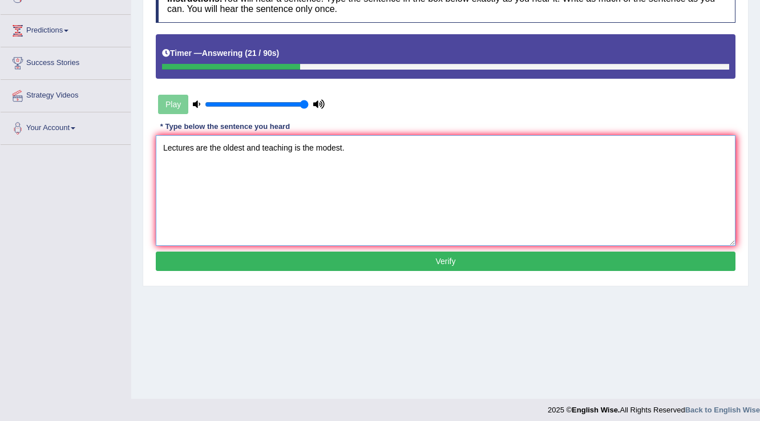
scroll to position [178, 0]
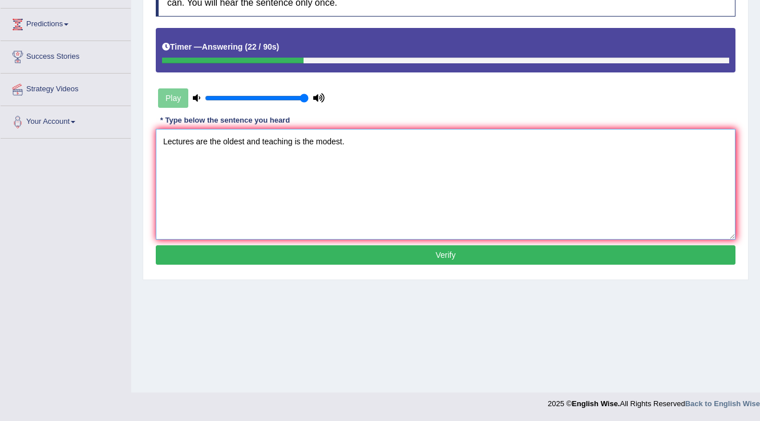
type textarea "Lectures are the oldest and teaching is the modest."
click at [296, 254] on button "Verify" at bounding box center [446, 254] width 580 height 19
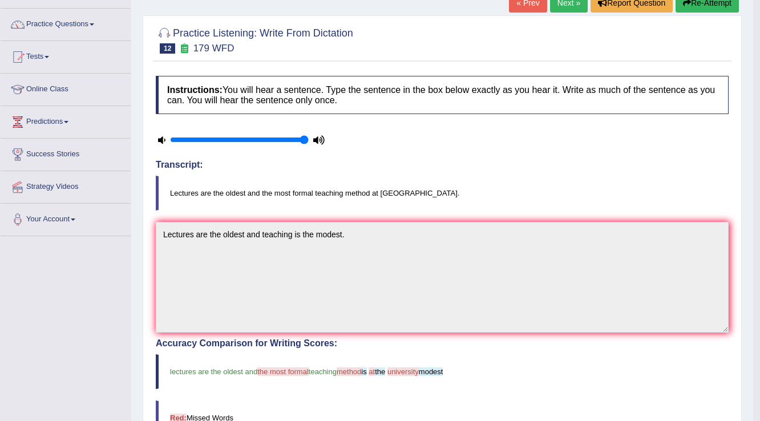
scroll to position [0, 0]
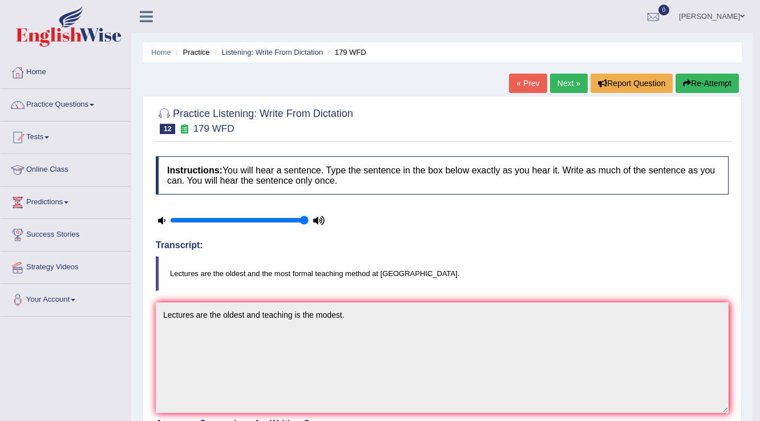
click at [572, 81] on link "Next »" at bounding box center [569, 83] width 38 height 19
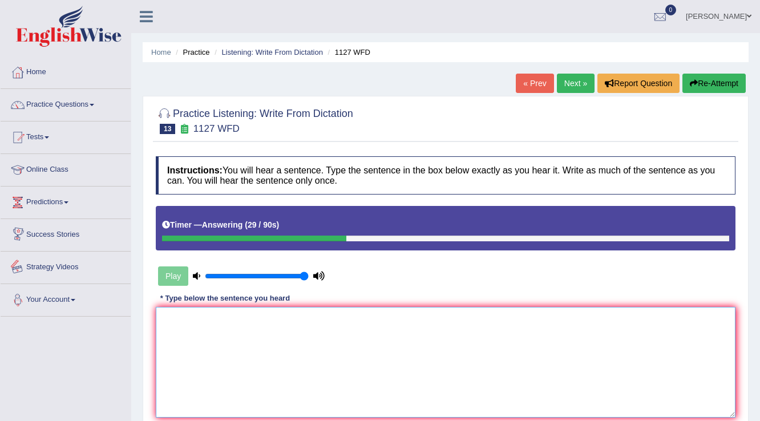
click at [173, 324] on textarea at bounding box center [446, 362] width 580 height 111
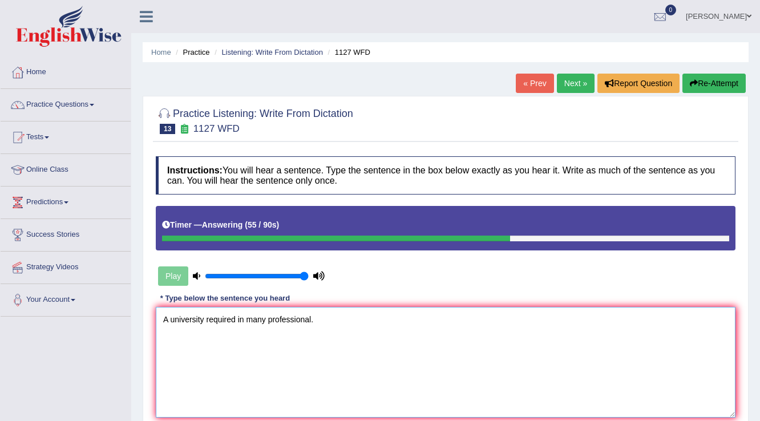
click at [237, 320] on textarea "A university required in many professional." at bounding box center [446, 362] width 580 height 111
click at [204, 321] on textarea "A university required in many professional." at bounding box center [446, 362] width 580 height 111
drag, startPoint x: 228, startPoint y: 315, endPoint x: 204, endPoint y: 313, distance: 24.0
click at [204, 313] on textarea "A university degree required in many professional." at bounding box center [446, 362] width 580 height 111
click at [237, 344] on textarea "A university degree required in many professional." at bounding box center [446, 362] width 580 height 111
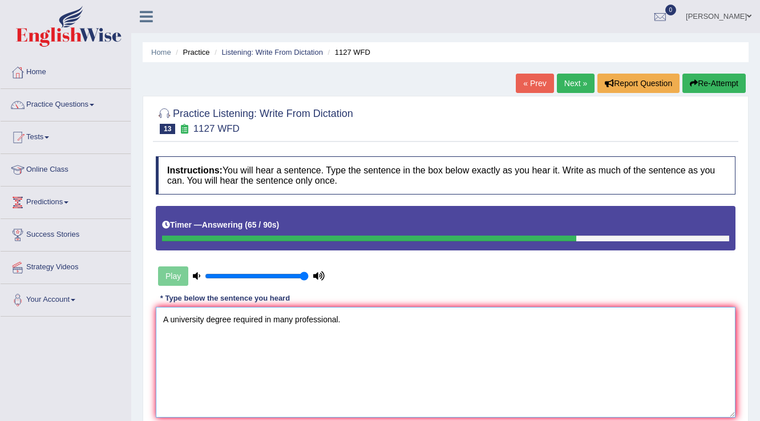
click at [205, 318] on textarea "A university degree required in many professional." at bounding box center [446, 362] width 580 height 111
click at [233, 321] on textarea "A university degree required in many professional." at bounding box center [446, 362] width 580 height 111
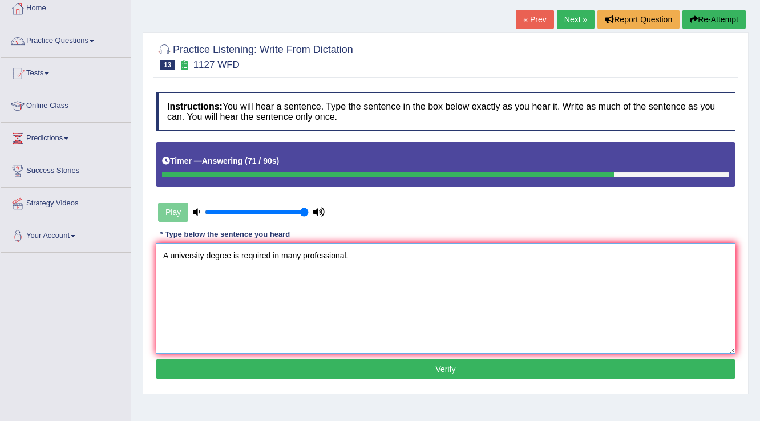
scroll to position [178, 0]
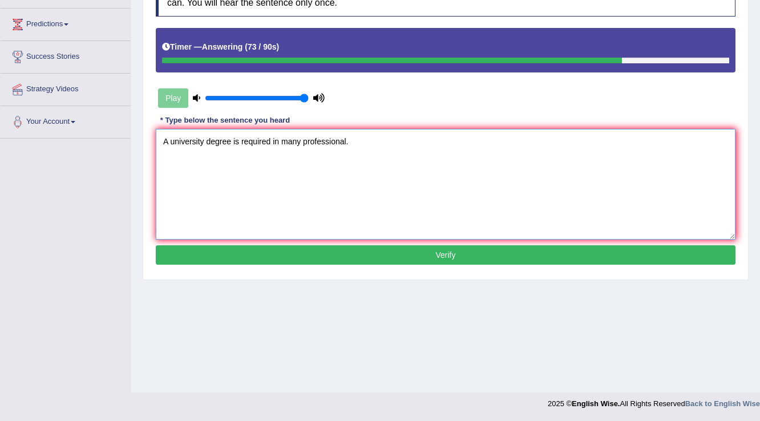
click at [354, 140] on textarea "A university degree is required in many professional." at bounding box center [446, 184] width 580 height 111
type textarea "A university degree is required in many professions."
click at [447, 255] on button "Verify" at bounding box center [446, 254] width 580 height 19
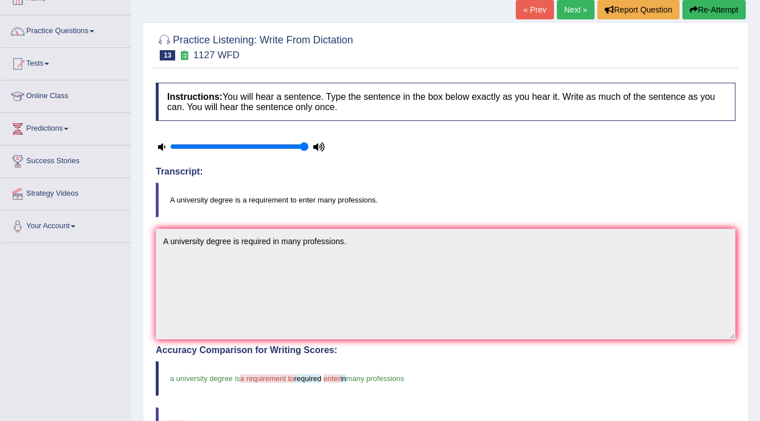
scroll to position [0, 0]
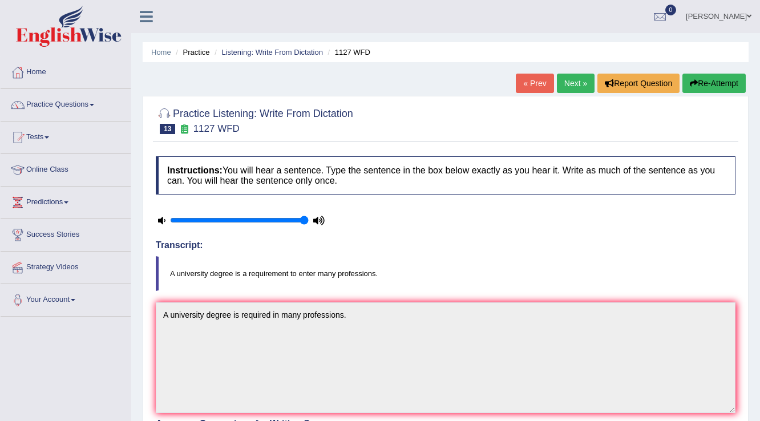
click at [572, 82] on link "Next »" at bounding box center [576, 83] width 38 height 19
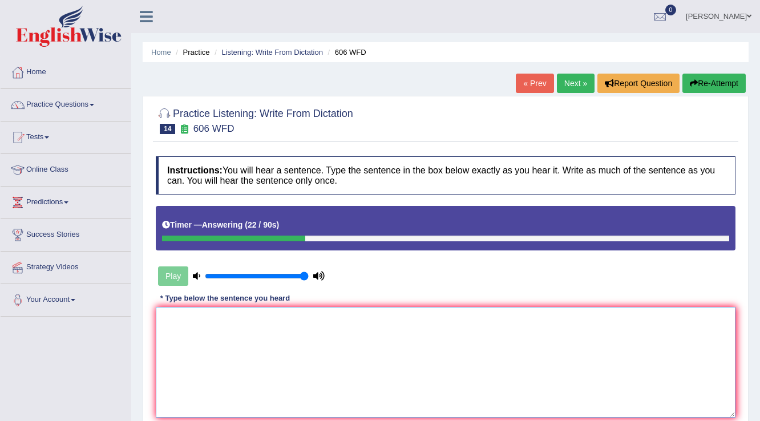
click at [206, 322] on textarea at bounding box center [446, 362] width 580 height 111
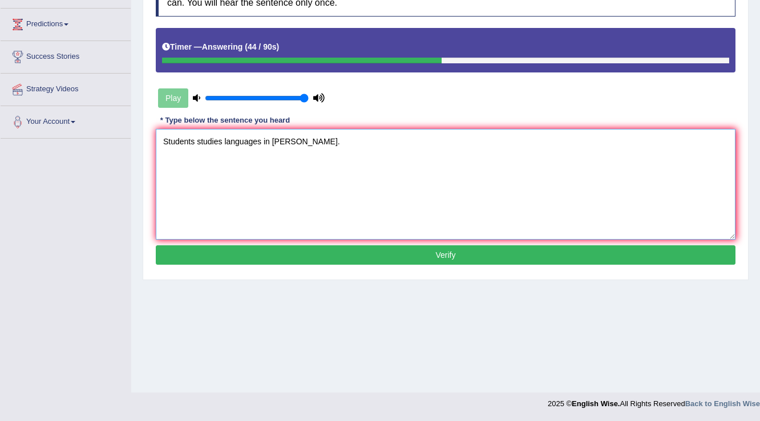
type textarea "Students studies languages in gries grace."
click at [187, 254] on button "Verify" at bounding box center [446, 254] width 580 height 19
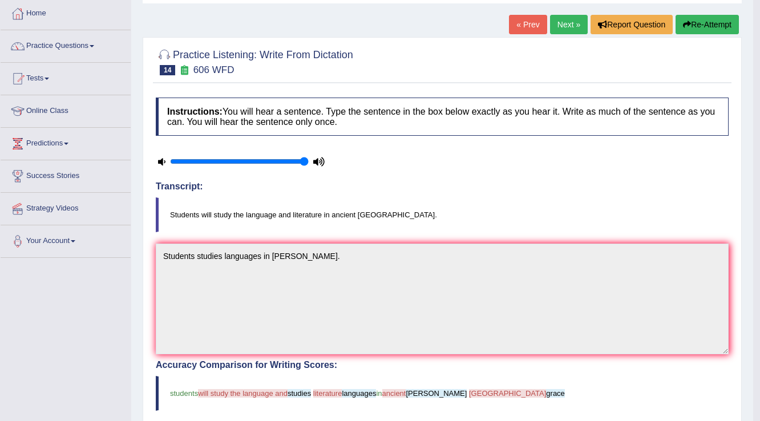
scroll to position [30, 0]
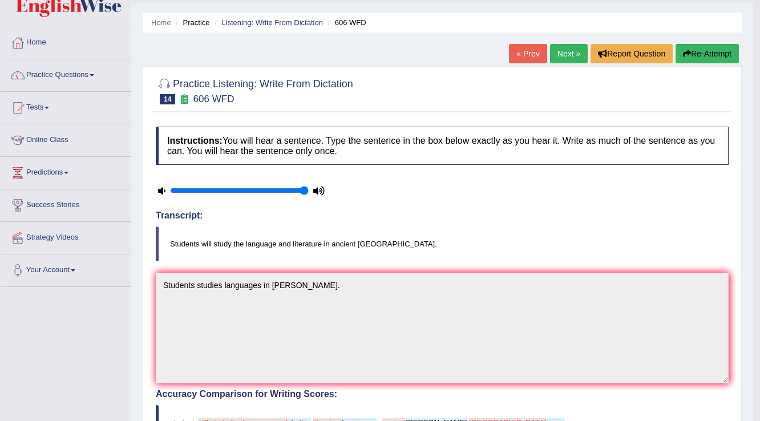
click at [698, 50] on button "Re-Attempt" at bounding box center [707, 53] width 63 height 19
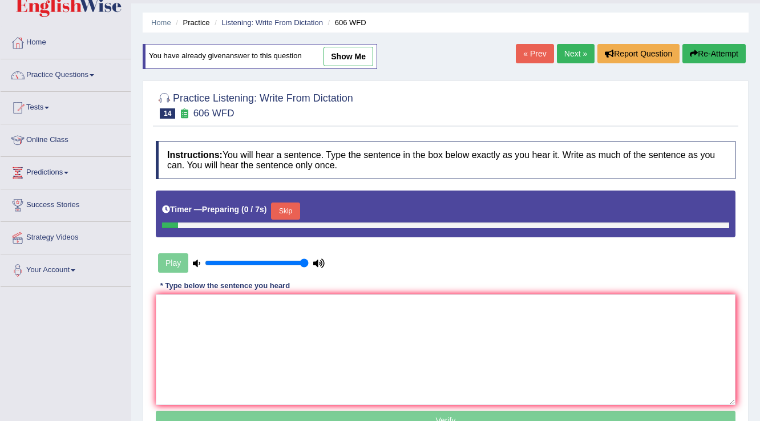
scroll to position [30, 0]
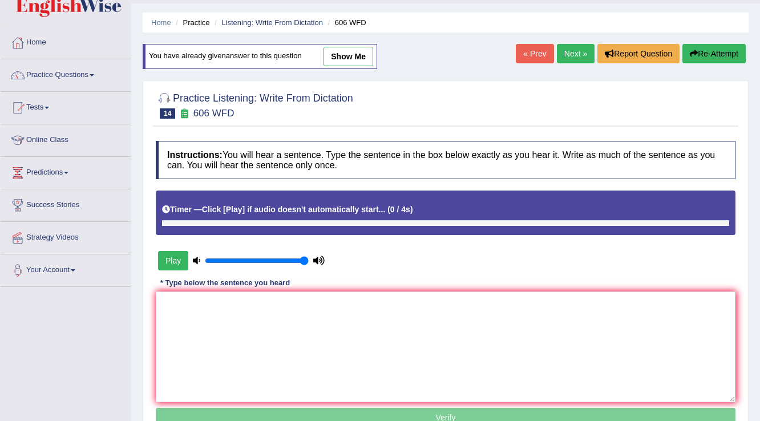
click at [290, 203] on div "Timer — Click [Play] if audio doesn't automatically start... ( 0 / 4s )" at bounding box center [445, 210] width 567 height 20
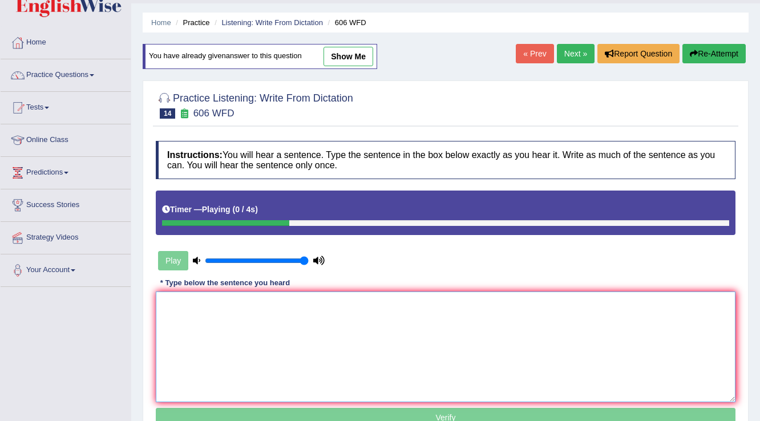
click at [183, 306] on textarea at bounding box center [446, 347] width 580 height 111
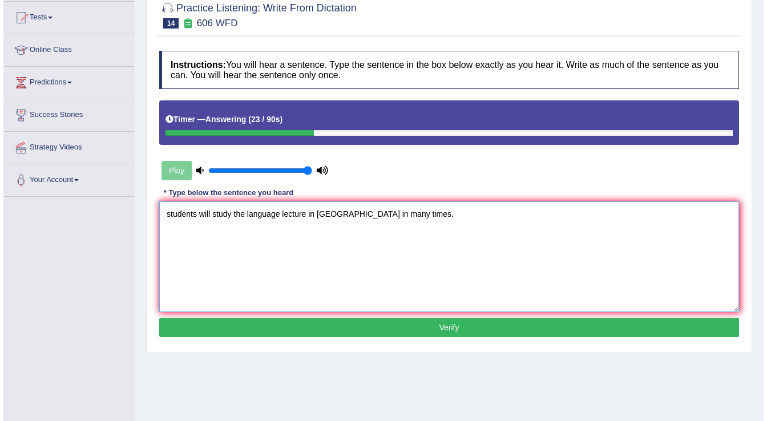
scroll to position [121, 0]
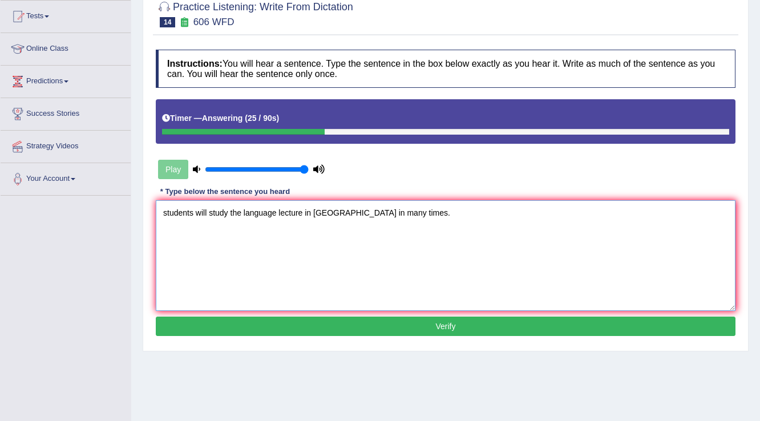
type textarea "students will study the language lecture in grece in many times."
click at [308, 326] on button "Verify" at bounding box center [446, 326] width 580 height 19
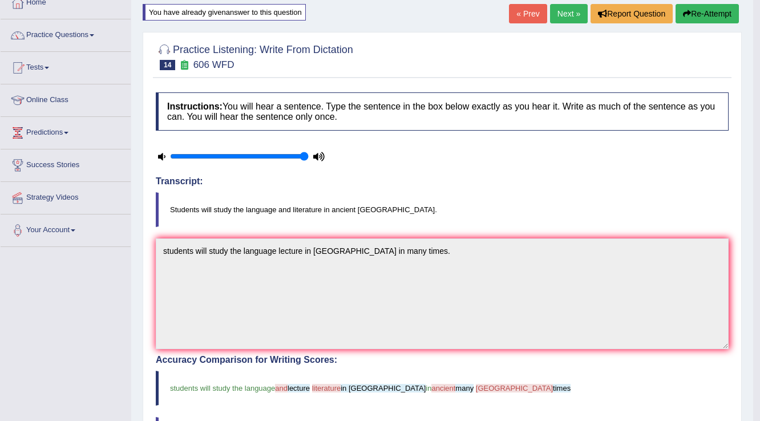
scroll to position [0, 0]
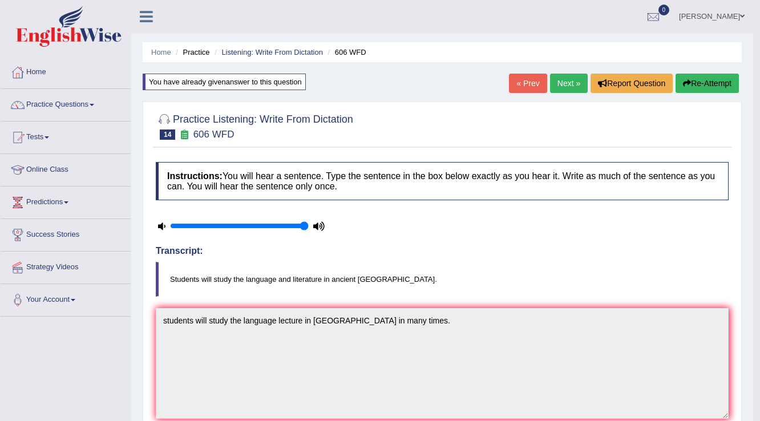
click at [557, 86] on link "Next »" at bounding box center [569, 83] width 38 height 19
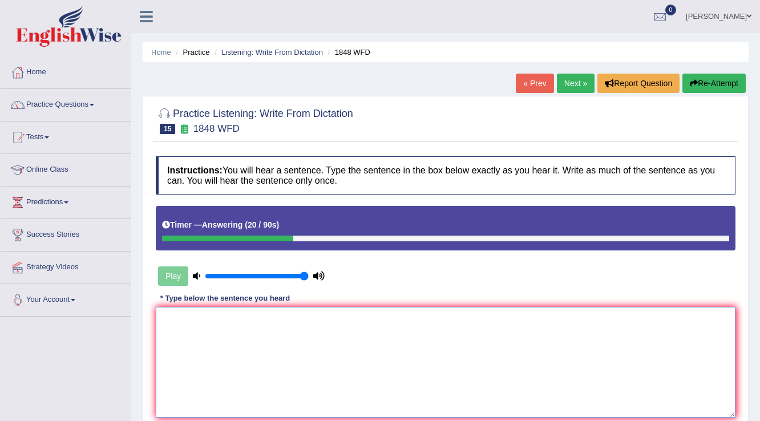
click at [184, 347] on textarea at bounding box center [446, 362] width 580 height 111
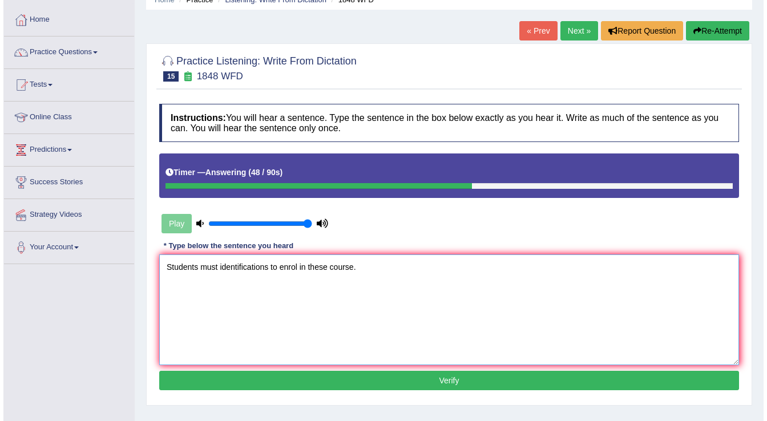
scroll to position [137, 0]
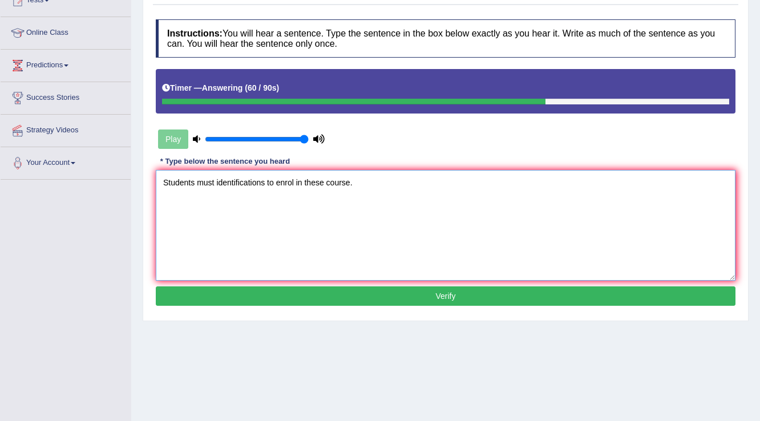
click at [268, 185] on textarea "Students must identifications to enrol in these course." at bounding box center [446, 225] width 580 height 111
type textarea "Students must identifications to enrol in these course."
click at [295, 289] on button "Verify" at bounding box center [446, 295] width 580 height 19
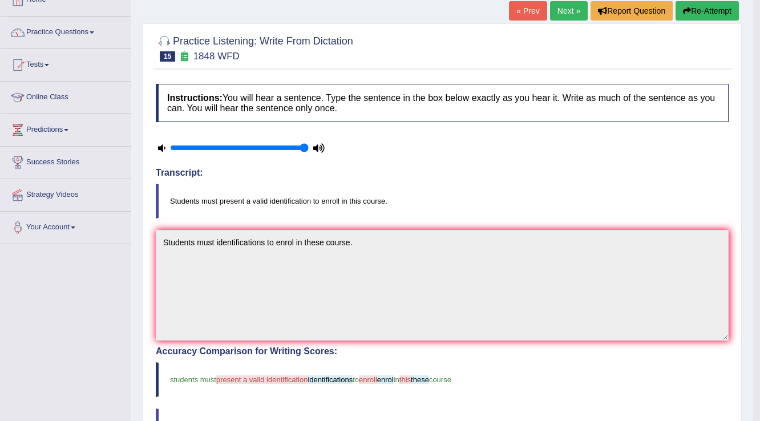
scroll to position [0, 0]
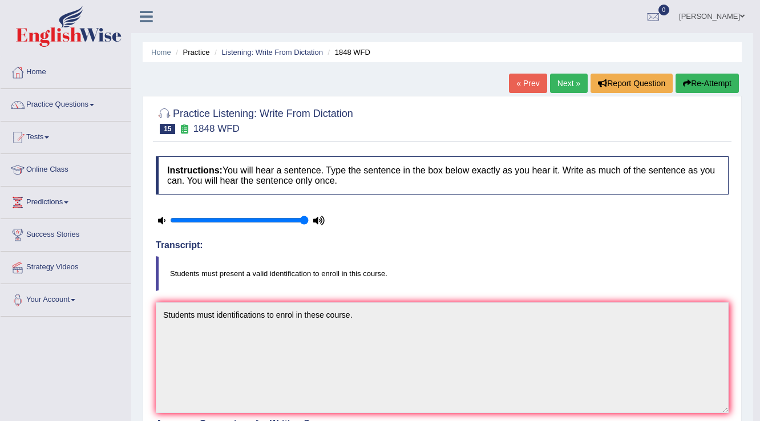
click at [568, 87] on link "Next »" at bounding box center [569, 83] width 38 height 19
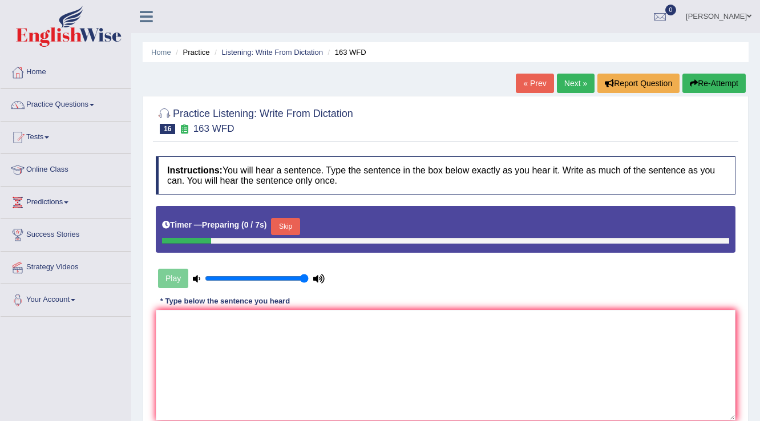
click at [233, 343] on textarea at bounding box center [446, 365] width 580 height 111
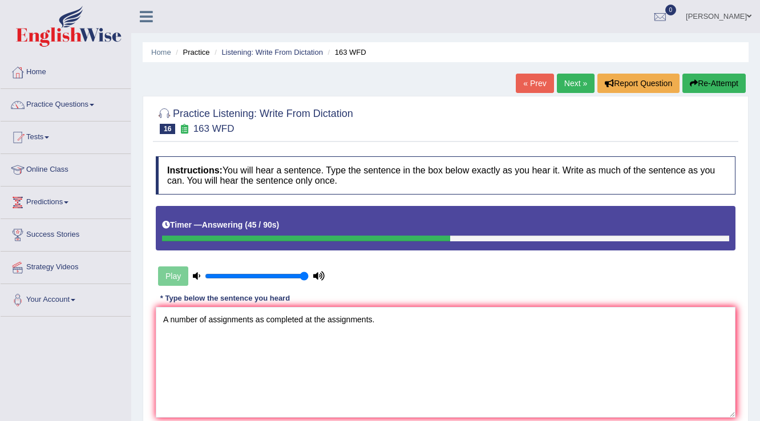
drag, startPoint x: 208, startPoint y: 313, endPoint x: 225, endPoint y: 324, distance: 20.3
click at [243, 324] on textarea "A number of assignments as completed at the assignments." at bounding box center [446, 362] width 580 height 111
click at [221, 324] on textarea "A number of assignments as completed at the assignments." at bounding box center [446, 362] width 580 height 111
click at [208, 317] on textarea "A number of assignments as completed at the assignments." at bounding box center [446, 362] width 580 height 111
drag, startPoint x: 298, startPoint y: 321, endPoint x: 292, endPoint y: 321, distance: 5.7
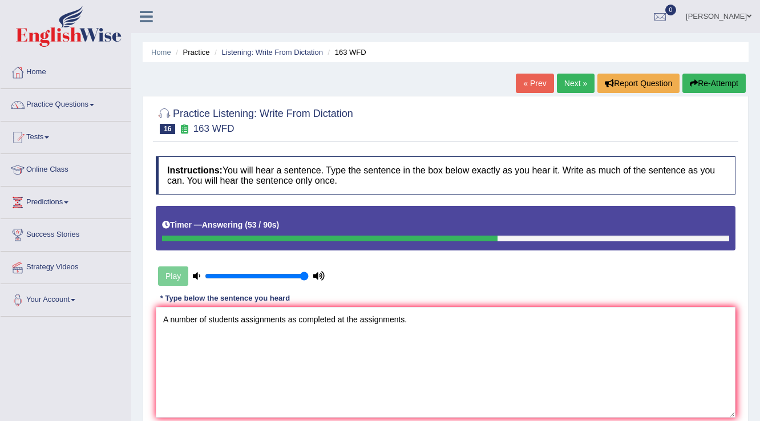
click at [292, 321] on textarea "A number of students assignments as completed at the assignments." at bounding box center [446, 362] width 580 height 111
click at [297, 322] on textarea "A number of students assignments as completed at the assignments." at bounding box center [446, 362] width 580 height 111
click at [307, 322] on textarea "A number of students assignments as completed at the assignments." at bounding box center [446, 362] width 580 height 111
drag, startPoint x: 296, startPoint y: 318, endPoint x: 283, endPoint y: 318, distance: 13.1
click at [283, 318] on textarea "A number of students assignments as completed at the assignments." at bounding box center [446, 362] width 580 height 111
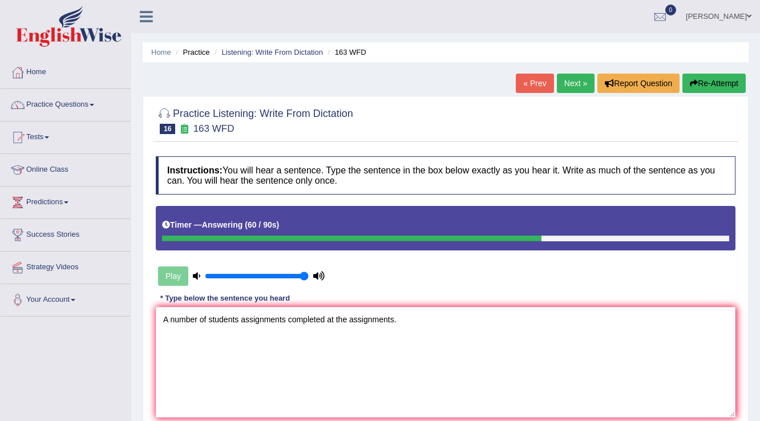
click at [329, 322] on textarea "A number of students assignments completed at the assignments." at bounding box center [446, 362] width 580 height 111
click at [326, 321] on textarea "A number of students assignments completed at the assignments." at bounding box center [446, 362] width 580 height 111
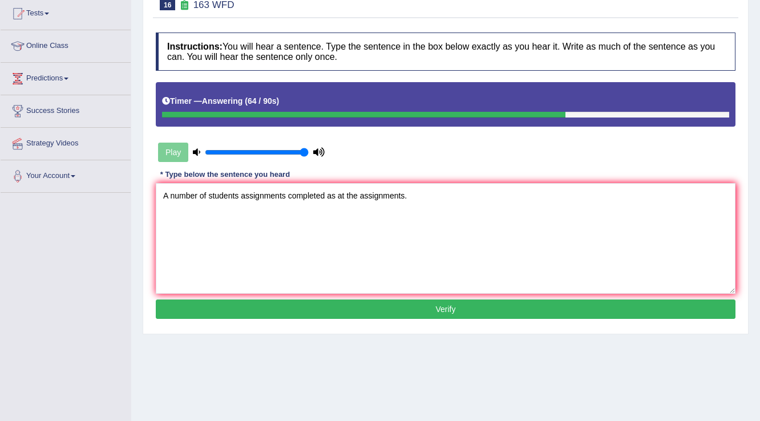
scroll to position [137, 0]
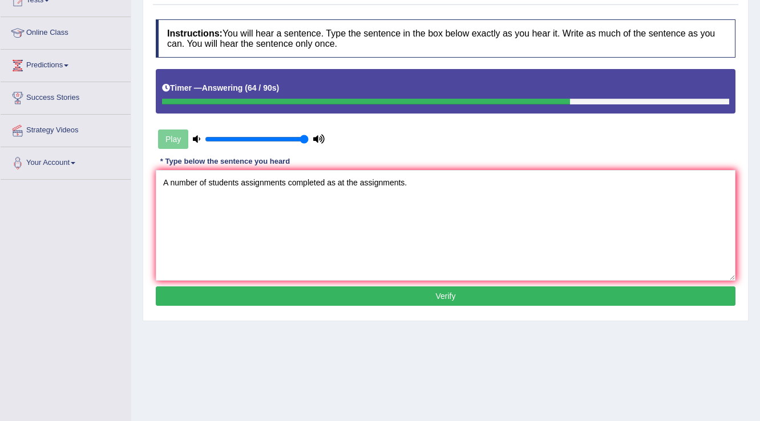
type textarea "A number of students assignments completed as at the assignments."
click at [421, 292] on button "Verify" at bounding box center [446, 295] width 580 height 19
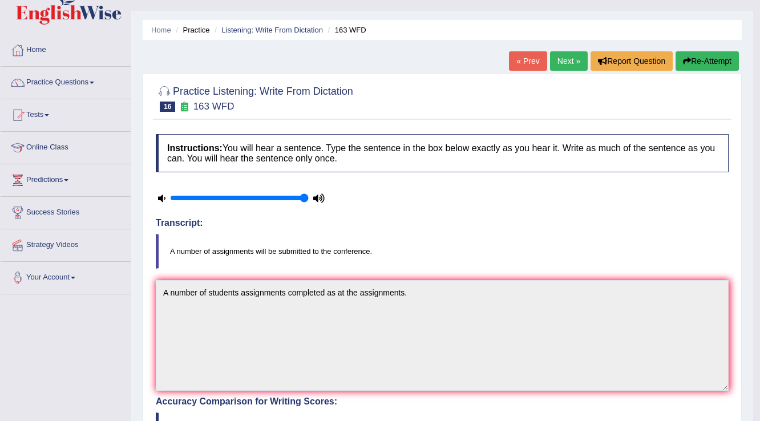
scroll to position [0, 0]
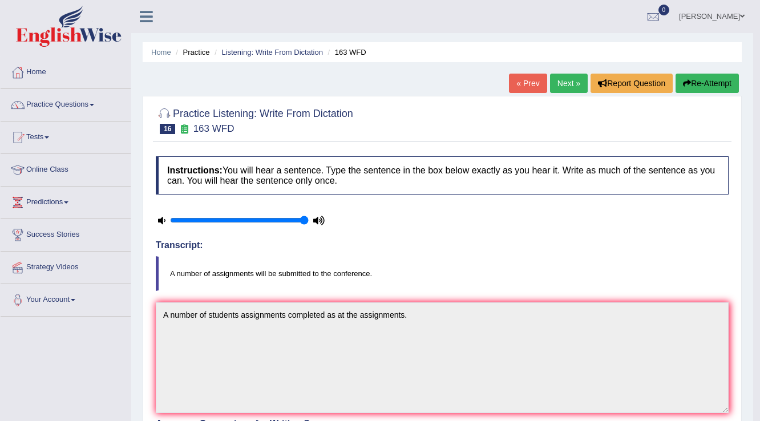
click at [561, 82] on link "Next »" at bounding box center [569, 83] width 38 height 19
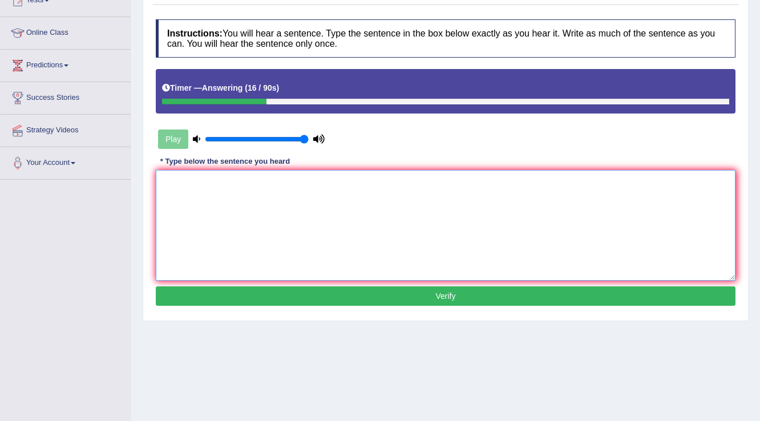
click at [240, 187] on textarea at bounding box center [446, 225] width 580 height 111
type textarea "It is a quite professional in this course."
click at [280, 292] on button "Verify" at bounding box center [446, 295] width 580 height 19
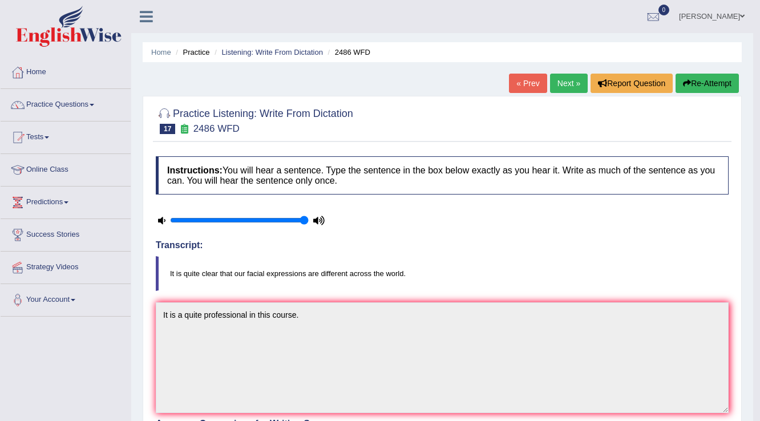
click at [689, 87] on button "Re-Attempt" at bounding box center [707, 83] width 63 height 19
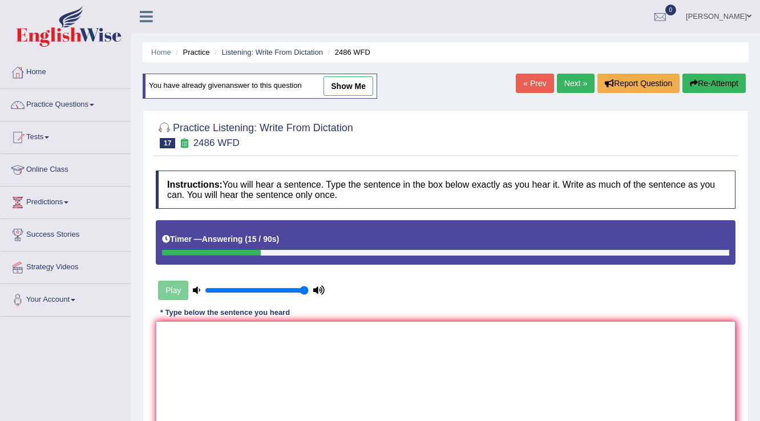
click at [260, 330] on textarea at bounding box center [446, 376] width 580 height 111
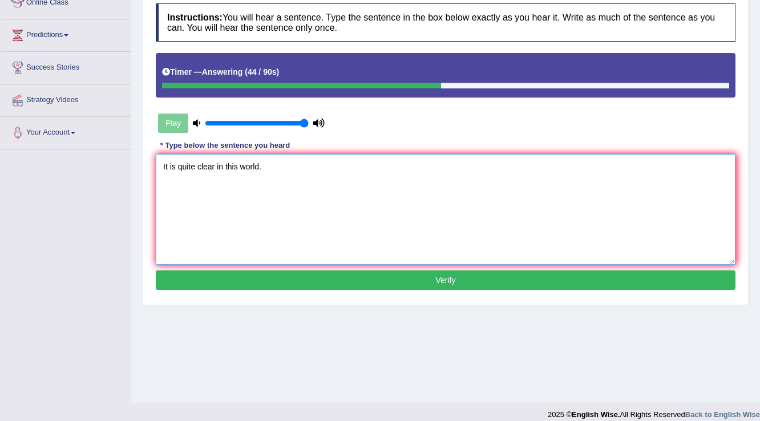
scroll to position [178, 0]
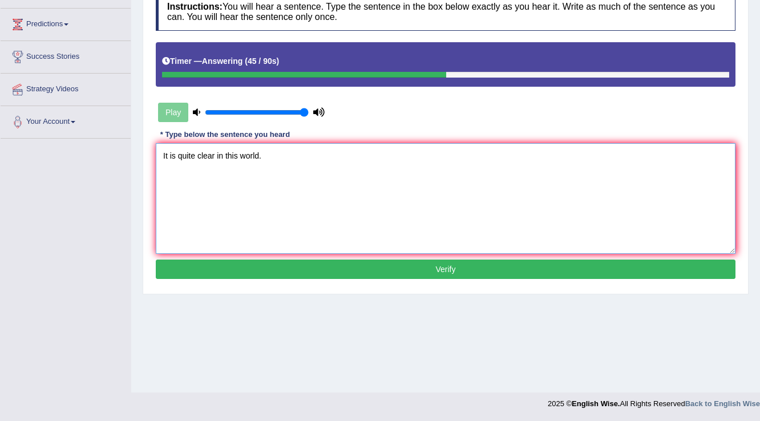
type textarea "It is quite clear in this world."
click at [305, 267] on button "Verify" at bounding box center [446, 269] width 580 height 19
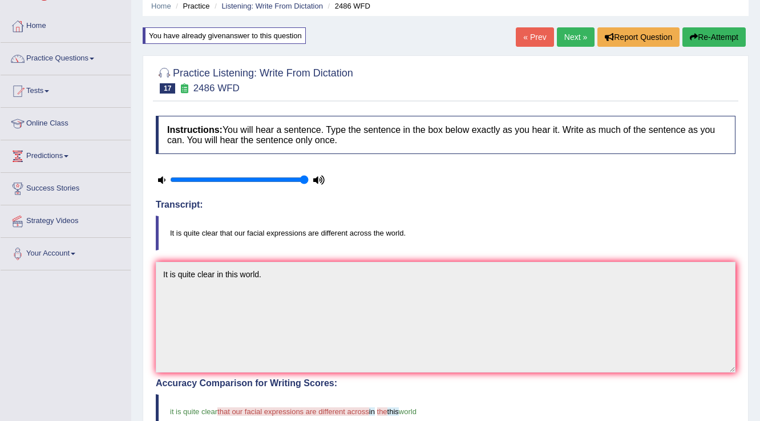
scroll to position [0, 0]
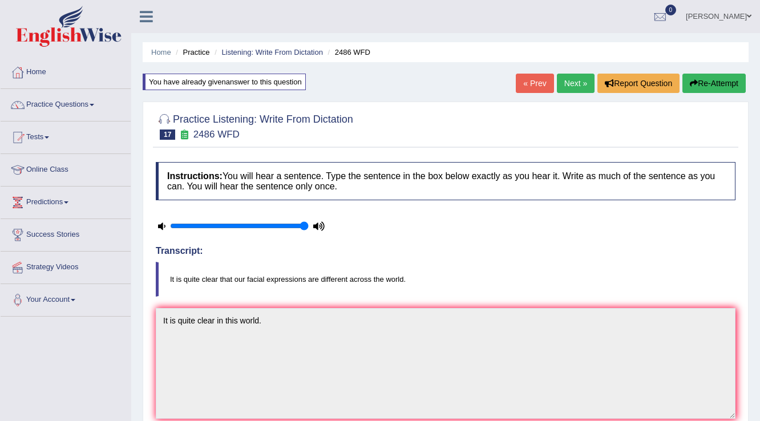
click at [571, 87] on link "Next »" at bounding box center [576, 83] width 38 height 19
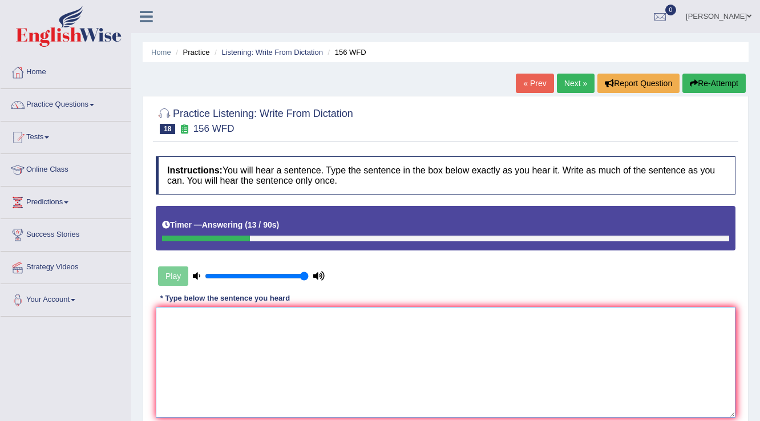
drag, startPoint x: 219, startPoint y: 381, endPoint x: 232, endPoint y: 381, distance: 12.6
click at [219, 381] on textarea at bounding box center [446, 362] width 580 height 111
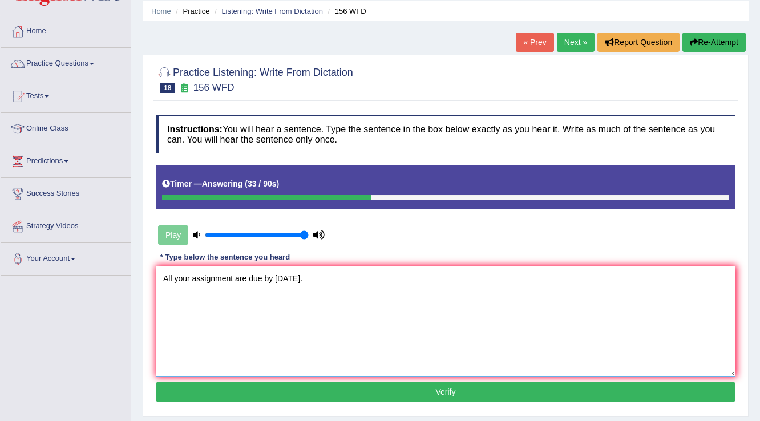
scroll to position [137, 0]
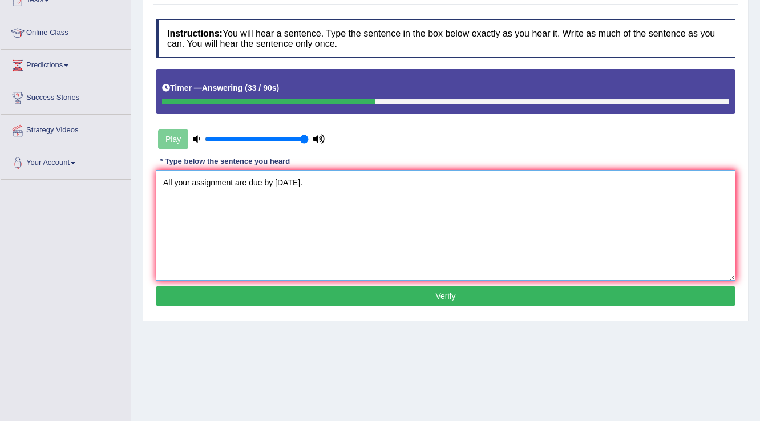
type textarea "All your assignment are due by [DATE]."
click at [296, 289] on button "Verify" at bounding box center [446, 295] width 580 height 19
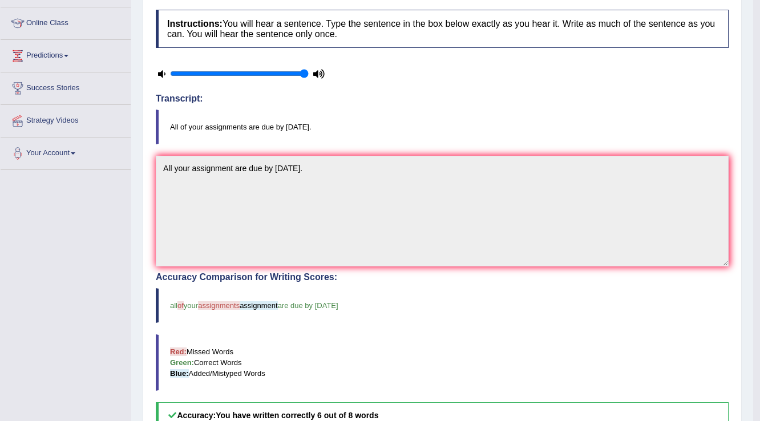
scroll to position [121, 0]
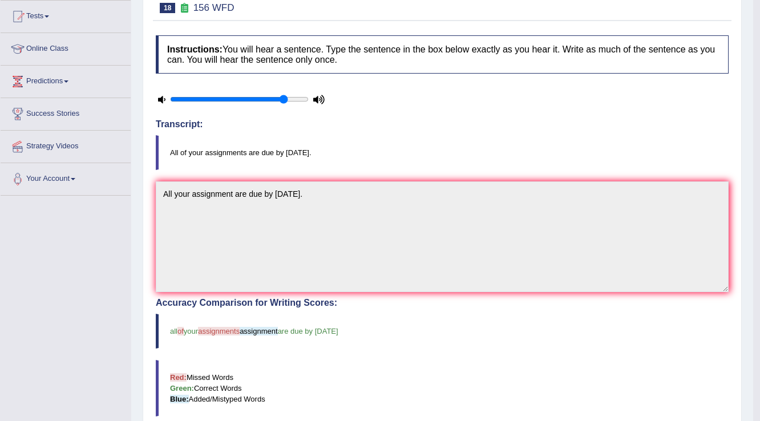
type input "0.85"
click at [285, 95] on input "range" at bounding box center [239, 99] width 139 height 9
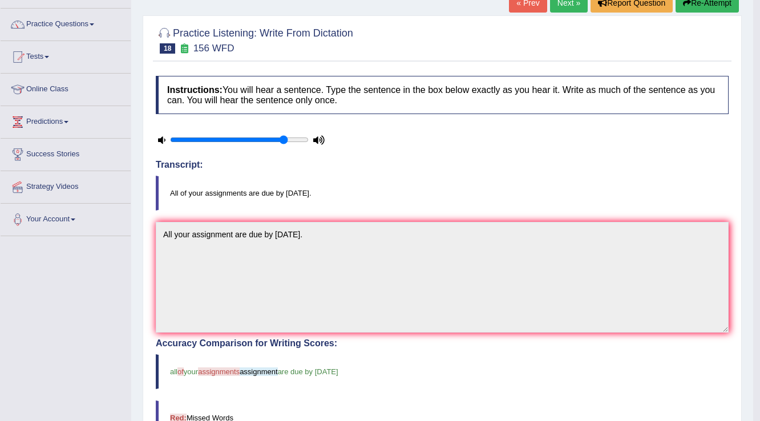
scroll to position [0, 0]
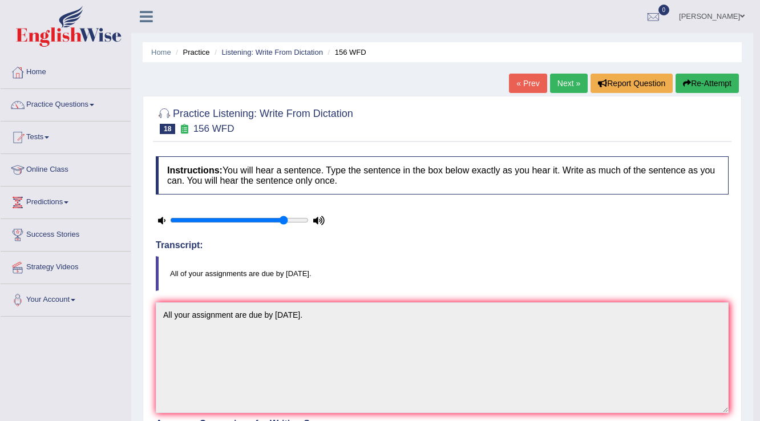
click at [568, 87] on link "Next »" at bounding box center [569, 83] width 38 height 19
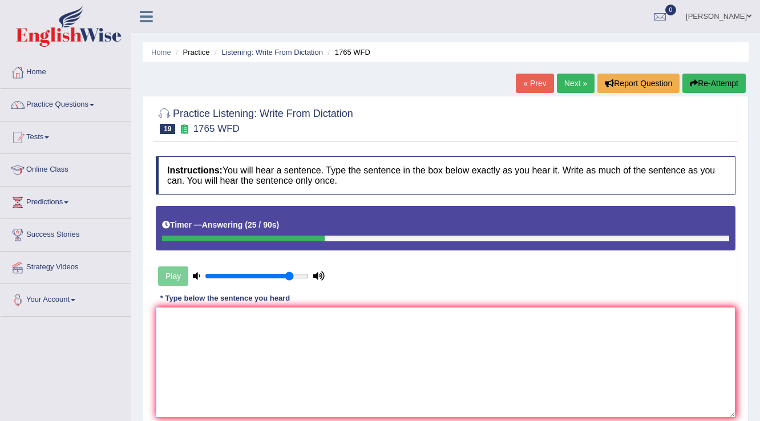
click at [216, 339] on textarea at bounding box center [446, 362] width 580 height 111
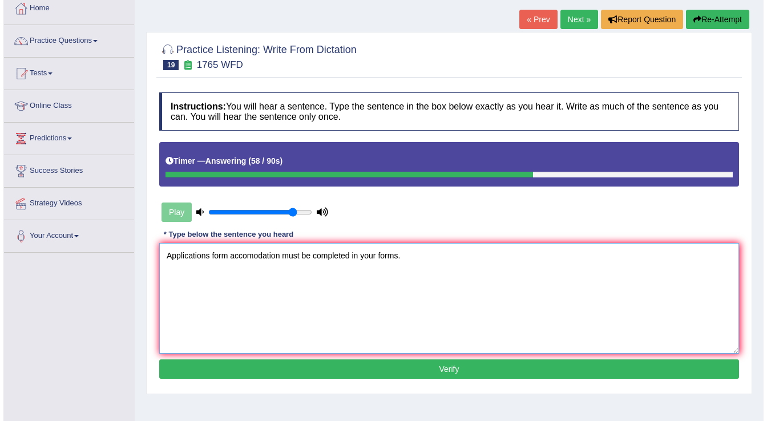
scroll to position [137, 0]
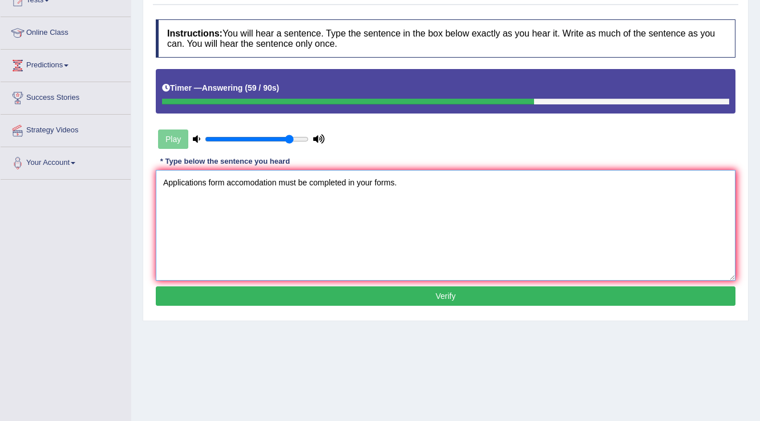
type textarea "Applications form accomodation must be completed in your forms."
click at [251, 291] on button "Verify" at bounding box center [446, 295] width 580 height 19
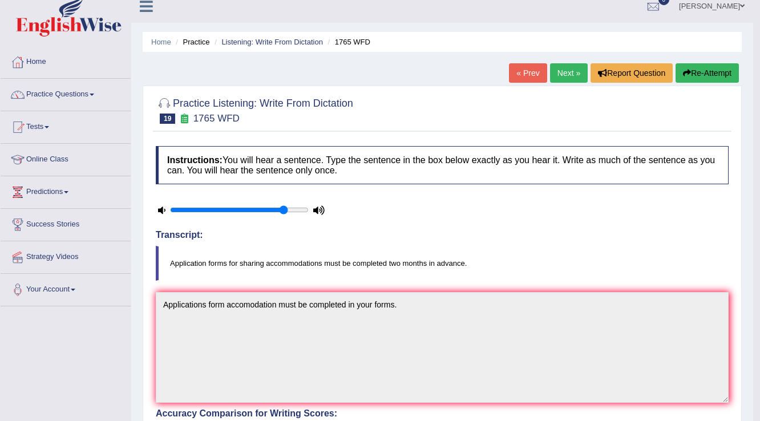
scroll to position [0, 0]
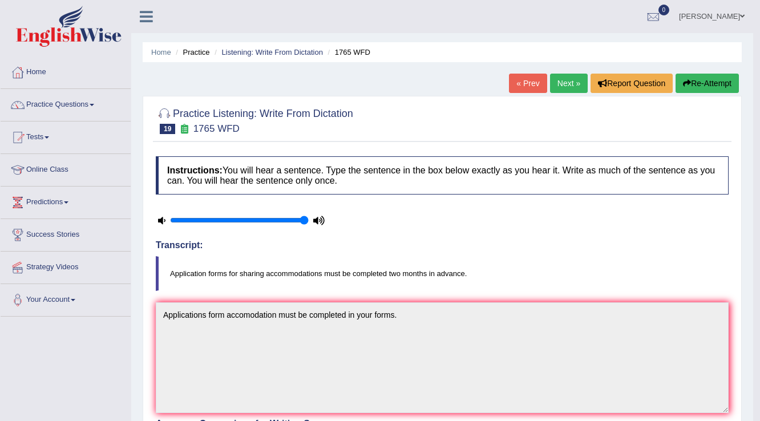
type input "1"
click at [306, 217] on input "range" at bounding box center [239, 220] width 139 height 9
click at [563, 78] on link "Next »" at bounding box center [569, 83] width 38 height 19
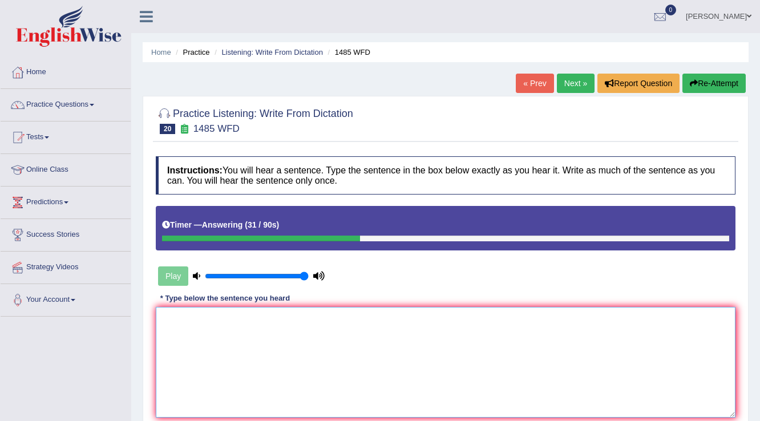
click at [260, 309] on textarea at bounding box center [446, 362] width 580 height 111
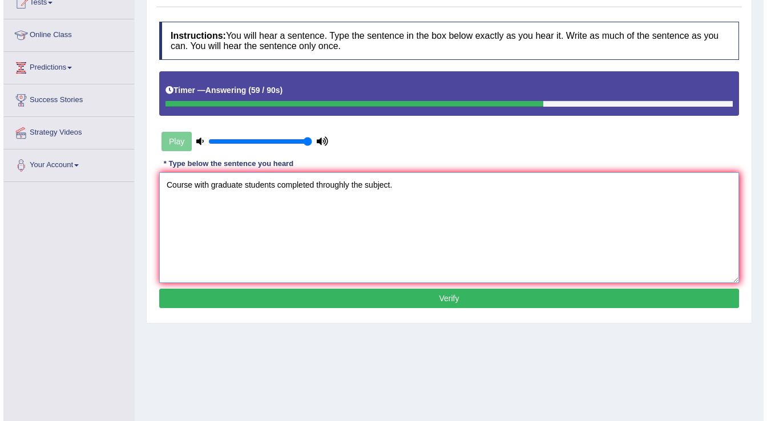
scroll to position [137, 0]
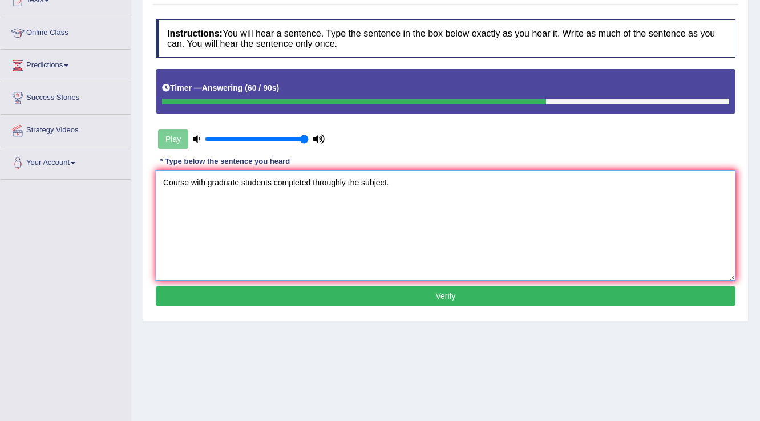
type textarea "Course with graduate students completed throughly the subject."
click at [250, 288] on button "Verify" at bounding box center [446, 295] width 580 height 19
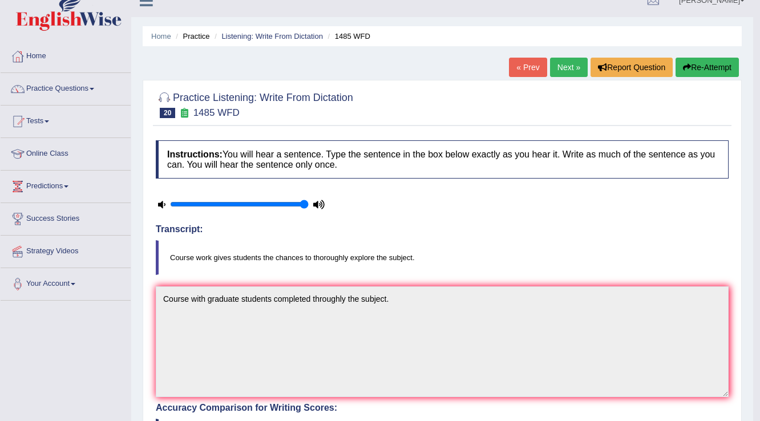
scroll to position [0, 0]
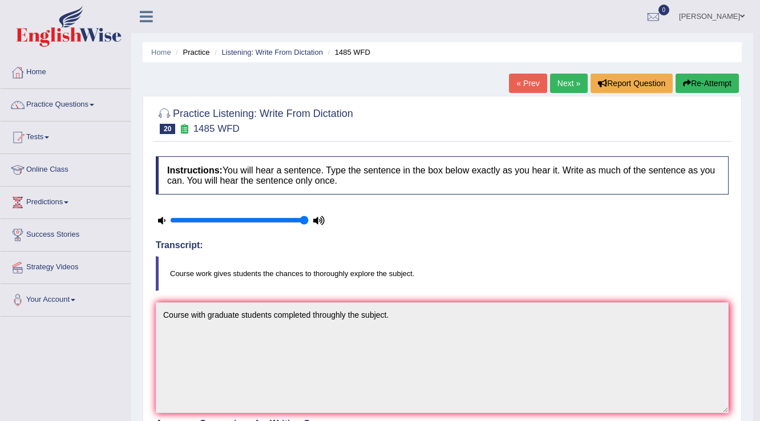
click at [569, 83] on link "Next »" at bounding box center [569, 83] width 38 height 19
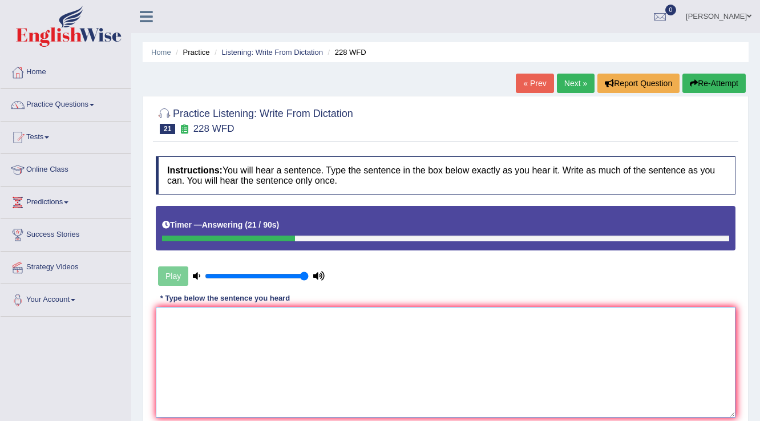
click at [226, 341] on textarea at bounding box center [446, 362] width 580 height 111
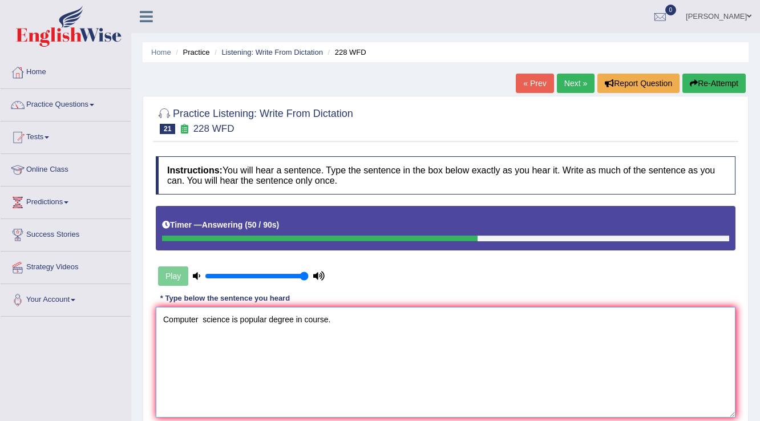
click at [202, 325] on textarea "Computer science is popular degree in course." at bounding box center [446, 362] width 580 height 111
click at [233, 322] on textarea "Computer science is popular degree in course." at bounding box center [446, 362] width 580 height 111
click at [240, 320] on textarea "Computer science is popular degree in course." at bounding box center [446, 362] width 580 height 111
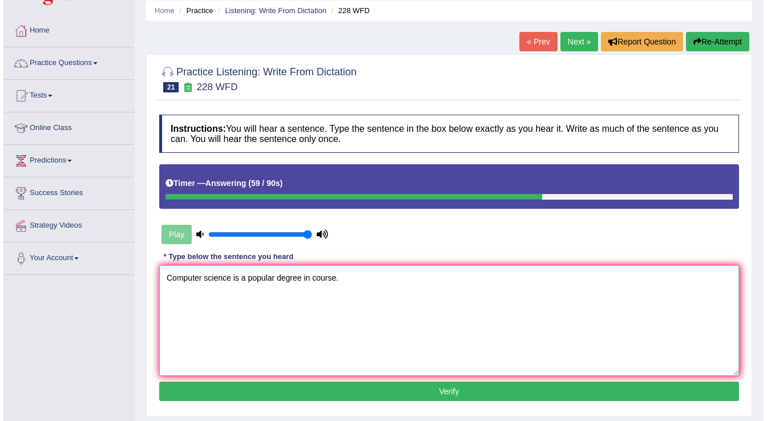
scroll to position [137, 0]
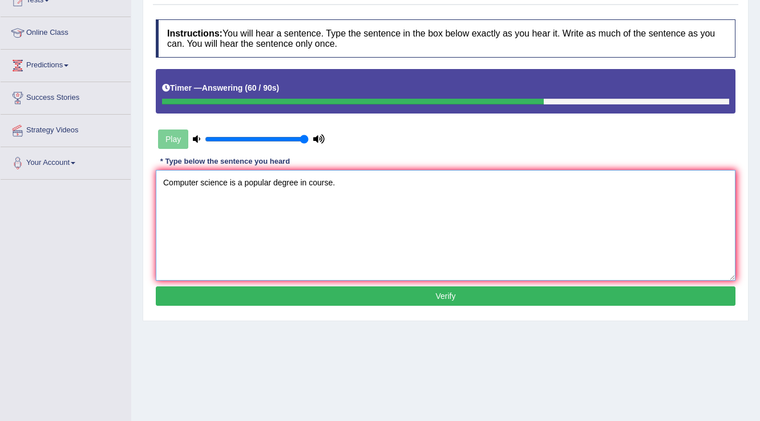
type textarea "Computer science is a popular degree in course."
click at [340, 295] on button "Verify" at bounding box center [446, 295] width 580 height 19
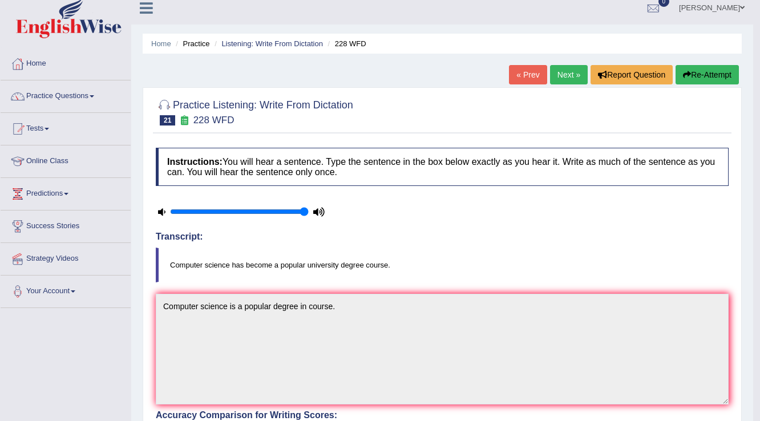
scroll to position [0, 0]
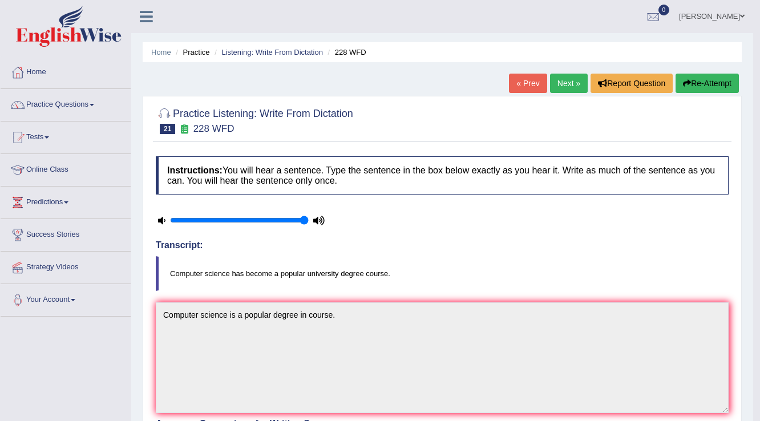
click at [572, 86] on link "Next »" at bounding box center [569, 83] width 38 height 19
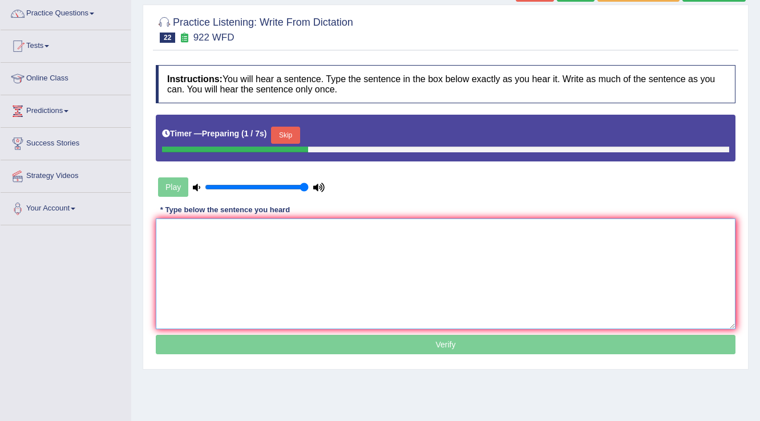
click at [234, 240] on textarea at bounding box center [446, 274] width 580 height 111
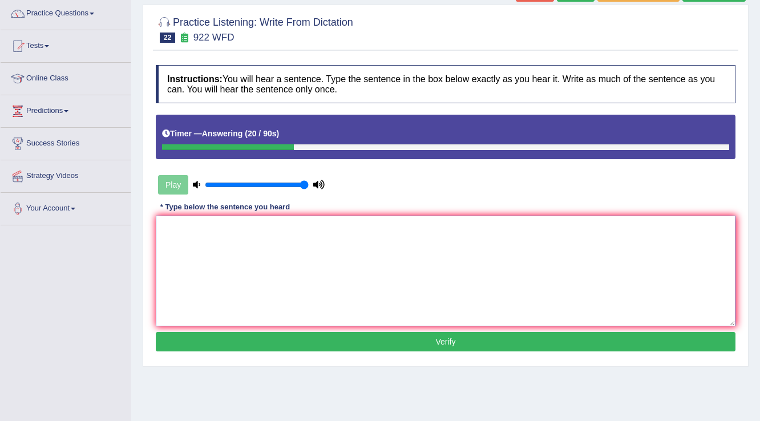
click at [215, 261] on textarea at bounding box center [446, 271] width 580 height 111
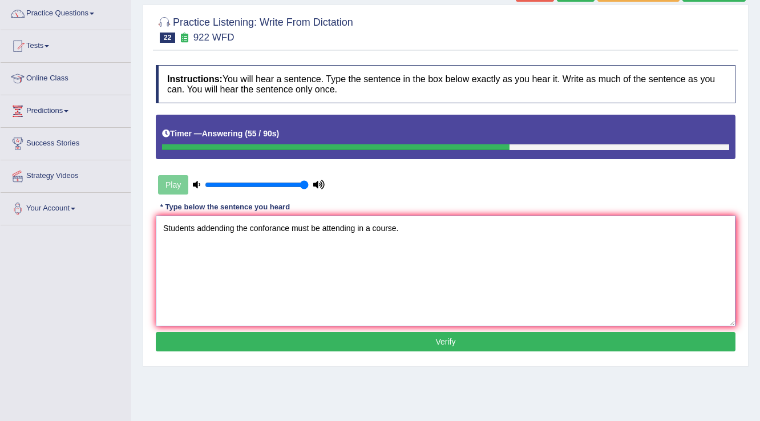
click at [210, 226] on textarea "Students addending the conforance must be attending in a course." at bounding box center [446, 271] width 580 height 111
drag, startPoint x: 317, startPoint y: 224, endPoint x: 351, endPoint y: 227, distance: 33.7
click at [351, 227] on textarea "Students attending the conforance must be attending in a course." at bounding box center [446, 271] width 580 height 111
type textarea "Students attending the conforance must be in a course."
click at [322, 336] on button "Verify" at bounding box center [446, 341] width 580 height 19
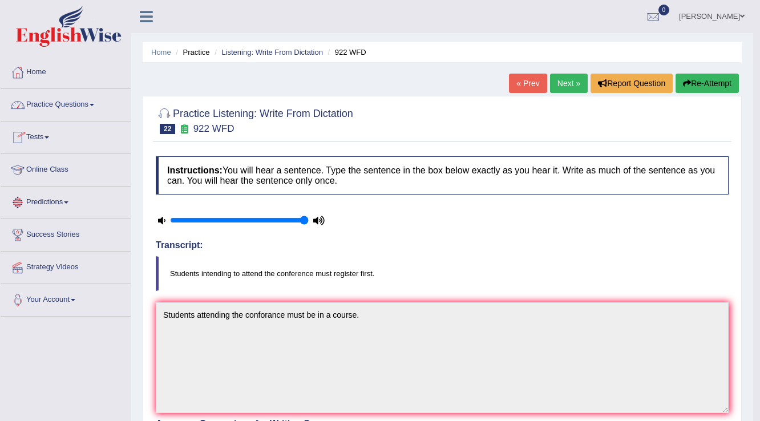
click at [47, 103] on link "Practice Questions" at bounding box center [66, 103] width 130 height 29
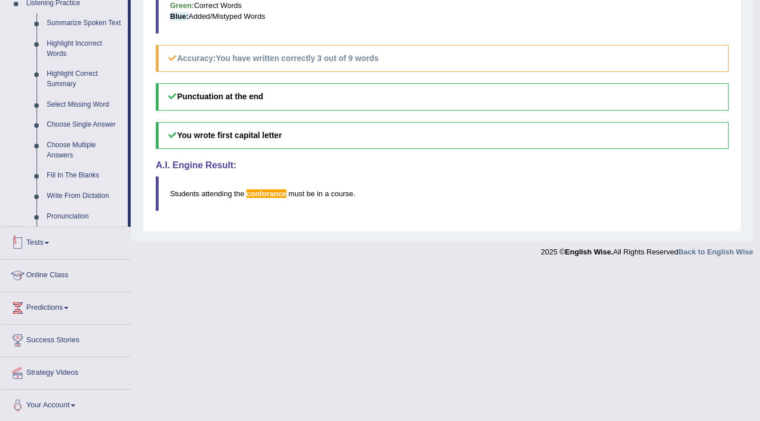
scroll to position [504, 0]
click at [72, 216] on link "Pronunciation" at bounding box center [85, 216] width 86 height 21
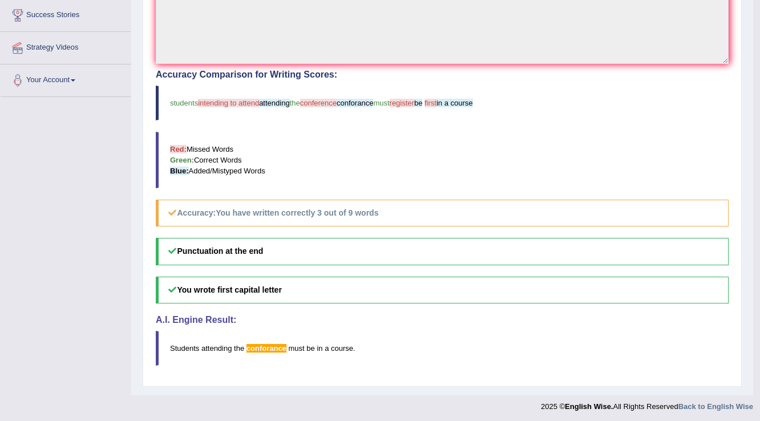
scroll to position [181, 0]
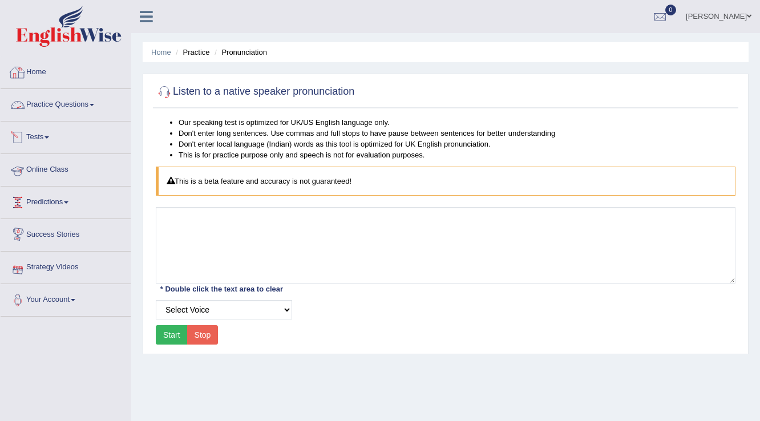
click at [60, 105] on link "Practice Questions" at bounding box center [66, 103] width 130 height 29
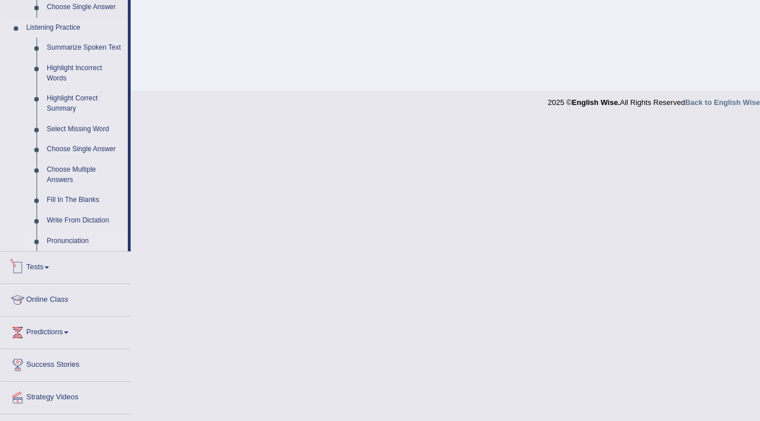
scroll to position [456, 0]
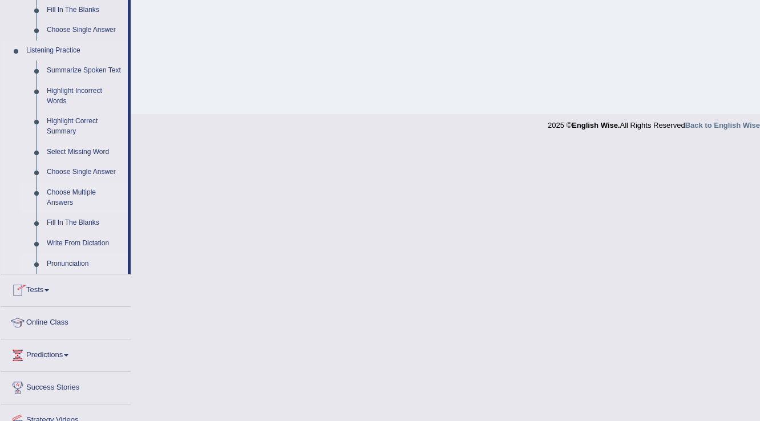
click at [71, 196] on link "Choose Multiple Answers" at bounding box center [85, 198] width 86 height 30
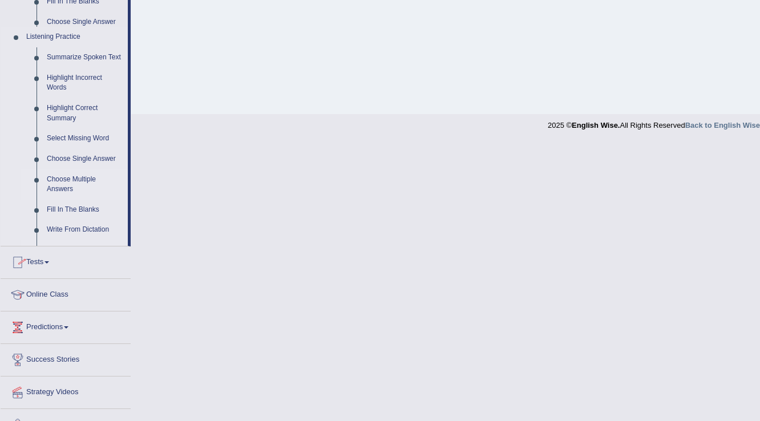
scroll to position [178, 0]
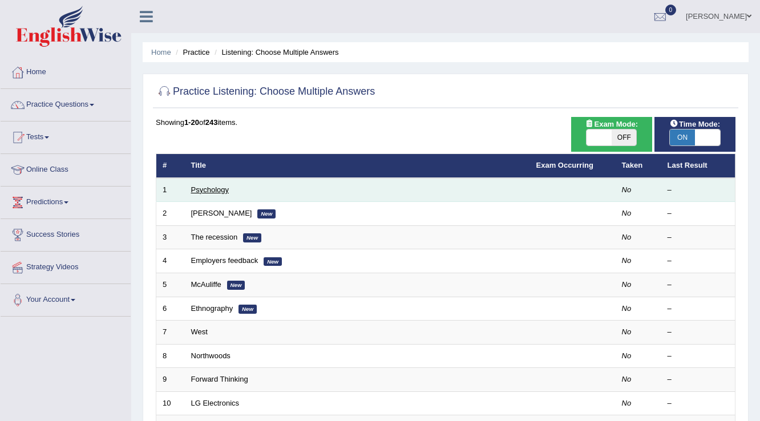
click at [211, 187] on link "Psychology" at bounding box center [210, 189] width 38 height 9
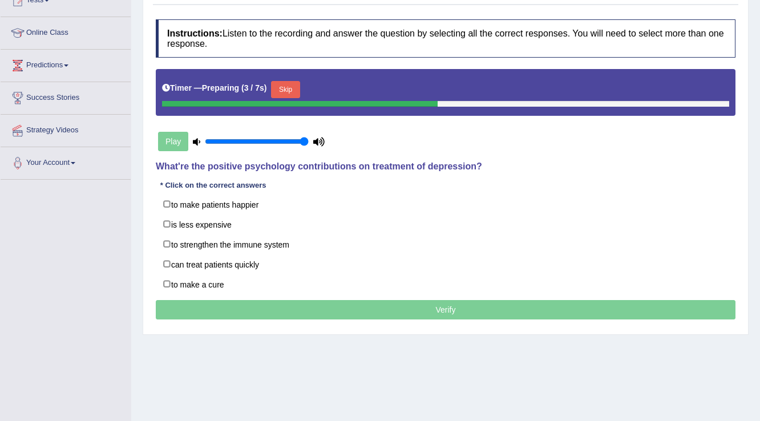
click at [292, 87] on button "Skip" at bounding box center [285, 89] width 29 height 17
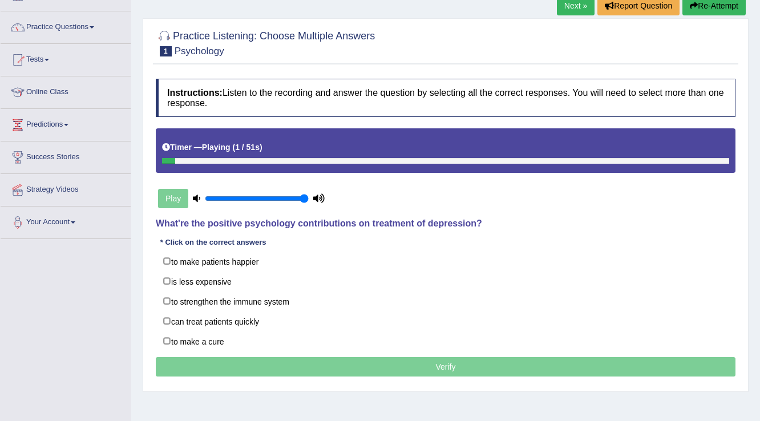
scroll to position [46, 0]
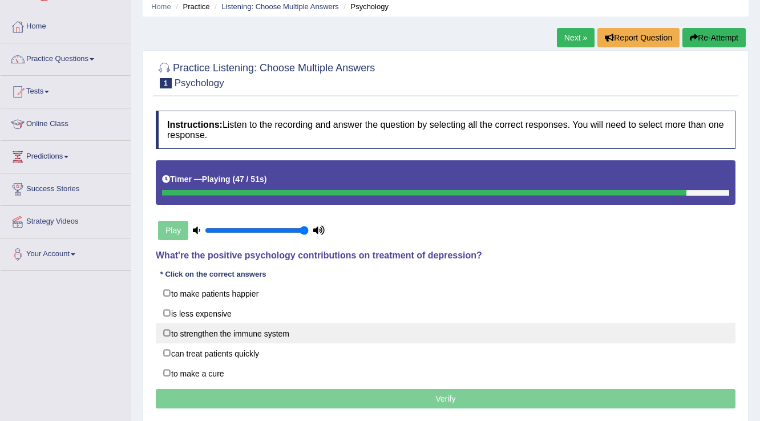
click at [226, 332] on label "to strengthen the immune system" at bounding box center [446, 333] width 580 height 21
checkbox input "true"
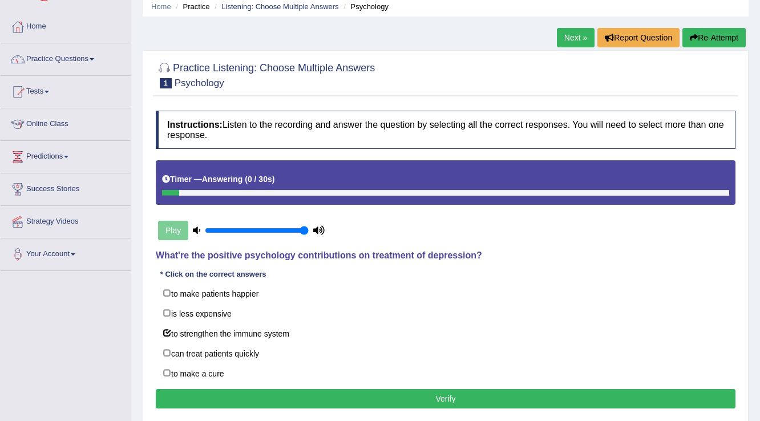
click at [267, 389] on button "Verify" at bounding box center [446, 398] width 580 height 19
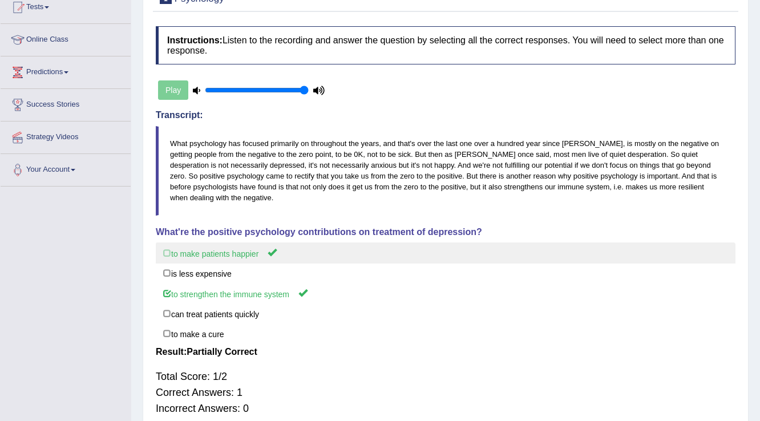
scroll to position [1, 0]
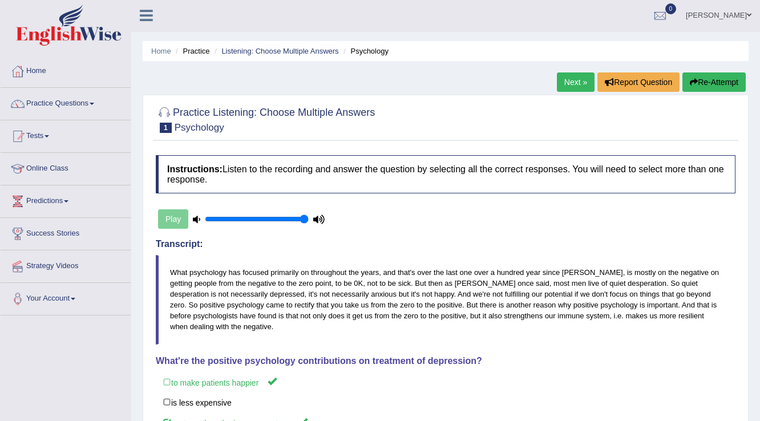
click at [575, 84] on link "Next »" at bounding box center [576, 81] width 38 height 19
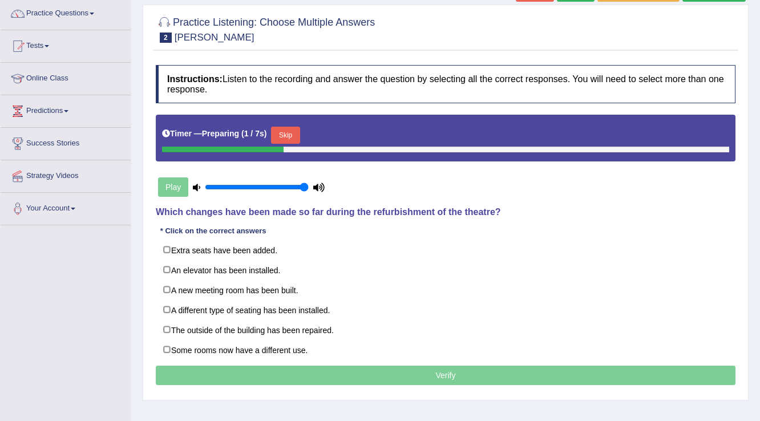
click at [288, 137] on button "Skip" at bounding box center [285, 135] width 29 height 17
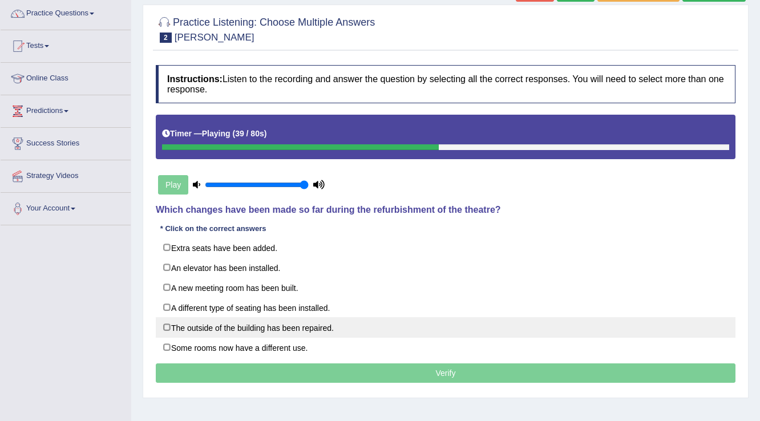
click at [181, 326] on label "The outside of the building has been repaired." at bounding box center [446, 327] width 580 height 21
checkbox input "true"
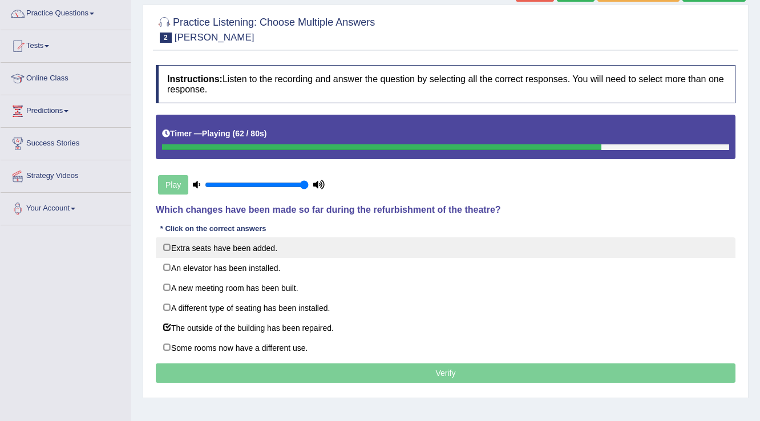
click at [195, 250] on label "Extra seats have been added." at bounding box center [446, 247] width 580 height 21
checkbox input "true"
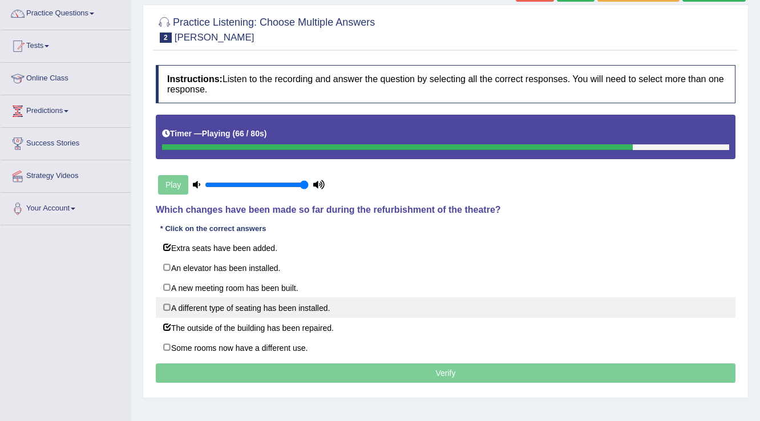
click at [203, 308] on label "A different type of seating has been installed." at bounding box center [446, 307] width 580 height 21
checkbox input "true"
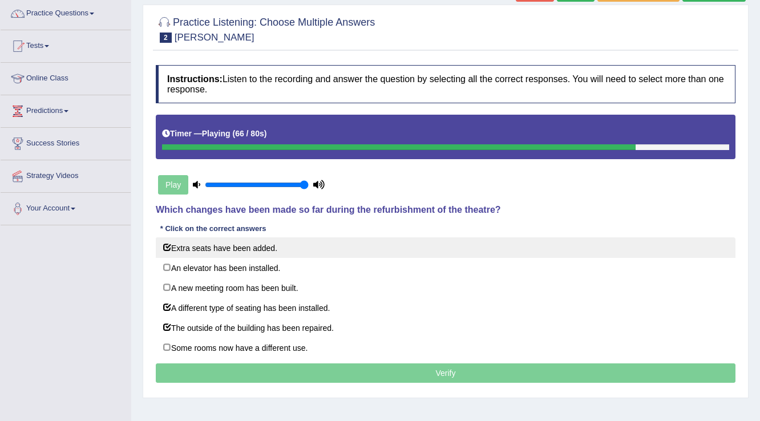
click at [199, 241] on label "Extra seats have been added." at bounding box center [446, 247] width 580 height 21
checkbox input "false"
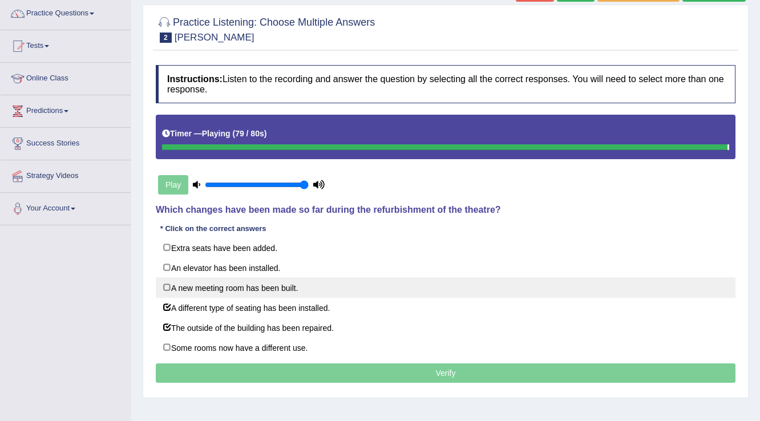
click at [216, 288] on label "A new meeting room has been built." at bounding box center [446, 287] width 580 height 21
checkbox input "true"
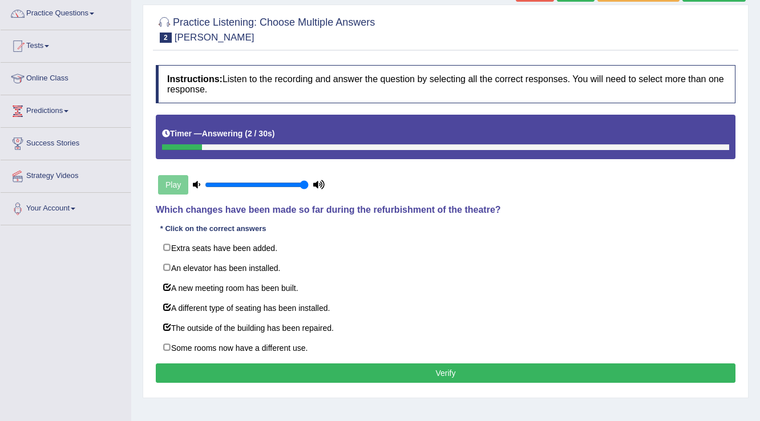
click at [251, 373] on button "Verify" at bounding box center [446, 372] width 580 height 19
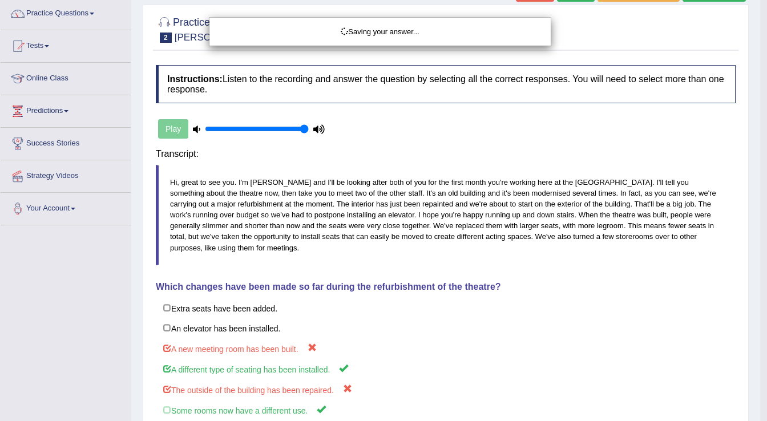
click at [251, 373] on div "Saving your answer..." at bounding box center [383, 210] width 767 height 421
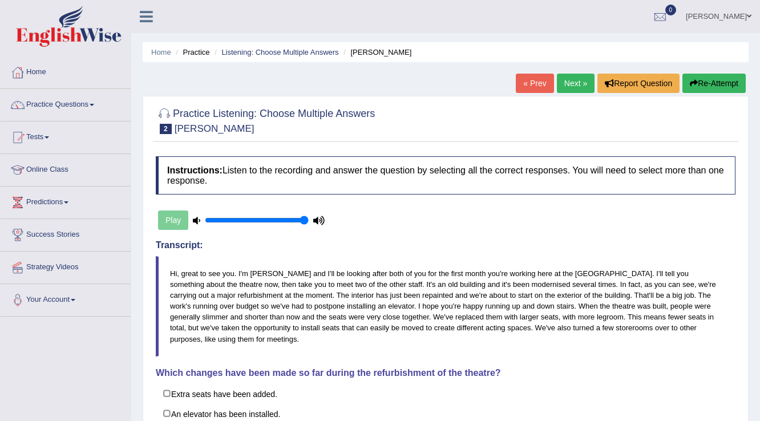
click at [574, 84] on link "Next »" at bounding box center [576, 83] width 38 height 19
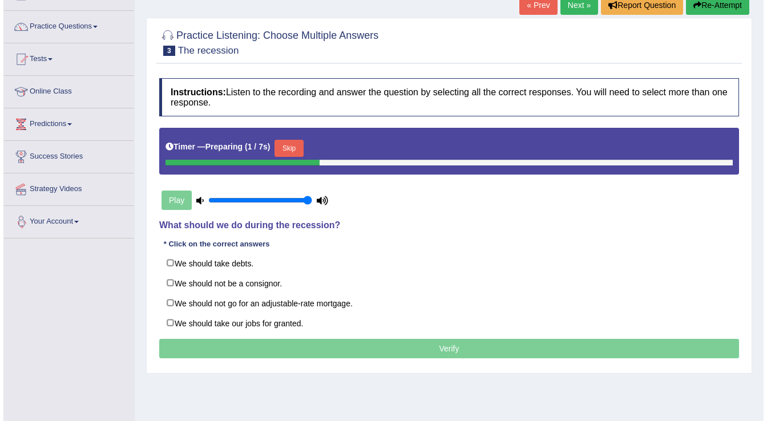
scroll to position [91, 0]
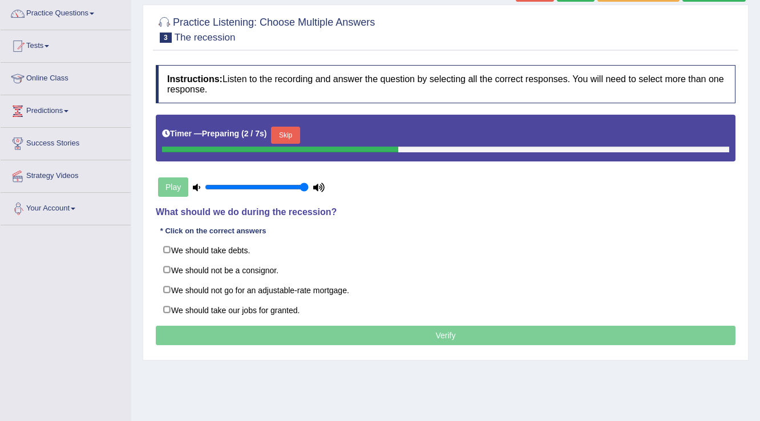
click at [294, 137] on button "Skip" at bounding box center [285, 135] width 29 height 17
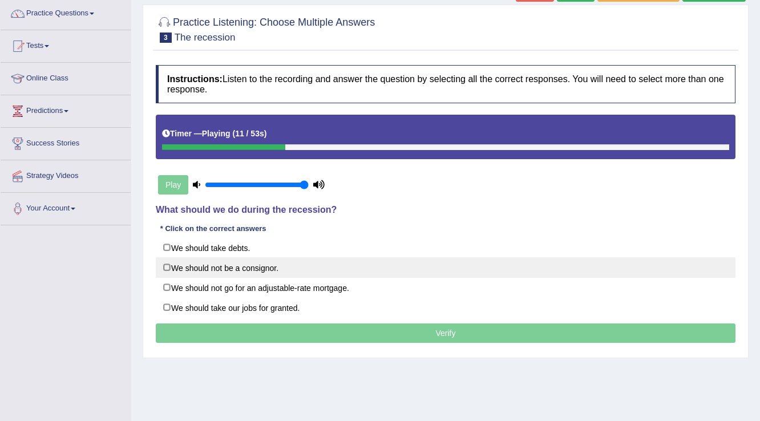
click at [239, 266] on label "We should not be a consignor." at bounding box center [446, 267] width 580 height 21
checkbox input "true"
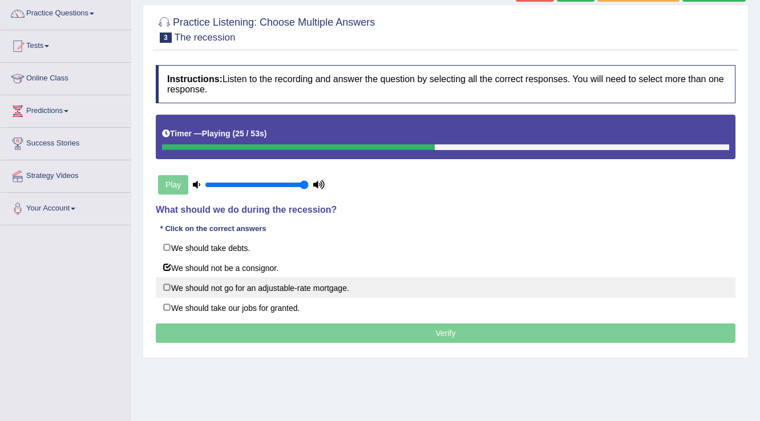
click at [210, 289] on label "We should not go for an adjustable-rate mortgage." at bounding box center [446, 287] width 580 height 21
checkbox input "true"
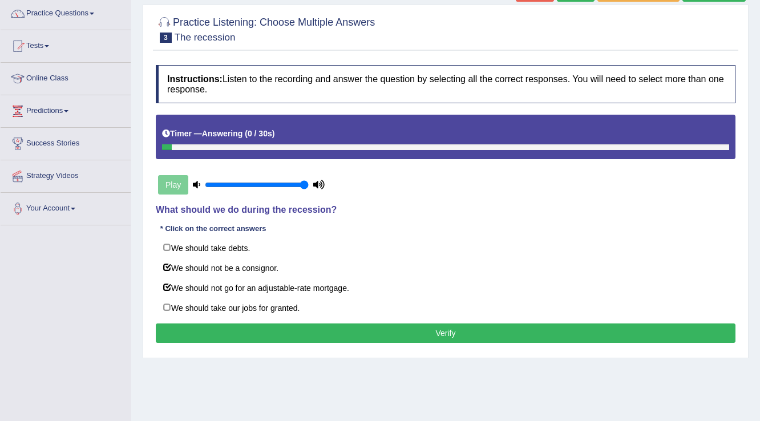
click at [237, 338] on button "Verify" at bounding box center [446, 333] width 580 height 19
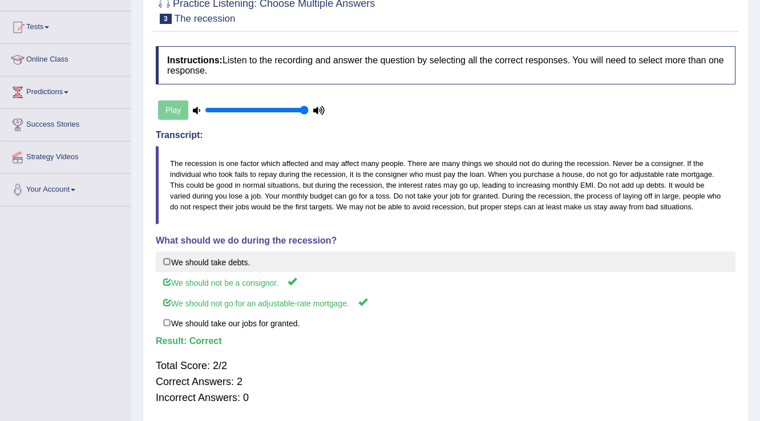
scroll to position [0, 0]
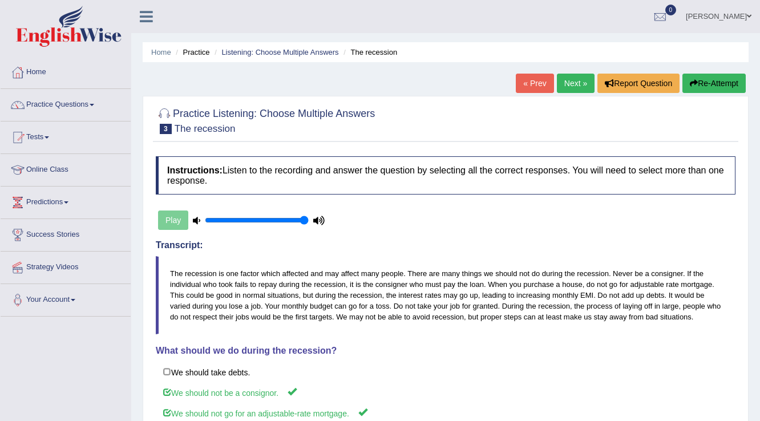
click at [571, 71] on div "Home Practice Listening: Choose Multiple Answers The recession « Prev Next » Re…" at bounding box center [445, 285] width 629 height 571
click at [571, 86] on link "Next »" at bounding box center [576, 83] width 38 height 19
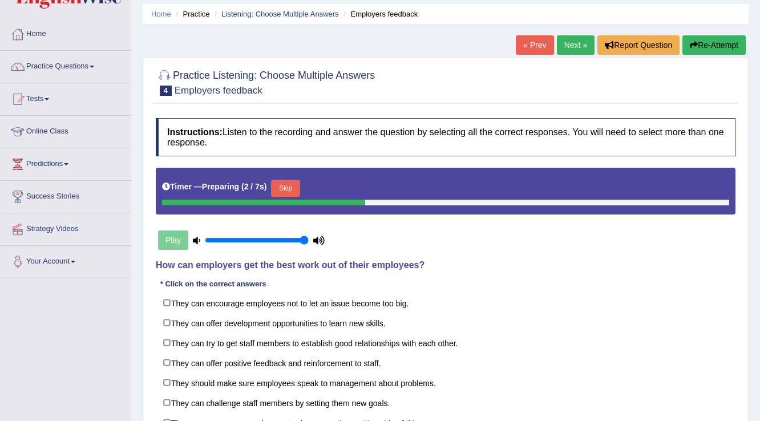
scroll to position [91, 0]
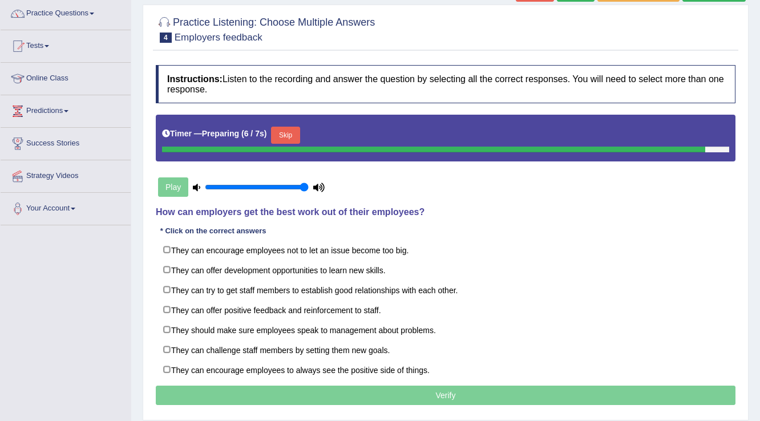
click at [286, 138] on button "Skip" at bounding box center [285, 135] width 29 height 17
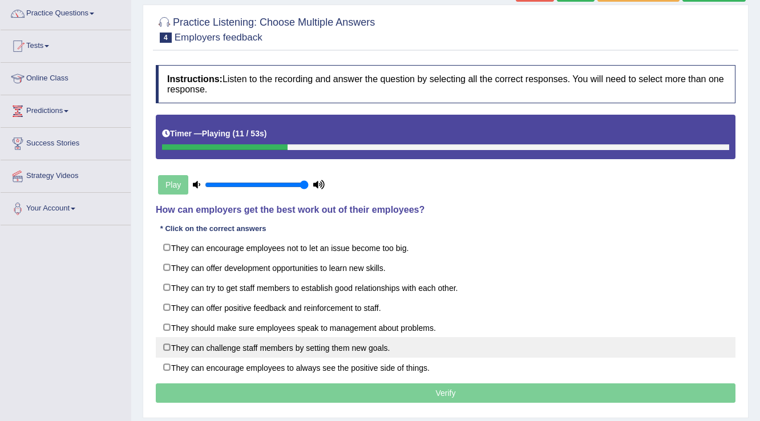
click at [262, 349] on label "They can challenge staff members by setting them new goals." at bounding box center [446, 347] width 580 height 21
checkbox input "true"
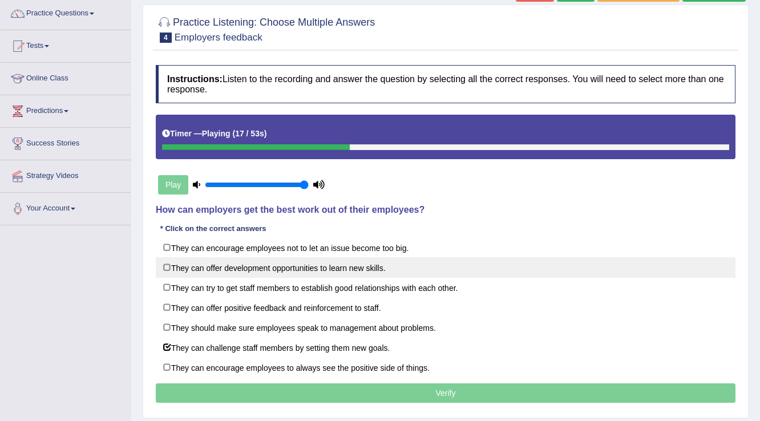
click at [259, 269] on label "They can offer development opportunities to learn new skills." at bounding box center [446, 267] width 580 height 21
checkbox input "true"
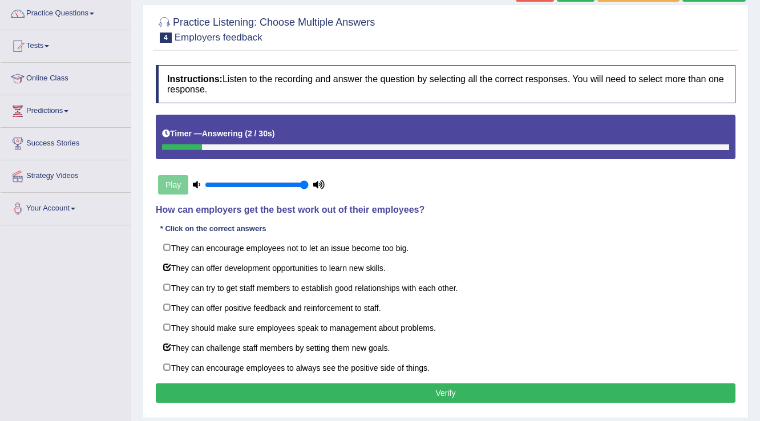
click at [245, 386] on button "Verify" at bounding box center [446, 392] width 580 height 19
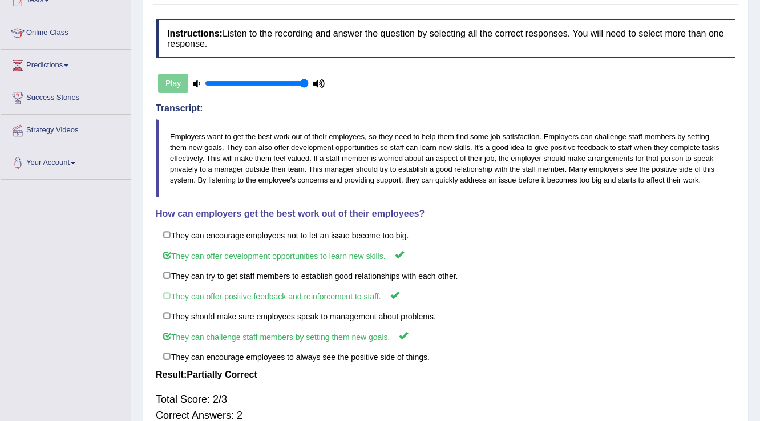
scroll to position [32, 0]
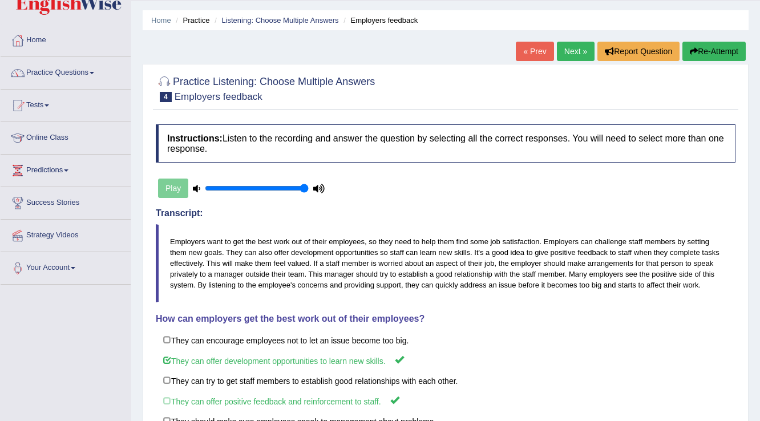
click at [571, 52] on link "Next »" at bounding box center [576, 51] width 38 height 19
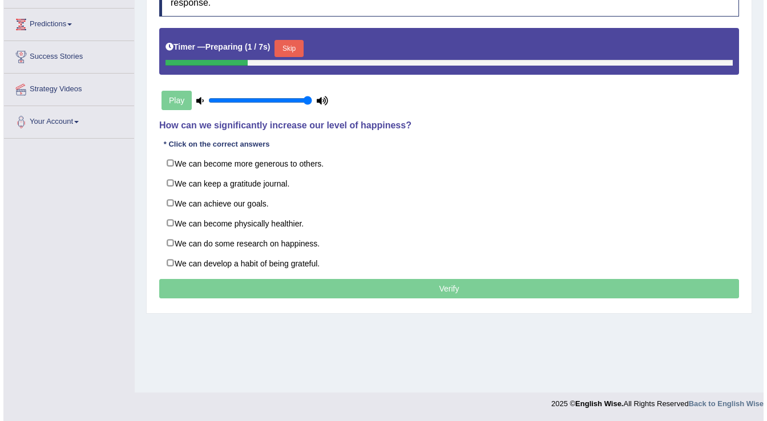
scroll to position [178, 0]
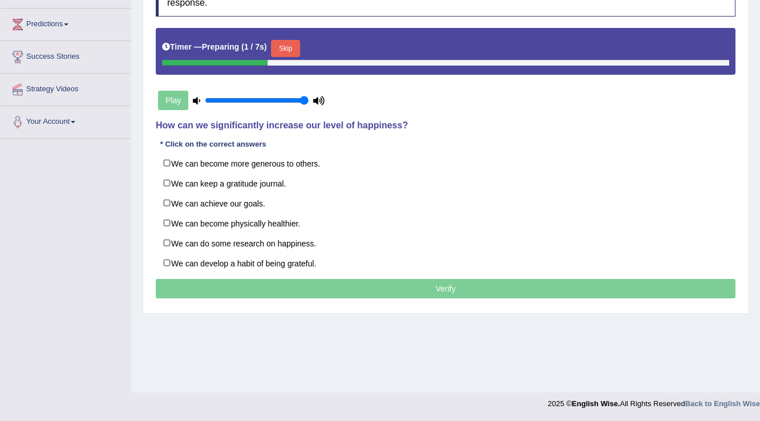
click at [286, 44] on button "Skip" at bounding box center [285, 48] width 29 height 17
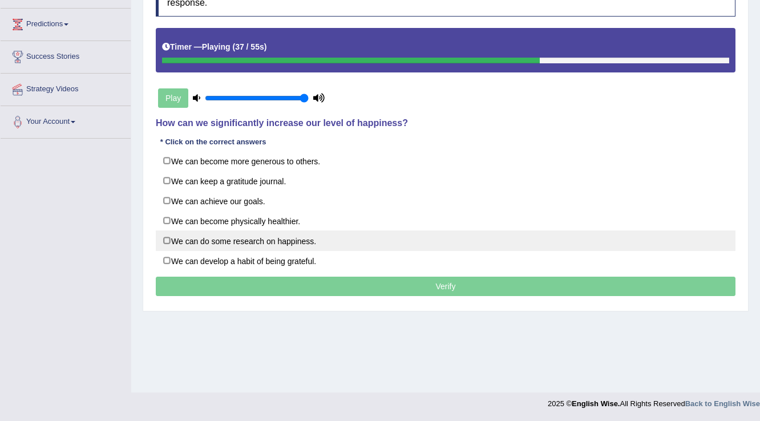
click at [230, 239] on label "We can do some research on happiness." at bounding box center [446, 241] width 580 height 21
checkbox input "true"
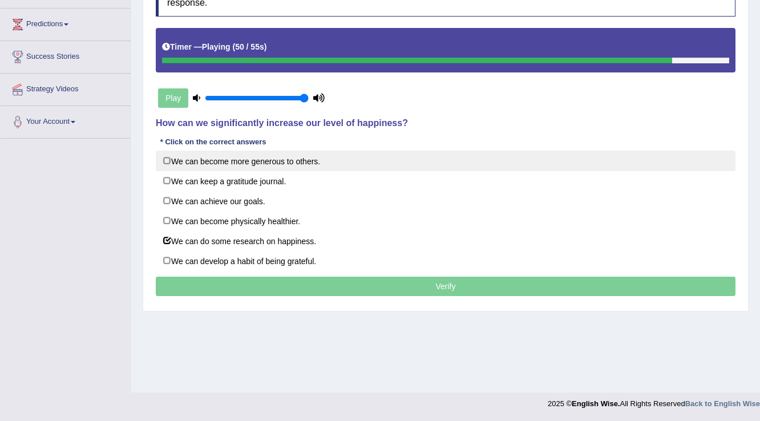
click at [244, 158] on label "We can become more generous to others." at bounding box center [446, 161] width 580 height 21
checkbox input "true"
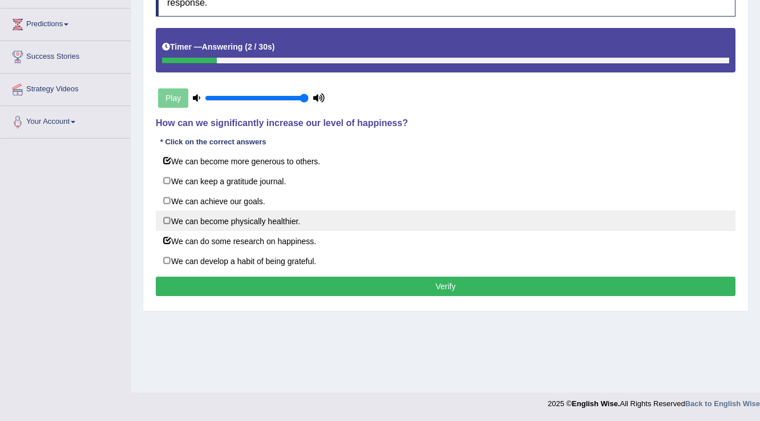
click at [215, 224] on label "We can become physically healthier." at bounding box center [446, 221] width 580 height 21
checkbox input "true"
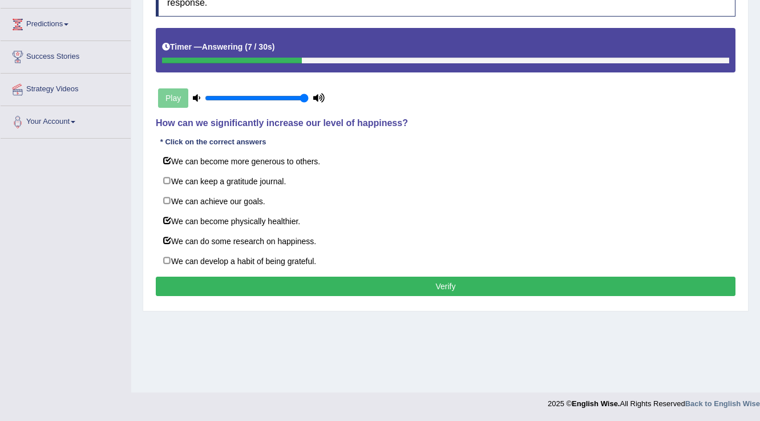
click at [203, 280] on button "Verify" at bounding box center [446, 286] width 580 height 19
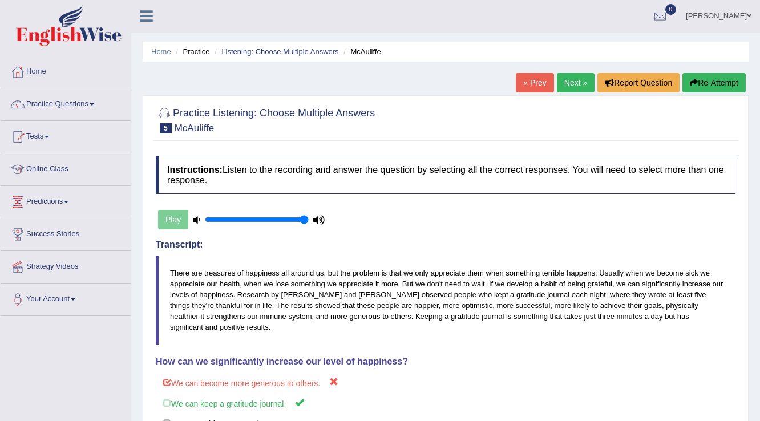
scroll to position [0, 0]
click at [566, 87] on link "Next »" at bounding box center [576, 83] width 38 height 19
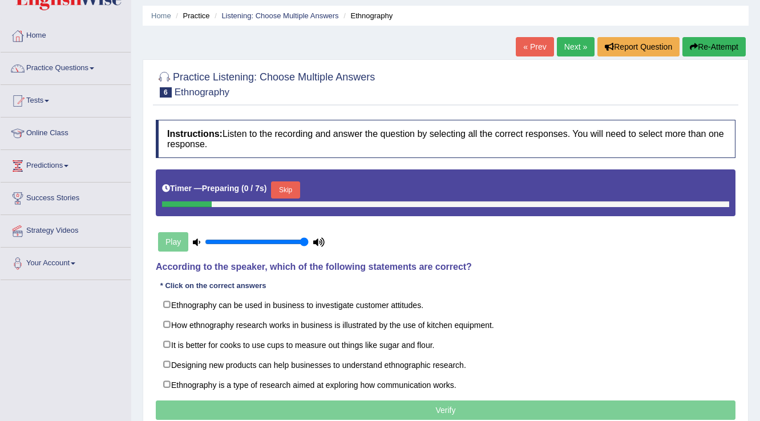
scroll to position [91, 0]
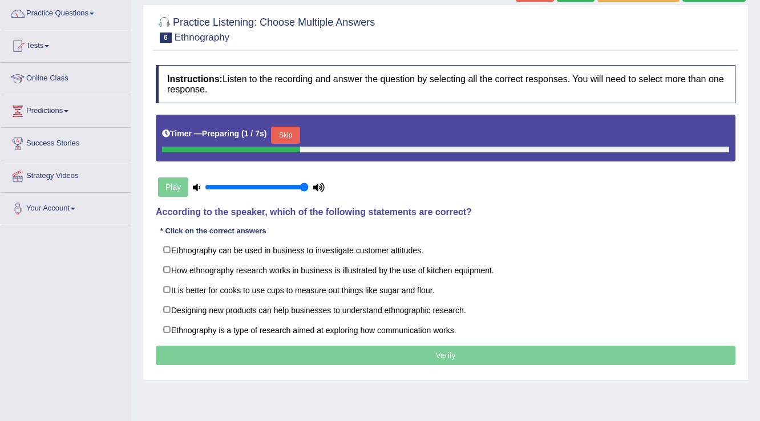
click at [294, 131] on button "Skip" at bounding box center [285, 135] width 29 height 17
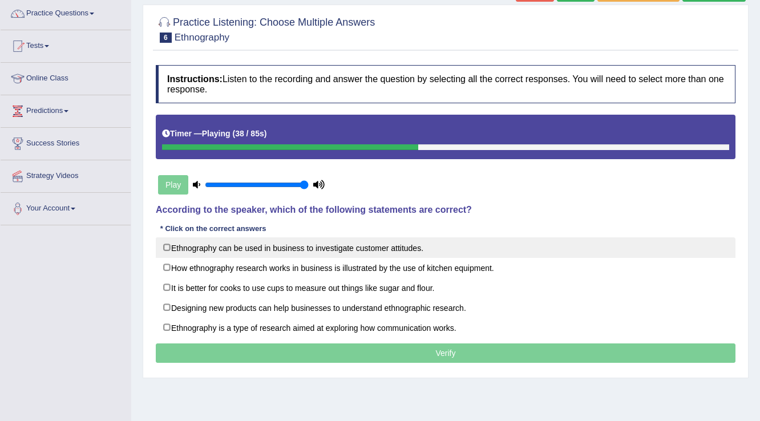
click at [320, 246] on label "Ethnography can be used in business to investigate customer attitudes." at bounding box center [446, 247] width 580 height 21
checkbox input "true"
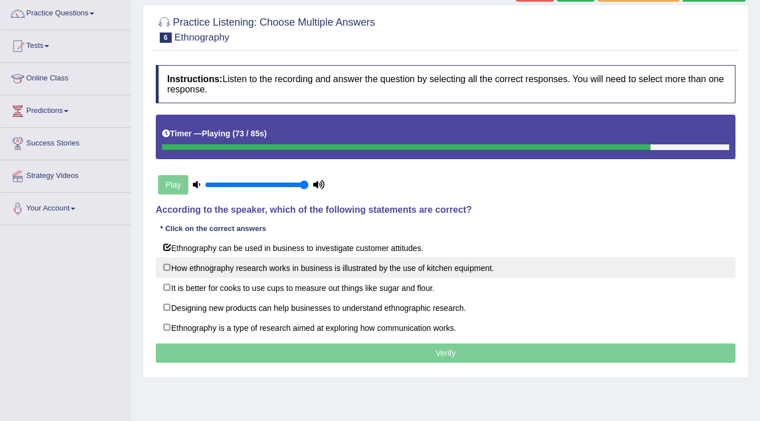
click at [258, 265] on label "How ethnography research works in business is illustrated by the use of kitchen…" at bounding box center [446, 267] width 580 height 21
checkbox input "true"
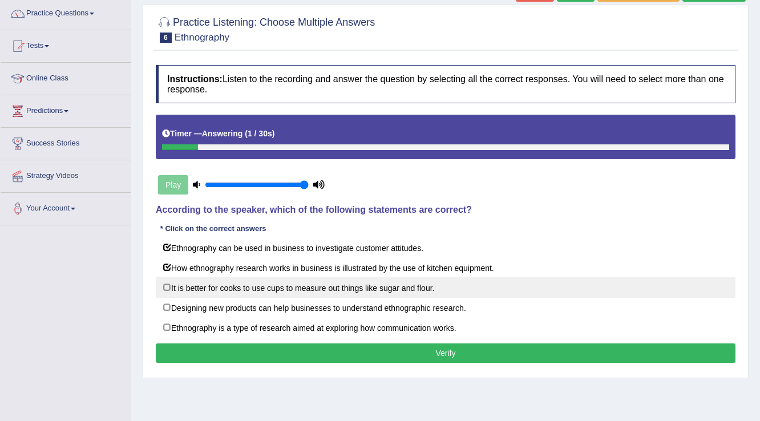
click at [298, 292] on label "It is better for cooks to use cups to measure out things like sugar and flour." at bounding box center [446, 287] width 580 height 21
click at [297, 290] on label "It is better for cooks to use cups to measure out things like sugar and flour." at bounding box center [446, 287] width 580 height 21
checkbox input "false"
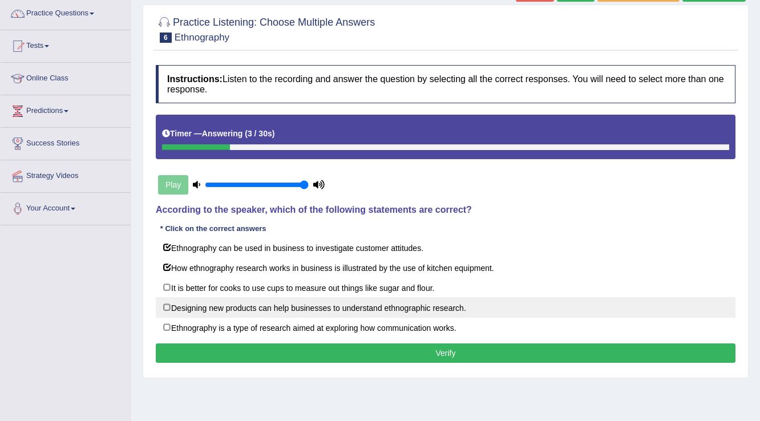
click at [292, 302] on label "Designing new products can help businesses to understand ethnographic research." at bounding box center [446, 307] width 580 height 21
checkbox input "true"
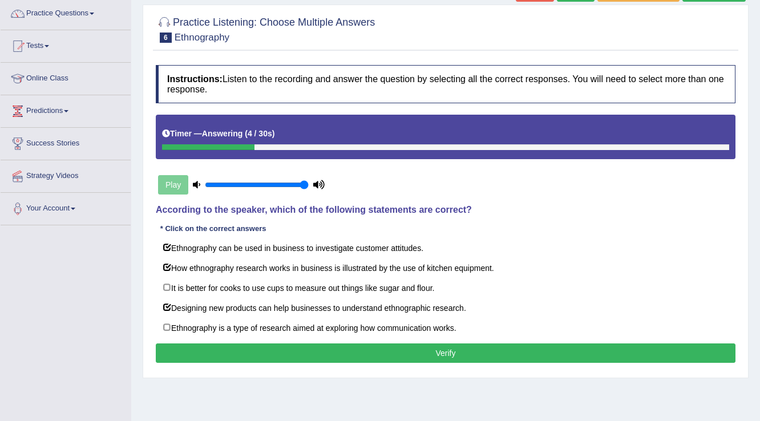
click at [281, 356] on button "Verify" at bounding box center [446, 352] width 580 height 19
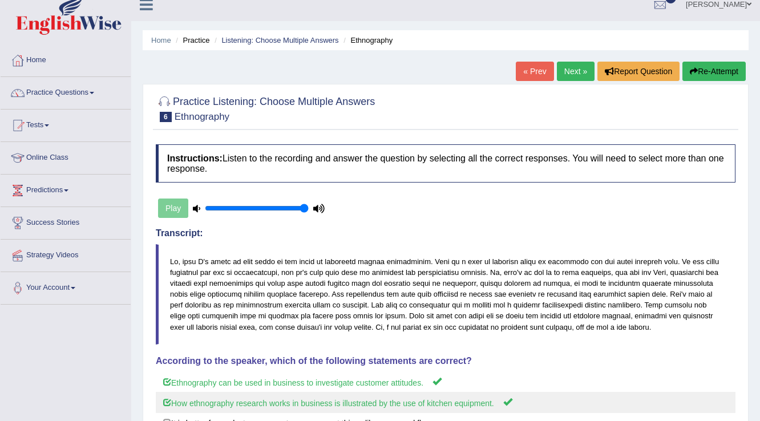
scroll to position [0, 0]
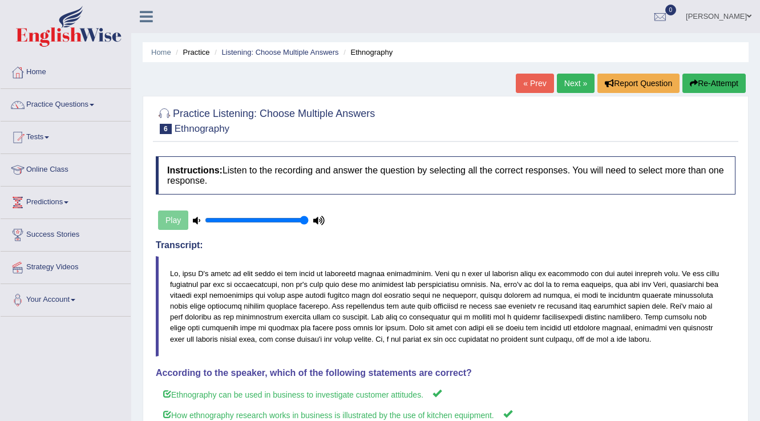
click at [569, 83] on link "Next »" at bounding box center [576, 83] width 38 height 19
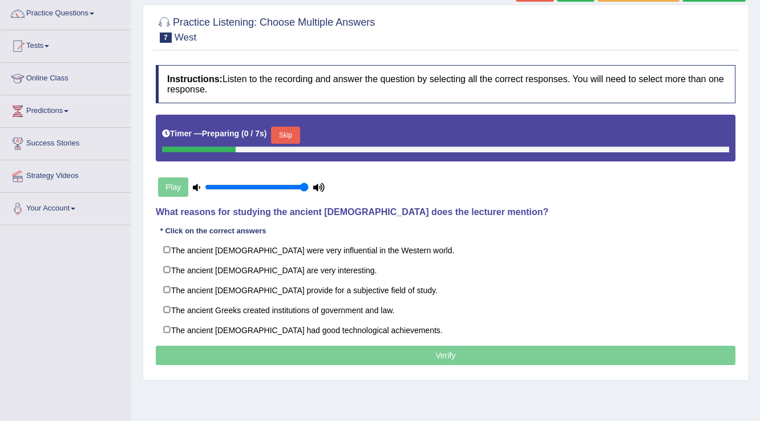
click at [291, 141] on button "Skip" at bounding box center [285, 135] width 29 height 17
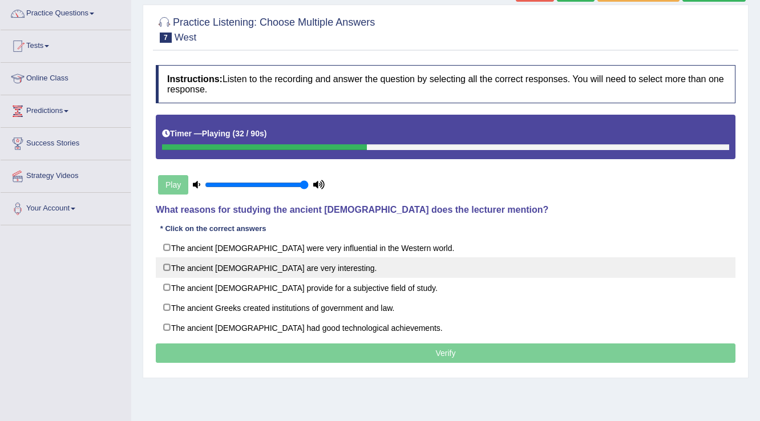
click at [260, 269] on label "The ancient Greeks are very interesting." at bounding box center [446, 267] width 580 height 21
checkbox input "true"
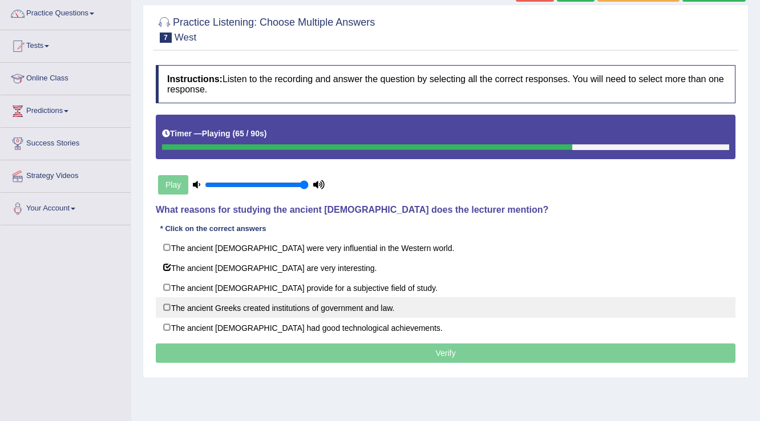
click at [377, 307] on label "The ancient Greeks created institutions of government and law." at bounding box center [446, 307] width 580 height 21
checkbox input "true"
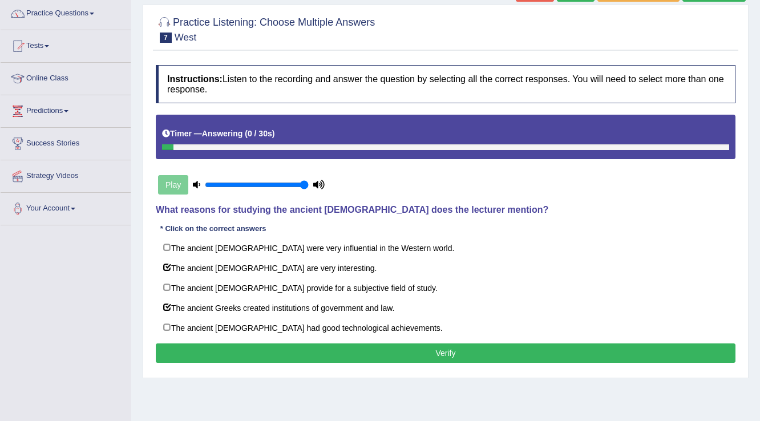
click at [204, 350] on button "Verify" at bounding box center [446, 352] width 580 height 19
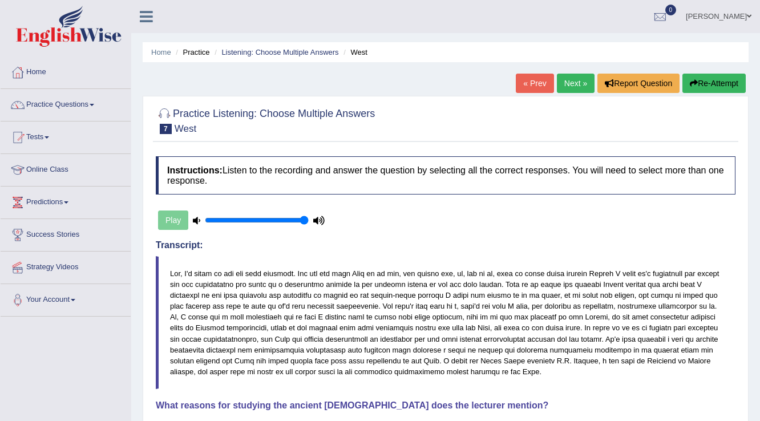
click at [570, 86] on link "Next »" at bounding box center [576, 83] width 38 height 19
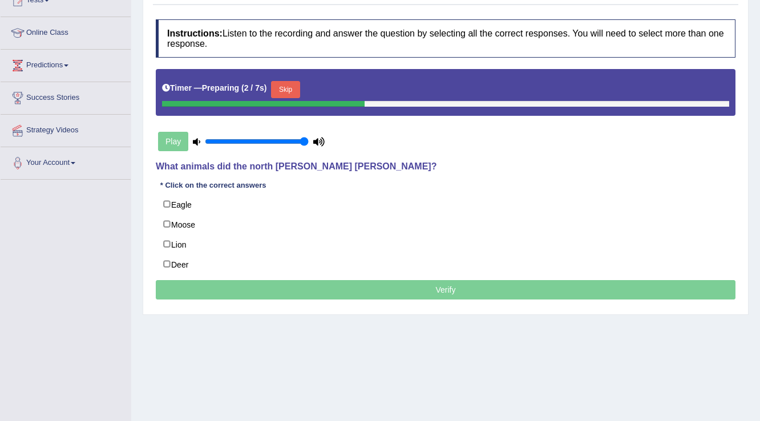
click at [299, 82] on button "Skip" at bounding box center [285, 89] width 29 height 17
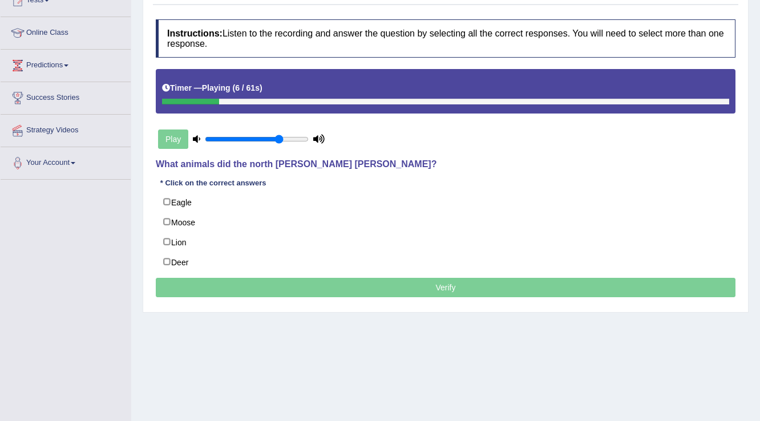
click at [278, 136] on input "range" at bounding box center [257, 139] width 104 height 9
click at [262, 136] on input "range" at bounding box center [257, 139] width 104 height 9
click at [235, 140] on input "range" at bounding box center [257, 139] width 104 height 9
click at [266, 130] on div "Play" at bounding box center [241, 139] width 171 height 29
type input "0.45"
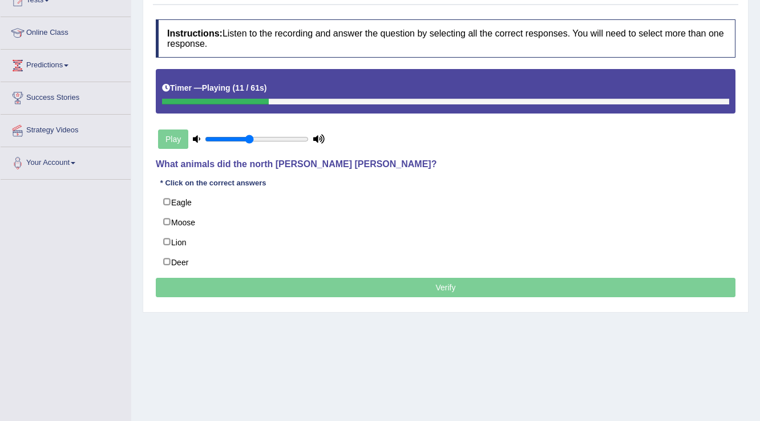
click at [251, 135] on input "range" at bounding box center [257, 139] width 104 height 9
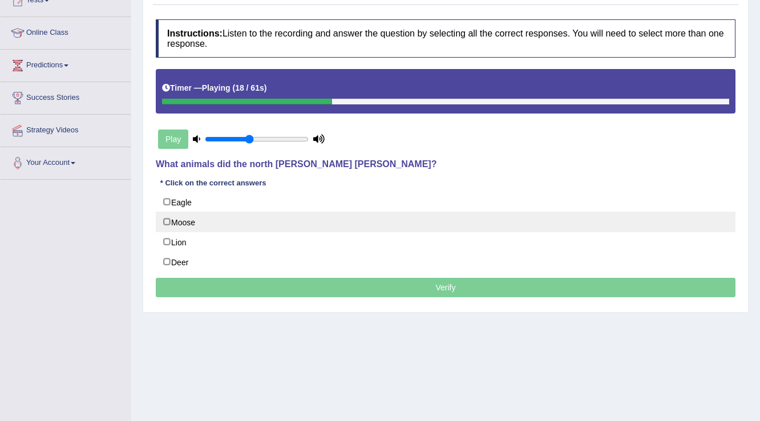
click at [178, 219] on label "Moose" at bounding box center [446, 222] width 580 height 21
checkbox input "true"
drag, startPoint x: 184, startPoint y: 253, endPoint x: 155, endPoint y: 212, distance: 50.5
click at [174, 249] on div "Eagle Moose Lion Deer" at bounding box center [446, 232] width 580 height 80
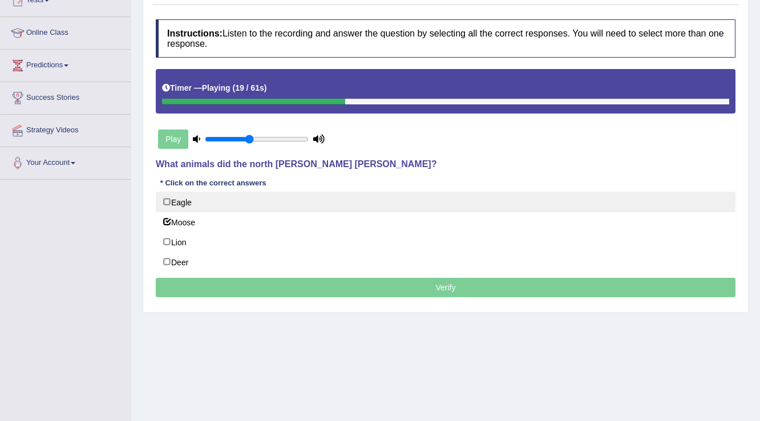
click at [159, 196] on label "Eagle" at bounding box center [446, 202] width 580 height 21
checkbox input "true"
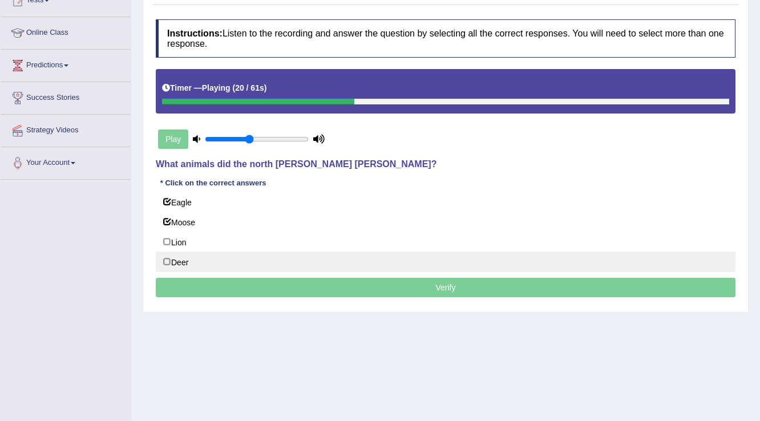
click at [185, 256] on label "Deer" at bounding box center [446, 262] width 580 height 21
checkbox input "true"
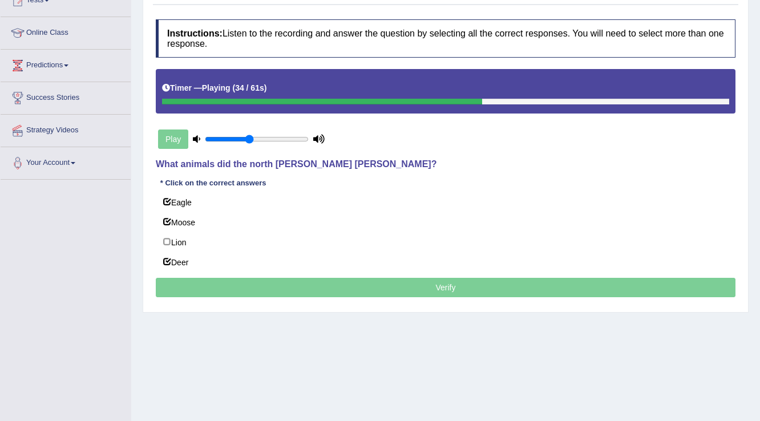
click at [410, 99] on div at bounding box center [322, 102] width 320 height 6
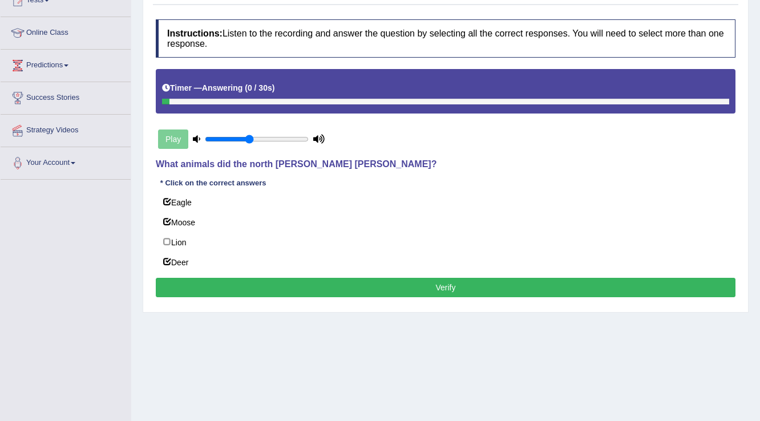
click at [246, 285] on button "Verify" at bounding box center [446, 287] width 580 height 19
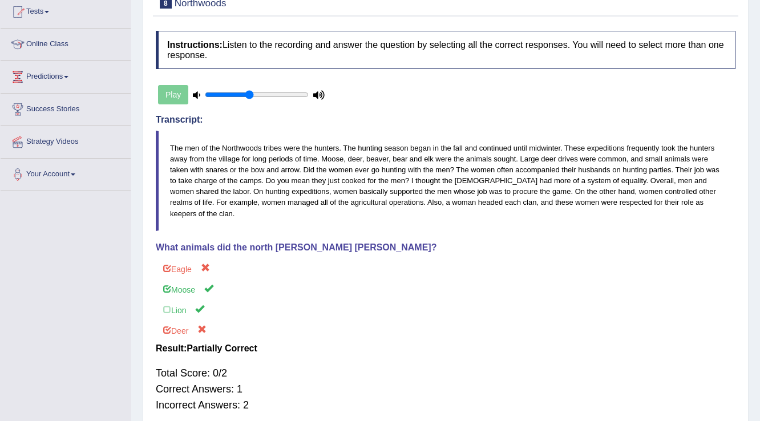
scroll to position [41, 0]
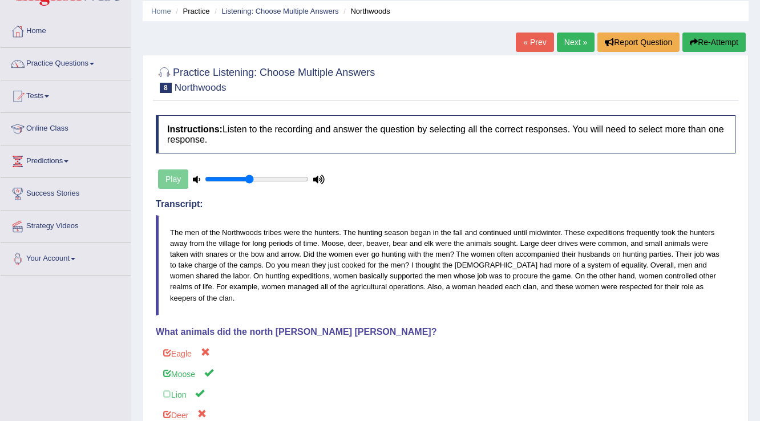
click at [707, 48] on button "Re-Attempt" at bounding box center [713, 42] width 63 height 19
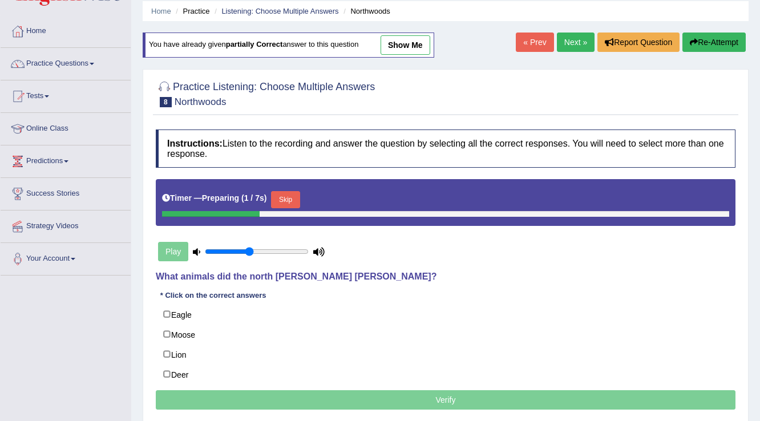
click at [285, 200] on button "Skip" at bounding box center [285, 199] width 29 height 17
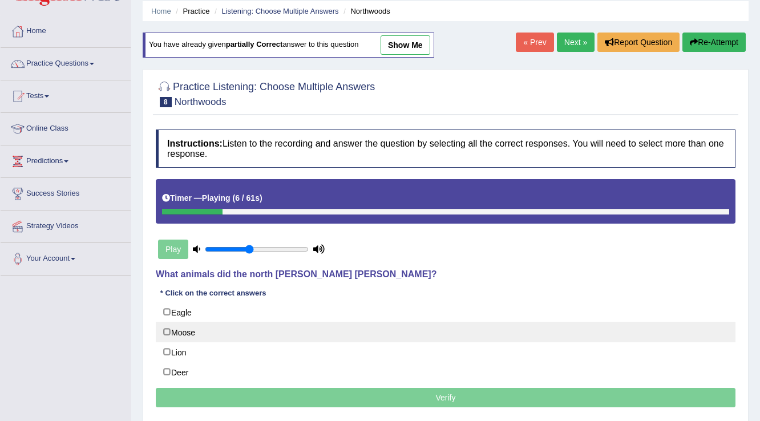
click at [165, 330] on label "Moose" at bounding box center [446, 332] width 580 height 21
checkbox input "true"
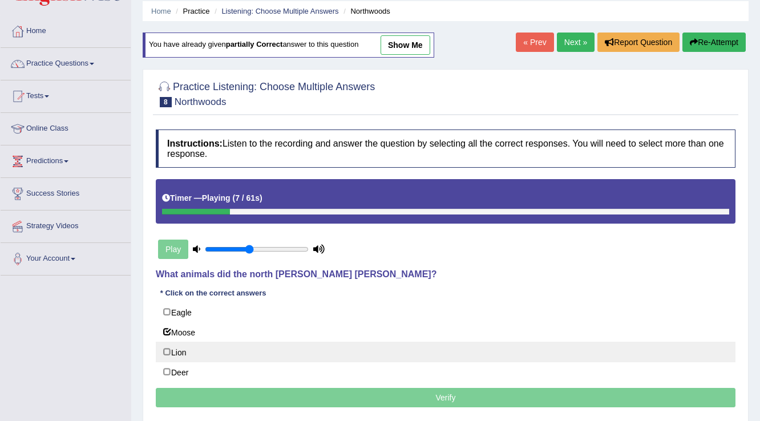
click at [172, 349] on label "Lion" at bounding box center [446, 352] width 580 height 21
checkbox input "true"
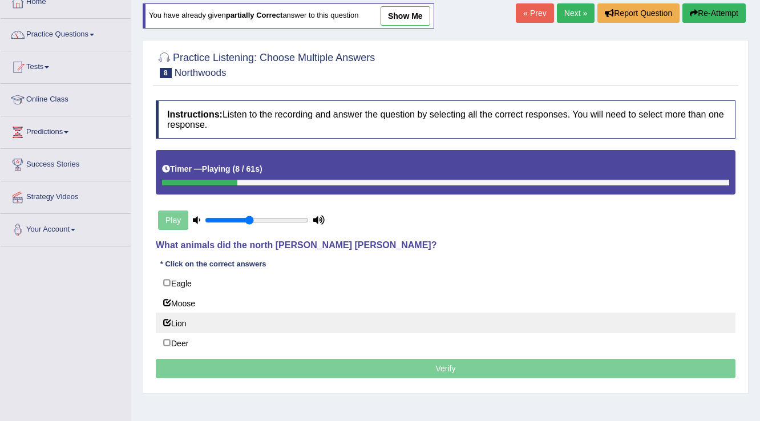
scroll to position [87, 0]
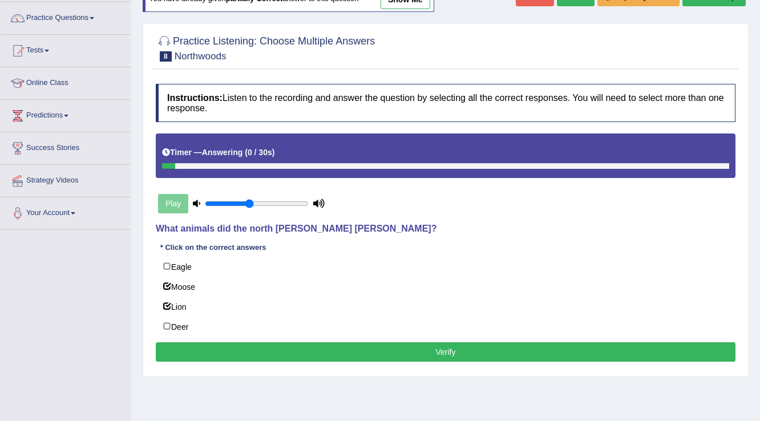
click at [225, 351] on button "Verify" at bounding box center [446, 351] width 580 height 19
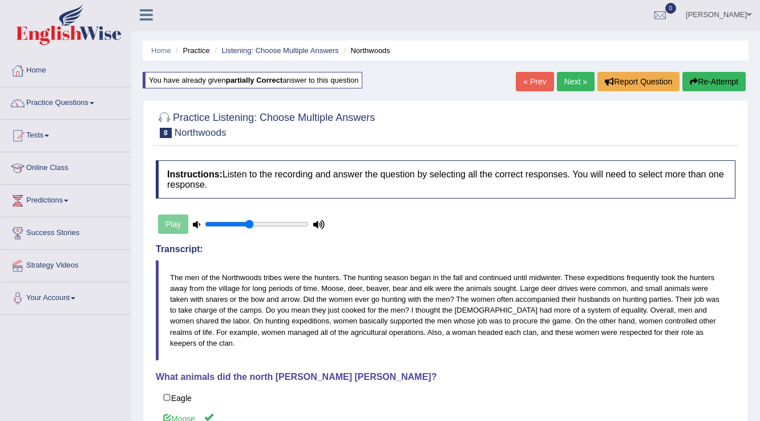
scroll to position [0, 0]
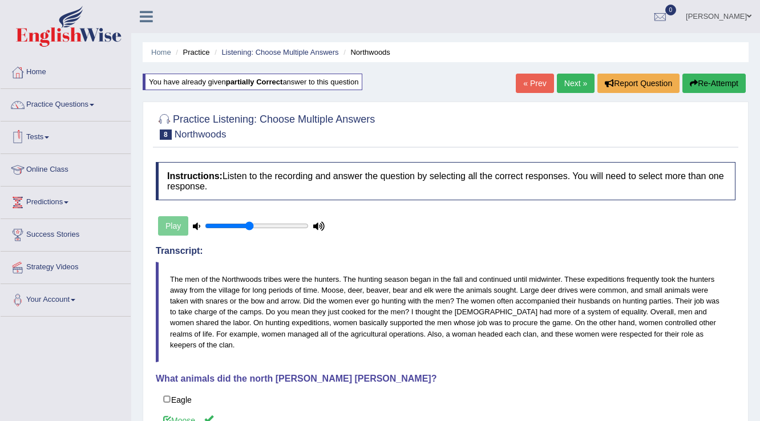
click at [577, 75] on link "Next »" at bounding box center [576, 83] width 38 height 19
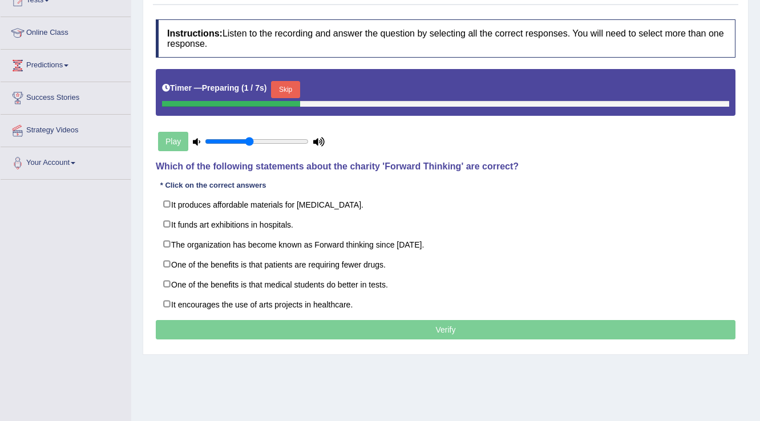
click at [286, 87] on button "Skip" at bounding box center [285, 89] width 29 height 17
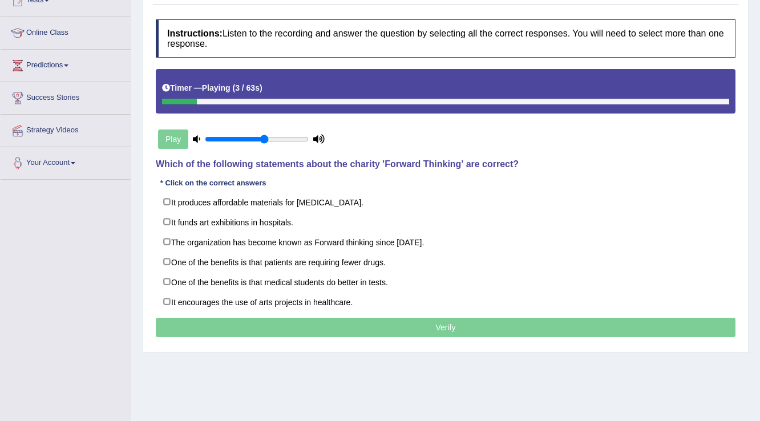
type input "0.6"
click at [263, 138] on input "range" at bounding box center [257, 139] width 104 height 9
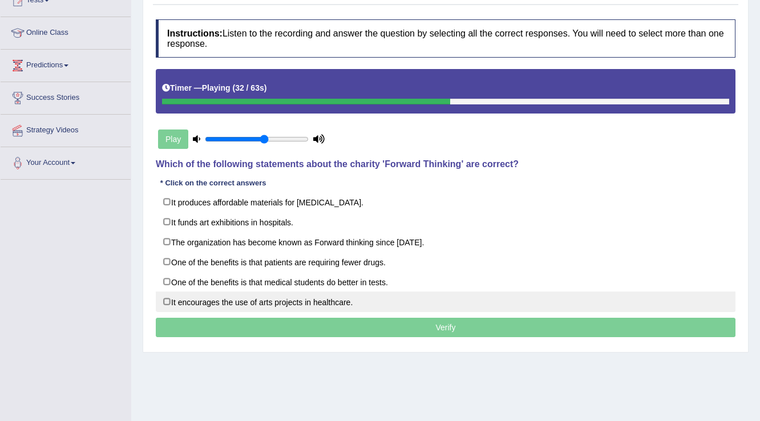
click at [328, 302] on label "It encourages the use of arts projects in healthcare." at bounding box center [446, 302] width 580 height 21
checkbox input "true"
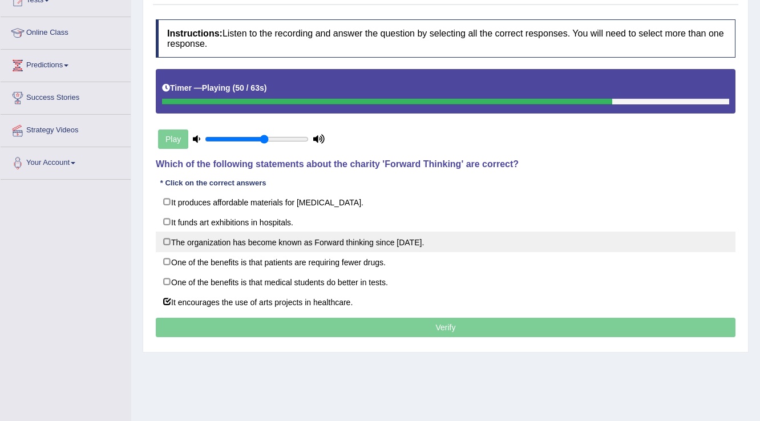
click at [202, 246] on label "The organization has become known as Forward thinking since 1986." at bounding box center [446, 242] width 580 height 21
checkbox input "false"
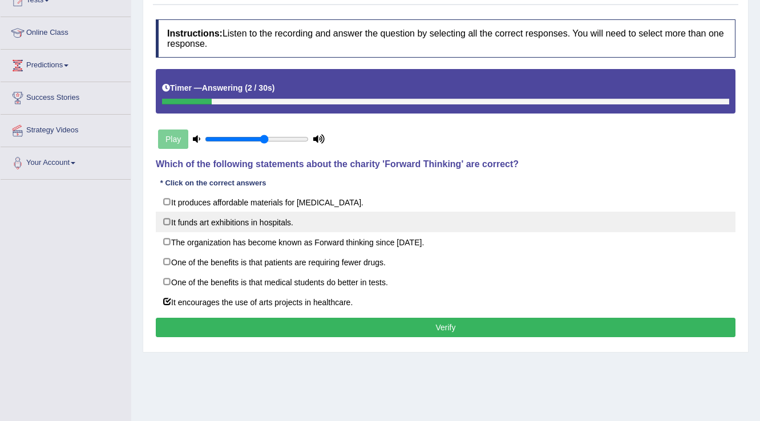
drag, startPoint x: 251, startPoint y: 205, endPoint x: 245, endPoint y: 215, distance: 10.8
click at [245, 215] on div "It produces affordable materials for art therapy. It funds art exhibitions in h…" at bounding box center [446, 252] width 580 height 120
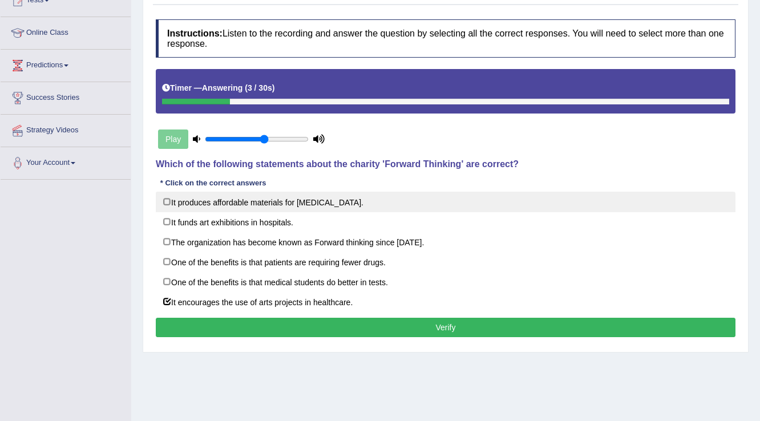
click at [203, 209] on label "It produces affordable materials for art therapy." at bounding box center [446, 202] width 580 height 21
checkbox input "true"
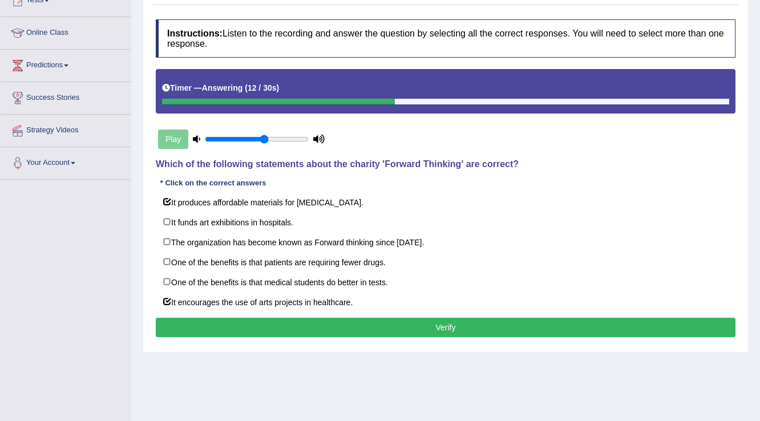
click at [278, 322] on button "Verify" at bounding box center [446, 327] width 580 height 19
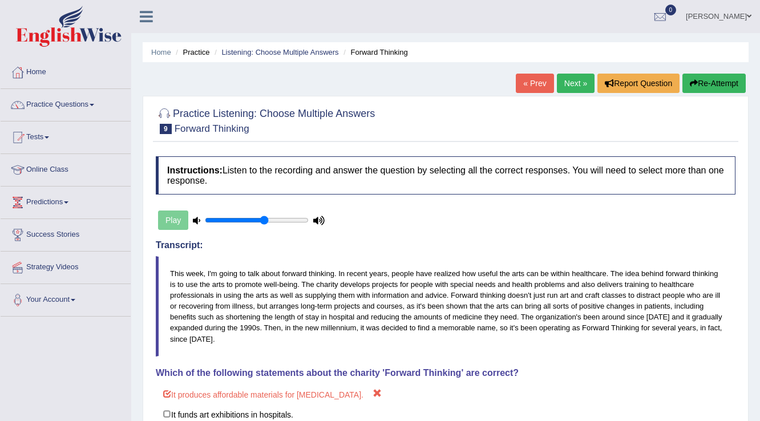
click at [576, 82] on link "Next »" at bounding box center [576, 83] width 38 height 19
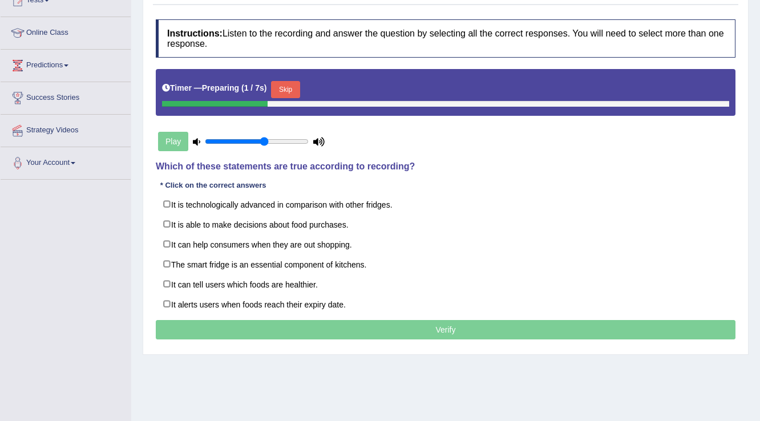
click at [285, 90] on button "Skip" at bounding box center [285, 89] width 29 height 17
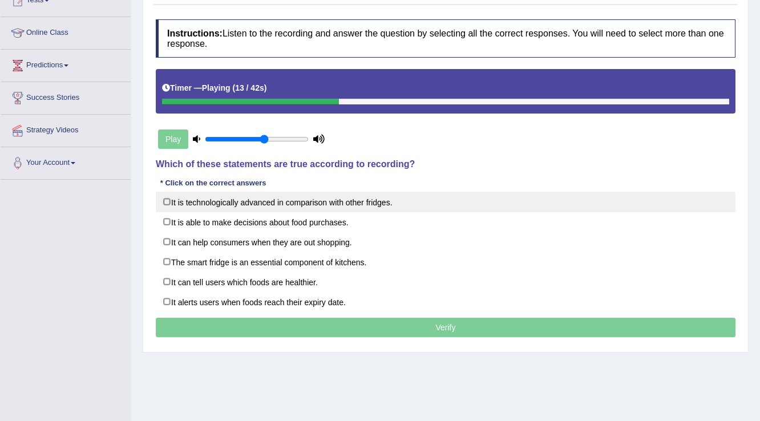
click at [253, 203] on label "It is technologically advanced in comparison with other fridges." at bounding box center [446, 202] width 580 height 21
checkbox input "true"
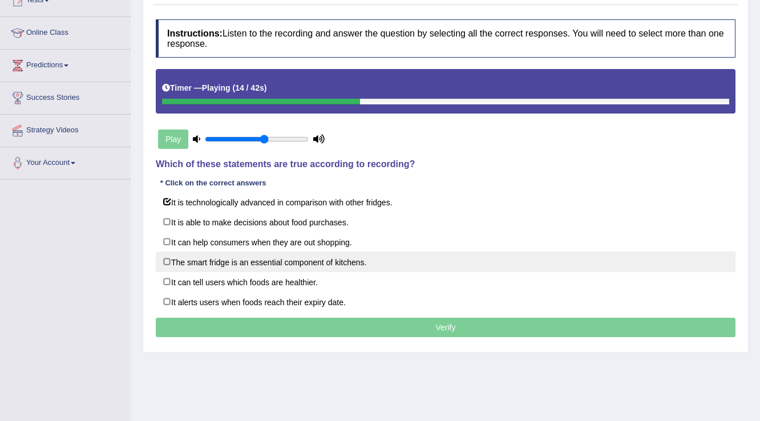
click at [226, 266] on label "The smart fridge is an essential component of kitchens." at bounding box center [446, 262] width 580 height 21
checkbox input "true"
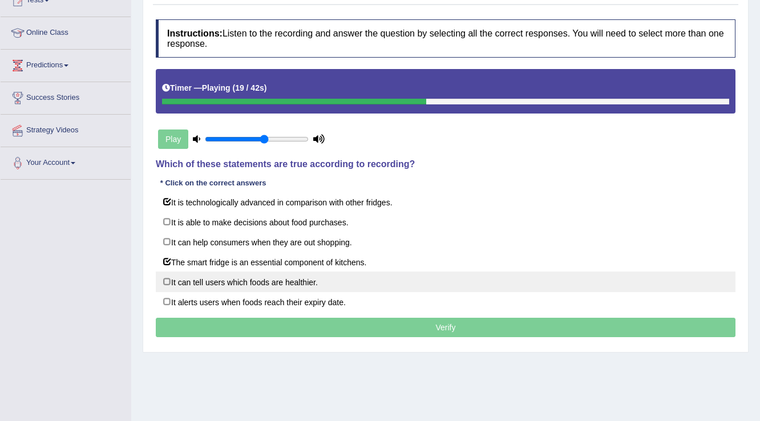
click at [188, 285] on label "It can tell users which foods are healthier." at bounding box center [446, 282] width 580 height 21
checkbox input "true"
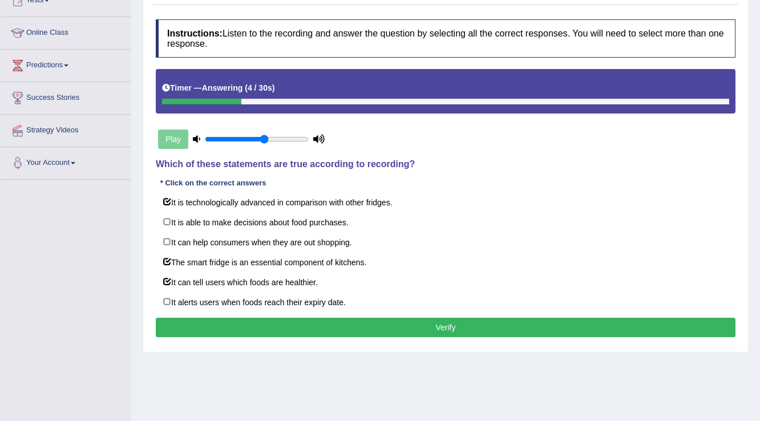
click at [245, 324] on button "Verify" at bounding box center [446, 327] width 580 height 19
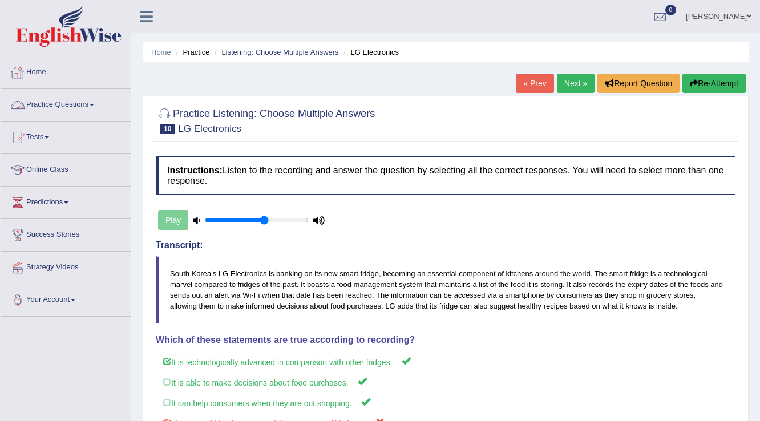
click at [41, 104] on link "Practice Questions" at bounding box center [66, 103] width 130 height 29
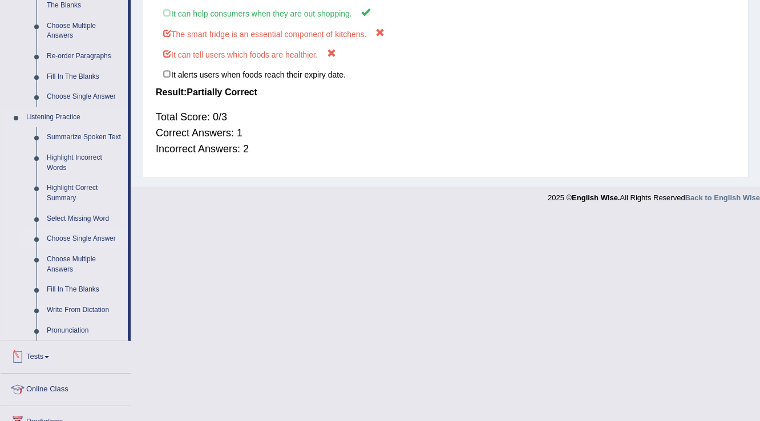
scroll to position [502, 0]
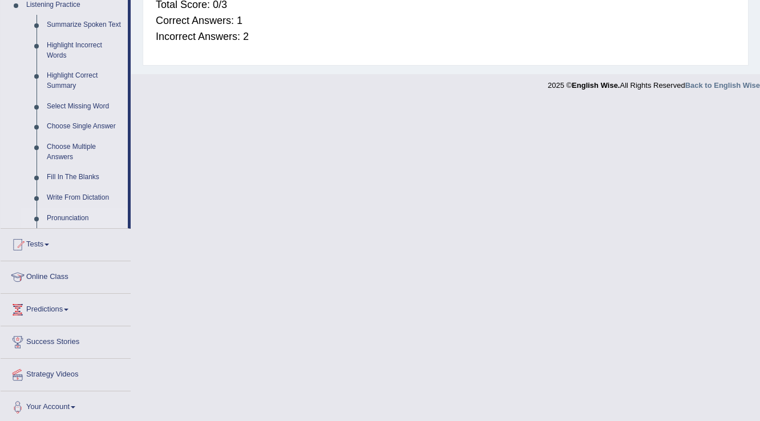
click at [68, 217] on link "Pronunciation" at bounding box center [85, 218] width 86 height 21
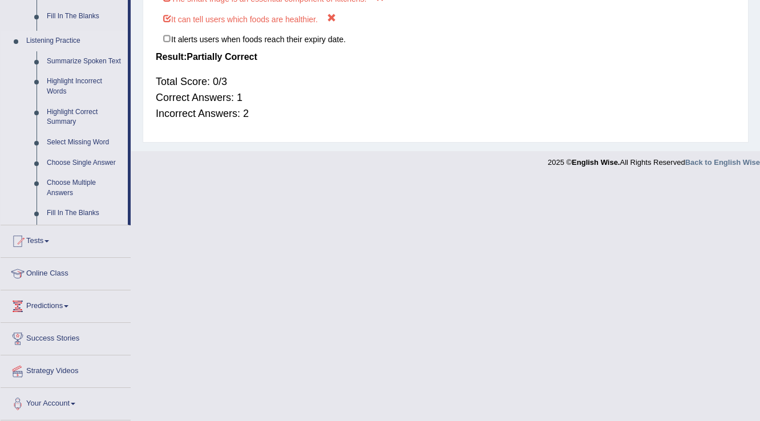
scroll to position [307, 0]
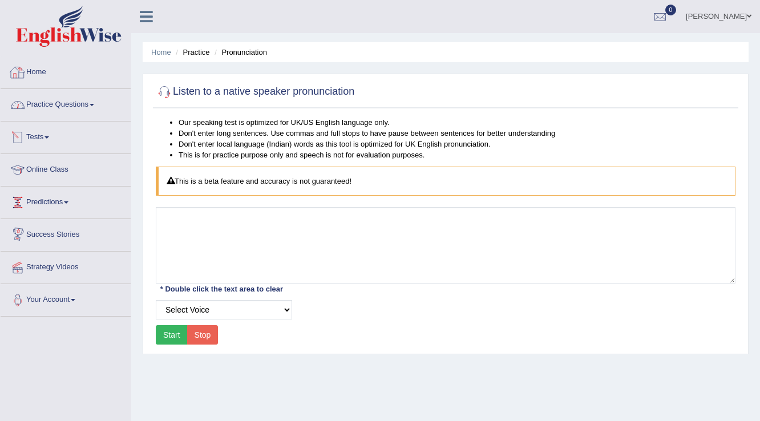
click at [47, 99] on link "Practice Questions" at bounding box center [66, 103] width 130 height 29
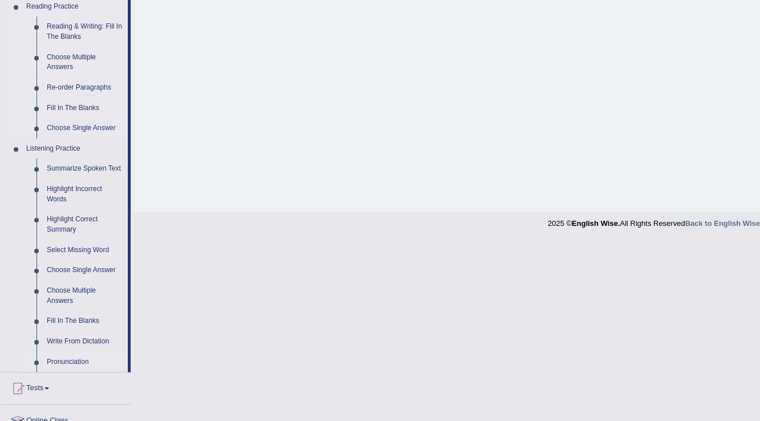
scroll to position [456, 0]
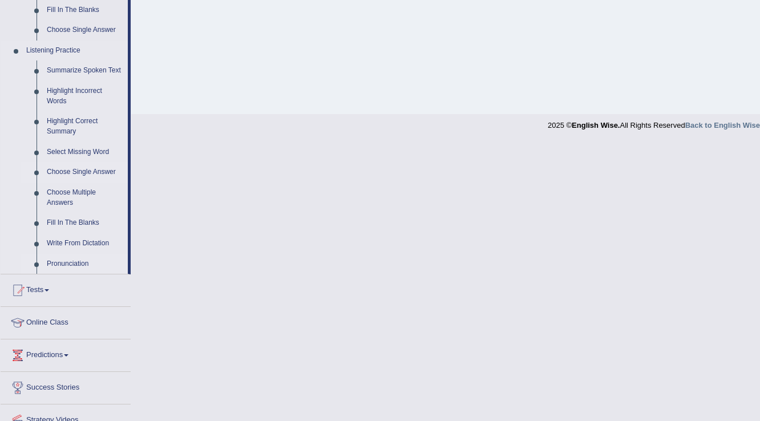
click at [57, 176] on link "Choose Single Answer" at bounding box center [85, 172] width 86 height 21
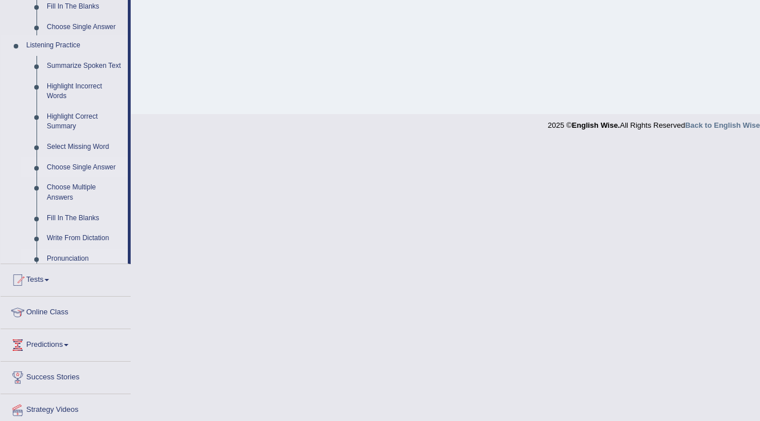
scroll to position [178, 0]
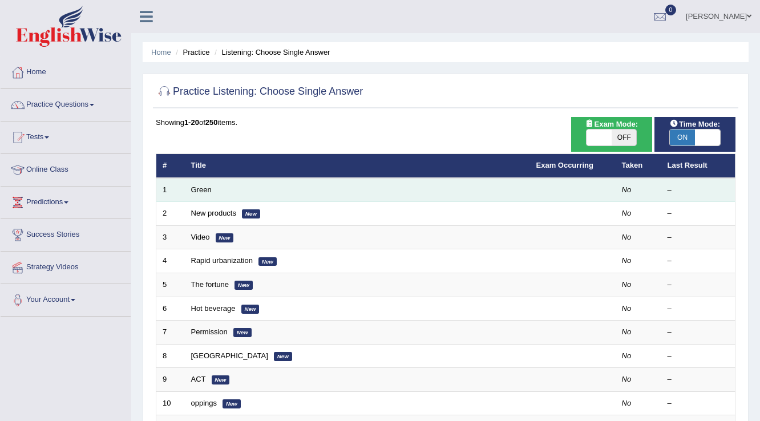
click at [177, 184] on td "1" at bounding box center [170, 190] width 29 height 24
click at [195, 192] on link "Green" at bounding box center [201, 189] width 21 height 9
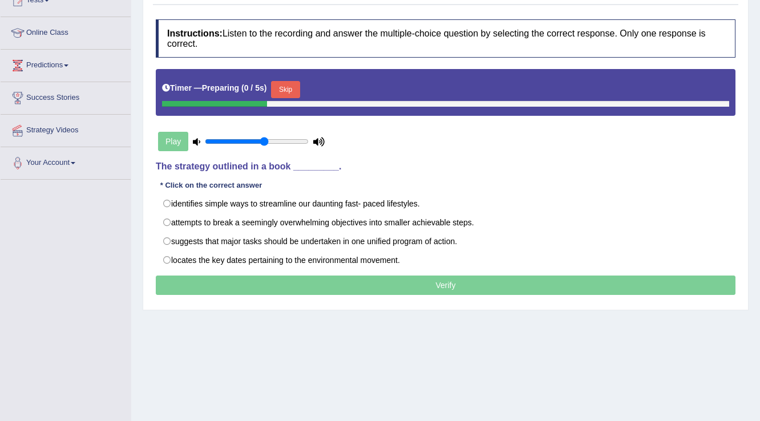
scroll to position [137, 0]
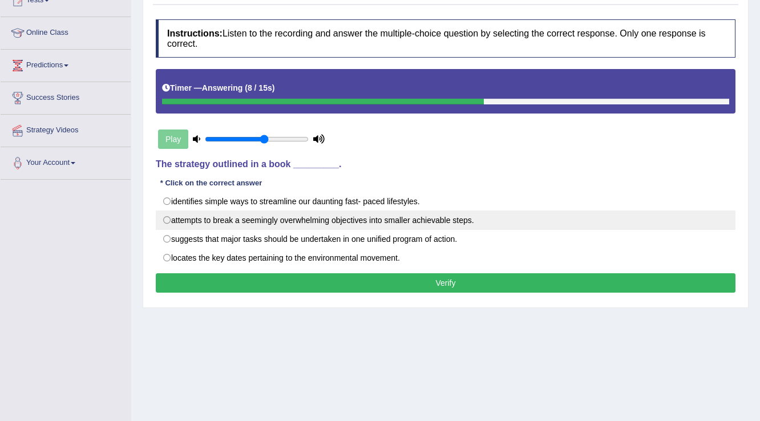
click at [440, 216] on label "attempts to break a seemingly overwhelming objectives into smaller achievable s…" at bounding box center [446, 220] width 580 height 19
radio input "true"
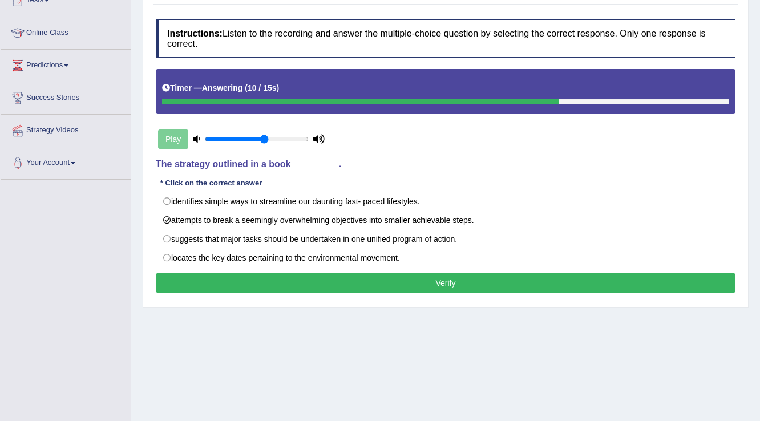
click at [194, 273] on button "Verify" at bounding box center [446, 282] width 580 height 19
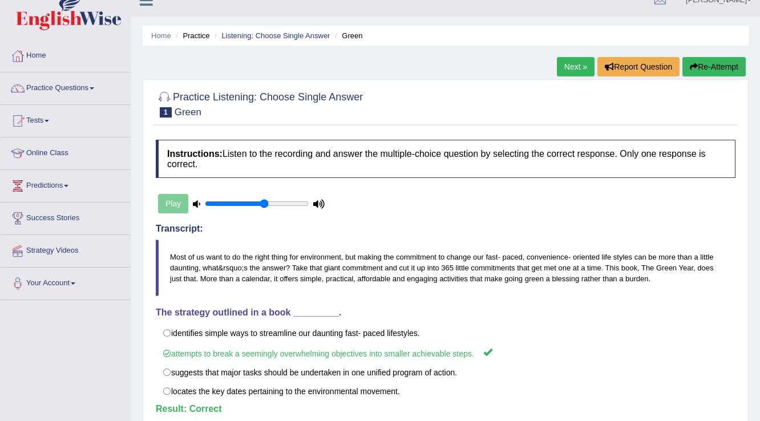
scroll to position [0, 0]
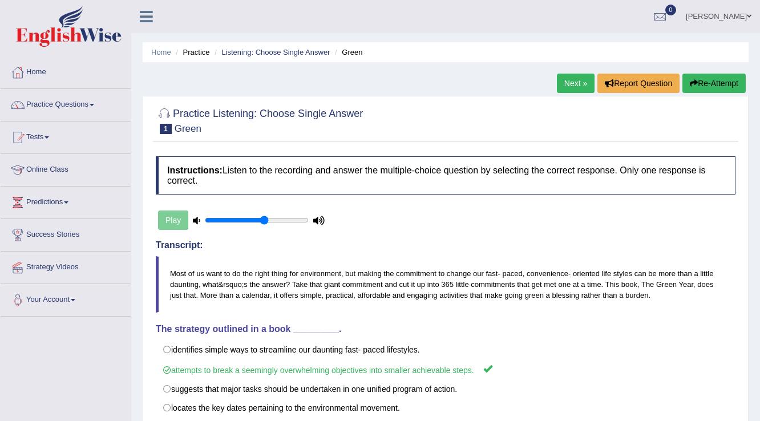
click at [563, 82] on link "Next »" at bounding box center [576, 83] width 38 height 19
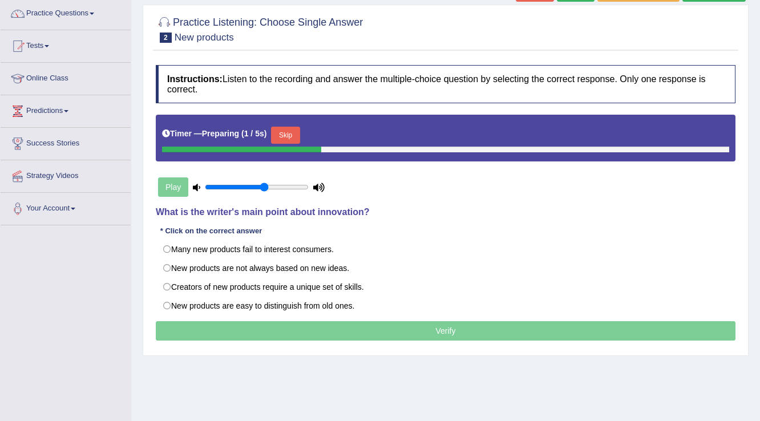
click at [288, 131] on button "Skip" at bounding box center [285, 135] width 29 height 17
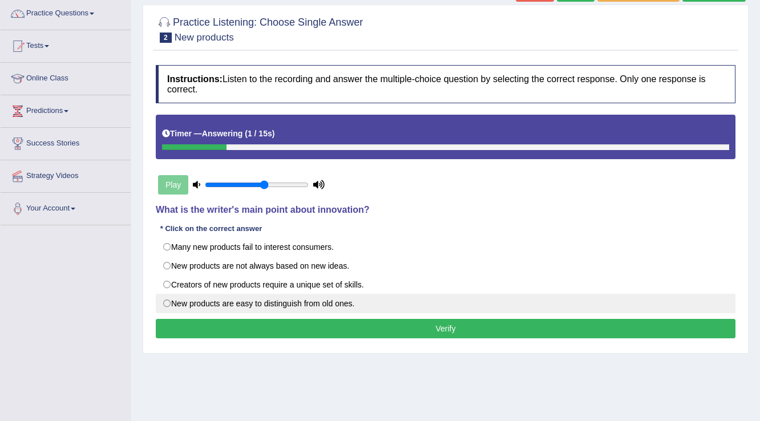
click at [332, 306] on label "New products are easy to distinguish from old ones." at bounding box center [446, 303] width 580 height 19
radio input "true"
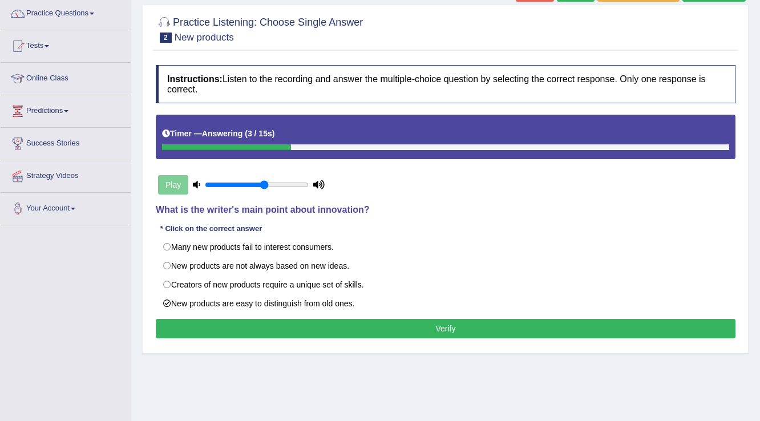
click at [245, 330] on button "Verify" at bounding box center [446, 328] width 580 height 19
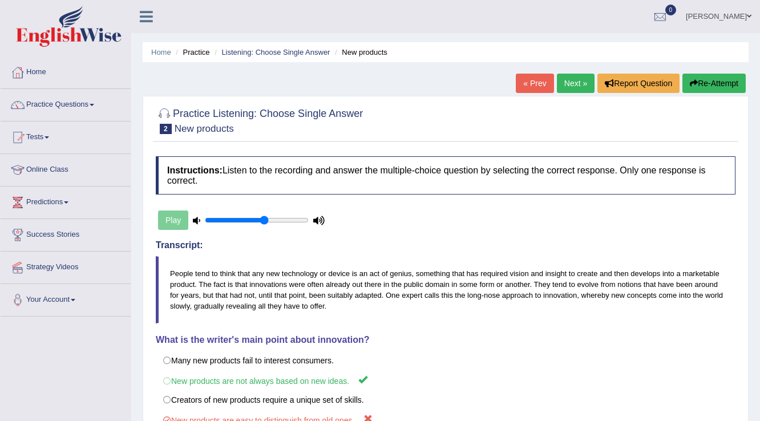
click at [571, 86] on link "Next »" at bounding box center [576, 83] width 38 height 19
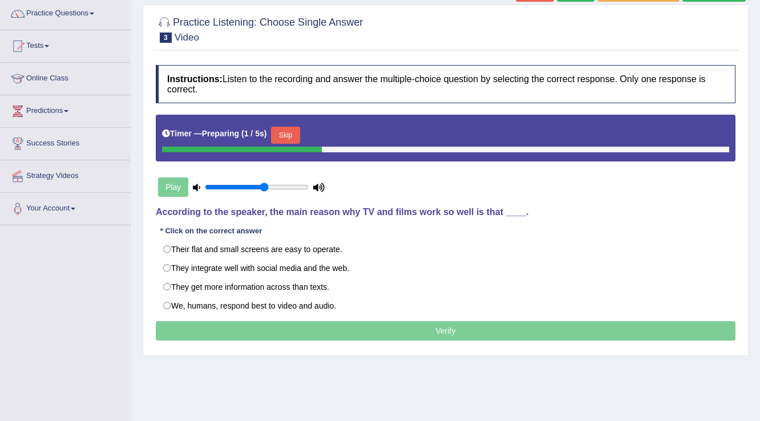
click at [278, 135] on button "Skip" at bounding box center [285, 135] width 29 height 17
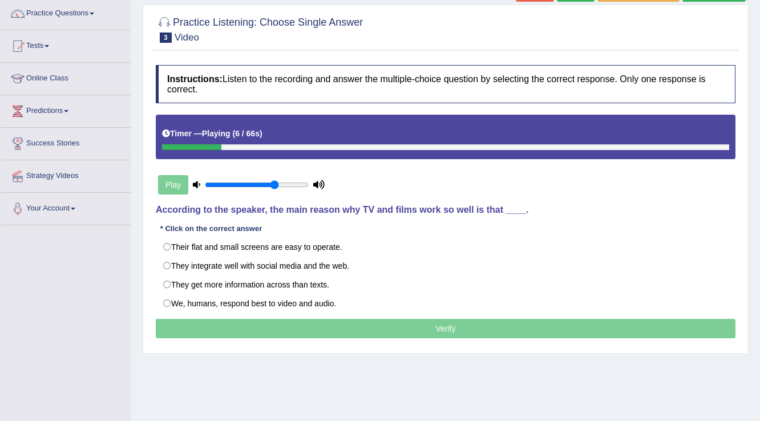
click at [276, 184] on input "range" at bounding box center [257, 184] width 104 height 9
click at [279, 185] on input "range" at bounding box center [257, 184] width 104 height 9
type input "1"
click at [306, 180] on input "range" at bounding box center [257, 184] width 104 height 9
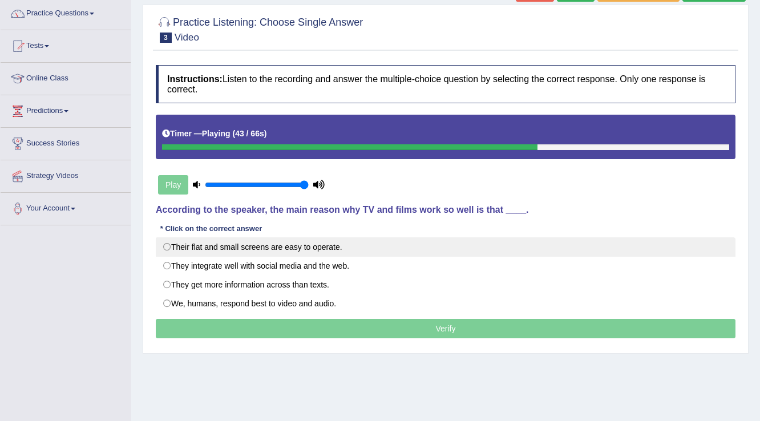
click at [163, 248] on label "Their flat and small screens are easy to operate." at bounding box center [446, 246] width 580 height 19
radio input "true"
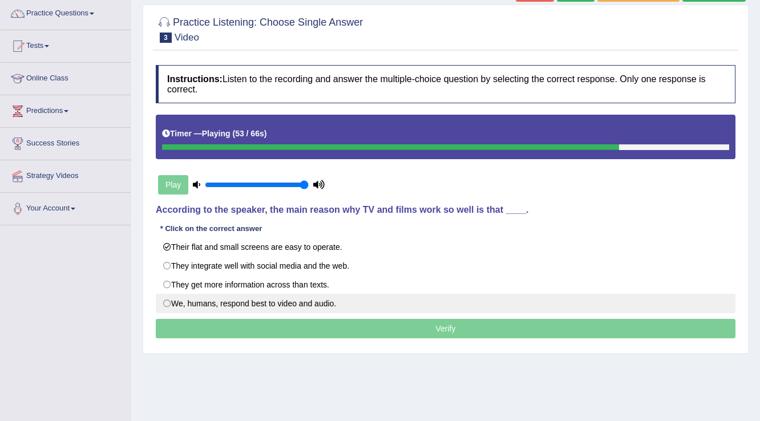
click at [178, 299] on label "We, humans, respond best to video and audio." at bounding box center [446, 303] width 580 height 19
radio input "true"
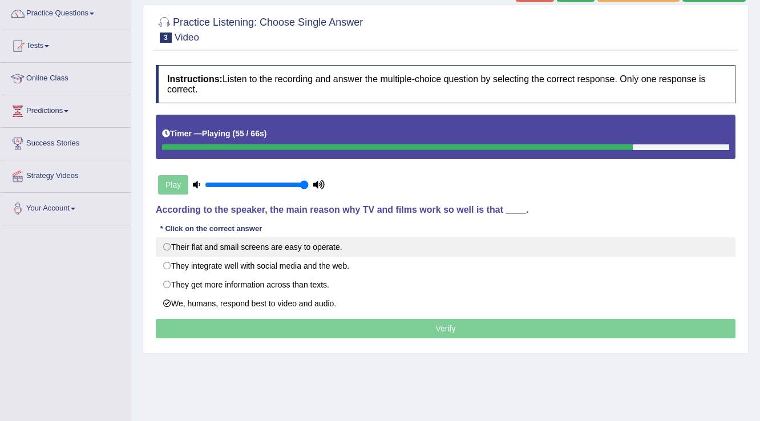
click at [177, 246] on label "Their flat and small screens are easy to operate." at bounding box center [446, 246] width 580 height 19
radio input "true"
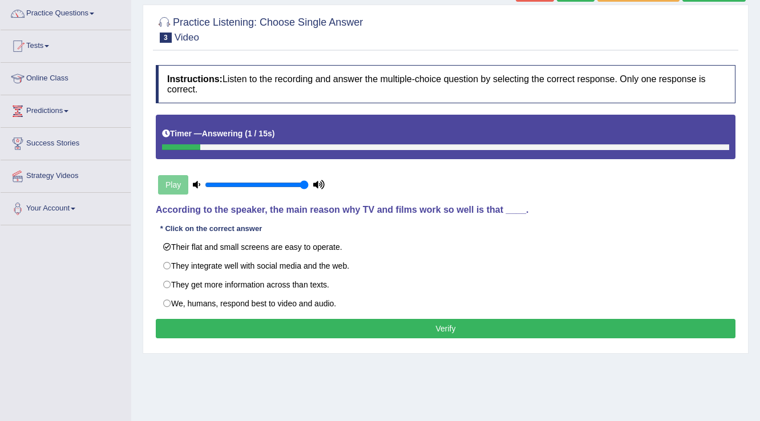
click at [210, 329] on button "Verify" at bounding box center [446, 328] width 580 height 19
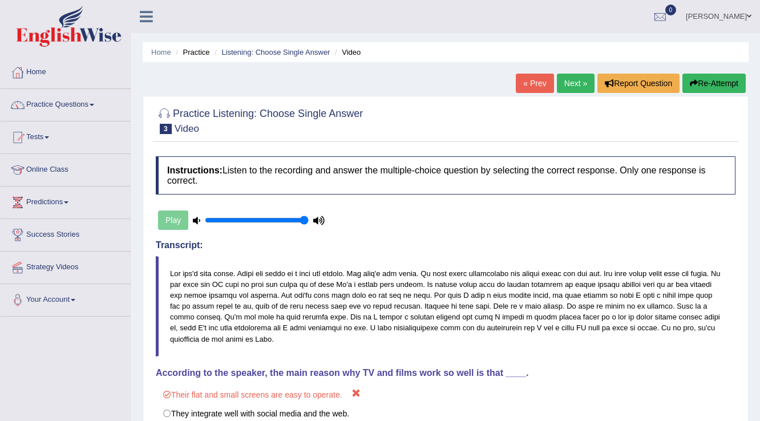
click at [572, 83] on link "Next »" at bounding box center [576, 83] width 38 height 19
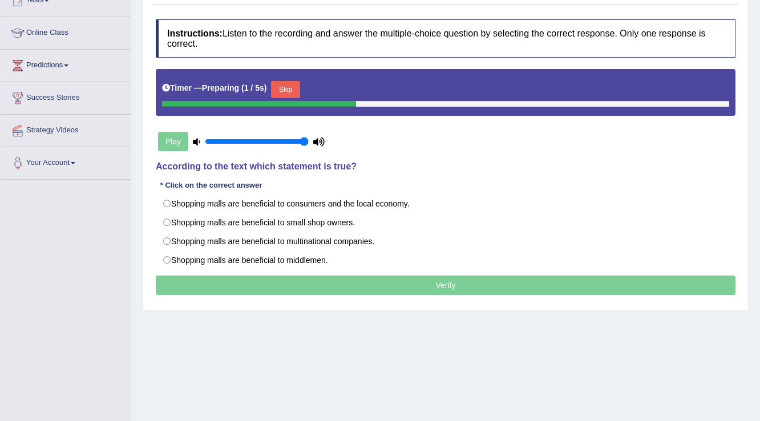
click at [277, 88] on button "Skip" at bounding box center [285, 89] width 29 height 17
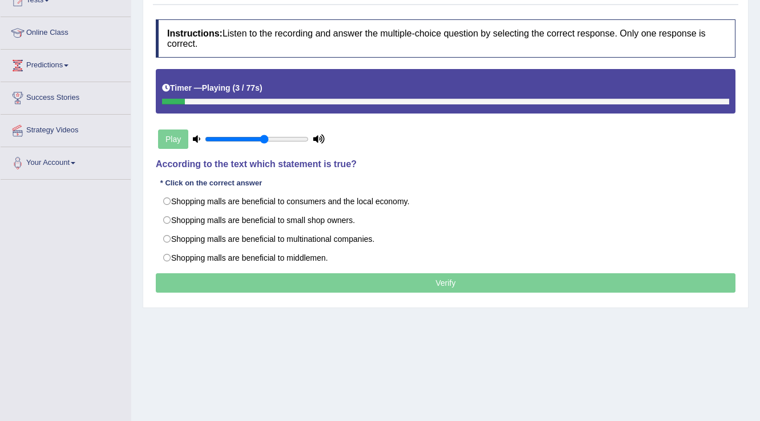
type input "0.6"
click at [264, 135] on input "range" at bounding box center [257, 139] width 104 height 9
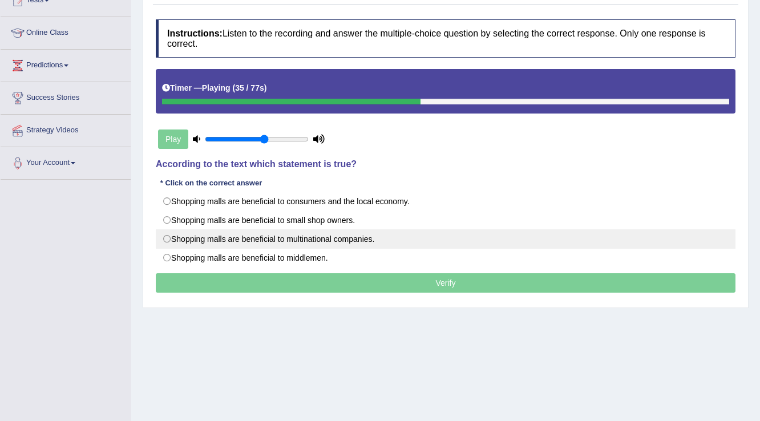
click at [207, 239] on label "Shopping malls are beneficial to multinational companies." at bounding box center [446, 238] width 580 height 19
radio input "true"
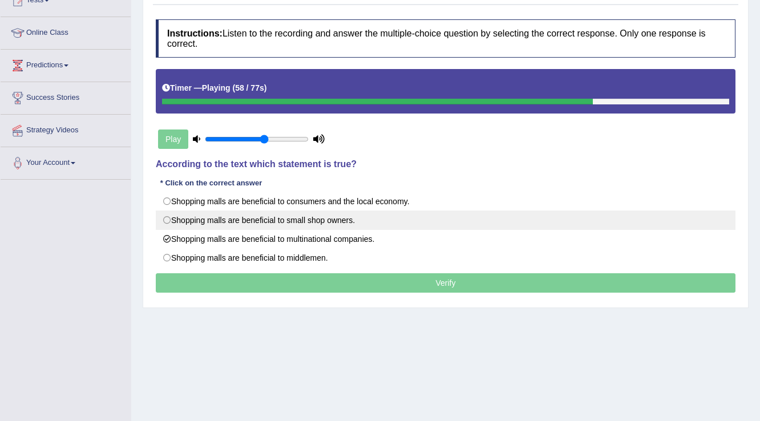
click at [184, 219] on label "Shopping malls are beneficial to small shop owners." at bounding box center [446, 220] width 580 height 19
radio input "true"
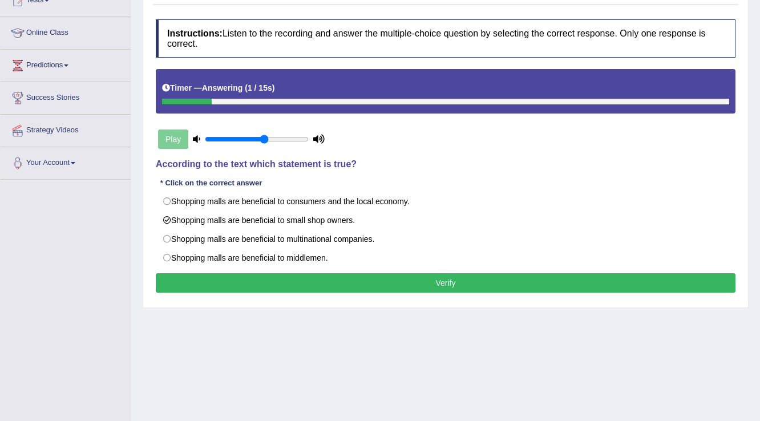
click at [187, 276] on button "Verify" at bounding box center [446, 282] width 580 height 19
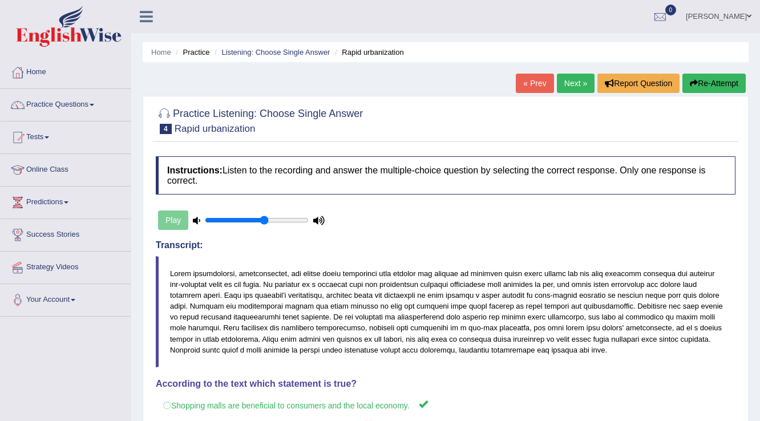
click at [564, 83] on link "Next »" at bounding box center [576, 83] width 38 height 19
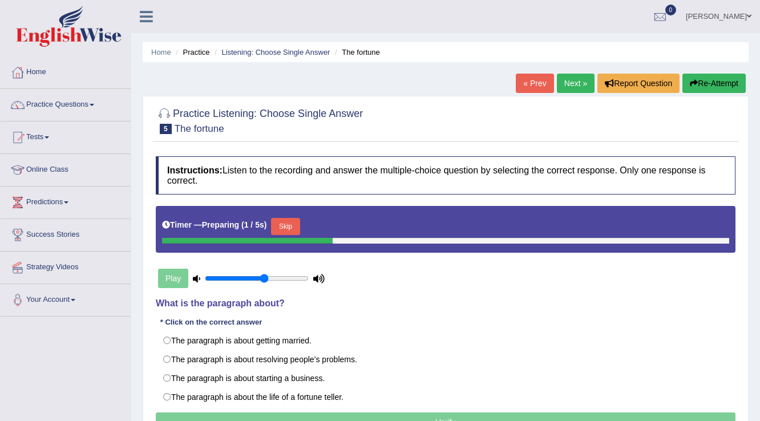
click at [291, 228] on button "Skip" at bounding box center [285, 226] width 29 height 17
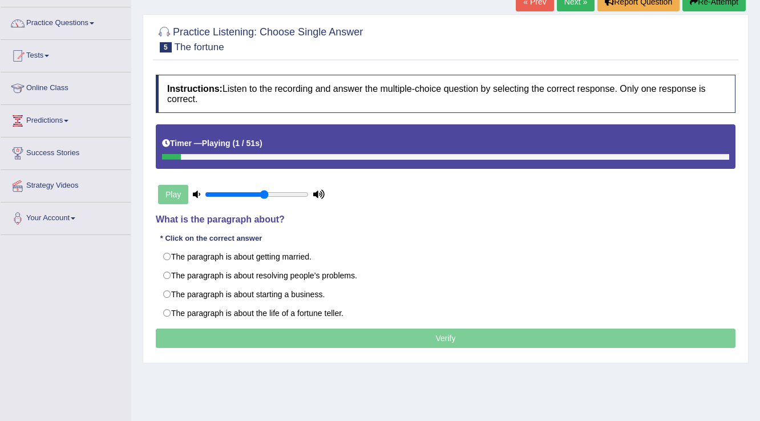
scroll to position [91, 0]
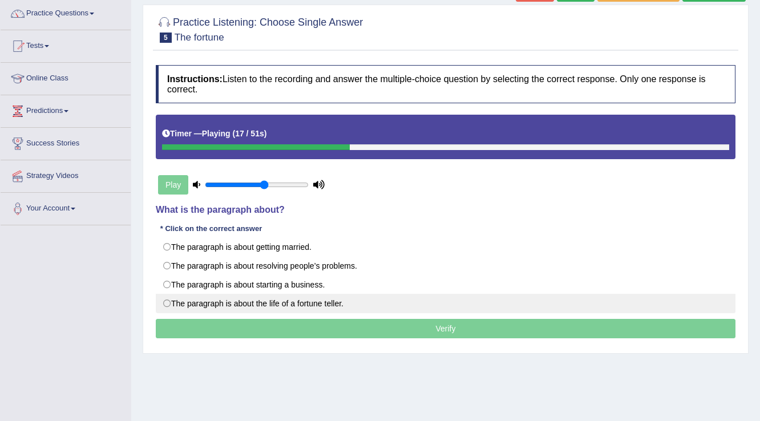
click at [216, 305] on label "The paragraph is about the life of a fortune teller." at bounding box center [446, 303] width 580 height 19
radio input "true"
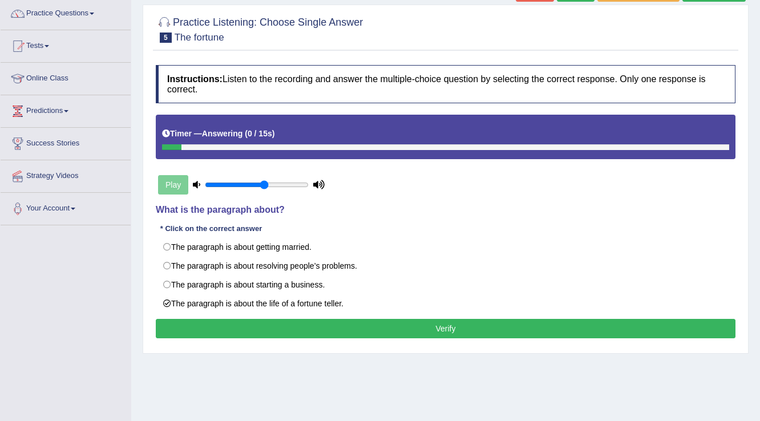
click at [286, 329] on button "Verify" at bounding box center [446, 328] width 580 height 19
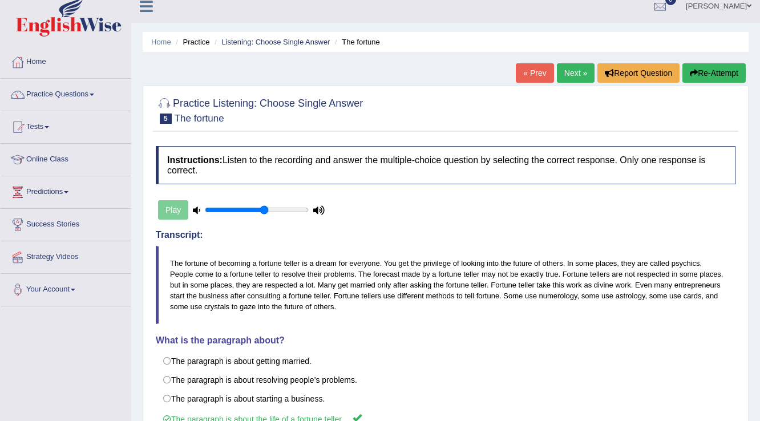
scroll to position [0, 0]
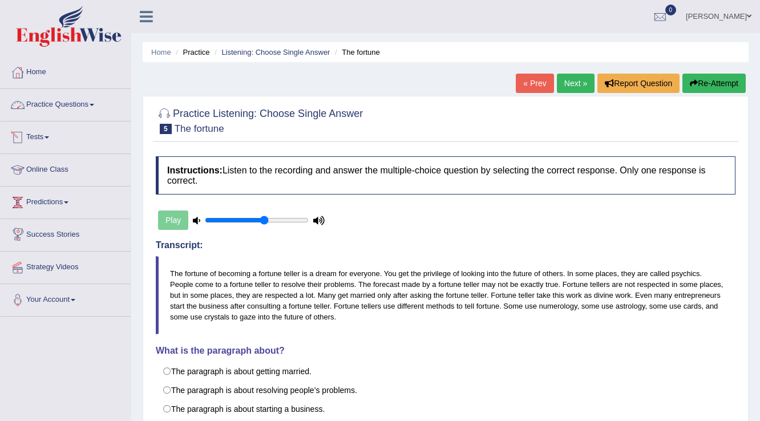
click at [46, 100] on link "Practice Questions" at bounding box center [66, 103] width 130 height 29
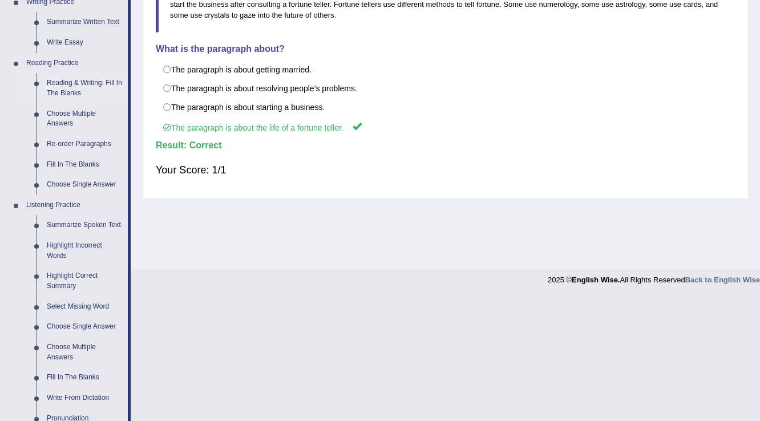
scroll to position [411, 0]
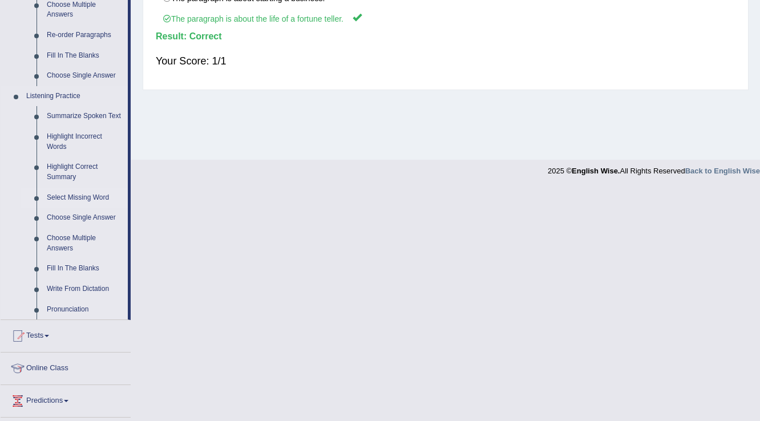
click at [62, 196] on link "Select Missing Word" at bounding box center [85, 198] width 86 height 21
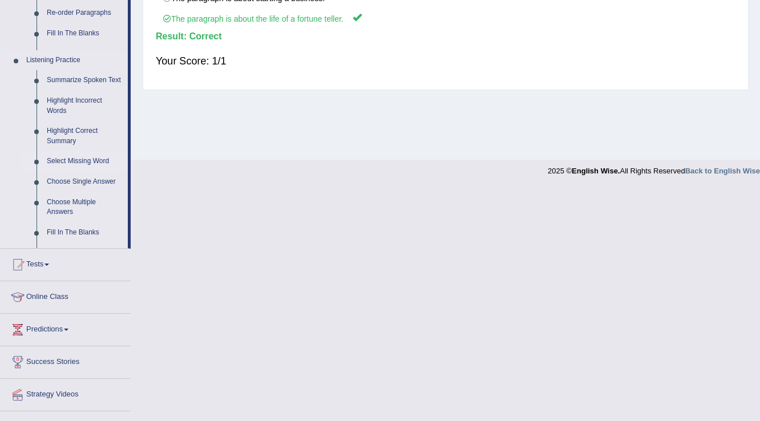
scroll to position [178, 0]
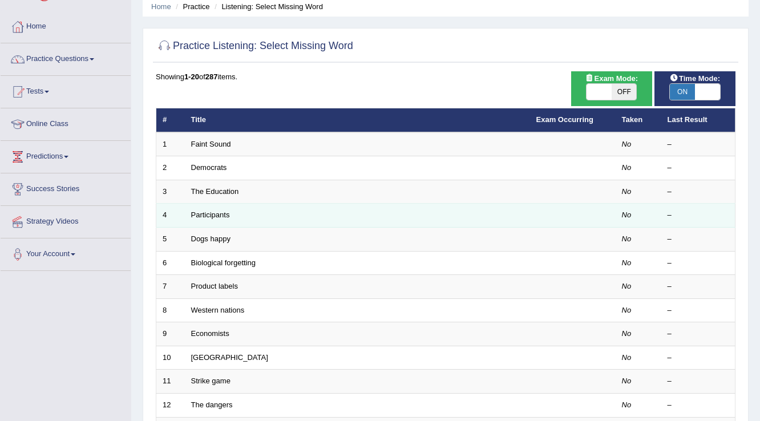
scroll to position [46, 0]
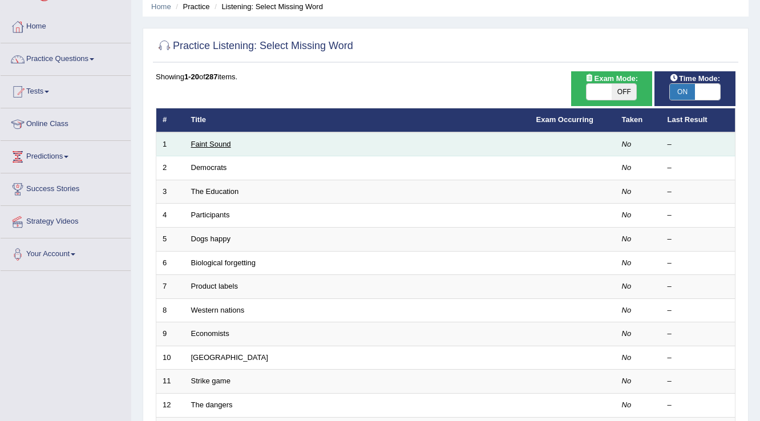
click at [220, 145] on link "Faint Sound" at bounding box center [211, 144] width 40 height 9
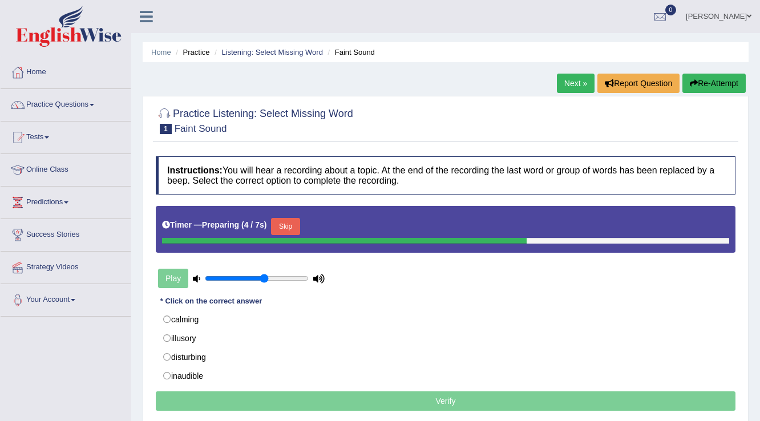
click at [285, 215] on div "Timer — Preparing ( 4 / 7s ) Skip" at bounding box center [445, 226] width 567 height 23
click at [286, 223] on button "Skip" at bounding box center [285, 226] width 29 height 17
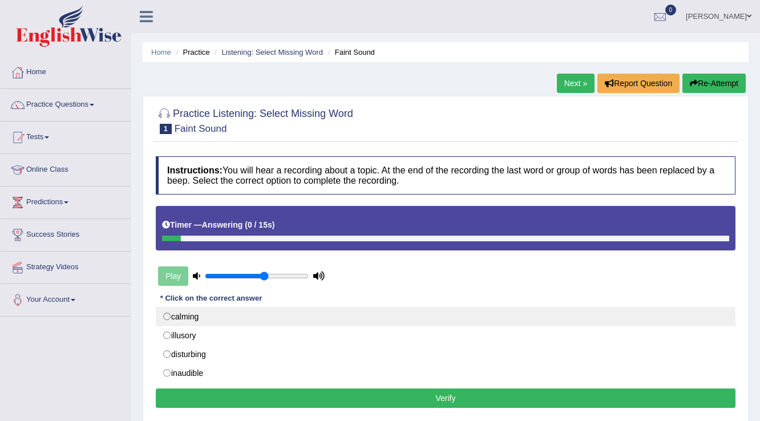
click at [184, 316] on label "calming" at bounding box center [446, 316] width 580 height 19
radio input "true"
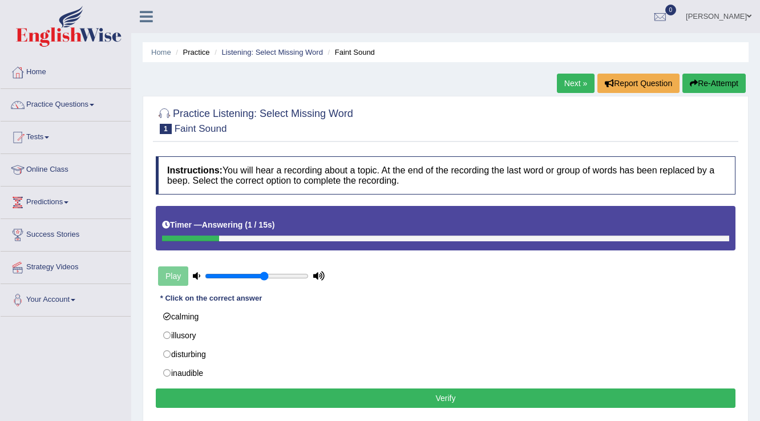
click at [202, 402] on button "Verify" at bounding box center [446, 398] width 580 height 19
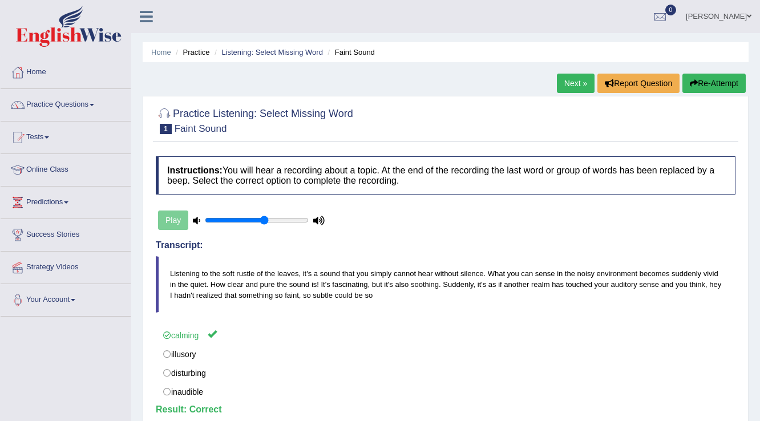
click at [575, 83] on link "Next »" at bounding box center [576, 83] width 38 height 19
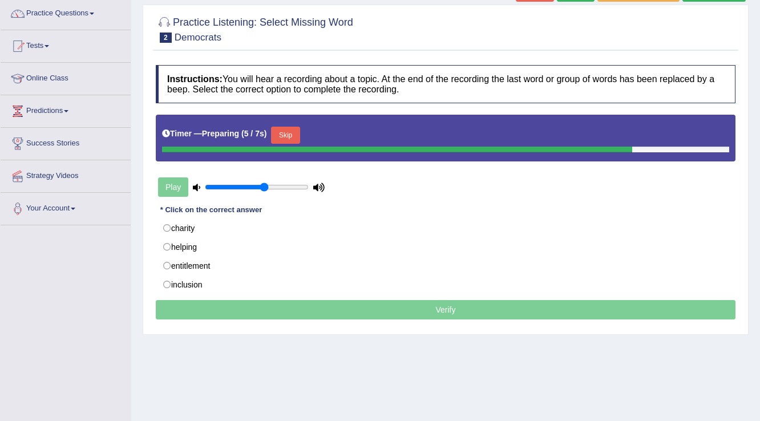
click at [300, 134] on button "Skip" at bounding box center [285, 135] width 29 height 17
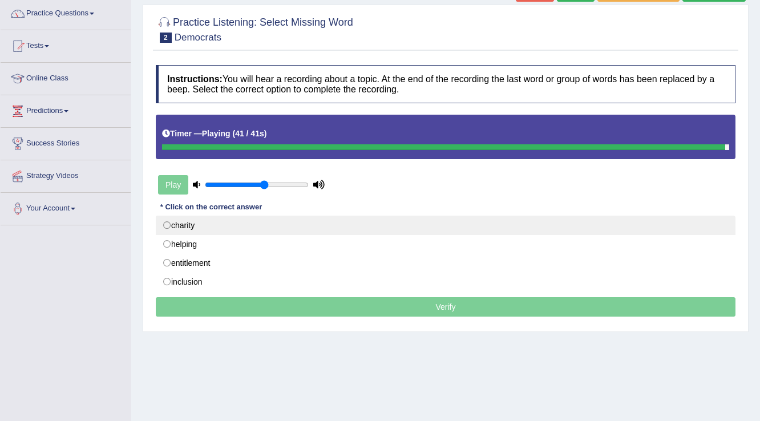
click at [192, 224] on label "charity" at bounding box center [446, 225] width 580 height 19
radio input "true"
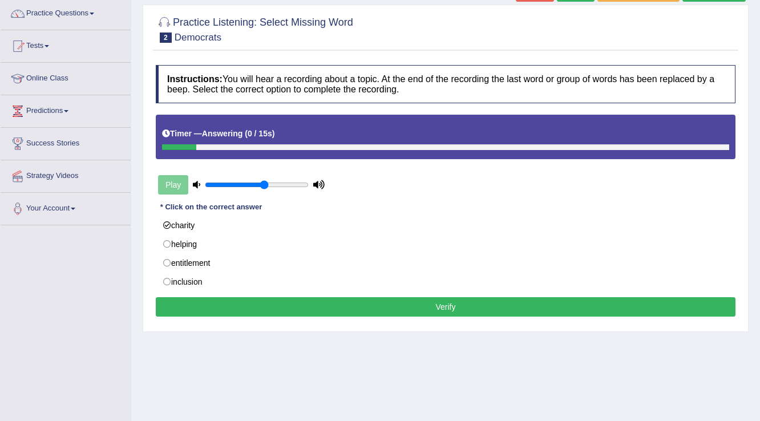
click at [203, 303] on button "Verify" at bounding box center [446, 306] width 580 height 19
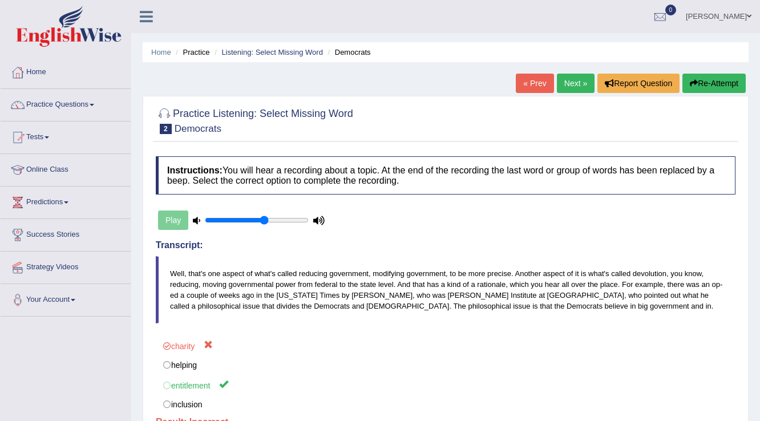
click at [733, 81] on button "Re-Attempt" at bounding box center [713, 83] width 63 height 19
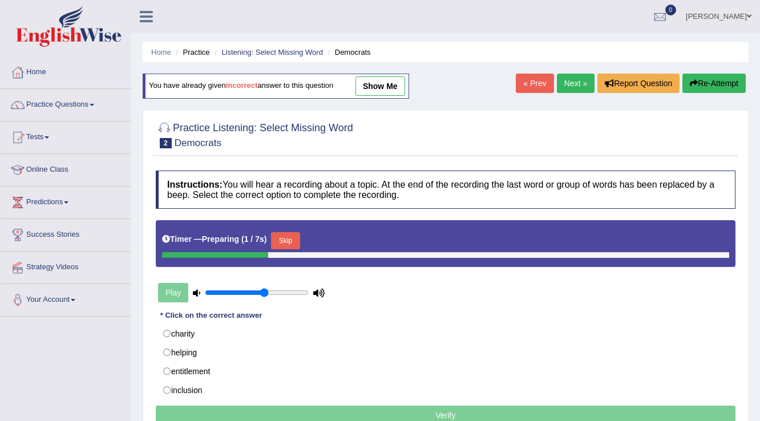
click at [287, 248] on button "Skip" at bounding box center [285, 240] width 29 height 17
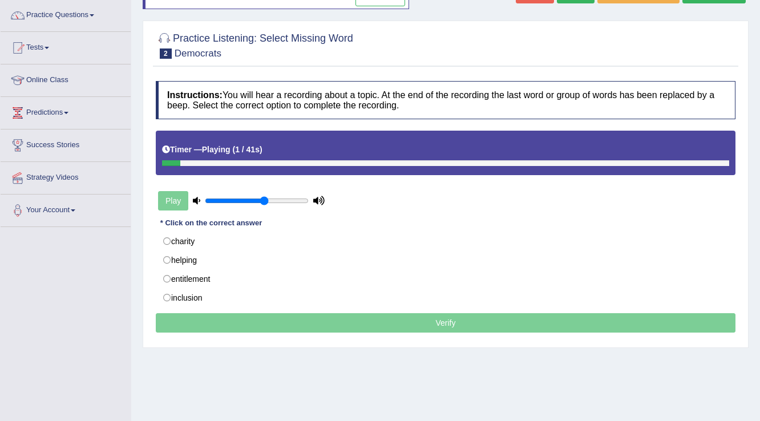
scroll to position [91, 0]
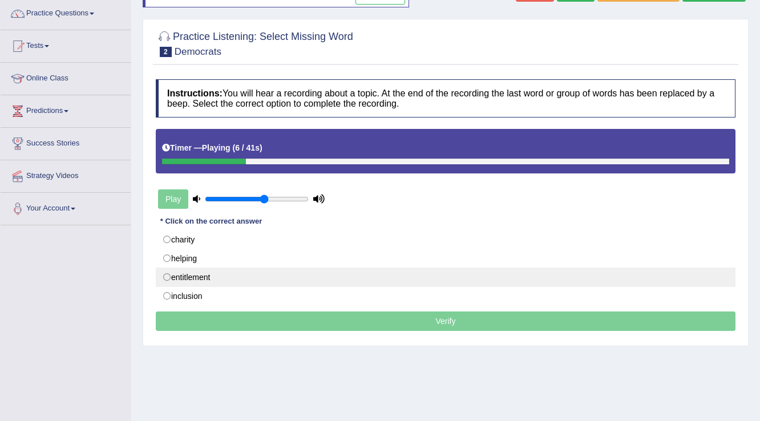
click at [191, 281] on label "entitlement" at bounding box center [446, 277] width 580 height 19
radio input "true"
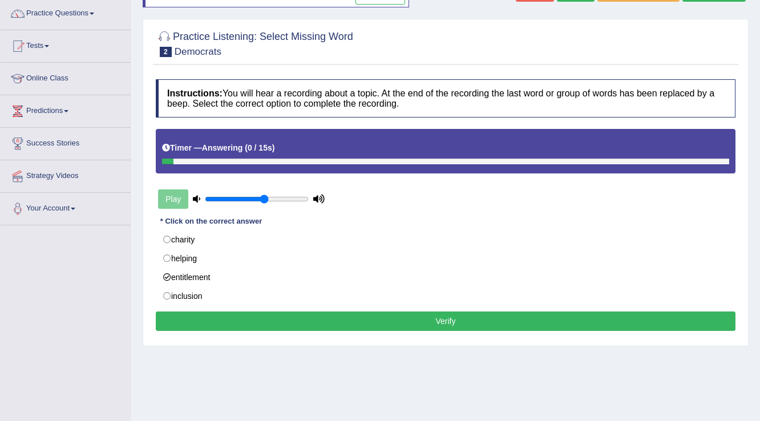
click at [197, 319] on button "Verify" at bounding box center [446, 321] width 580 height 19
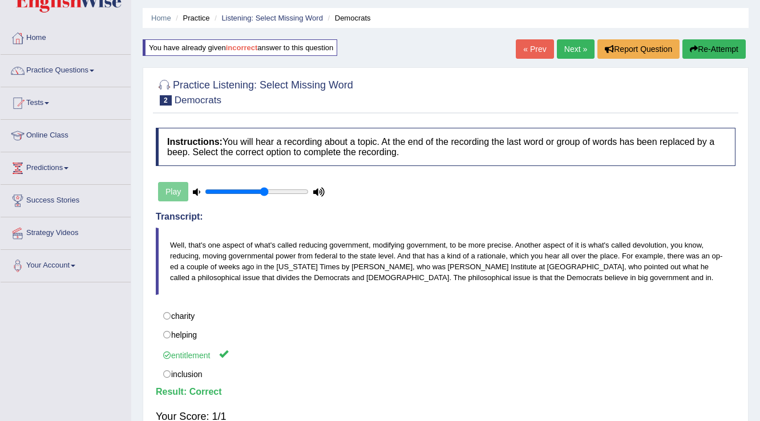
scroll to position [0, 0]
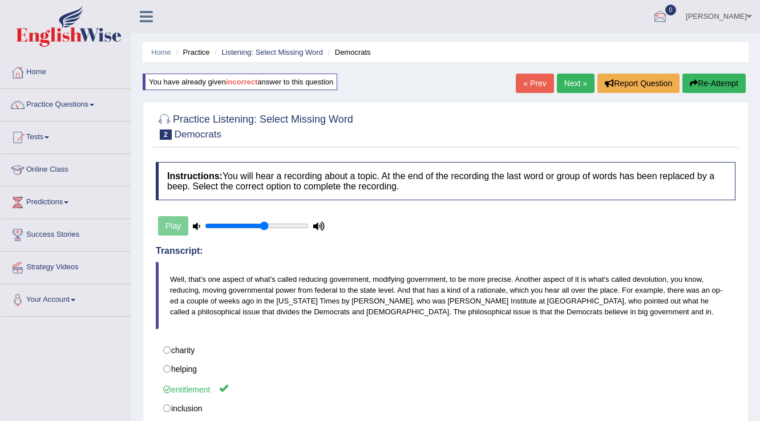
click at [573, 82] on link "Next »" at bounding box center [576, 83] width 38 height 19
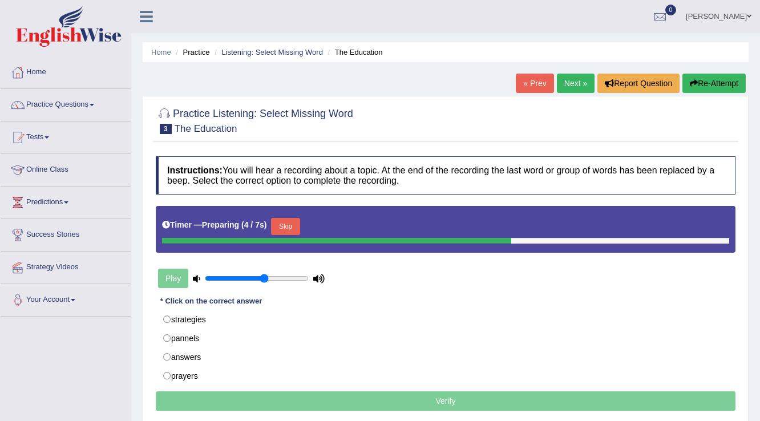
click at [290, 230] on button "Skip" at bounding box center [285, 226] width 29 height 17
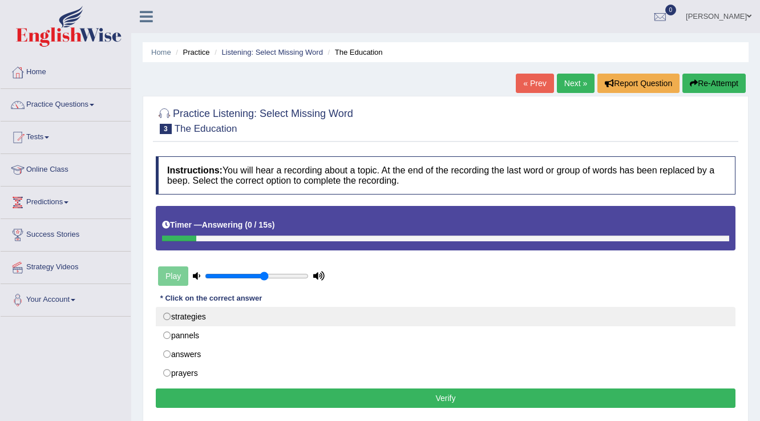
click at [203, 310] on label "strategies" at bounding box center [446, 316] width 580 height 19
radio input "true"
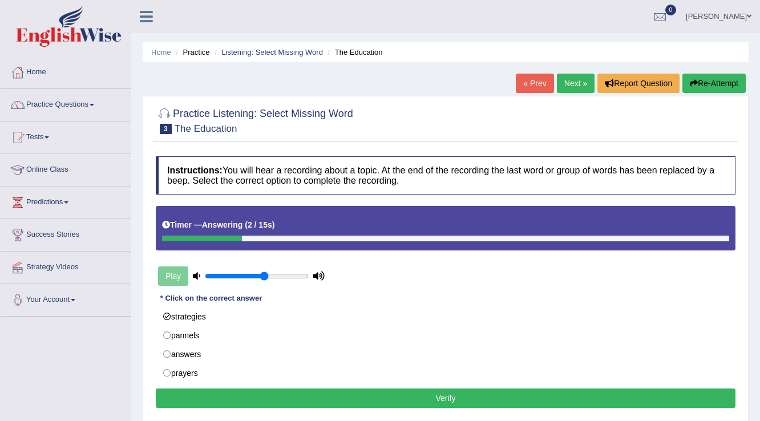
click at [208, 399] on button "Verify" at bounding box center [446, 398] width 580 height 19
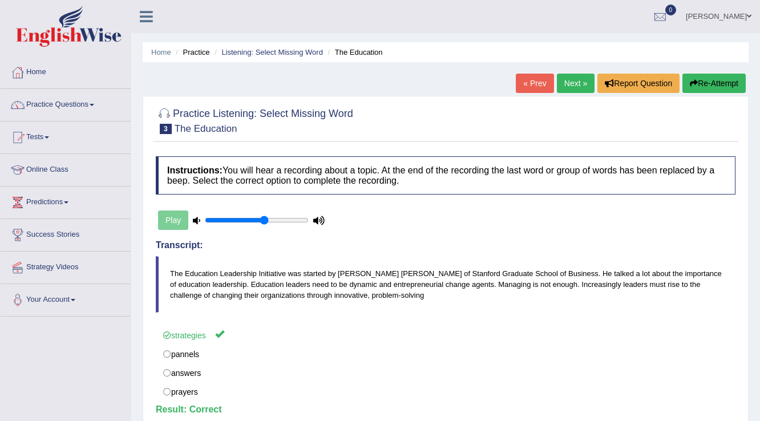
click at [564, 82] on link "Next »" at bounding box center [576, 83] width 38 height 19
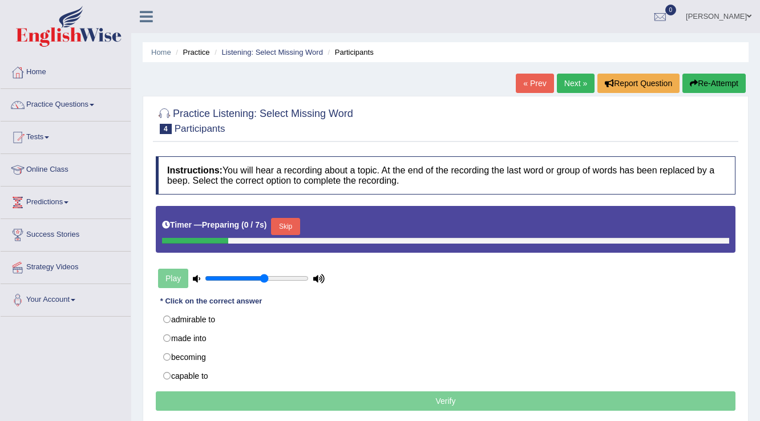
scroll to position [91, 0]
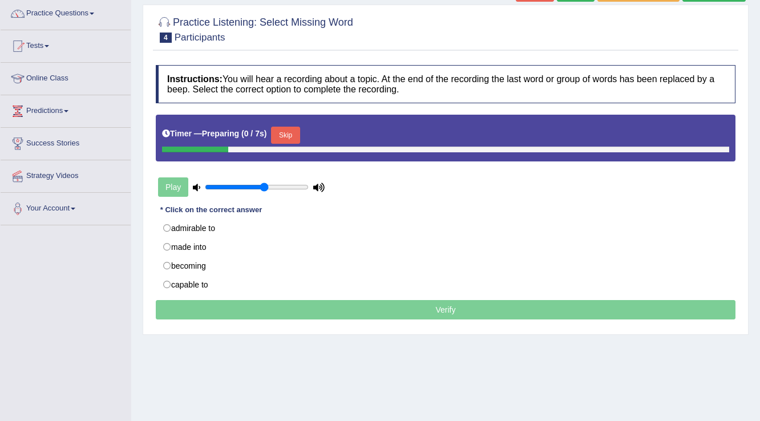
click at [283, 129] on button "Skip" at bounding box center [285, 135] width 29 height 17
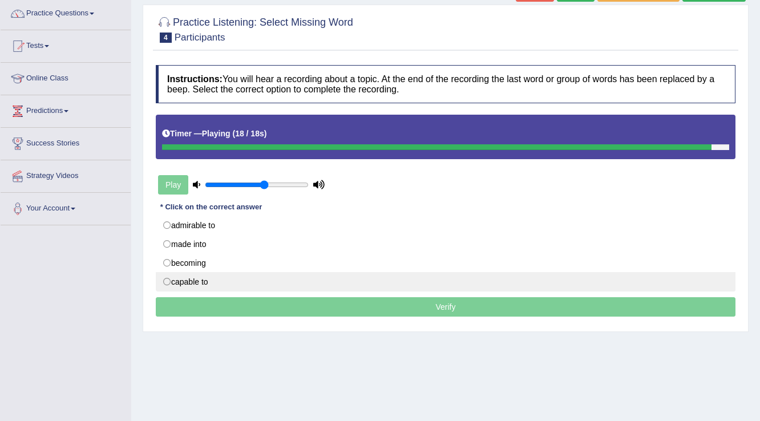
click at [169, 275] on label "capable to" at bounding box center [446, 281] width 580 height 19
radio input "true"
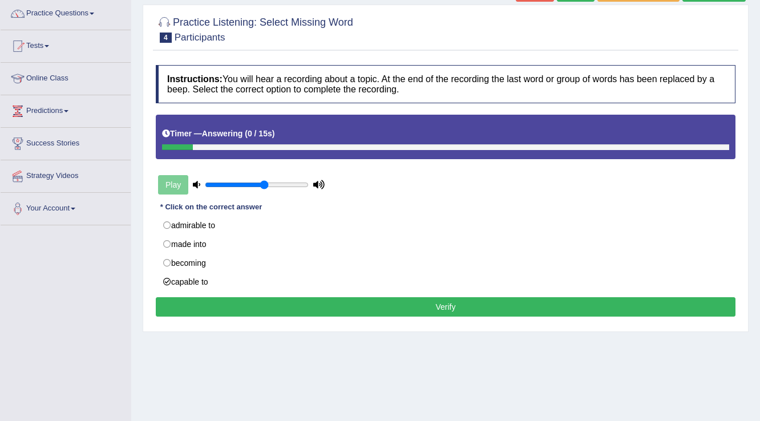
click at [189, 310] on button "Verify" at bounding box center [446, 306] width 580 height 19
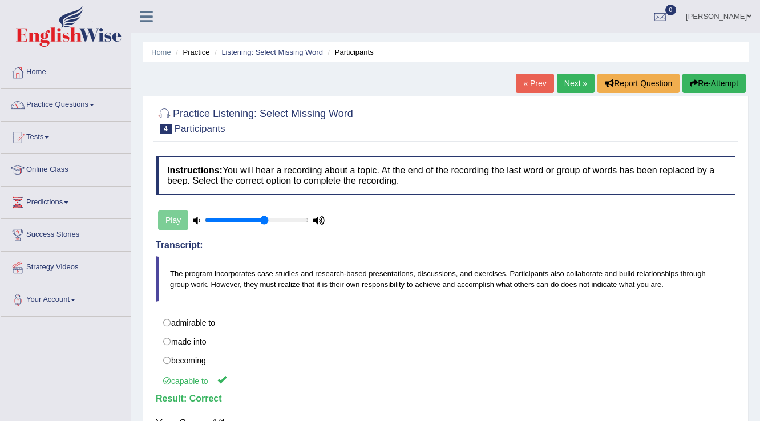
click at [567, 86] on link "Next »" at bounding box center [576, 83] width 38 height 19
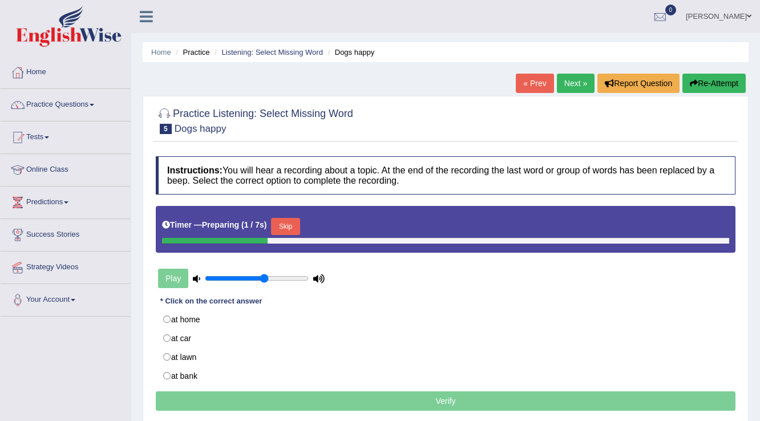
click at [280, 229] on button "Skip" at bounding box center [285, 226] width 29 height 17
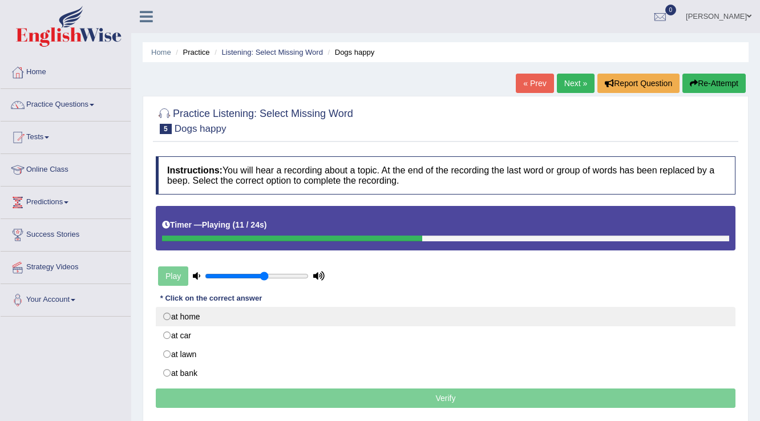
click at [192, 310] on label "at home" at bounding box center [446, 316] width 580 height 19
radio input "true"
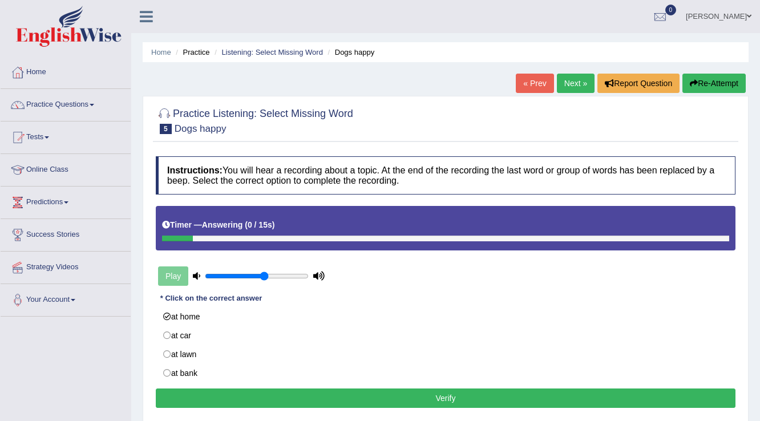
click at [203, 409] on div "Instructions: You will hear a recording about a topic. At the end of the record…" at bounding box center [445, 284] width 585 height 266
click at [217, 397] on button "Verify" at bounding box center [446, 398] width 580 height 19
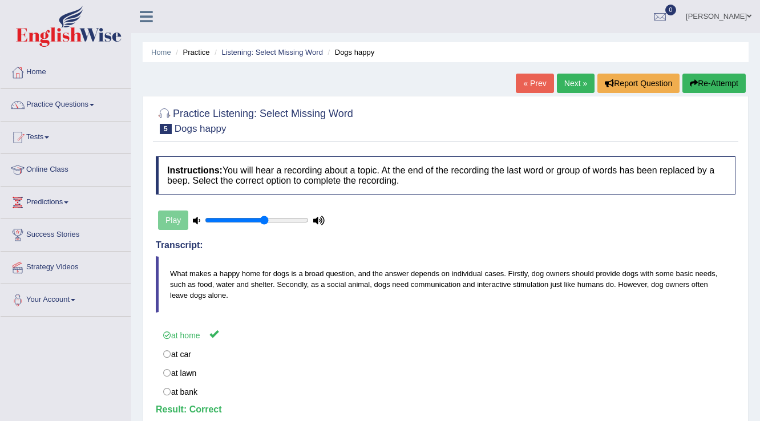
click at [568, 79] on link "Next »" at bounding box center [576, 83] width 38 height 19
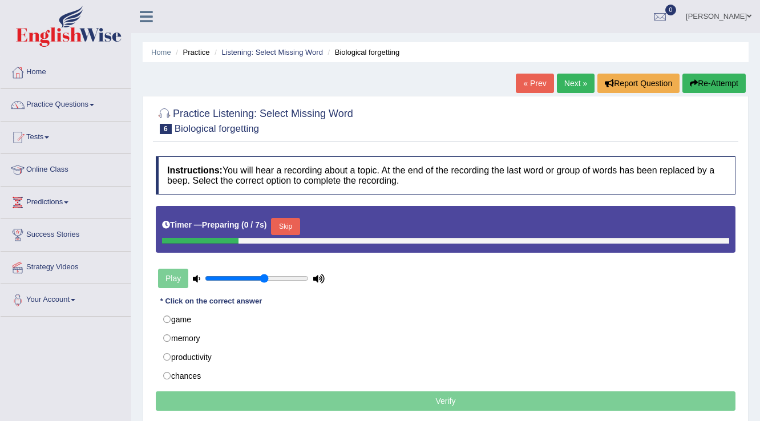
click at [287, 229] on button "Skip" at bounding box center [285, 226] width 29 height 17
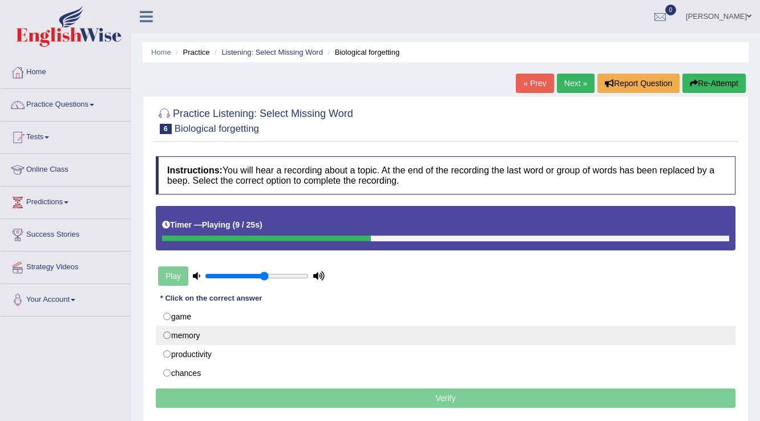
click at [189, 333] on label "memory" at bounding box center [446, 335] width 580 height 19
radio input "true"
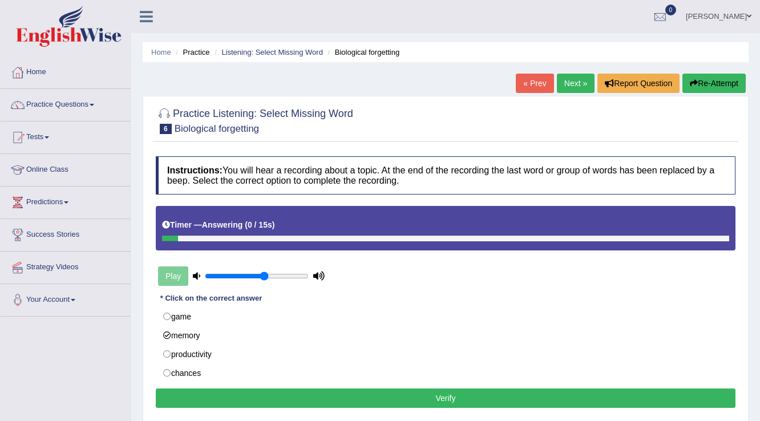
click at [266, 395] on button "Verify" at bounding box center [446, 398] width 580 height 19
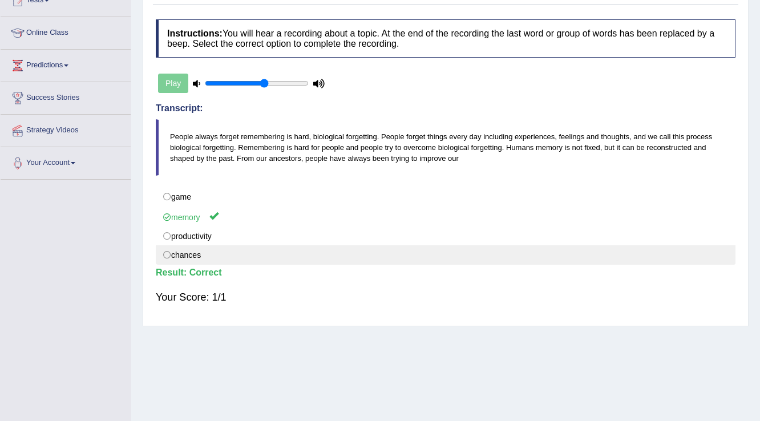
scroll to position [46, 0]
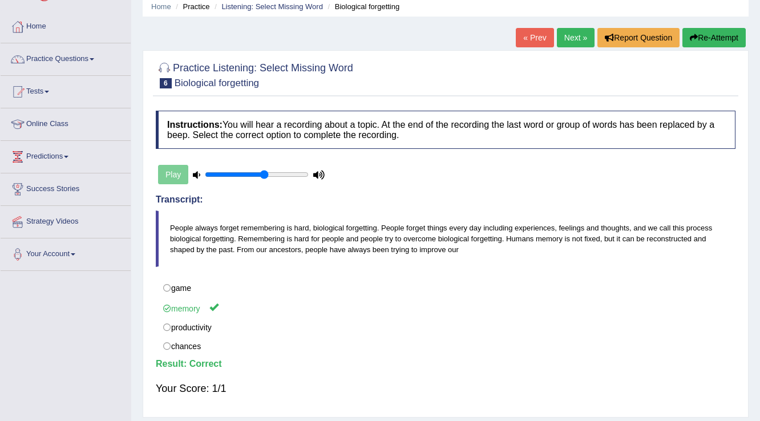
click at [569, 41] on link "Next »" at bounding box center [576, 37] width 38 height 19
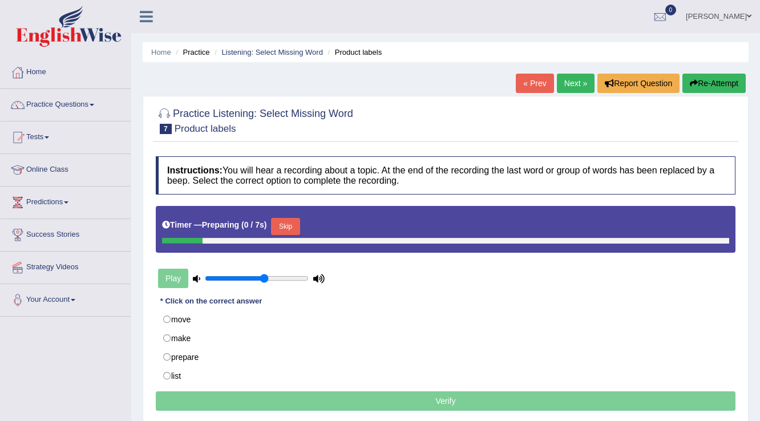
click at [296, 225] on button "Skip" at bounding box center [285, 226] width 29 height 17
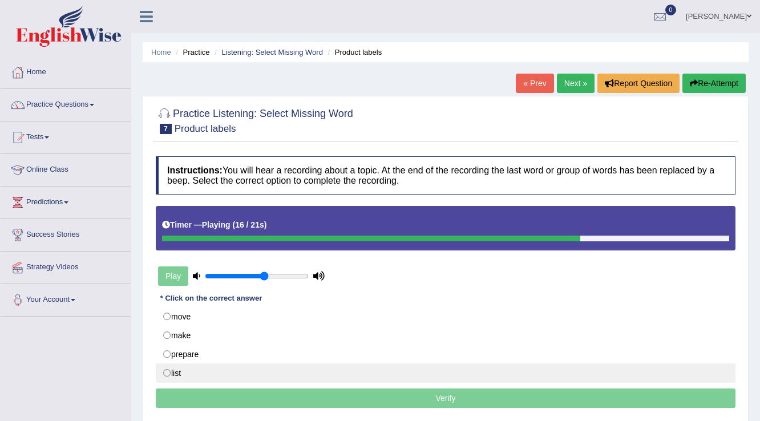
click at [180, 374] on label "list" at bounding box center [446, 372] width 580 height 19
radio input "true"
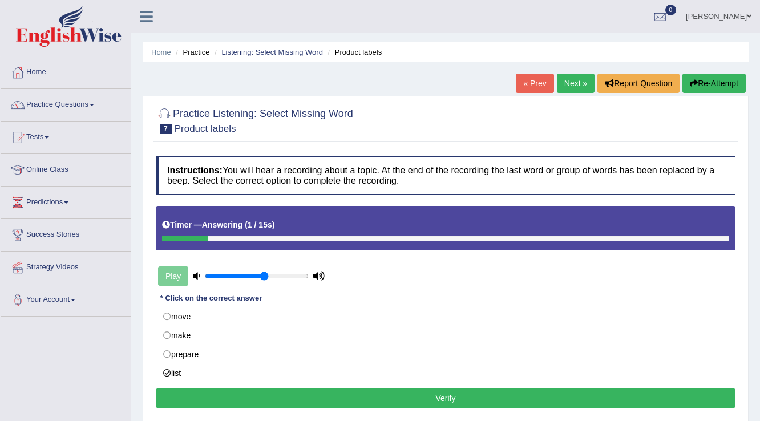
click at [299, 392] on button "Verify" at bounding box center [446, 398] width 580 height 19
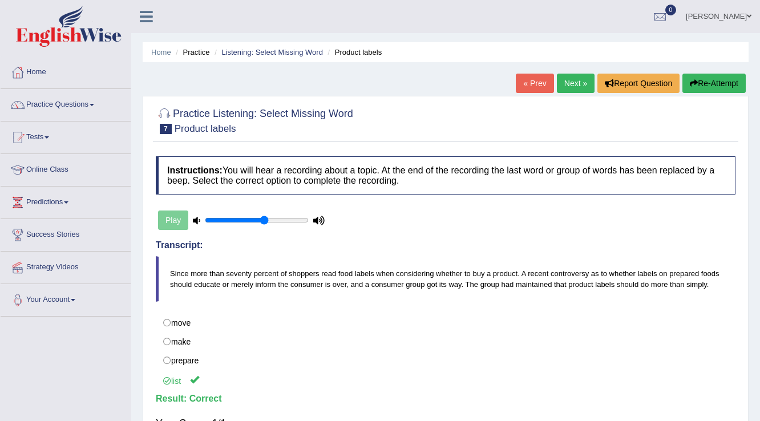
click at [571, 87] on link "Next »" at bounding box center [576, 83] width 38 height 19
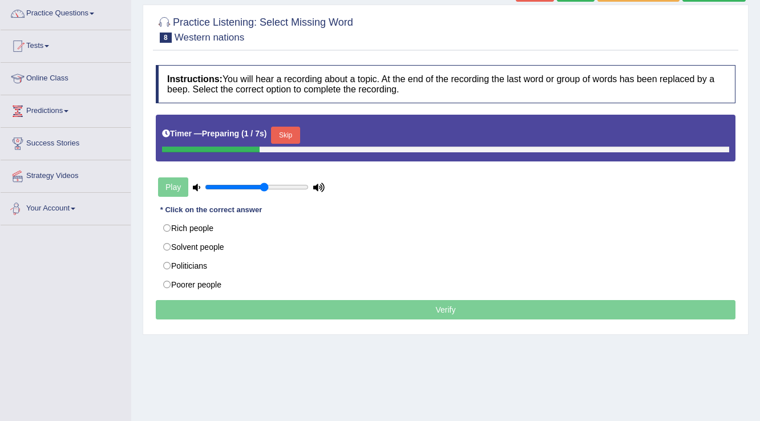
click at [290, 137] on button "Skip" at bounding box center [285, 135] width 29 height 17
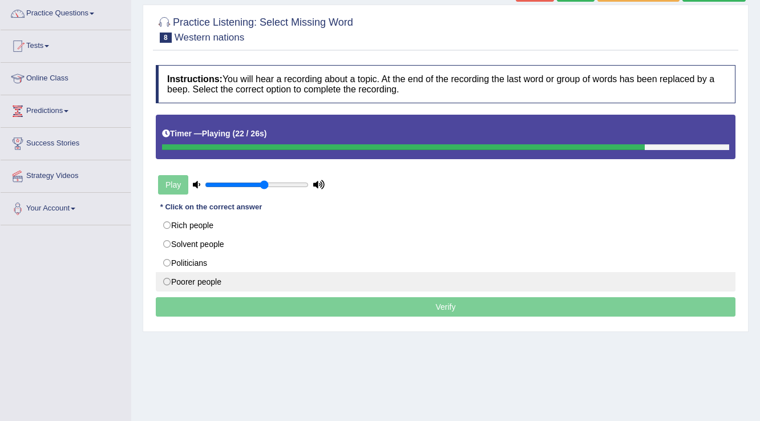
click at [196, 290] on label "Poorer people" at bounding box center [446, 281] width 580 height 19
radio input "true"
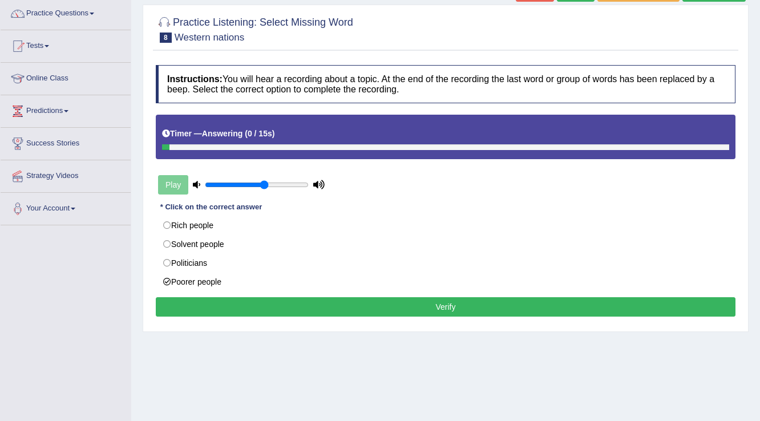
click at [201, 307] on button "Verify" at bounding box center [446, 306] width 580 height 19
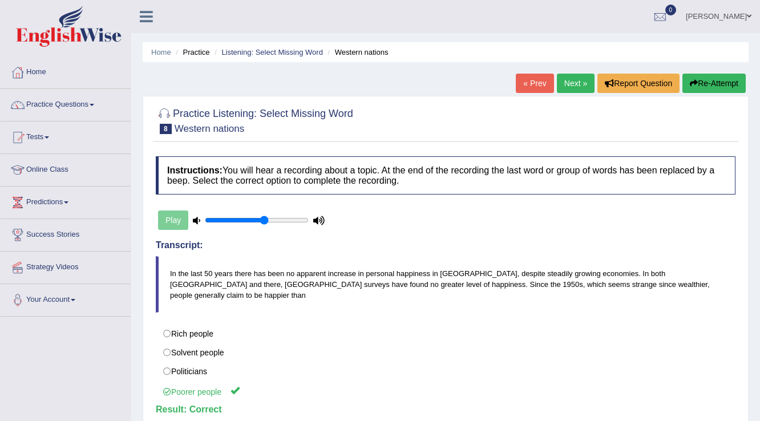
click at [571, 79] on link "Next »" at bounding box center [576, 83] width 38 height 19
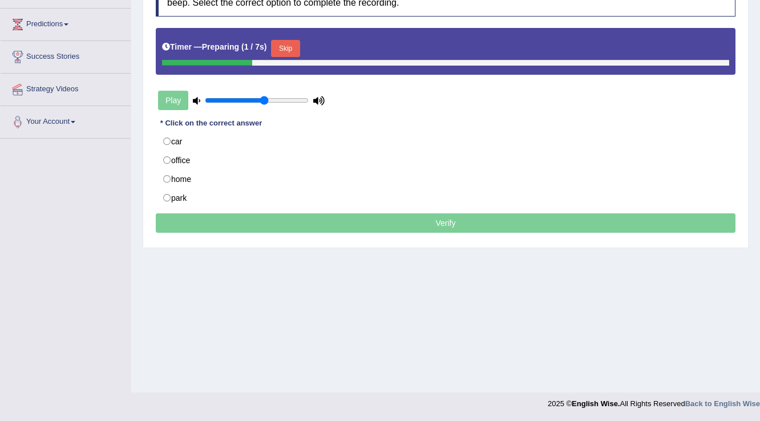
click at [281, 50] on button "Skip" at bounding box center [285, 48] width 29 height 17
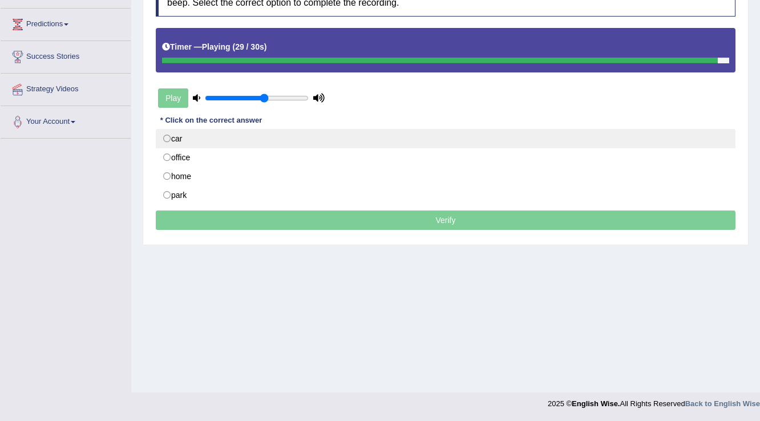
click at [182, 137] on label "car" at bounding box center [446, 138] width 580 height 19
radio input "true"
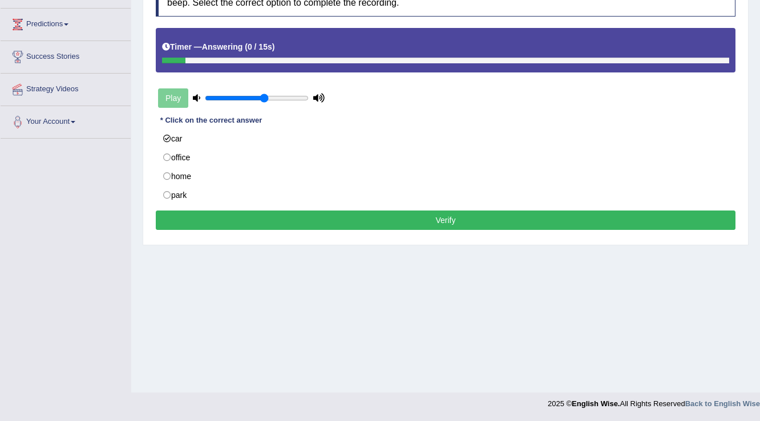
click at [201, 217] on button "Verify" at bounding box center [446, 220] width 580 height 19
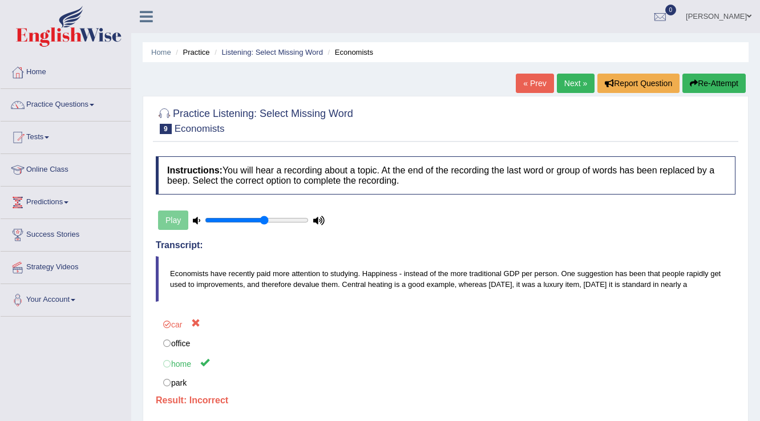
click at [708, 88] on button "Re-Attempt" at bounding box center [713, 83] width 63 height 19
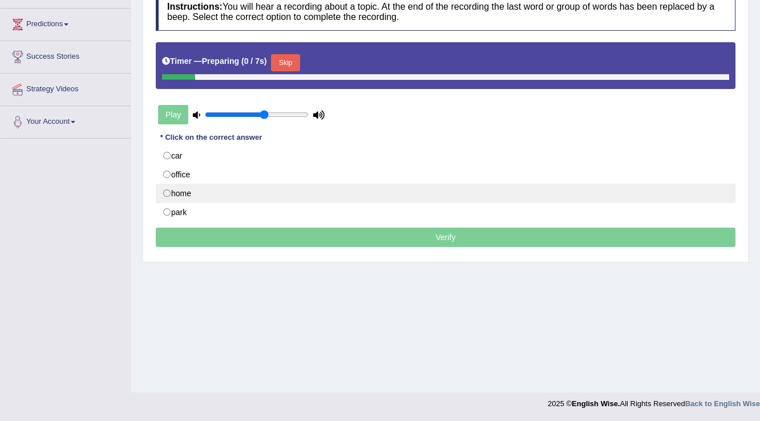
scroll to position [178, 0]
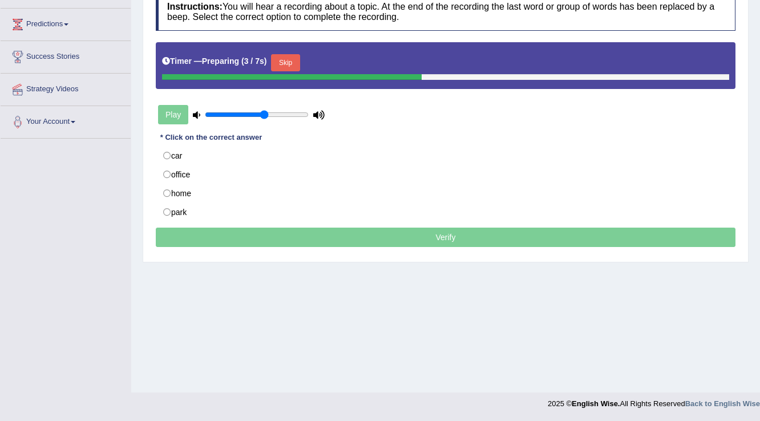
click at [281, 59] on button "Skip" at bounding box center [285, 62] width 29 height 17
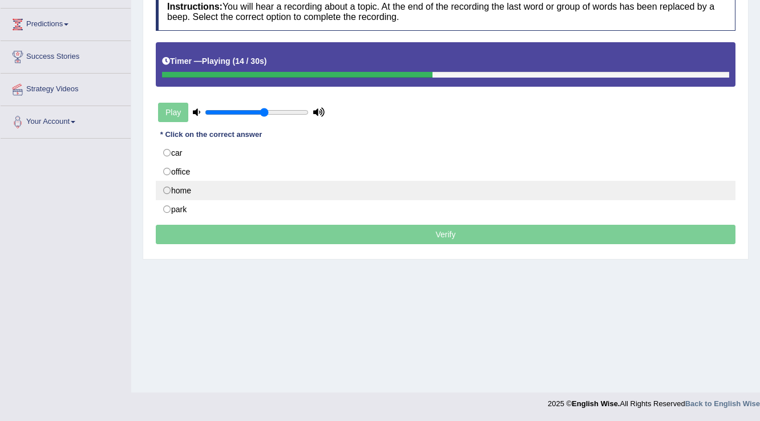
click at [174, 192] on label "home" at bounding box center [446, 190] width 580 height 19
radio input "true"
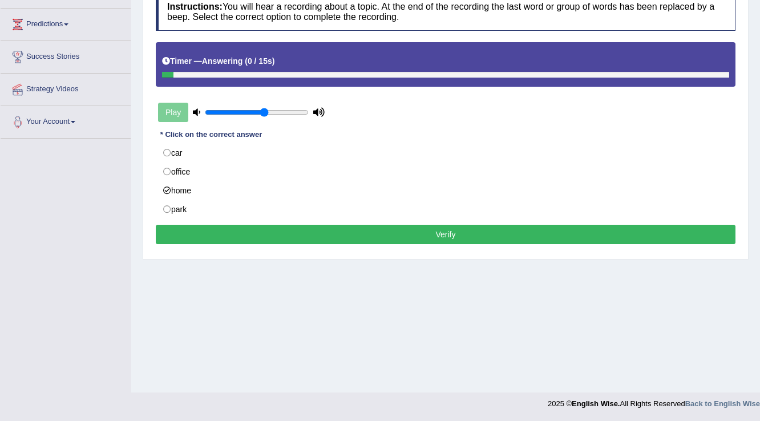
click at [212, 233] on button "Verify" at bounding box center [446, 234] width 580 height 19
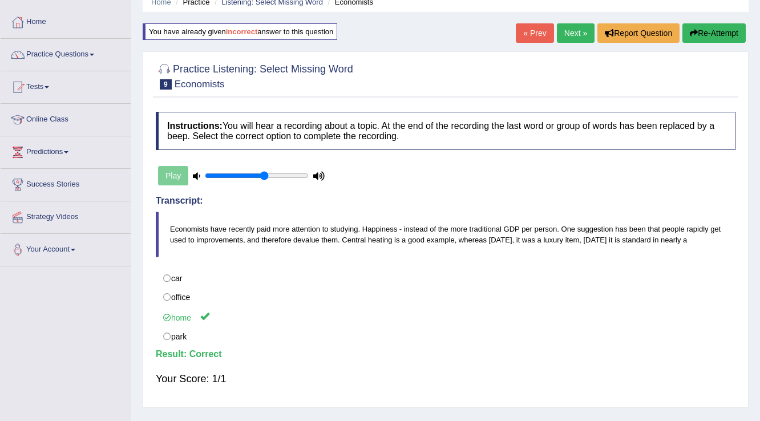
scroll to position [41, 0]
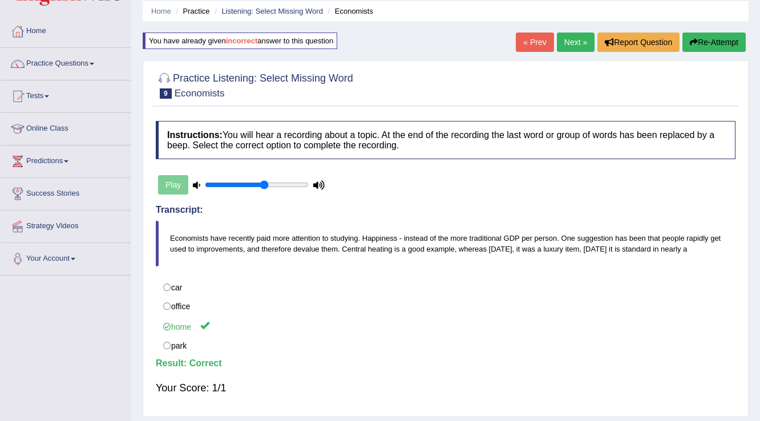
click at [570, 45] on link "Next »" at bounding box center [576, 42] width 38 height 19
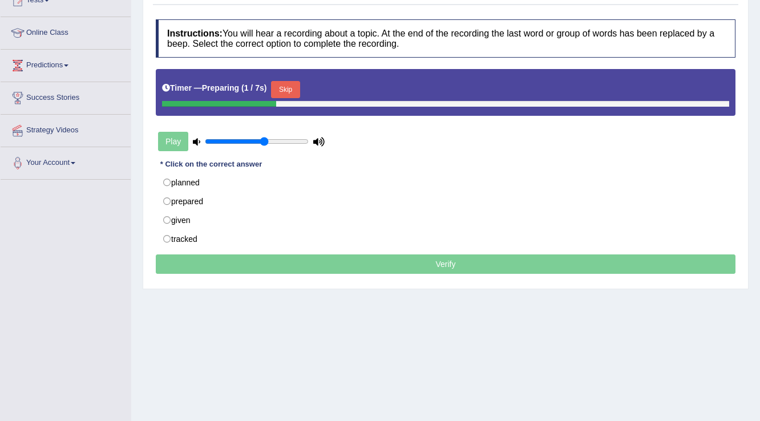
click at [294, 83] on button "Skip" at bounding box center [285, 89] width 29 height 17
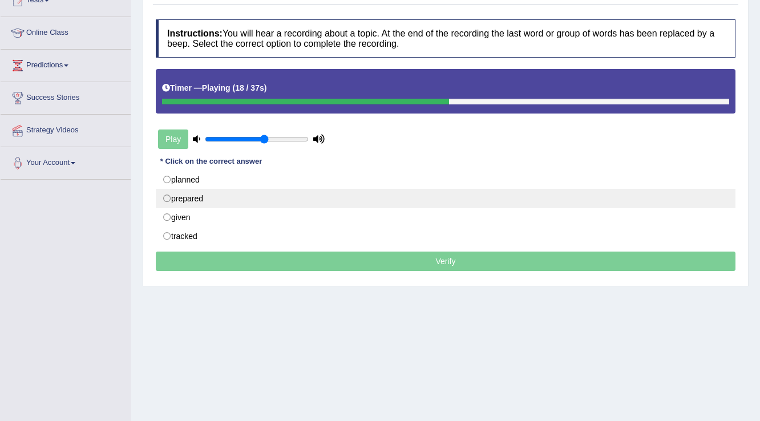
click at [192, 199] on label "prepared" at bounding box center [446, 198] width 580 height 19
radio input "true"
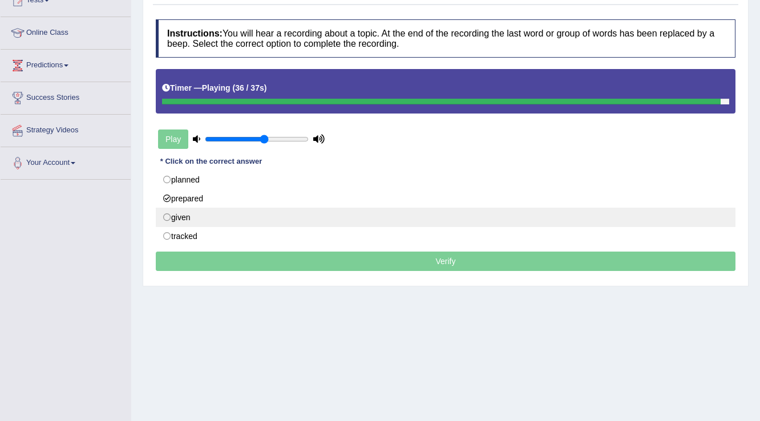
click at [178, 217] on label "given" at bounding box center [446, 217] width 580 height 19
radio input "true"
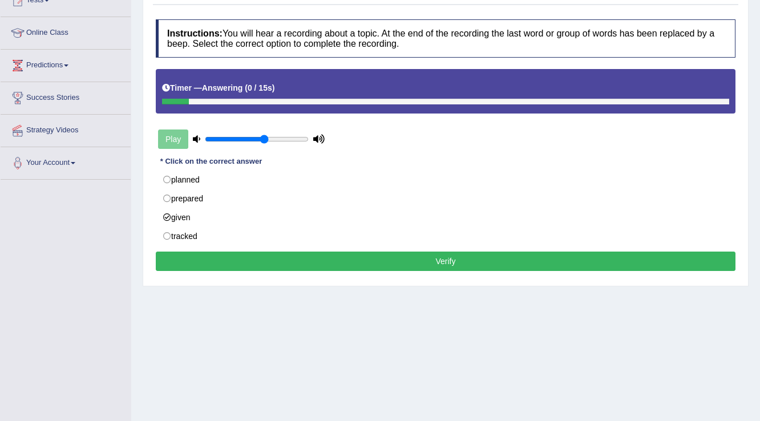
click at [212, 264] on button "Verify" at bounding box center [446, 261] width 580 height 19
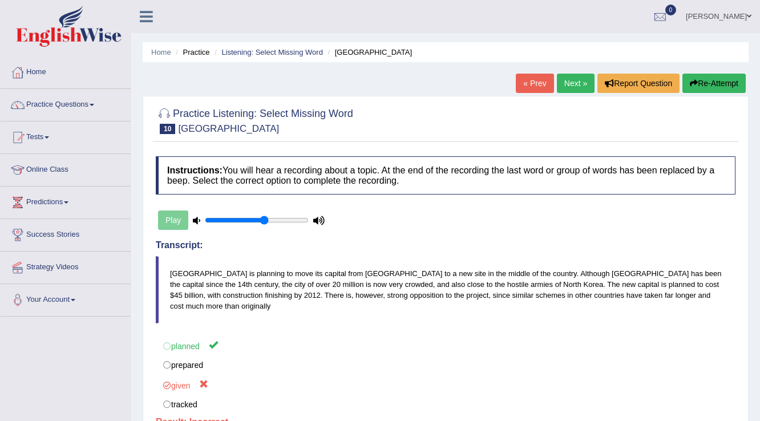
drag, startPoint x: 723, startPoint y: 82, endPoint x: 708, endPoint y: 92, distance: 18.5
click at [722, 82] on button "Re-Attempt" at bounding box center [713, 83] width 63 height 19
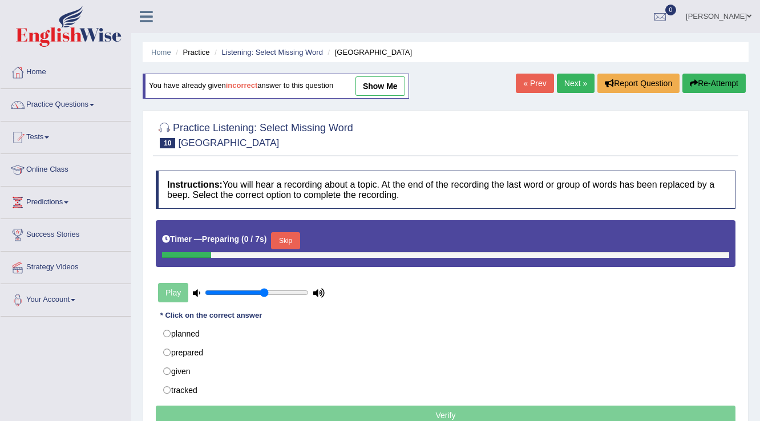
click at [304, 240] on div "Timer — Preparing ( 0 / 7s ) Skip" at bounding box center [445, 240] width 567 height 23
click at [300, 240] on button "Skip" at bounding box center [285, 240] width 29 height 17
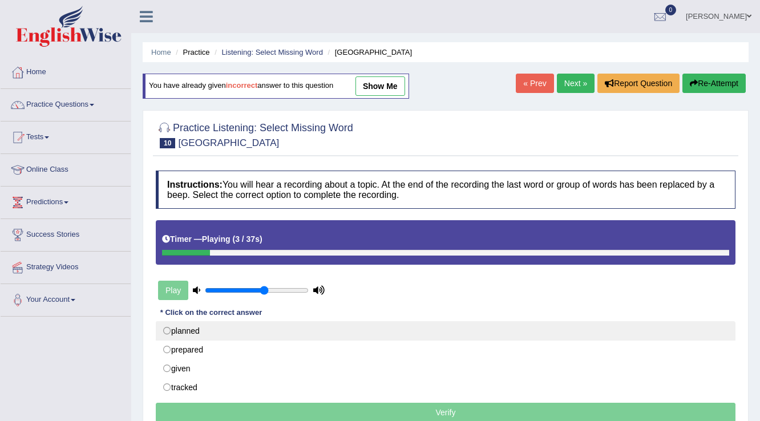
click at [187, 329] on label "planned" at bounding box center [446, 330] width 580 height 19
radio input "true"
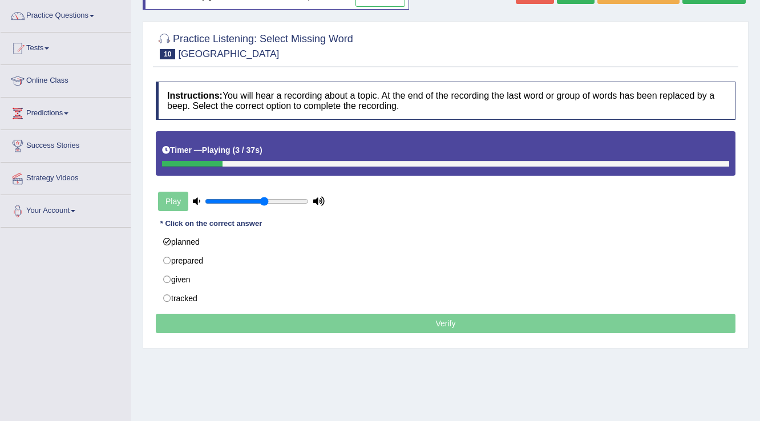
scroll to position [91, 0]
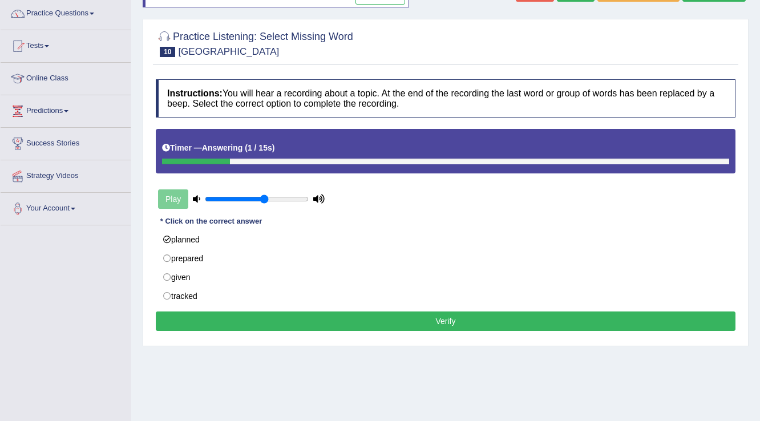
click at [203, 322] on button "Verify" at bounding box center [446, 321] width 580 height 19
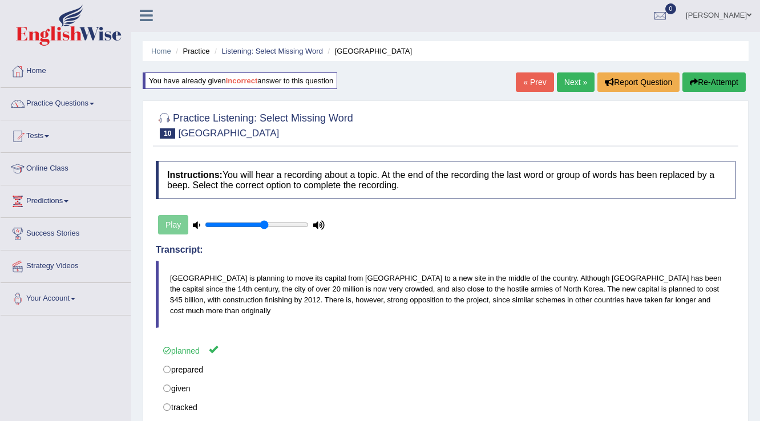
scroll to position [0, 0]
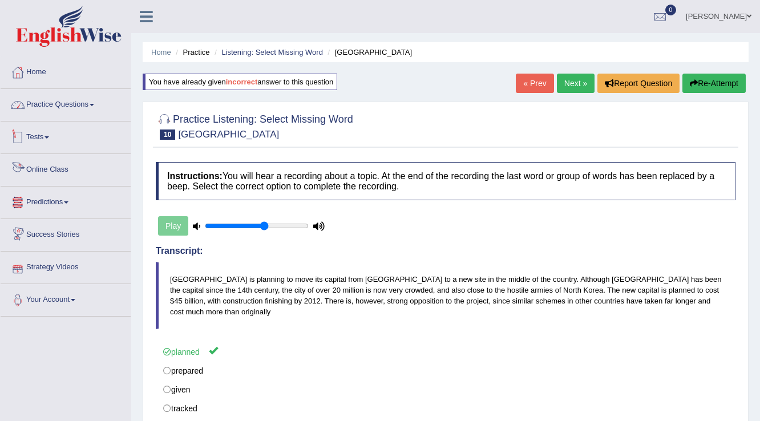
click at [52, 105] on link "Practice Questions" at bounding box center [66, 103] width 130 height 29
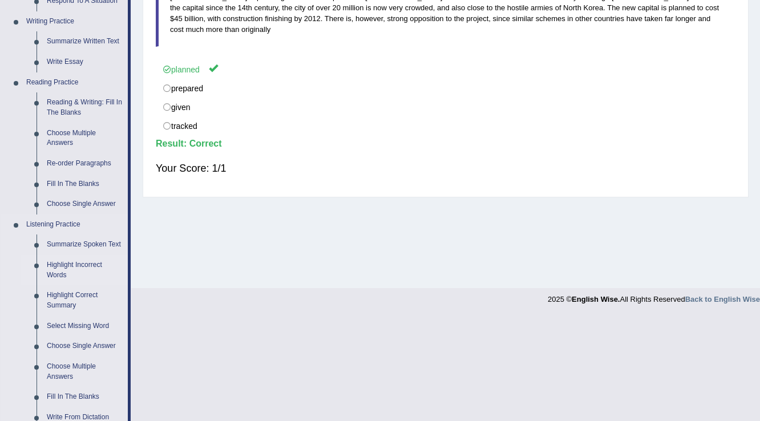
scroll to position [411, 0]
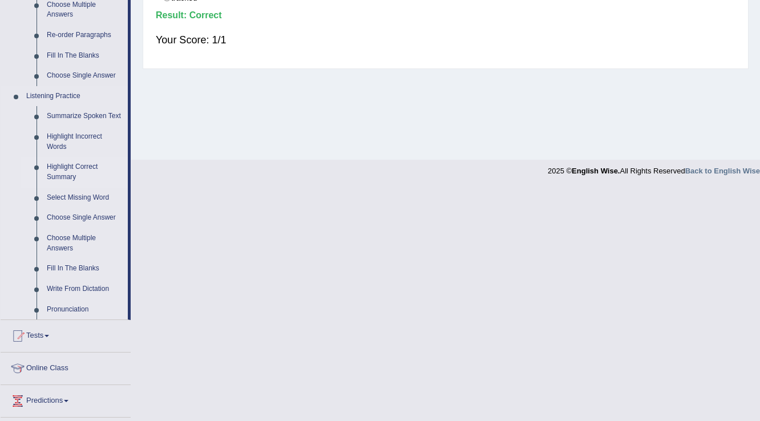
click at [80, 171] on link "Highlight Correct Summary" at bounding box center [85, 172] width 86 height 30
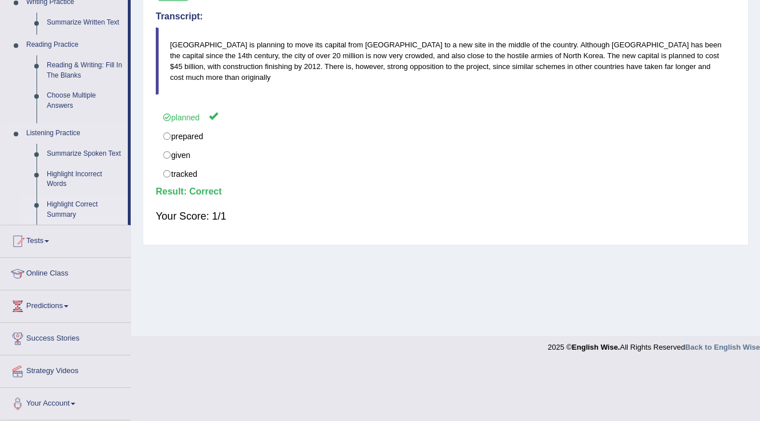
scroll to position [178, 0]
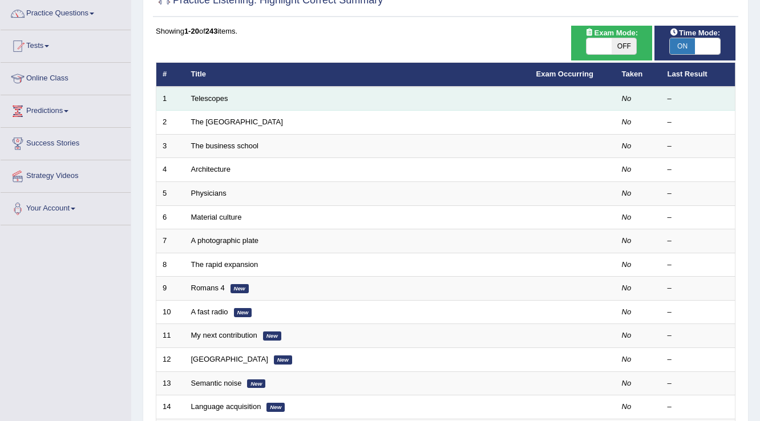
scroll to position [91, 0]
click at [198, 95] on link "Telescopes" at bounding box center [209, 98] width 37 height 9
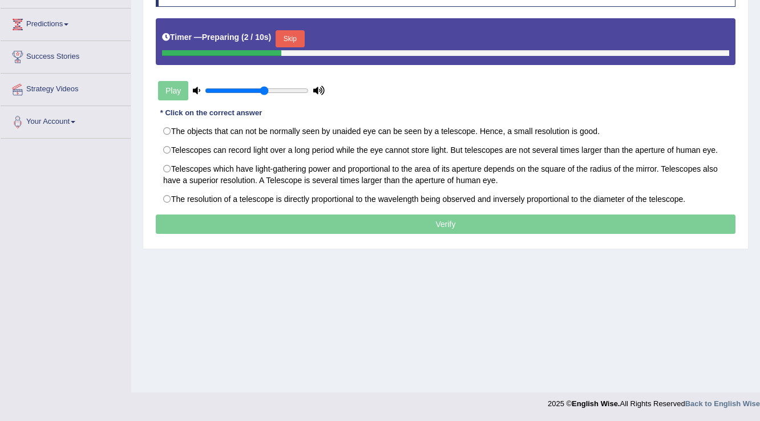
click at [292, 34] on button "Skip" at bounding box center [290, 38] width 29 height 17
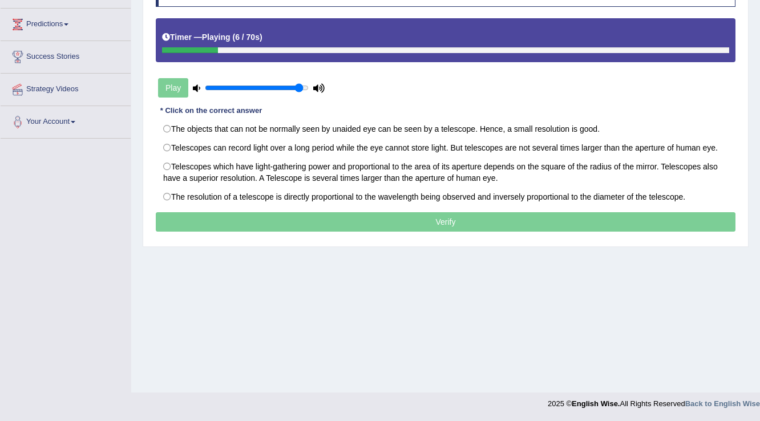
click at [297, 87] on input "range" at bounding box center [257, 87] width 104 height 9
type input "0.75"
click at [278, 89] on input "range" at bounding box center [257, 87] width 104 height 9
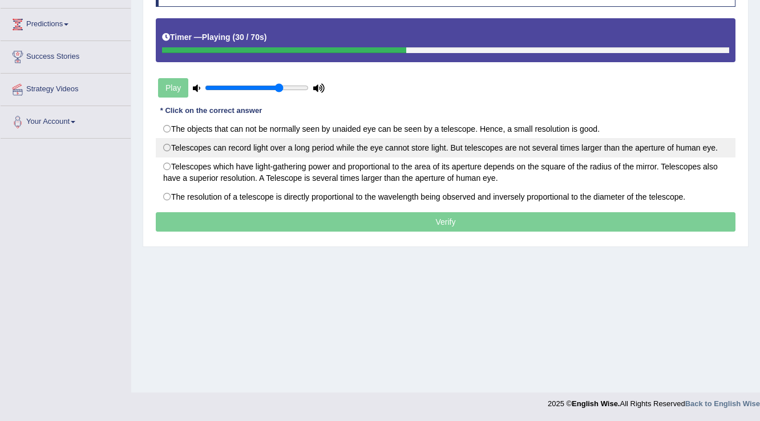
click at [184, 144] on label "Telescopes can record light over a long period while the eye cannot store light…" at bounding box center [446, 147] width 580 height 19
radio input "true"
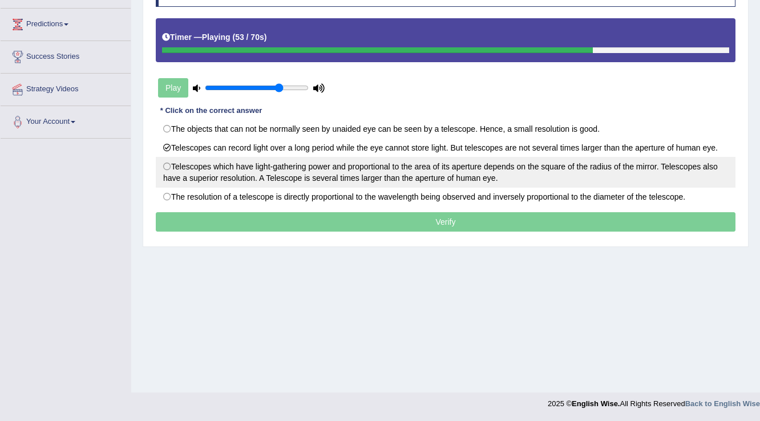
click at [165, 159] on label "Telescopes which have light-gathering power and proportional to the area of its…" at bounding box center [446, 172] width 580 height 31
radio input "true"
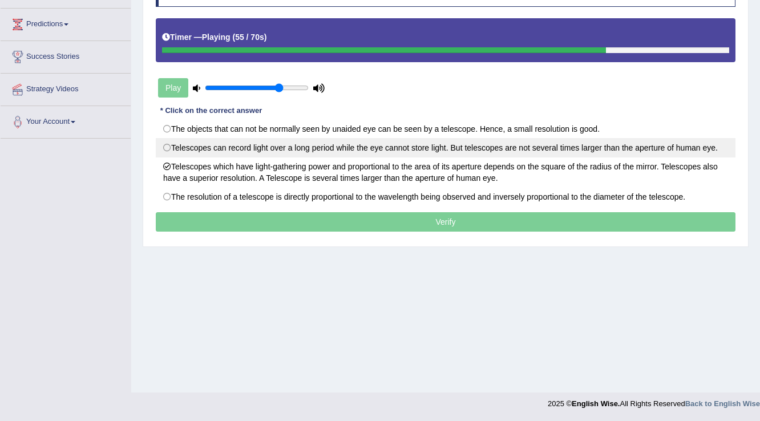
click at [162, 153] on label "Telescopes can record light over a long period while the eye cannot store light…" at bounding box center [446, 147] width 580 height 19
radio input "true"
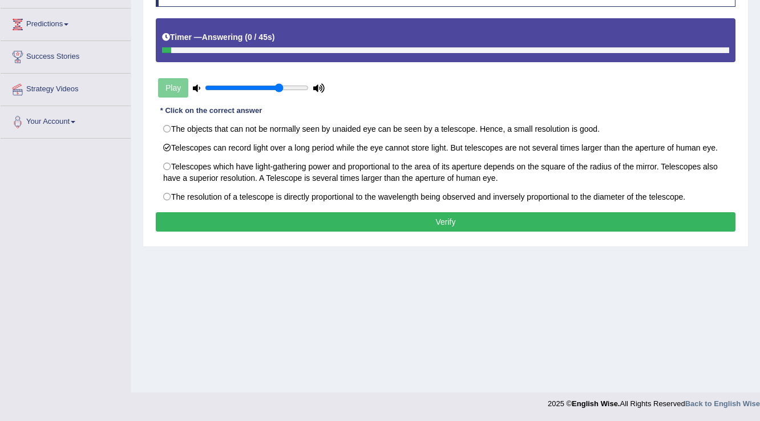
click at [244, 221] on button "Verify" at bounding box center [446, 221] width 580 height 19
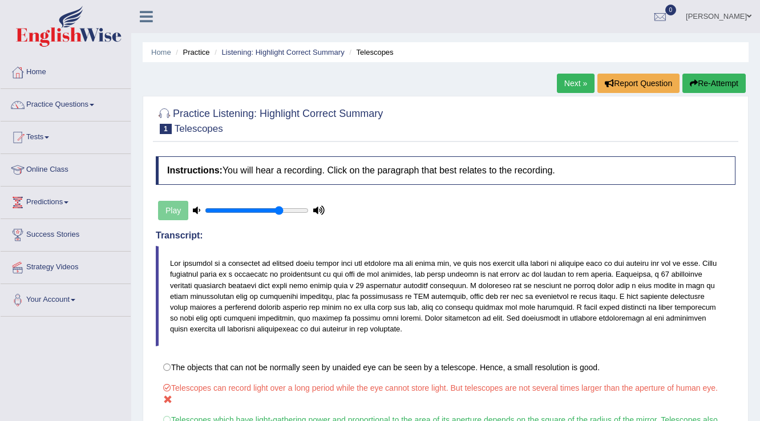
click at [561, 86] on link "Next »" at bounding box center [576, 83] width 38 height 19
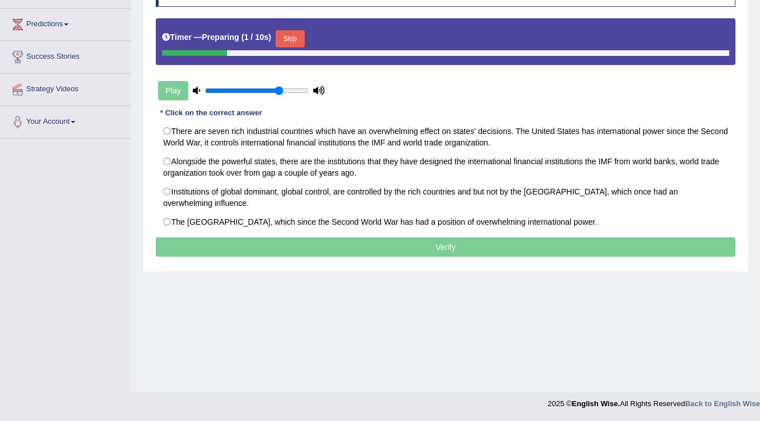
click at [294, 34] on button "Skip" at bounding box center [290, 38] width 29 height 17
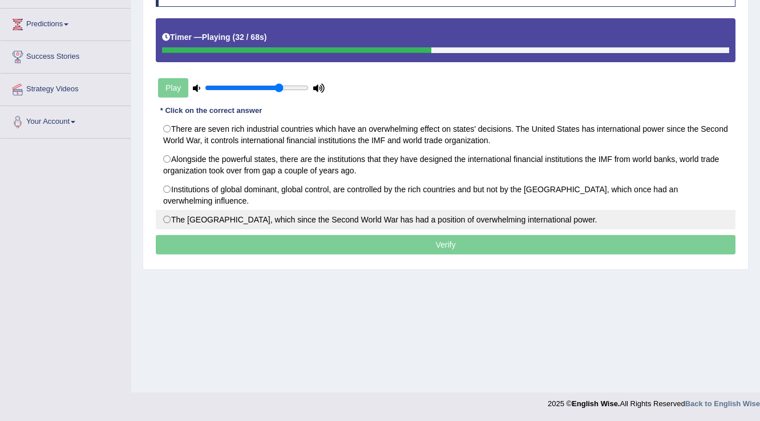
click at [431, 223] on label "The [GEOGRAPHIC_DATA], which since the Second World War has had a position of o…" at bounding box center [446, 219] width 580 height 19
radio input "true"
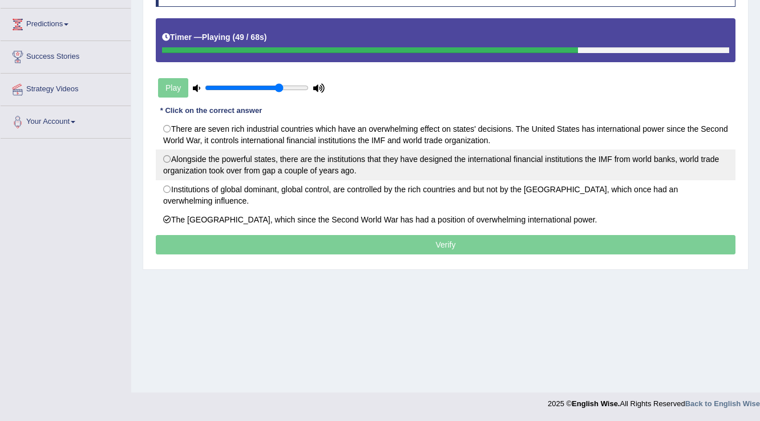
click at [197, 160] on label "Alongside the powerful states, there are the institutions that they have design…" at bounding box center [446, 164] width 580 height 31
radio input "true"
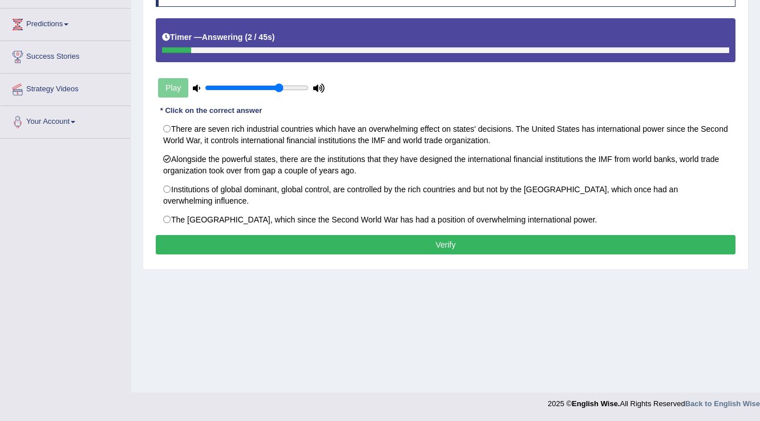
click at [258, 243] on button "Verify" at bounding box center [446, 244] width 580 height 19
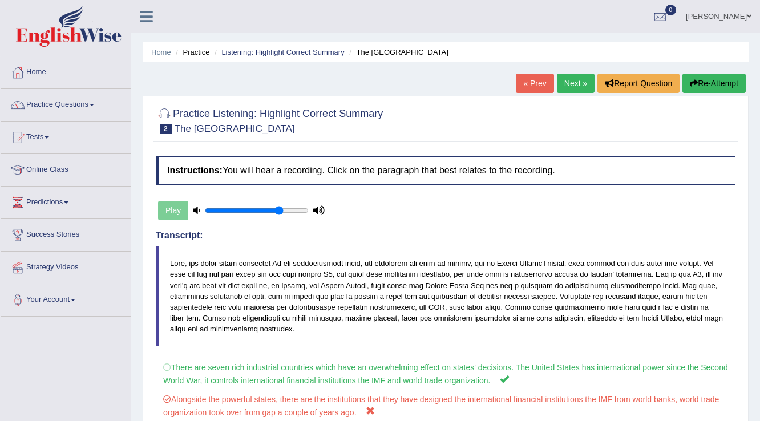
click at [569, 76] on link "Next »" at bounding box center [576, 83] width 38 height 19
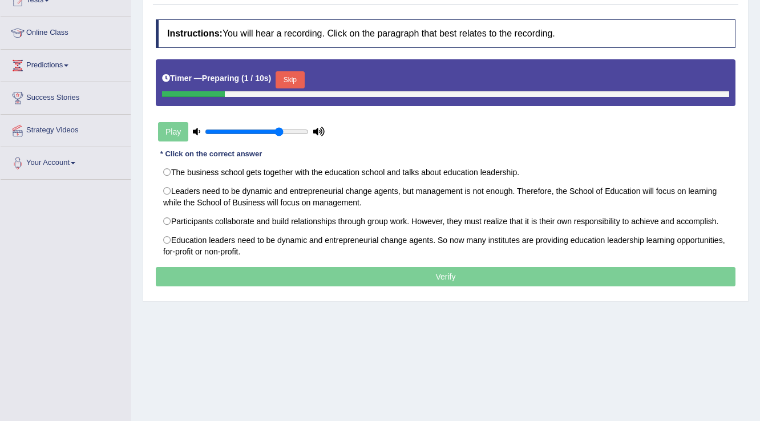
click at [290, 78] on button "Skip" at bounding box center [290, 79] width 29 height 17
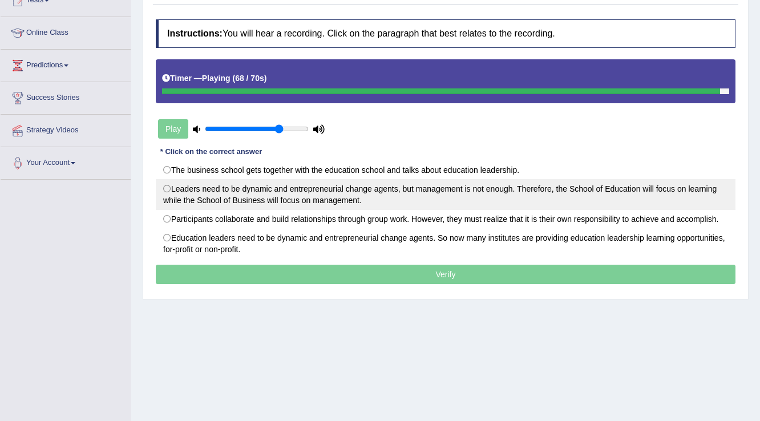
click at [200, 193] on label "Leaders need to be dynamic and entrepreneurial change agents, but management is…" at bounding box center [446, 194] width 580 height 31
radio input "true"
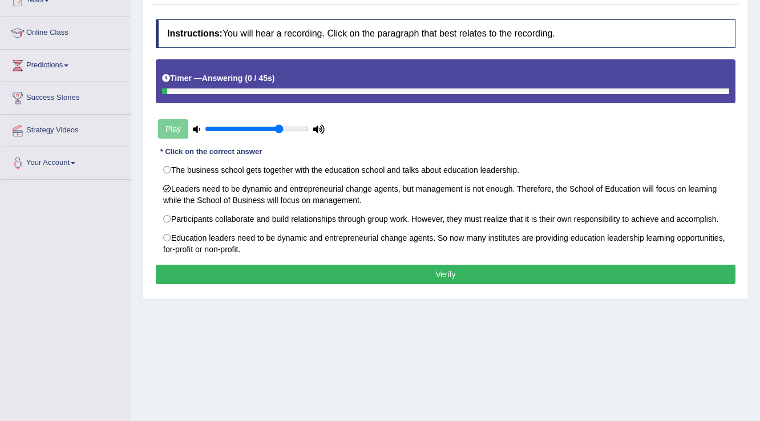
click at [261, 281] on button "Verify" at bounding box center [446, 274] width 580 height 19
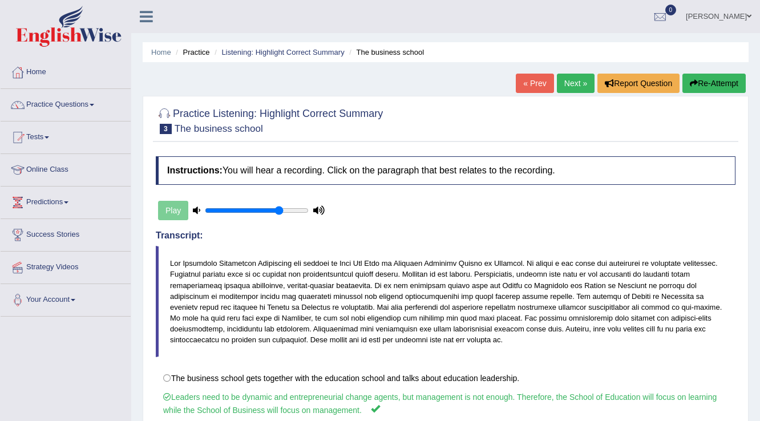
click at [566, 79] on link "Next »" at bounding box center [576, 83] width 38 height 19
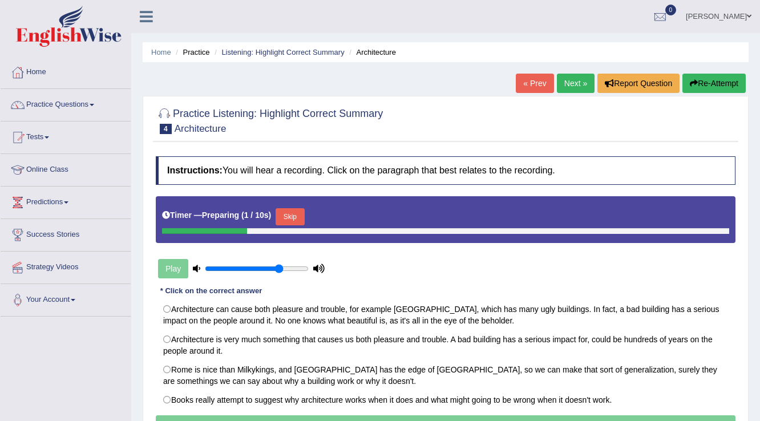
click at [282, 212] on button "Skip" at bounding box center [290, 216] width 29 height 17
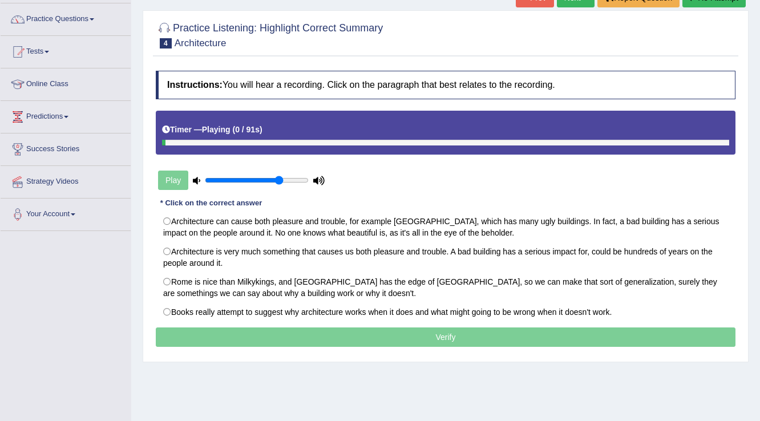
scroll to position [91, 0]
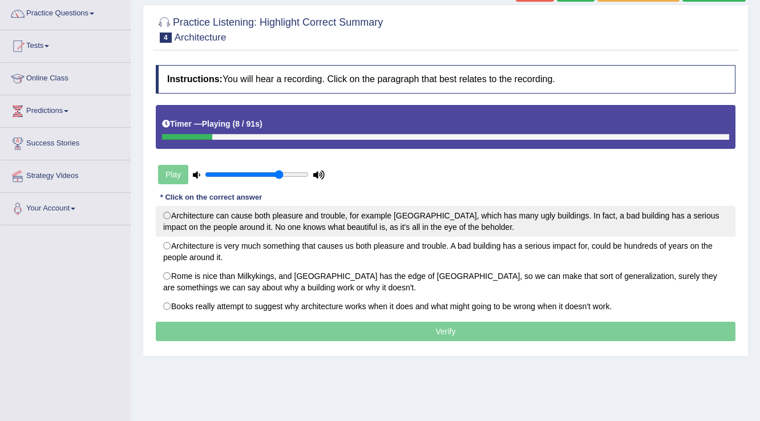
click at [312, 208] on label "Architecture can cause both pleasure and trouble, for example [GEOGRAPHIC_DATA]…" at bounding box center [446, 221] width 580 height 31
radio input "true"
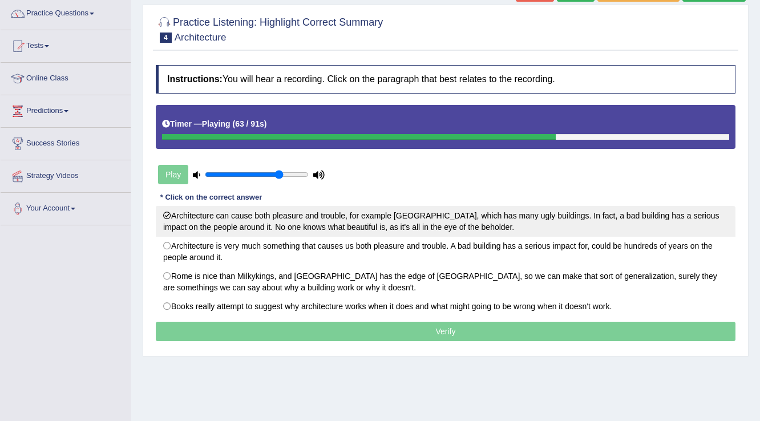
click at [460, 211] on label "Architecture can cause both pleasure and trouble, for example London, which has…" at bounding box center [446, 221] width 580 height 31
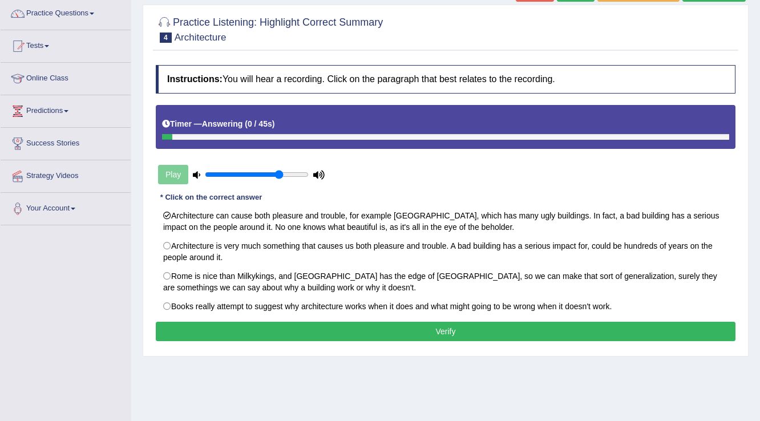
click at [425, 333] on button "Verify" at bounding box center [446, 331] width 580 height 19
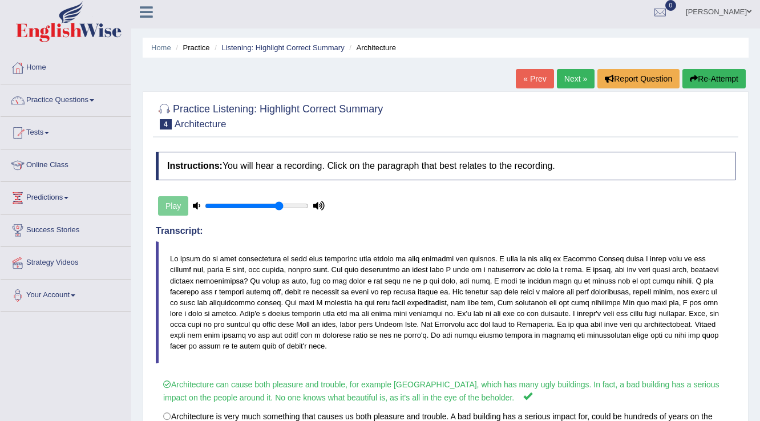
scroll to position [0, 0]
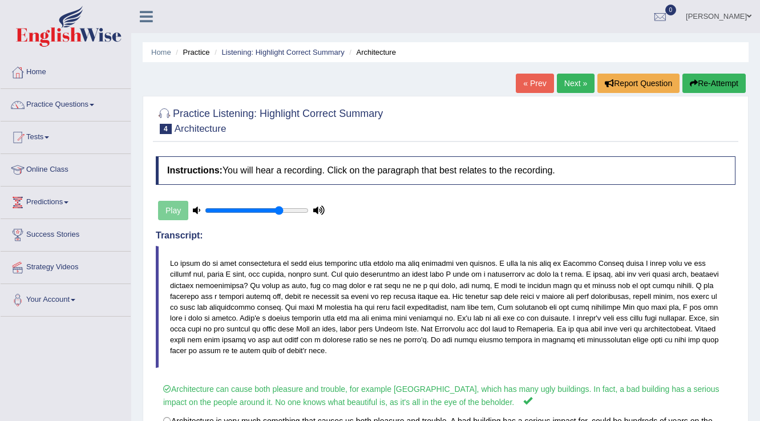
click at [561, 91] on link "Next »" at bounding box center [576, 83] width 38 height 19
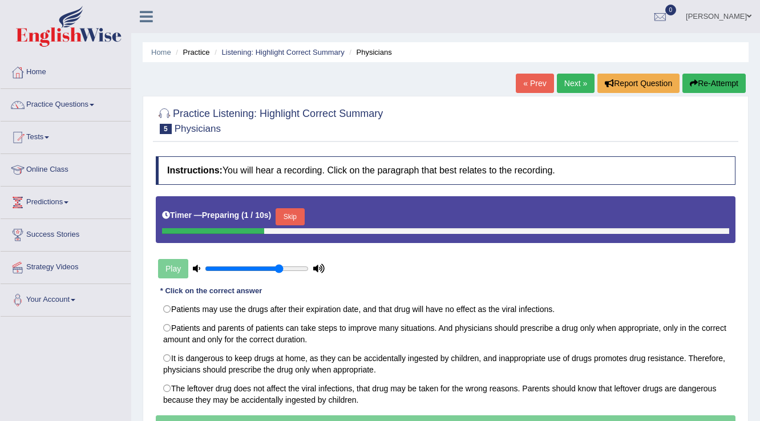
click at [288, 218] on button "Skip" at bounding box center [290, 216] width 29 height 17
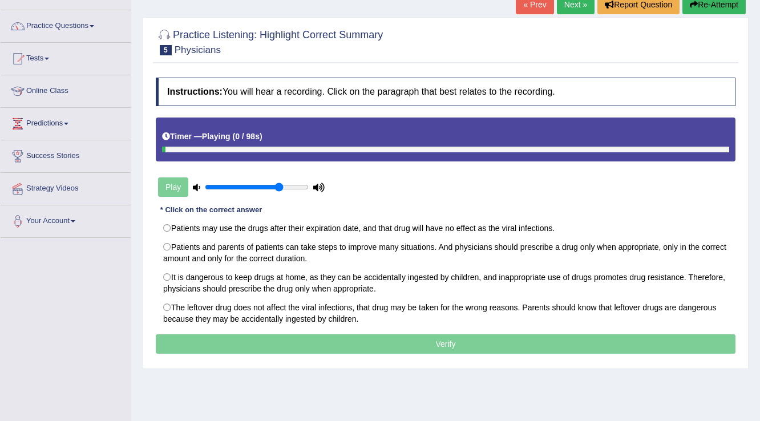
scroll to position [91, 0]
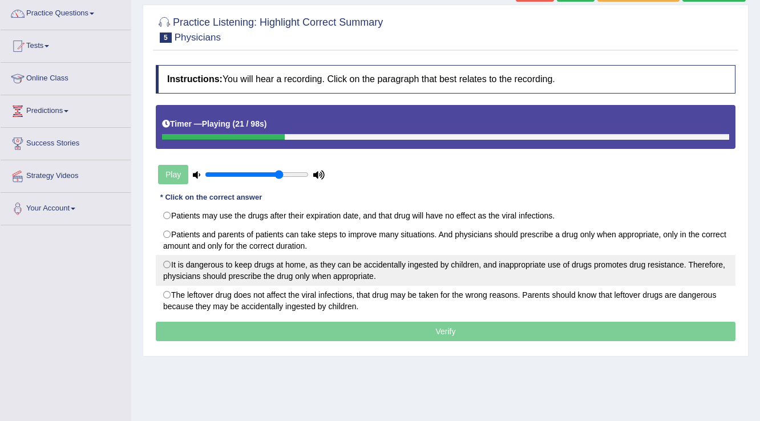
click at [266, 265] on label "It is dangerous to keep drugs at home, as they can be accidentally ingested by …" at bounding box center [446, 270] width 580 height 31
radio input "true"
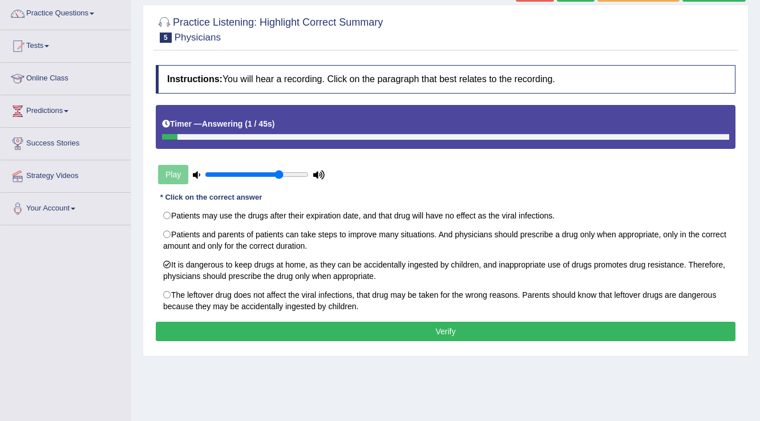
click at [268, 333] on button "Verify" at bounding box center [446, 331] width 580 height 19
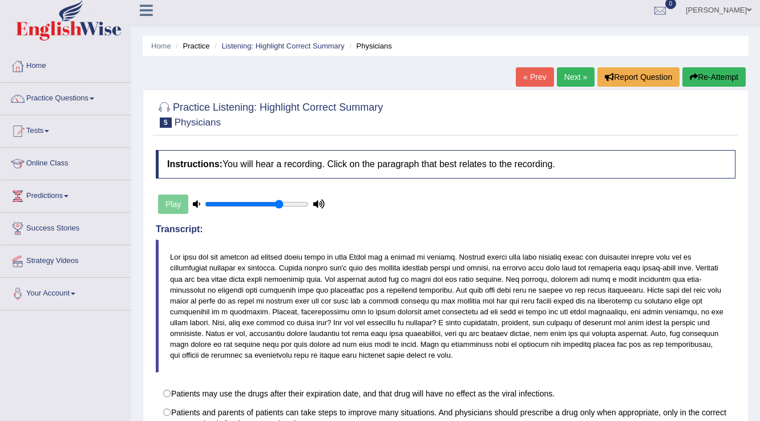
scroll to position [0, 0]
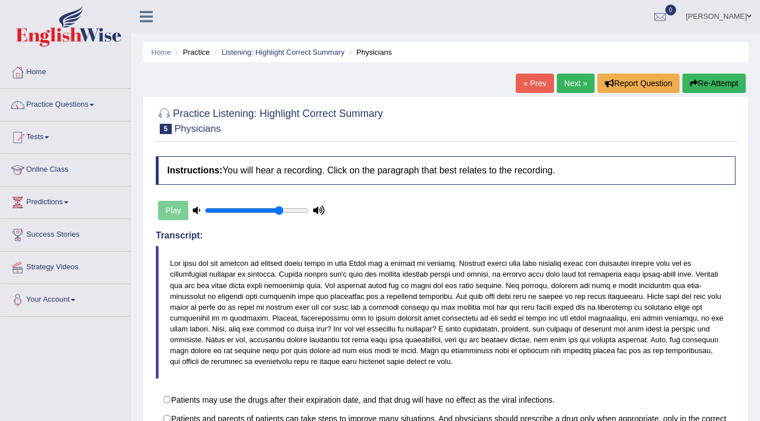
click at [572, 82] on link "Next »" at bounding box center [576, 83] width 38 height 19
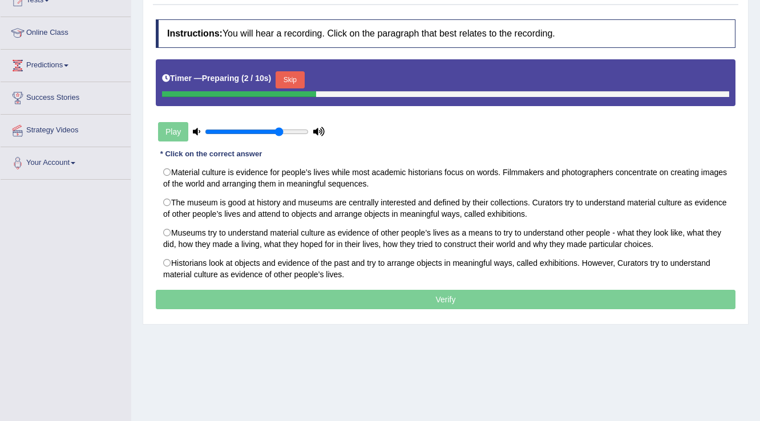
click at [296, 80] on button "Skip" at bounding box center [290, 79] width 29 height 17
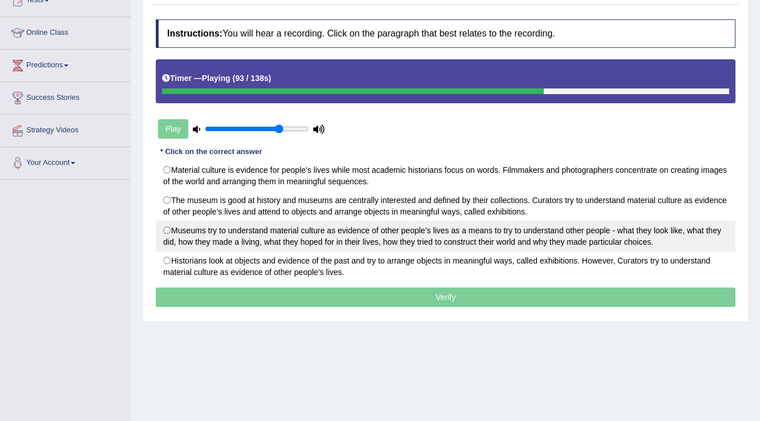
click at [379, 236] on label "Museums try to understand material culture as evidence of other people’s lives …" at bounding box center [446, 236] width 580 height 31
radio input "true"
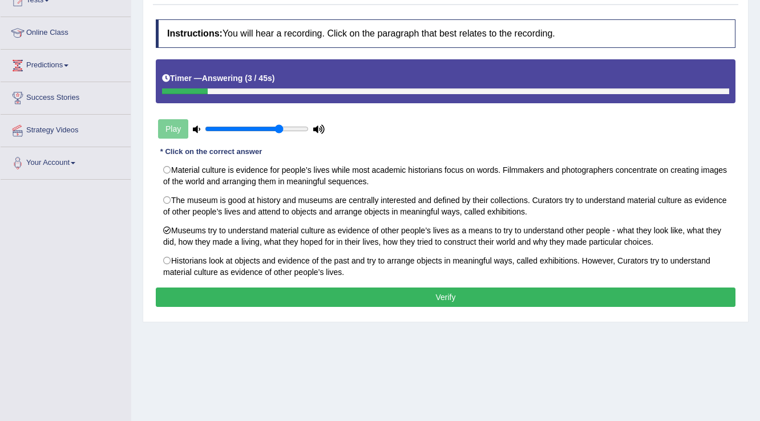
click at [344, 294] on button "Verify" at bounding box center [446, 297] width 580 height 19
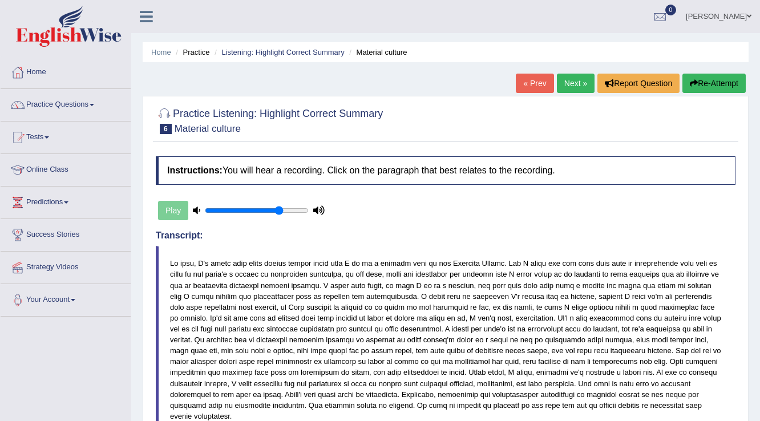
click at [566, 82] on link "Next »" at bounding box center [576, 83] width 38 height 19
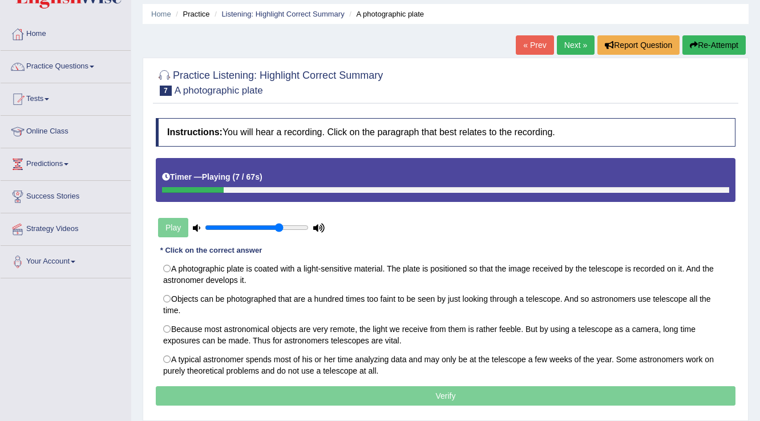
scroll to position [91, 0]
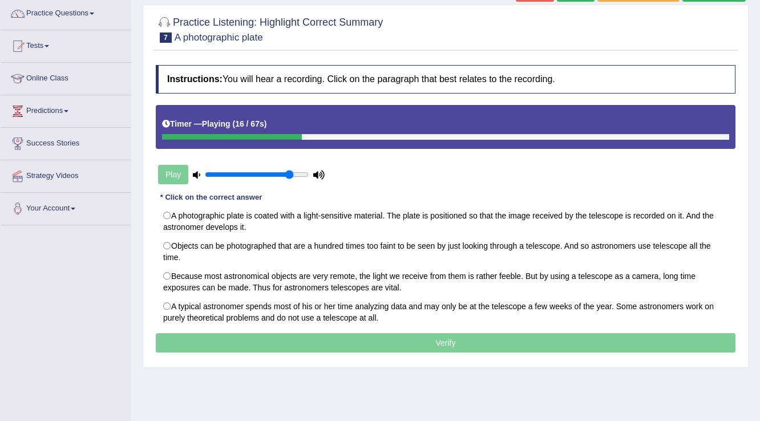
type input "0.85"
click at [287, 171] on input "range" at bounding box center [257, 174] width 104 height 9
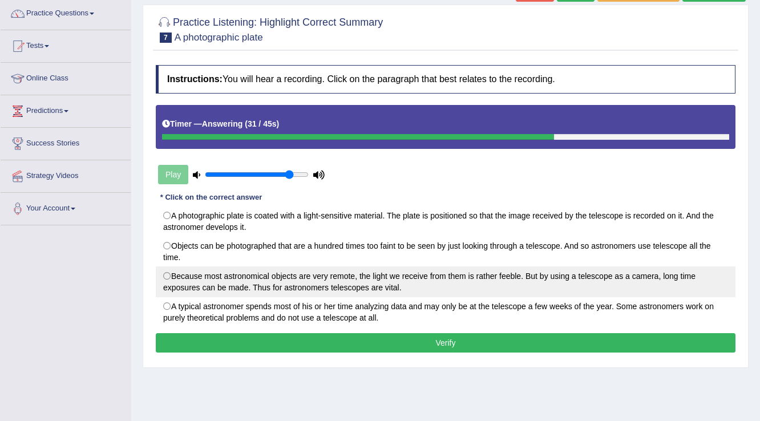
click at [371, 273] on label "Because most astronomical objects are very remote, the light we receive from th…" at bounding box center [446, 281] width 580 height 31
radio input "true"
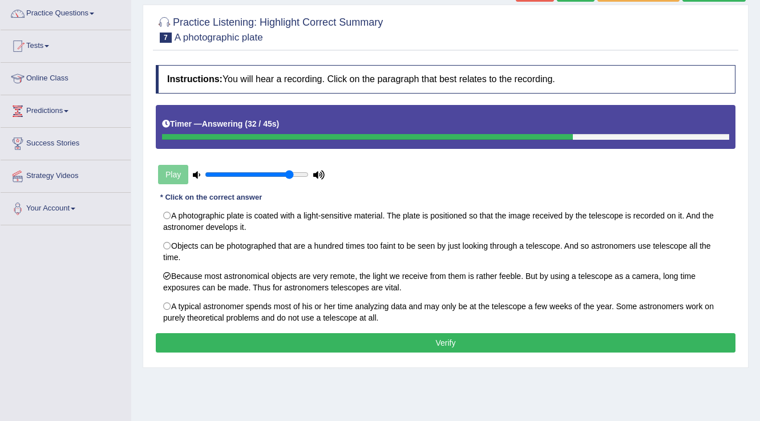
click at [374, 342] on button "Verify" at bounding box center [446, 342] width 580 height 19
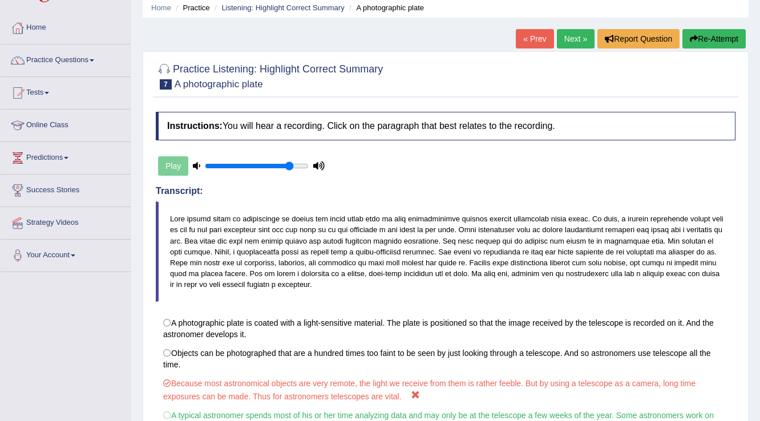
scroll to position [0, 0]
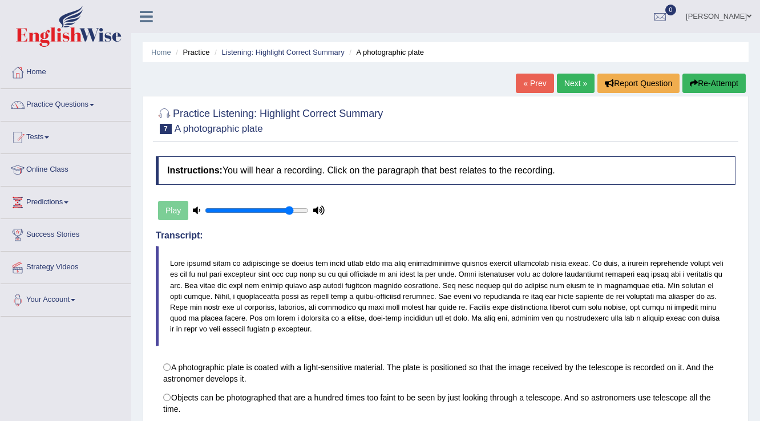
click at [713, 78] on button "Re-Attempt" at bounding box center [713, 83] width 63 height 19
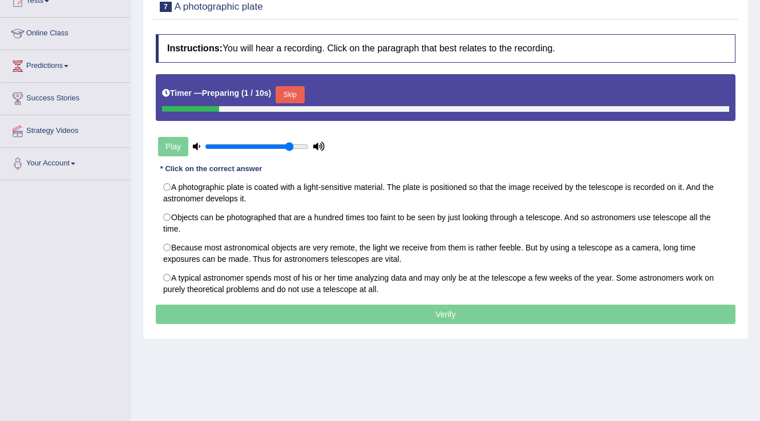
scroll to position [137, 0]
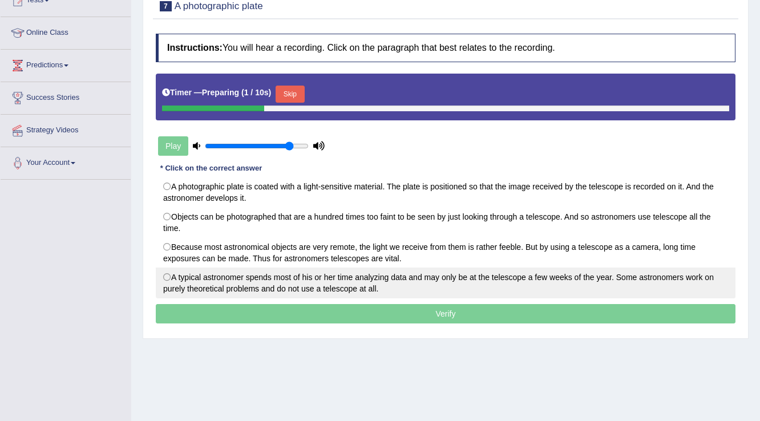
click at [292, 287] on label "A typical astronomer spends most of his or her time analyzing data and may only…" at bounding box center [446, 283] width 580 height 31
radio input "true"
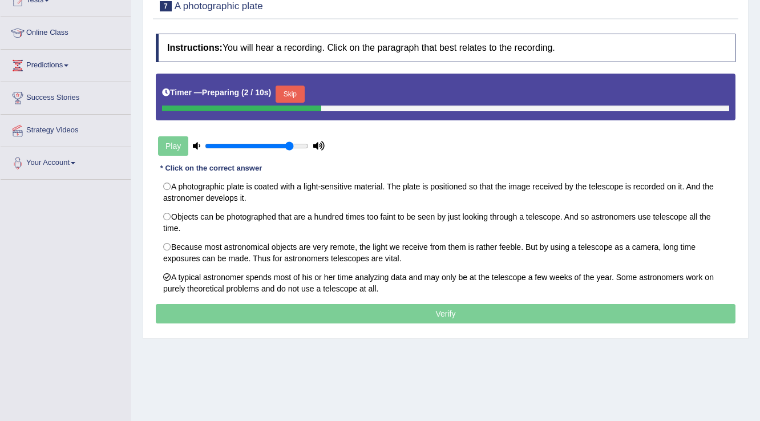
click at [304, 314] on p "Verify" at bounding box center [446, 313] width 580 height 19
click at [295, 99] on button "Skip" at bounding box center [290, 94] width 29 height 17
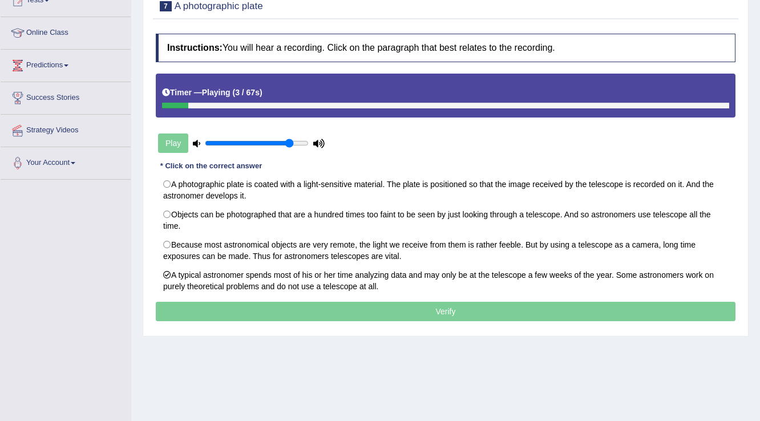
click at [312, 140] on div "Play" at bounding box center [241, 143] width 171 height 29
type input "1"
click at [304, 139] on input "range" at bounding box center [257, 143] width 104 height 9
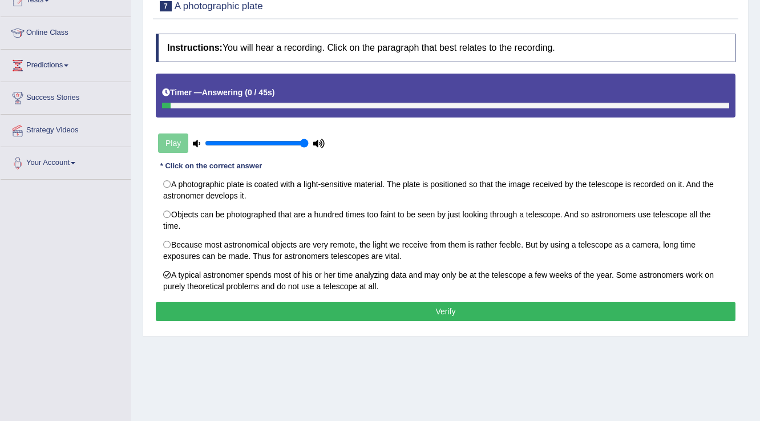
click at [319, 304] on button "Verify" at bounding box center [446, 311] width 580 height 19
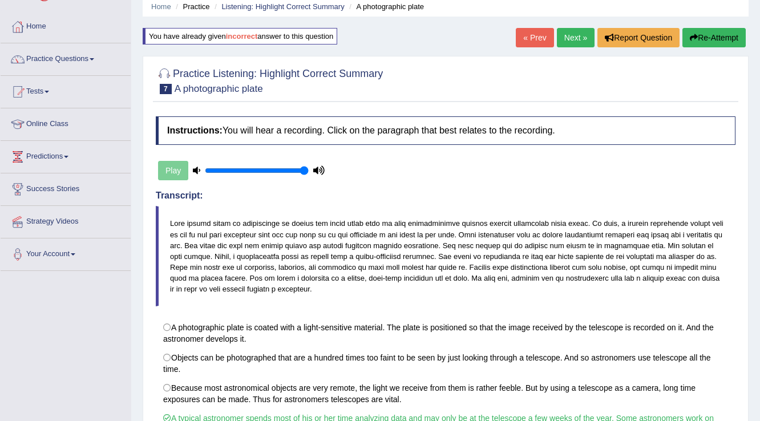
scroll to position [0, 0]
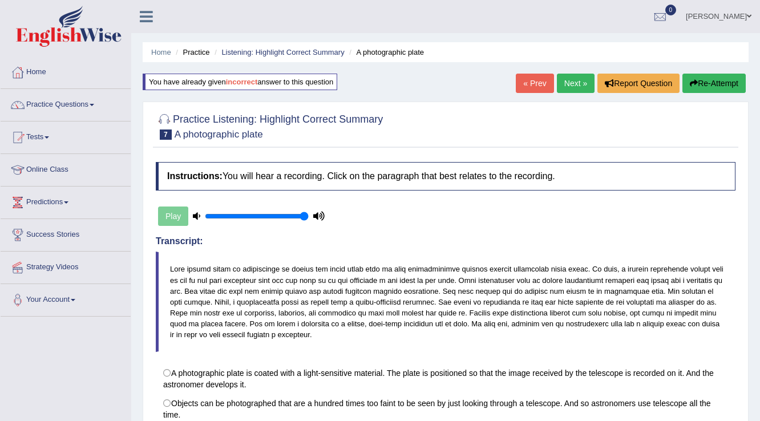
click at [580, 83] on link "Next »" at bounding box center [576, 83] width 38 height 19
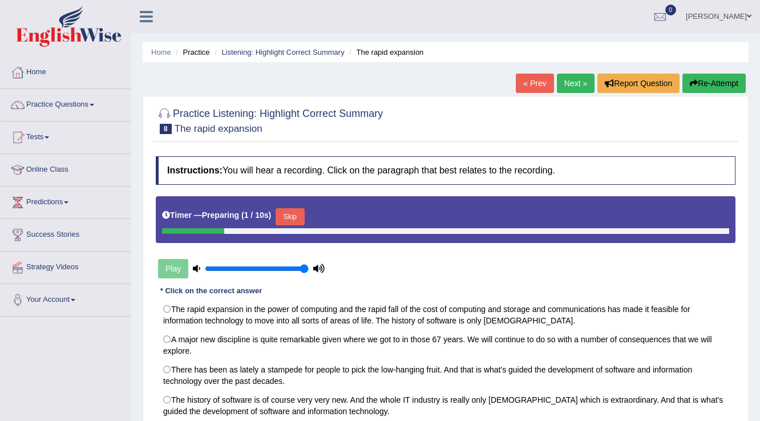
click at [293, 216] on button "Skip" at bounding box center [290, 216] width 29 height 17
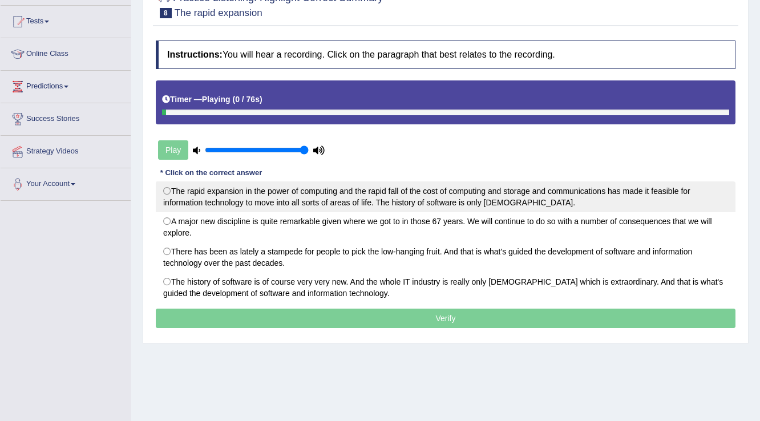
scroll to position [137, 0]
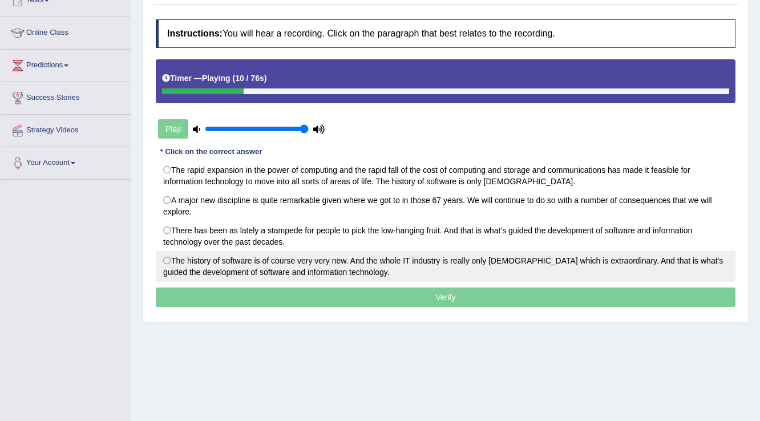
click at [415, 261] on label "The history of software is of course very very new. And the whole IT industry i…" at bounding box center [446, 266] width 580 height 31
radio input "true"
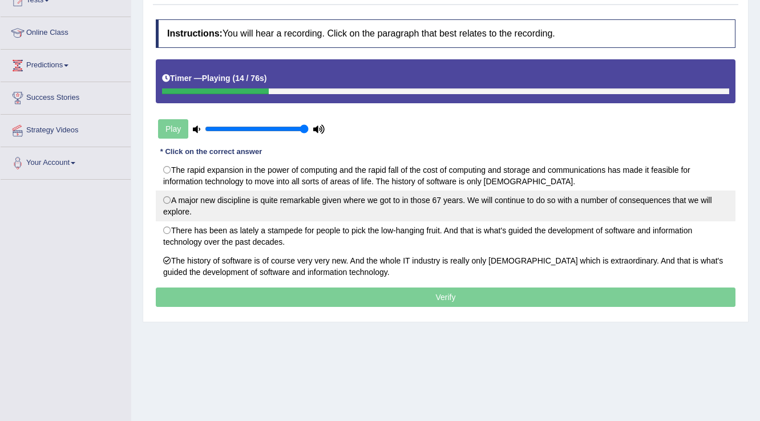
click at [423, 196] on label "A major new discipline is quite remarkable given where we got to in those 67 ye…" at bounding box center [446, 206] width 580 height 31
radio input "true"
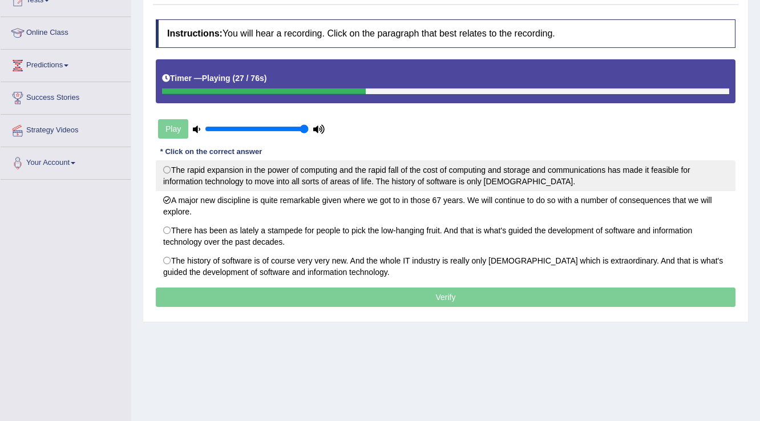
click at [351, 178] on label "The rapid expansion in the power of computing and the rapid fall of the cost of…" at bounding box center [446, 175] width 580 height 31
radio input "true"
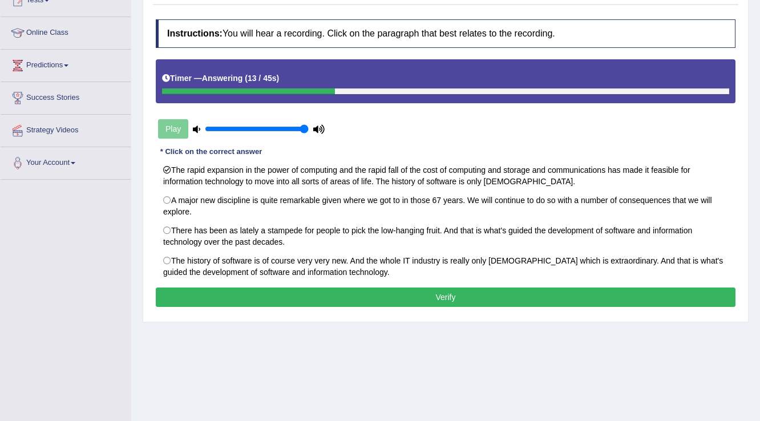
click at [418, 289] on button "Verify" at bounding box center [446, 297] width 580 height 19
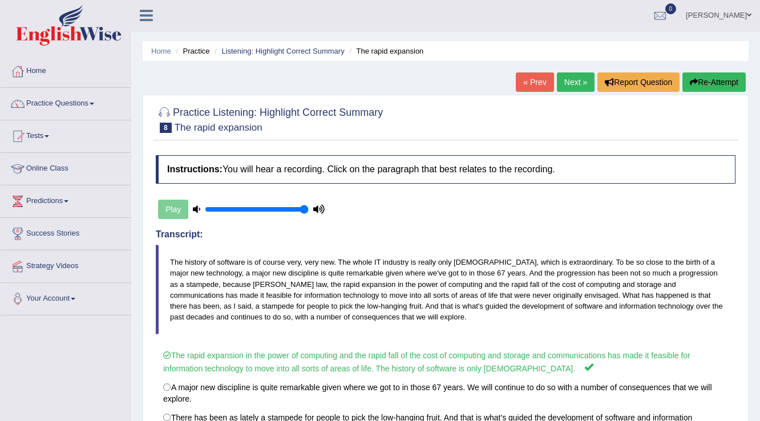
scroll to position [0, 0]
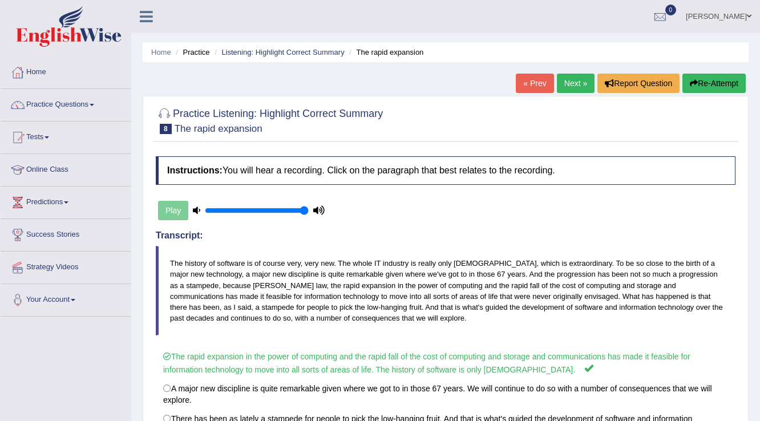
click at [577, 78] on link "Next »" at bounding box center [576, 83] width 38 height 19
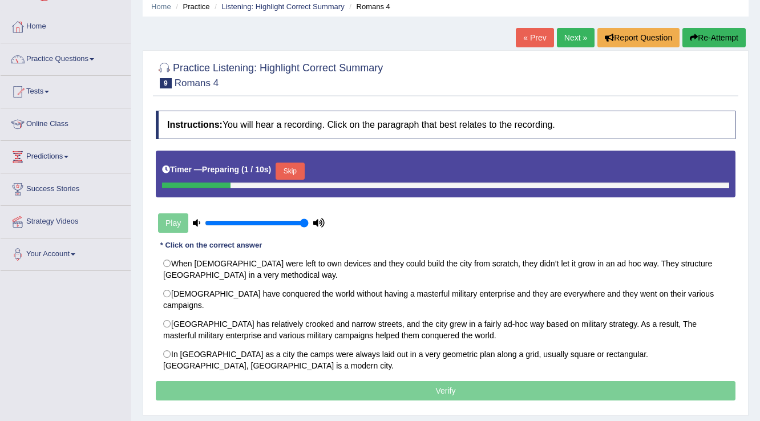
click at [292, 165] on button "Skip" at bounding box center [290, 171] width 29 height 17
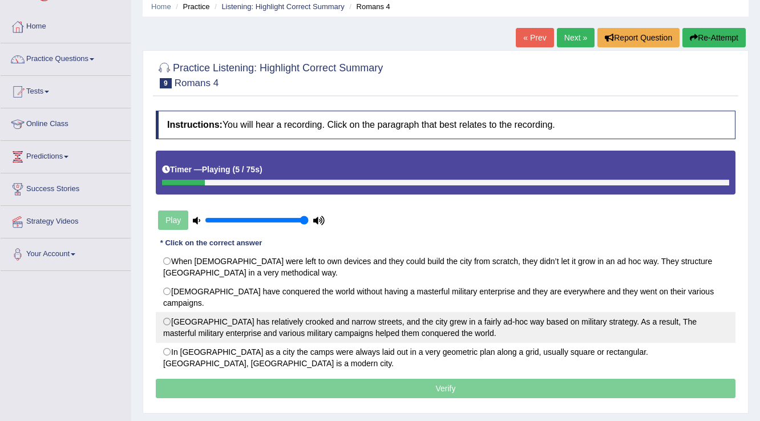
click at [212, 317] on label "[GEOGRAPHIC_DATA] has relatively crooked and narrow streets, and the city grew …" at bounding box center [446, 327] width 580 height 31
radio input "true"
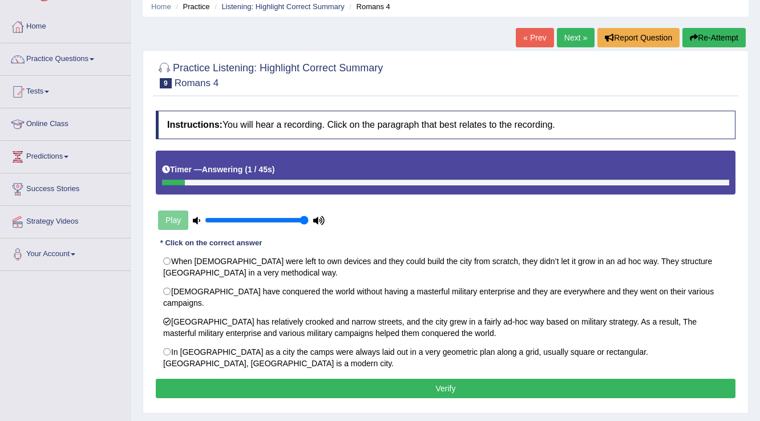
click at [271, 379] on button "Verify" at bounding box center [446, 388] width 580 height 19
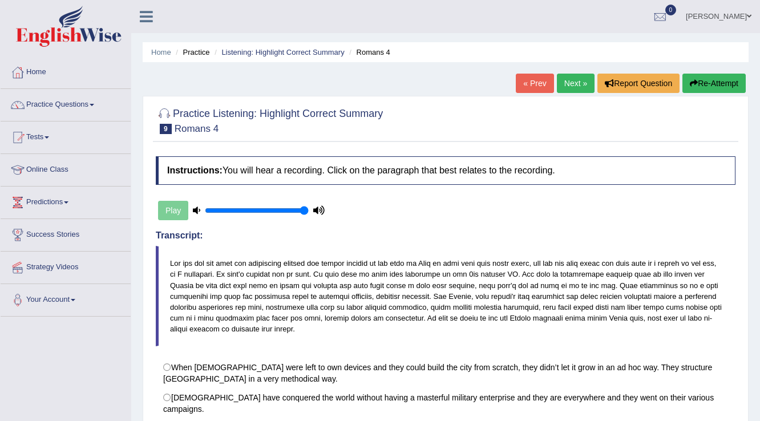
click at [574, 77] on link "Next »" at bounding box center [576, 83] width 38 height 19
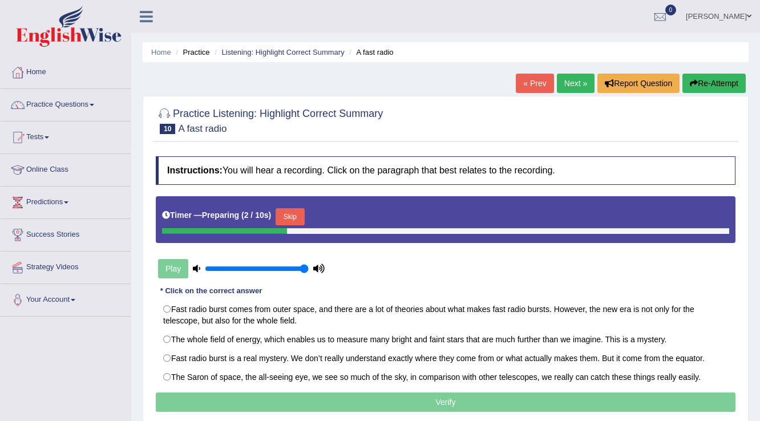
click at [294, 215] on button "Skip" at bounding box center [290, 216] width 29 height 17
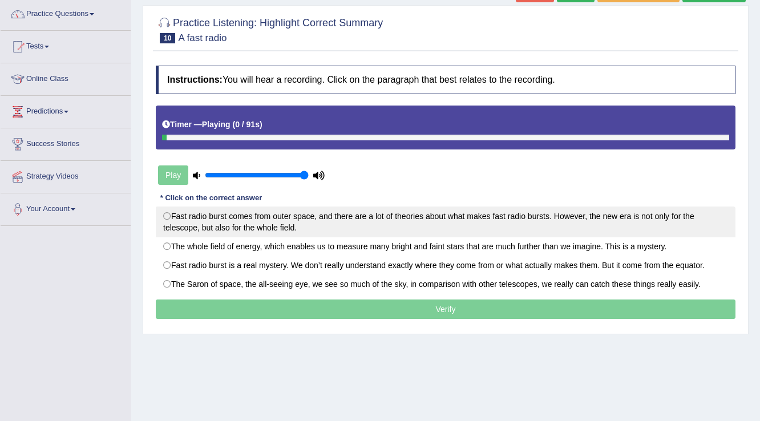
scroll to position [91, 0]
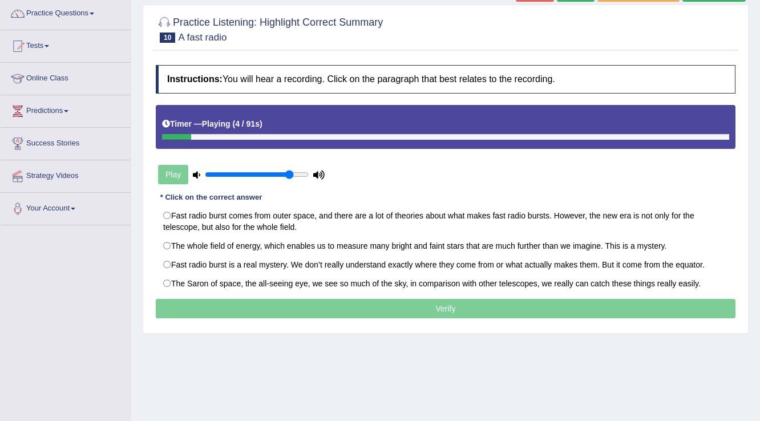
click at [288, 175] on input "range" at bounding box center [257, 174] width 104 height 9
type input "0.6"
click at [263, 174] on input "range" at bounding box center [257, 174] width 104 height 9
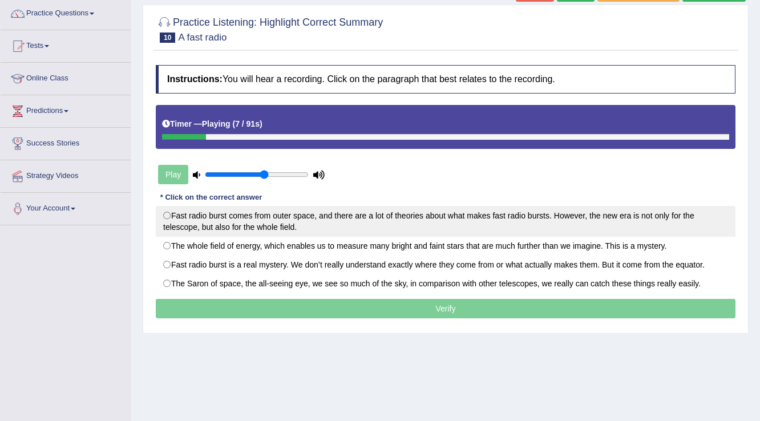
click at [533, 219] on label "Fast radio burst comes from outer space, and there are a lot of theories about …" at bounding box center [446, 221] width 580 height 31
radio input "true"
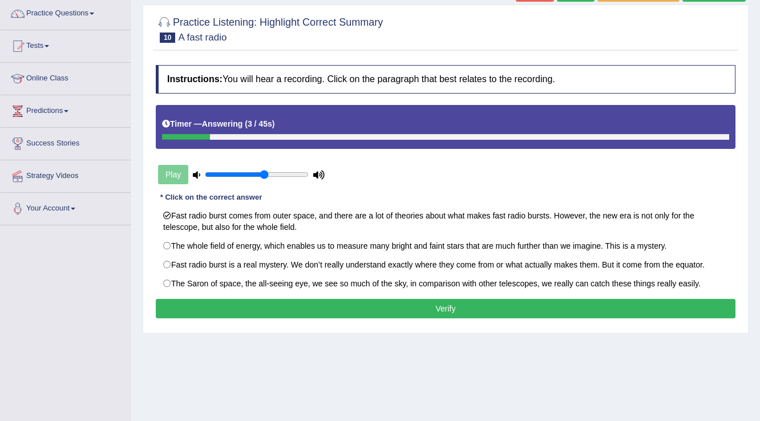
click at [363, 309] on button "Verify" at bounding box center [446, 308] width 580 height 19
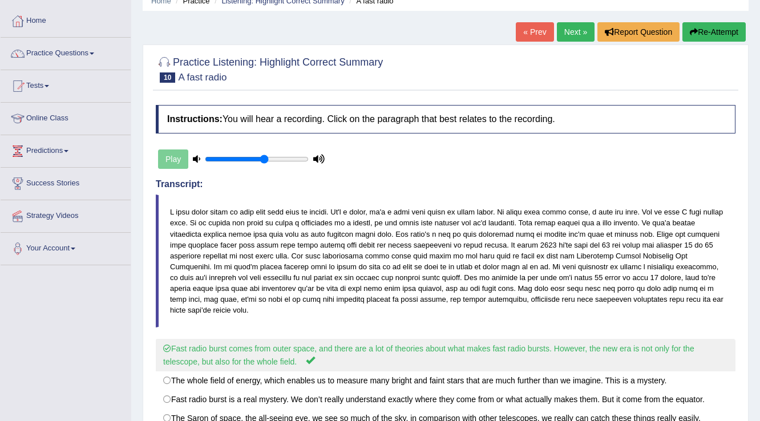
scroll to position [0, 0]
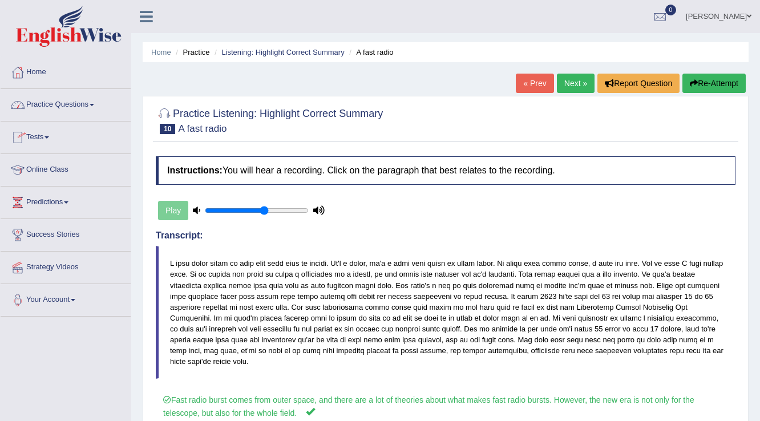
click at [80, 99] on link "Practice Questions" at bounding box center [66, 103] width 130 height 29
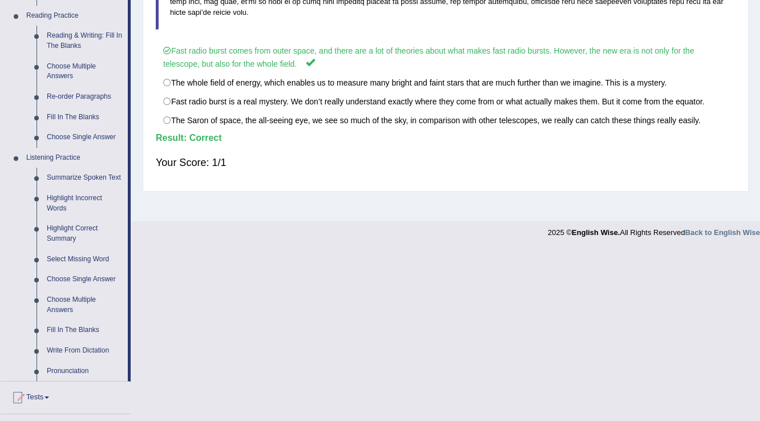
scroll to position [411, 0]
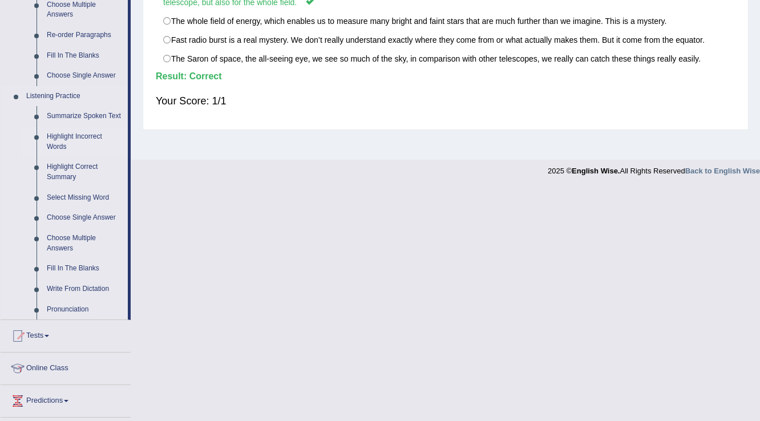
click at [59, 139] on link "Highlight Incorrect Words" at bounding box center [85, 142] width 86 height 30
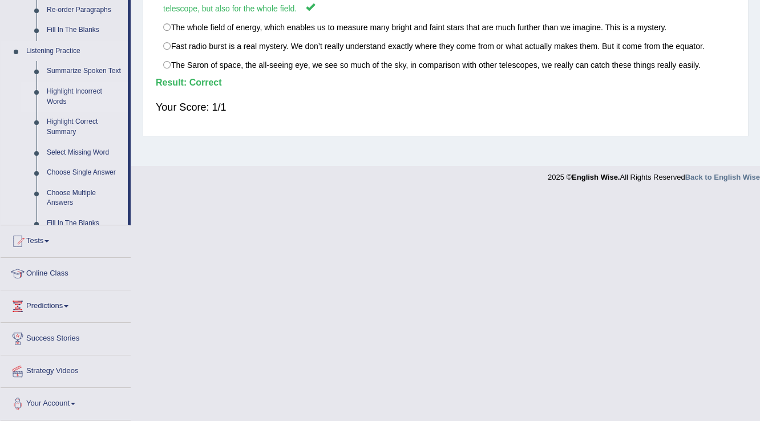
scroll to position [178, 0]
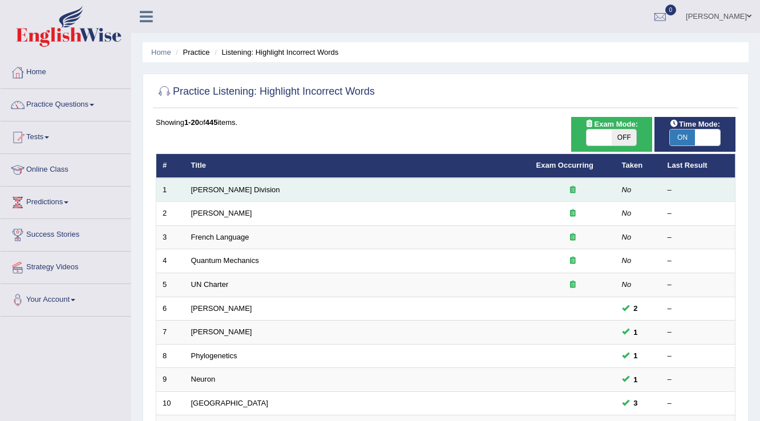
click at [215, 194] on td "Ward Division" at bounding box center [357, 190] width 345 height 24
click at [213, 188] on link "Ward Division" at bounding box center [235, 189] width 89 height 9
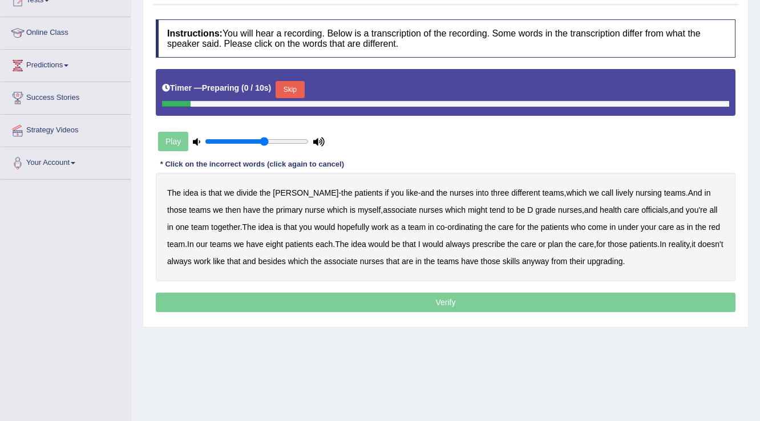
scroll to position [137, 0]
click at [294, 90] on button "Skip" at bounding box center [290, 89] width 29 height 17
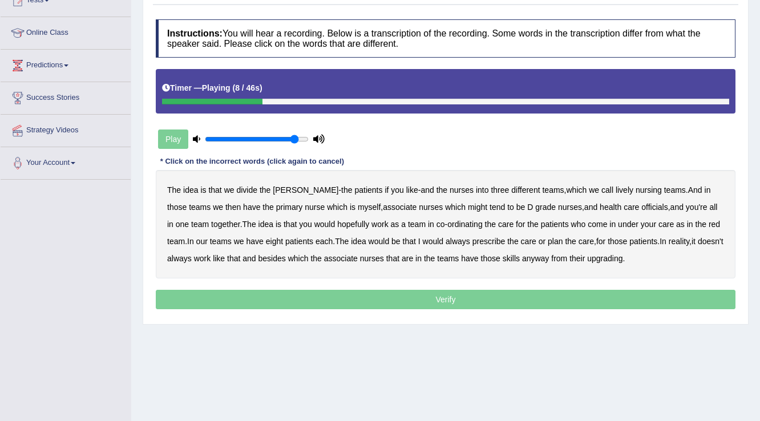
drag, startPoint x: 293, startPoint y: 138, endPoint x: 308, endPoint y: 139, distance: 14.9
type input "0.9"
click at [294, 138] on input "range" at bounding box center [257, 139] width 104 height 9
click at [636, 187] on b "nursing" at bounding box center [649, 189] width 26 height 9
click at [468, 206] on b "might" at bounding box center [477, 207] width 19 height 9
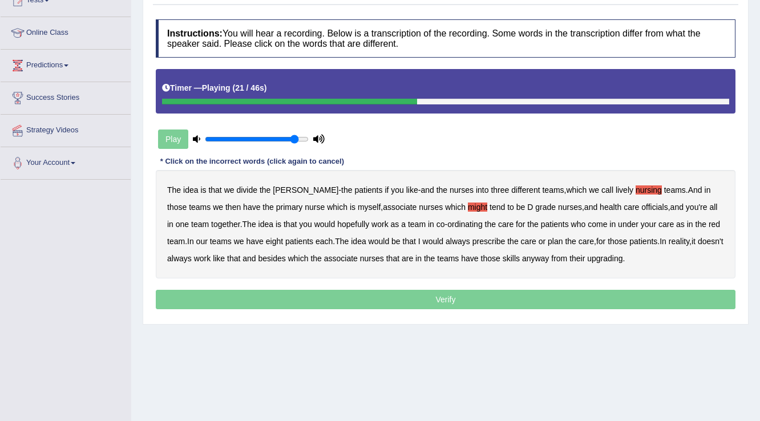
click at [641, 203] on b "officials" at bounding box center [654, 207] width 26 height 9
click at [588, 222] on b "come" at bounding box center [597, 224] width 19 height 9
click at [446, 242] on b "always" at bounding box center [458, 241] width 25 height 9
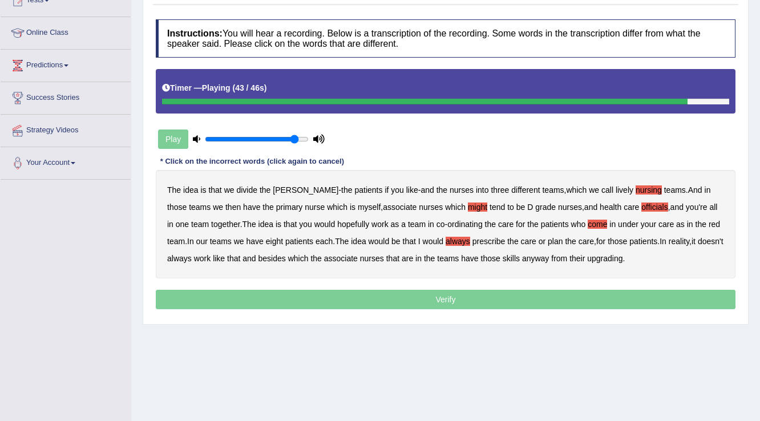
click at [374, 256] on b "nurses" at bounding box center [372, 258] width 24 height 9
click at [604, 256] on b "upgrading" at bounding box center [604, 258] width 35 height 9
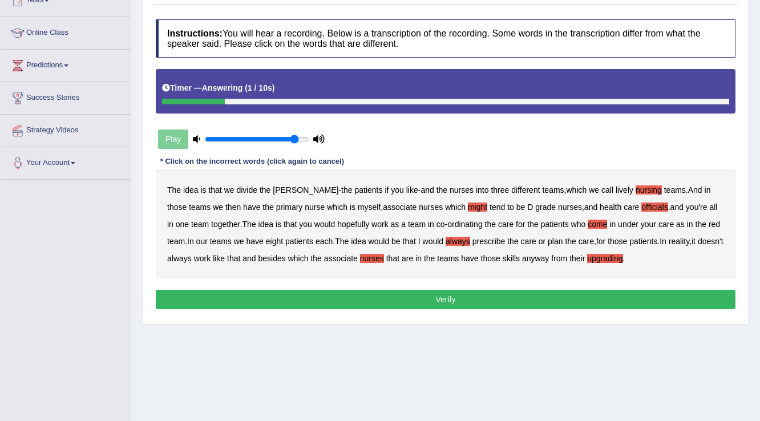
click at [438, 298] on button "Verify" at bounding box center [446, 299] width 580 height 19
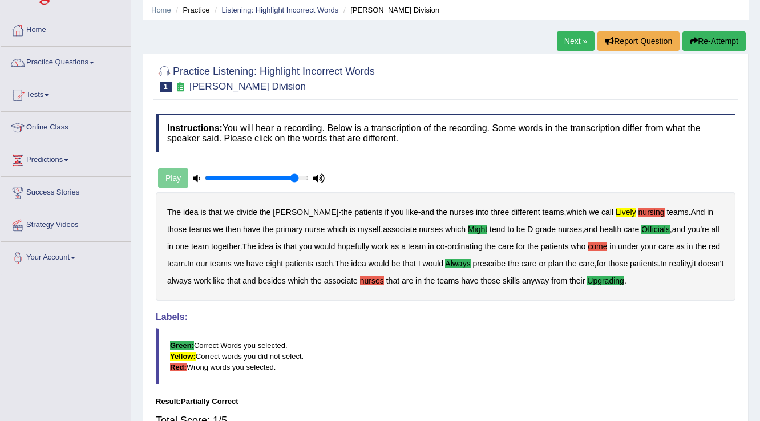
scroll to position [0, 0]
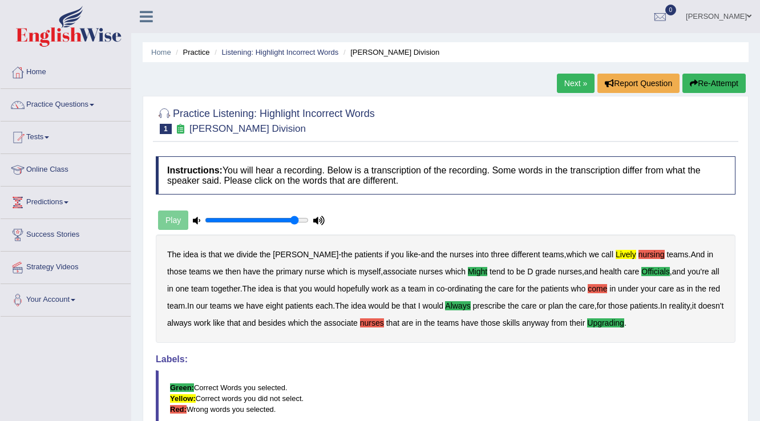
click at [577, 84] on link "Next »" at bounding box center [576, 83] width 38 height 19
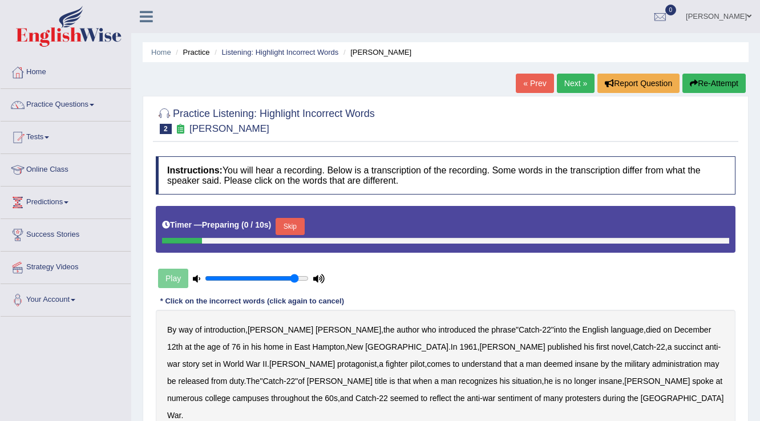
drag, startPoint x: 0, startPoint y: 0, endPoint x: 295, endPoint y: 221, distance: 368.8
click at [295, 221] on button "Skip" at bounding box center [290, 226] width 29 height 17
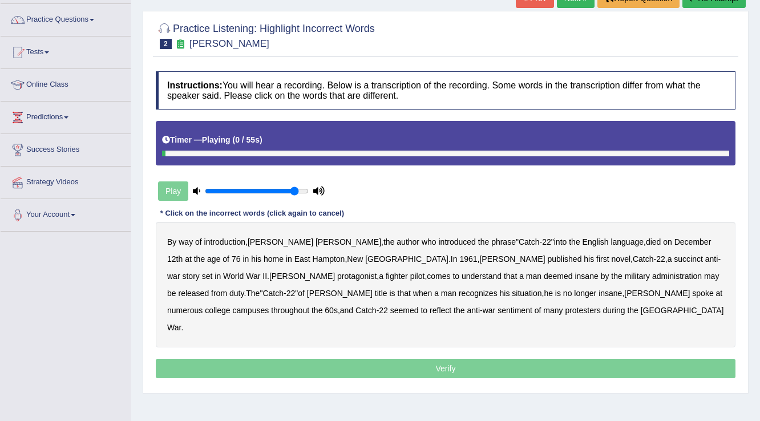
scroll to position [91, 0]
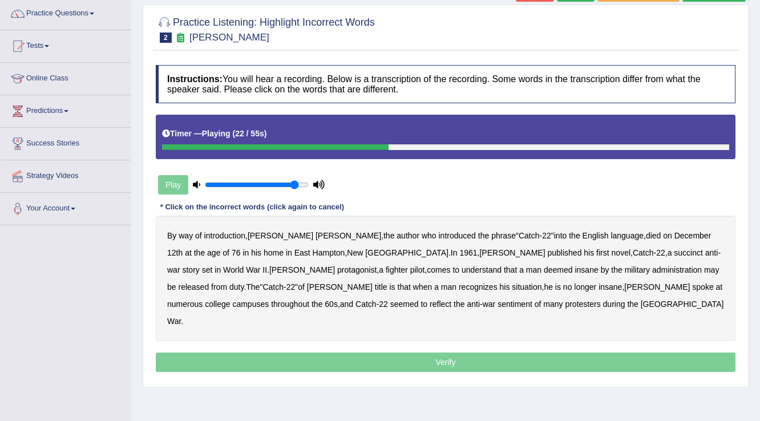
click at [674, 252] on b "succinct" at bounding box center [688, 252] width 29 height 9
click at [652, 272] on b "administration" at bounding box center [677, 269] width 50 height 9
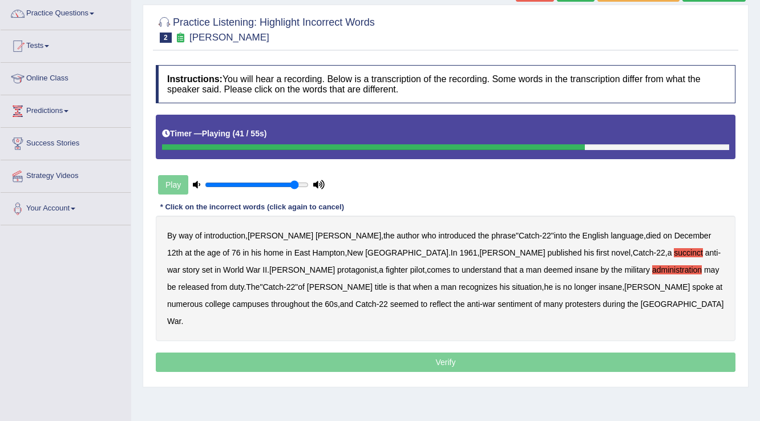
click at [512, 286] on b "situation" at bounding box center [527, 286] width 30 height 9
click at [430, 302] on b "reflect" at bounding box center [441, 304] width 22 height 9
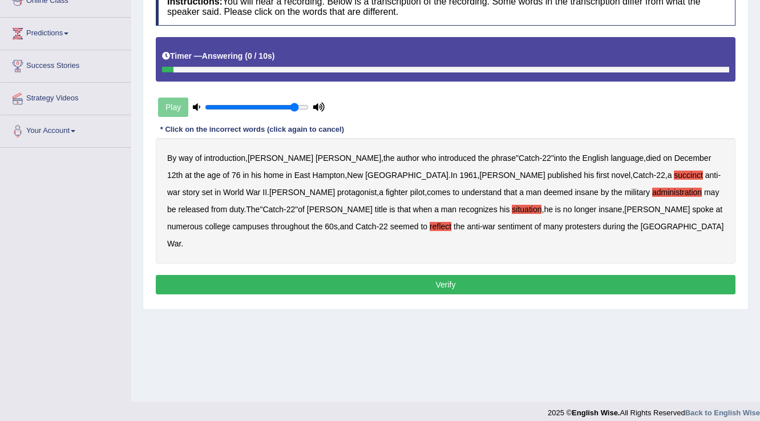
scroll to position [178, 0]
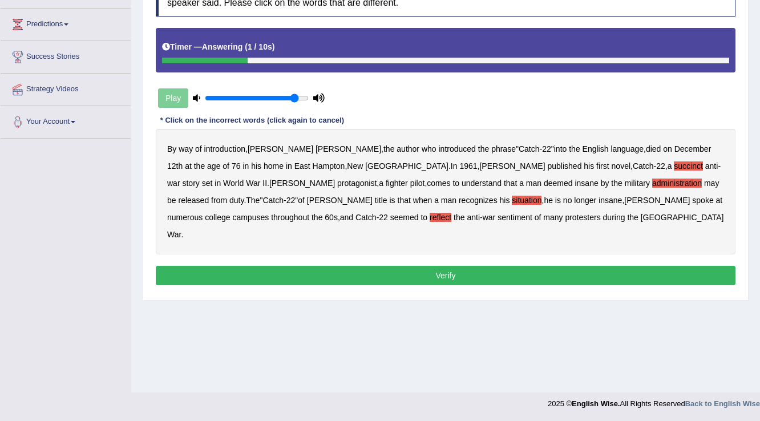
click at [294, 266] on button "Verify" at bounding box center [446, 275] width 580 height 19
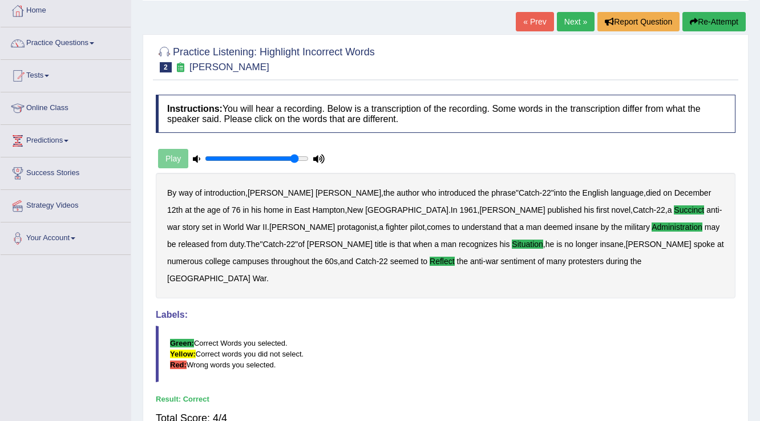
scroll to position [41, 0]
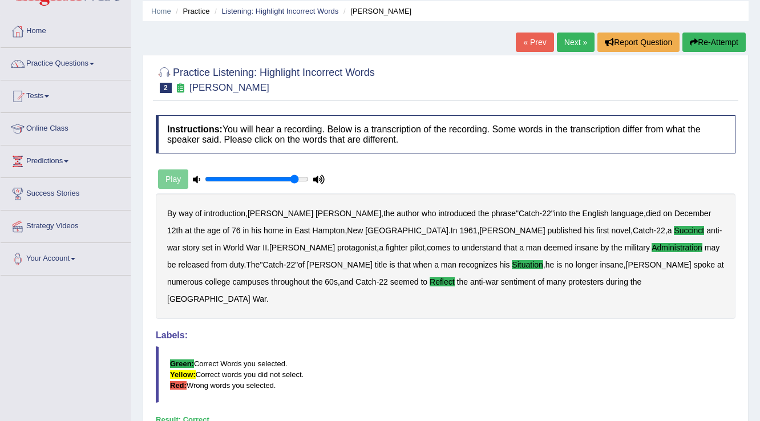
click at [568, 43] on link "Next »" at bounding box center [576, 42] width 38 height 19
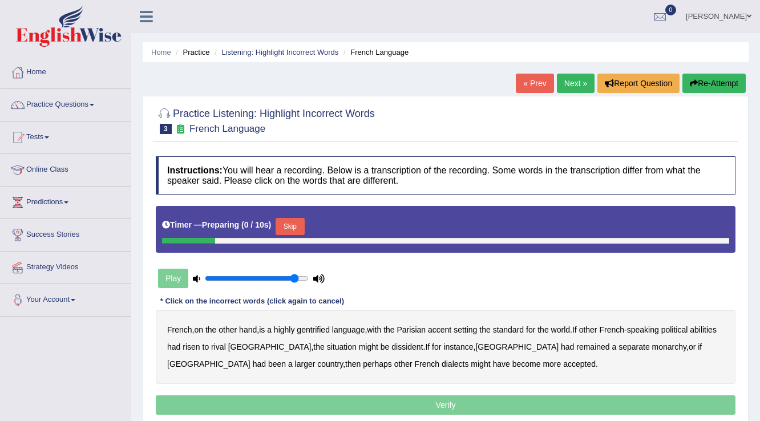
click at [299, 224] on button "Skip" at bounding box center [290, 226] width 29 height 17
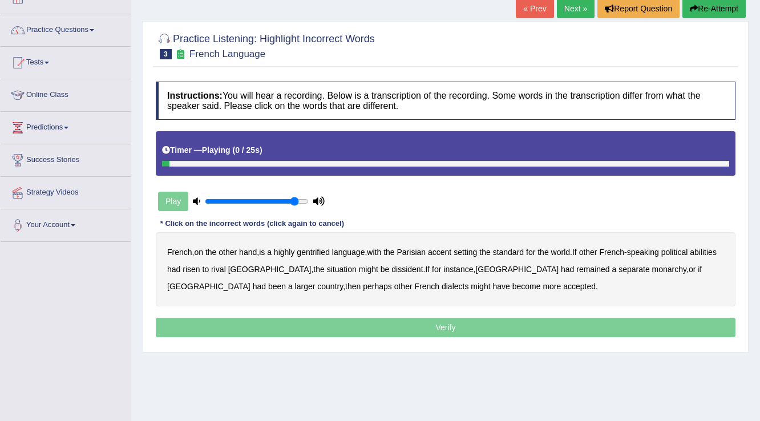
scroll to position [91, 0]
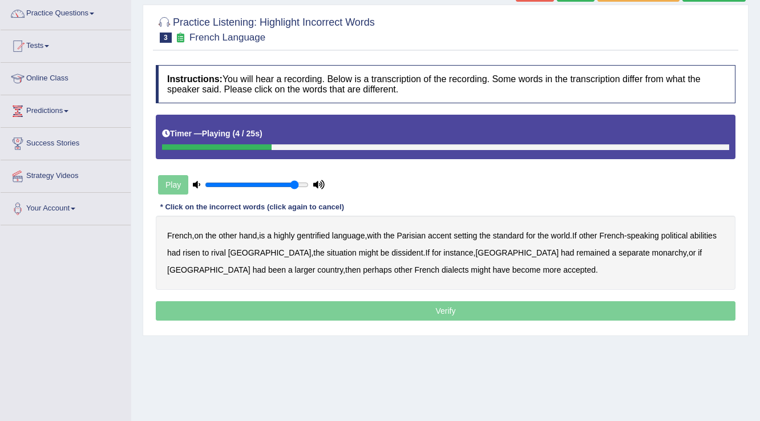
click at [317, 233] on b "gentrified" at bounding box center [313, 235] width 33 height 9
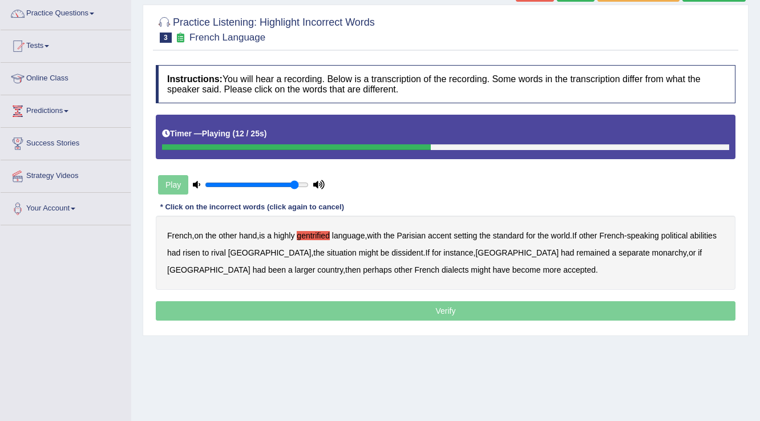
click at [690, 240] on b "abilities" at bounding box center [703, 235] width 27 height 9
click at [391, 255] on b "dissident" at bounding box center [406, 252] width 31 height 9
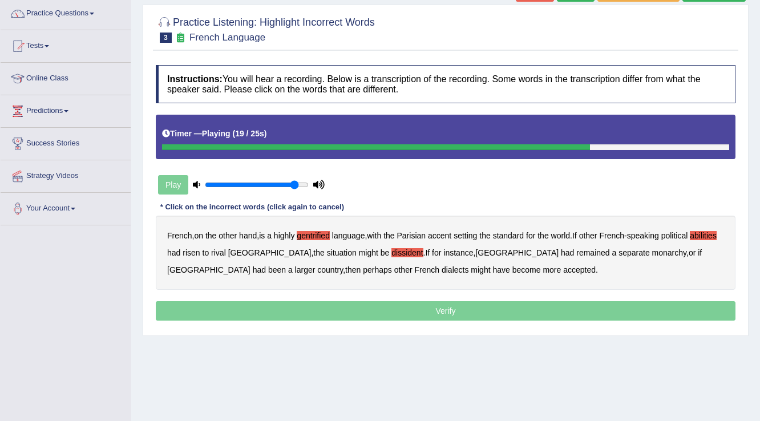
click at [652, 252] on b "monarchy" at bounding box center [669, 252] width 34 height 9
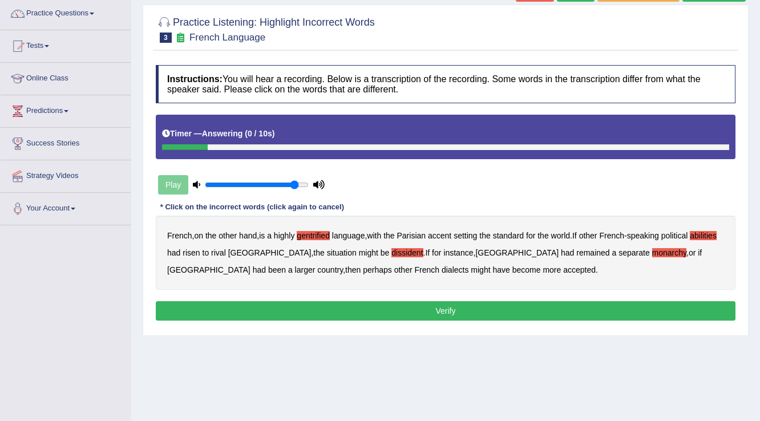
click at [377, 307] on button "Verify" at bounding box center [446, 310] width 580 height 19
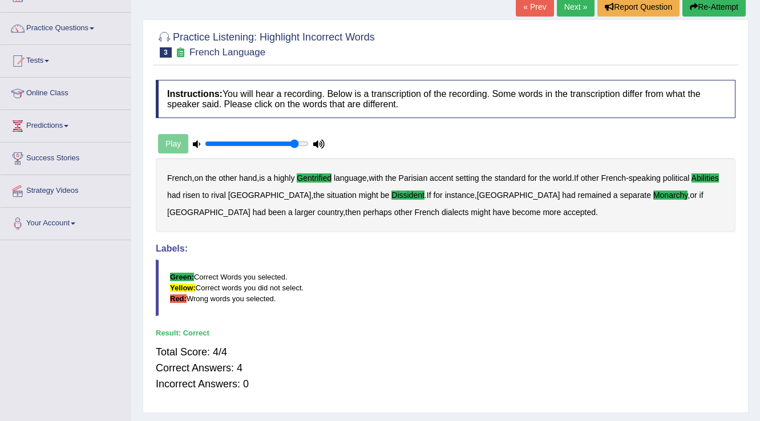
scroll to position [0, 0]
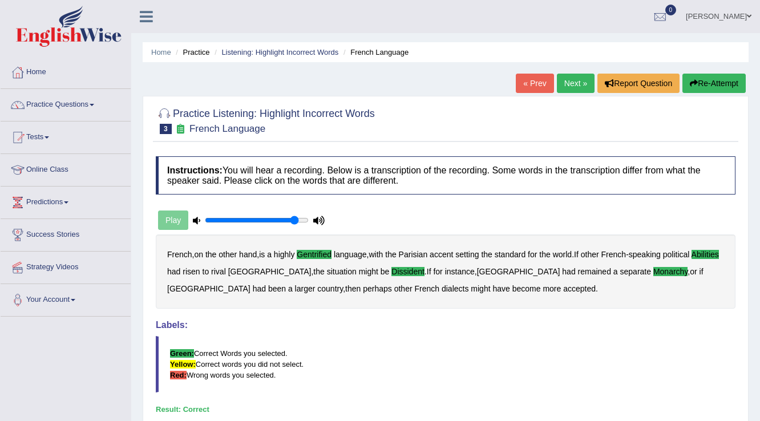
click at [583, 87] on link "Next »" at bounding box center [576, 83] width 38 height 19
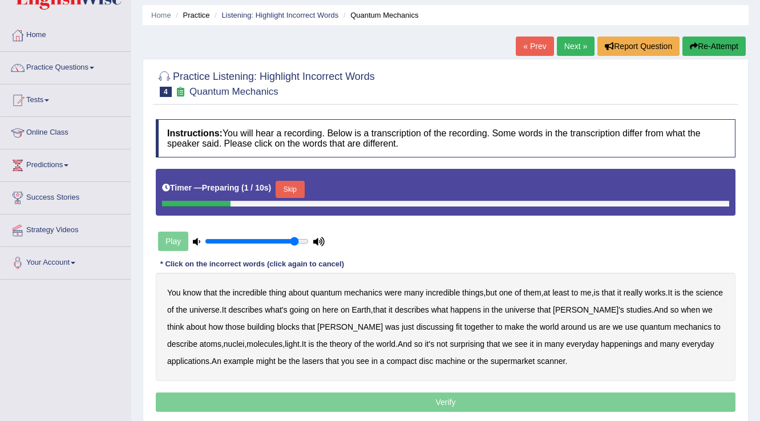
scroll to position [91, 0]
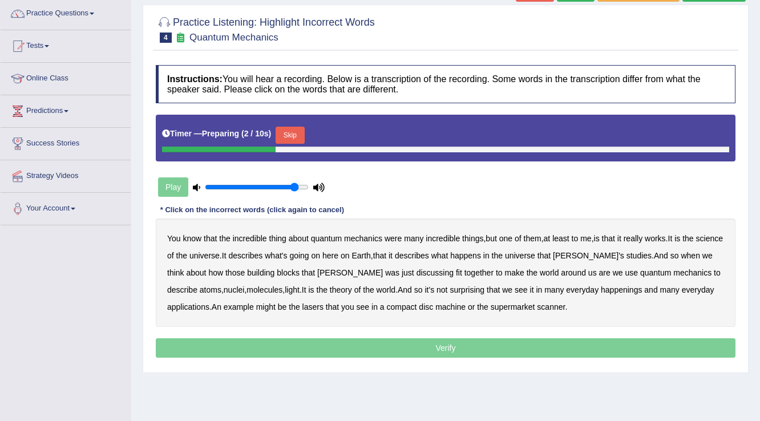
click at [287, 137] on button "Skip" at bounding box center [290, 135] width 29 height 17
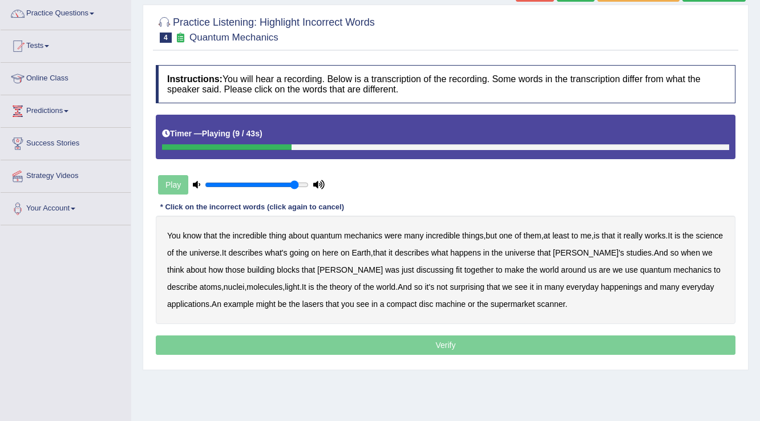
click at [696, 240] on b "science" at bounding box center [709, 235] width 27 height 9
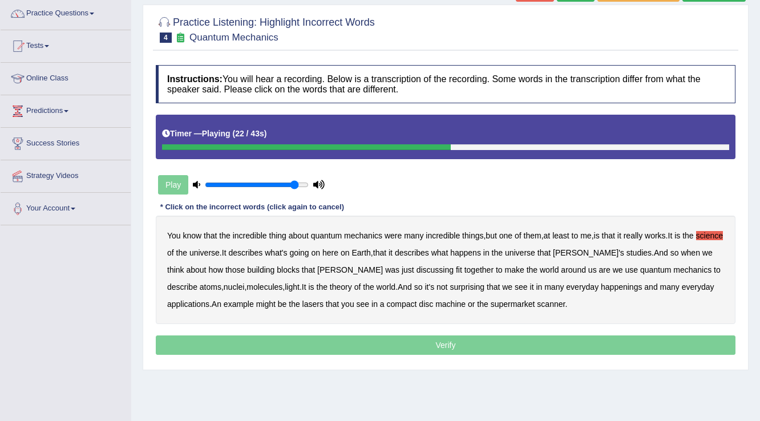
click at [417, 269] on b "discussing" at bounding box center [435, 269] width 37 height 9
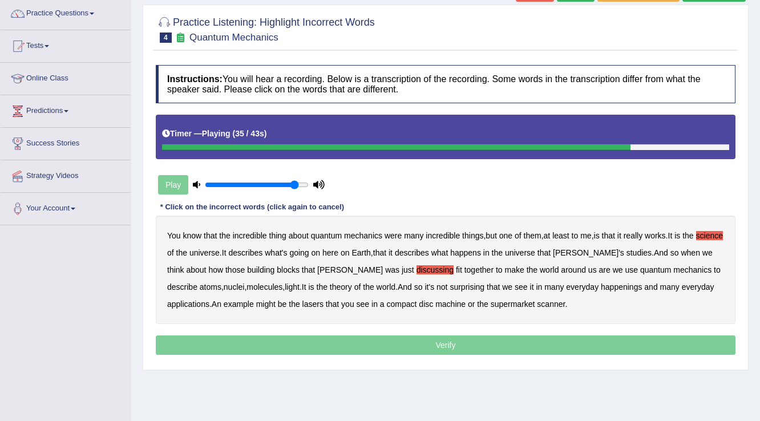
click at [601, 286] on b "happenings" at bounding box center [621, 286] width 41 height 9
click at [435, 306] on b "machine" at bounding box center [450, 304] width 30 height 9
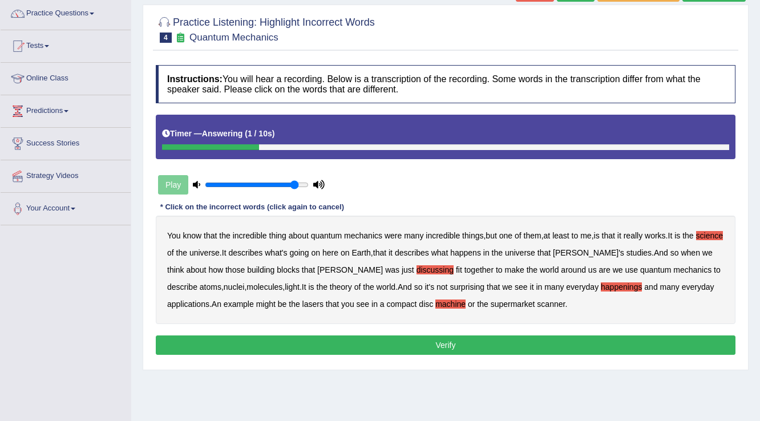
click at [412, 344] on button "Verify" at bounding box center [446, 345] width 580 height 19
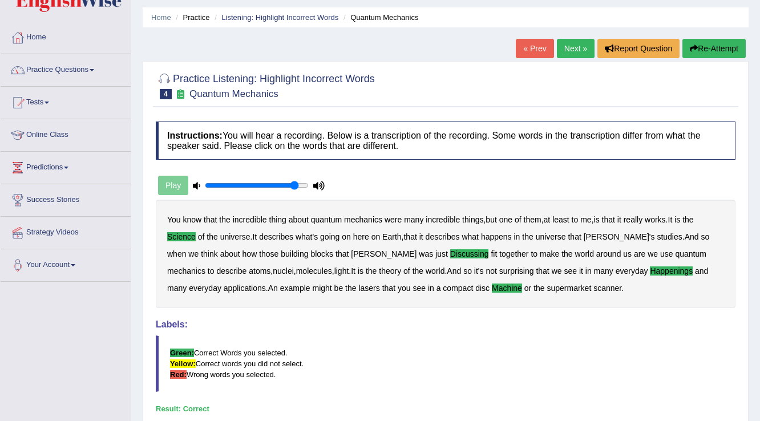
scroll to position [0, 0]
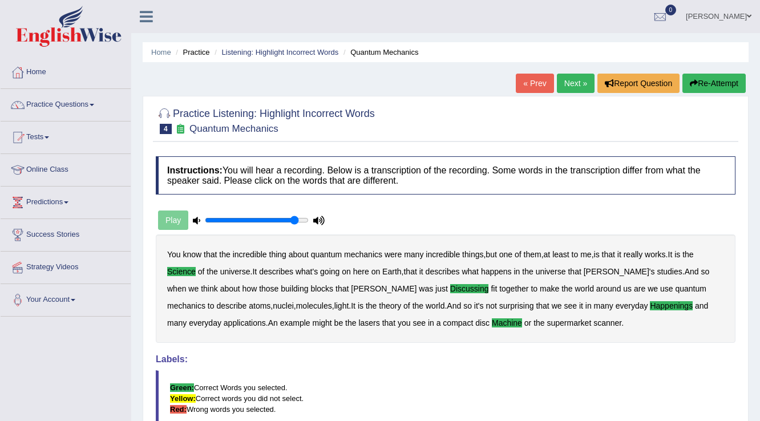
click at [572, 78] on link "Next »" at bounding box center [576, 83] width 38 height 19
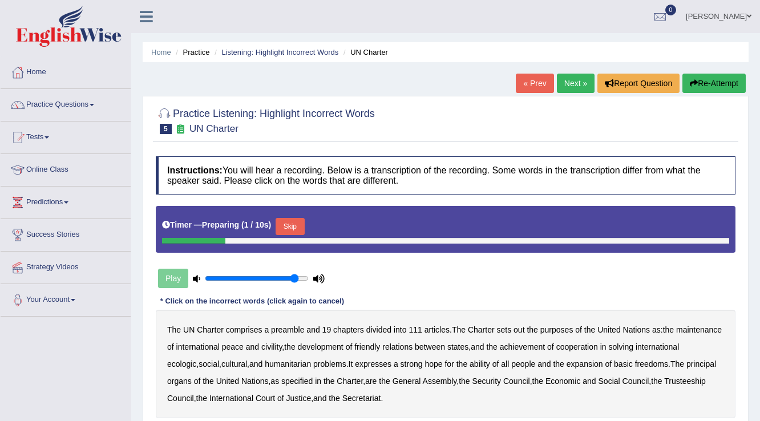
click at [303, 218] on button "Skip" at bounding box center [290, 226] width 29 height 17
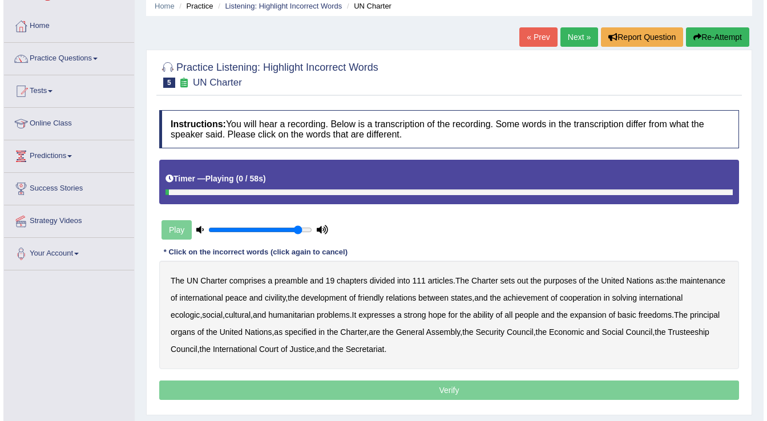
scroll to position [91, 0]
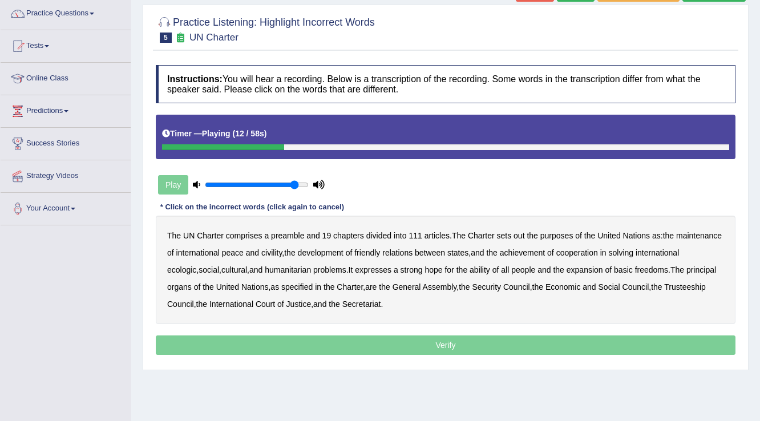
click at [516, 233] on b "out" at bounding box center [519, 235] width 11 height 9
click at [282, 253] on b "civility" at bounding box center [271, 252] width 21 height 9
click at [196, 268] on b "ecologic" at bounding box center [181, 269] width 29 height 9
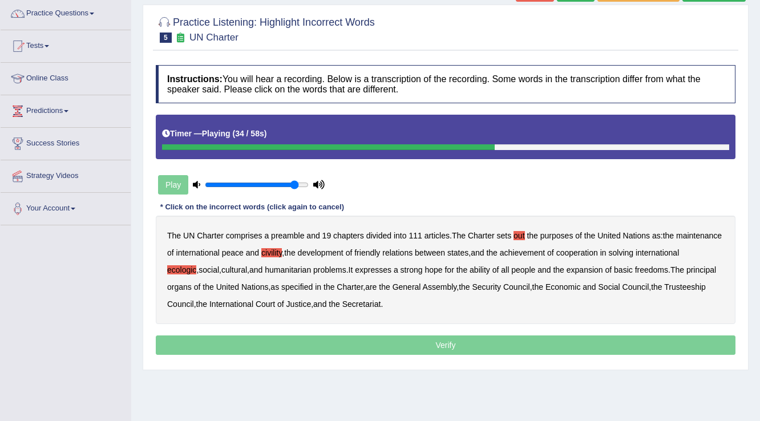
click at [490, 272] on b "ability" at bounding box center [480, 269] width 21 height 9
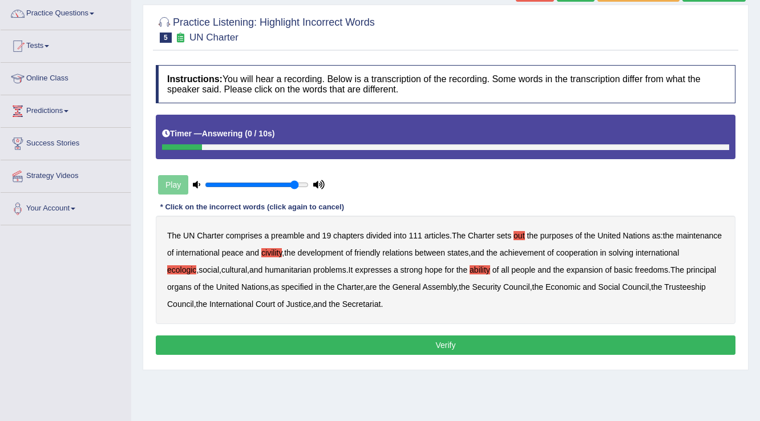
click at [277, 346] on button "Verify" at bounding box center [446, 345] width 580 height 19
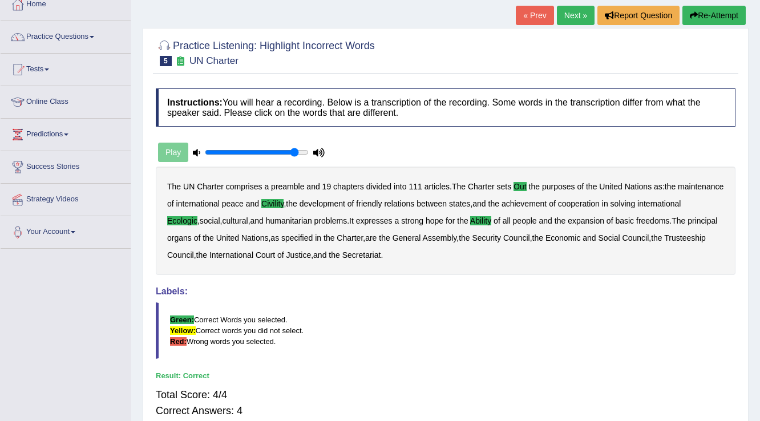
scroll to position [0, 0]
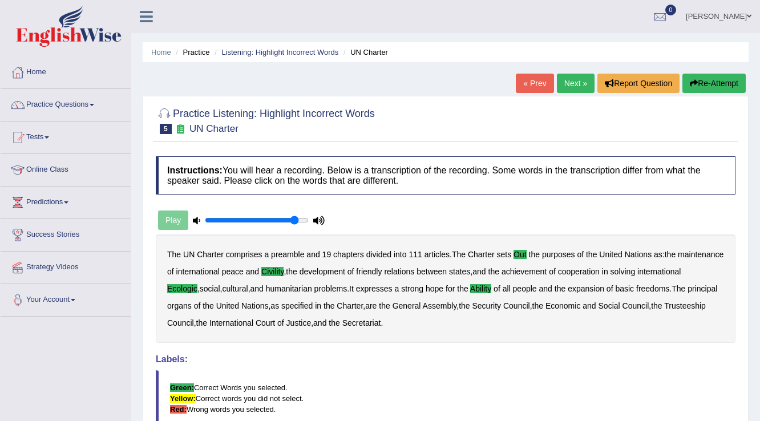
click at [563, 80] on link "Next »" at bounding box center [576, 83] width 38 height 19
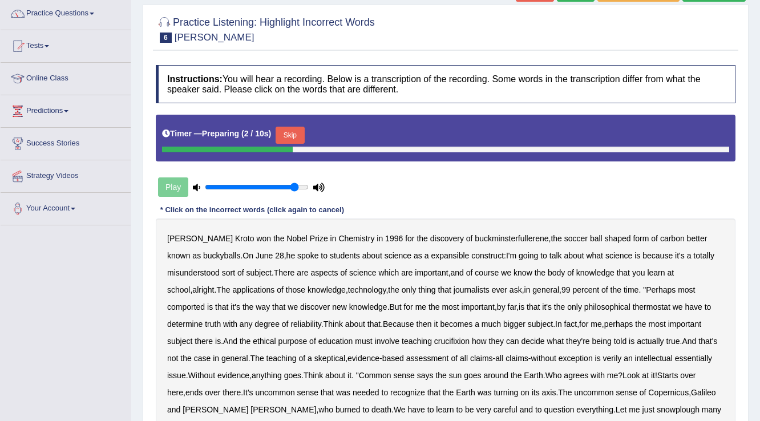
click at [283, 134] on button "Skip" at bounding box center [290, 135] width 29 height 17
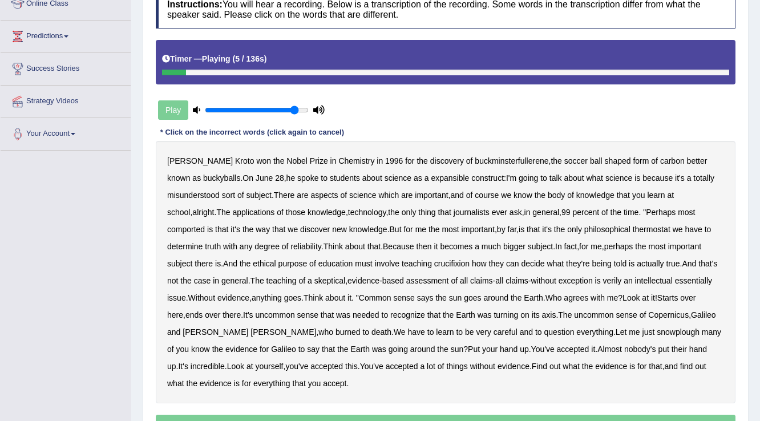
scroll to position [183, 0]
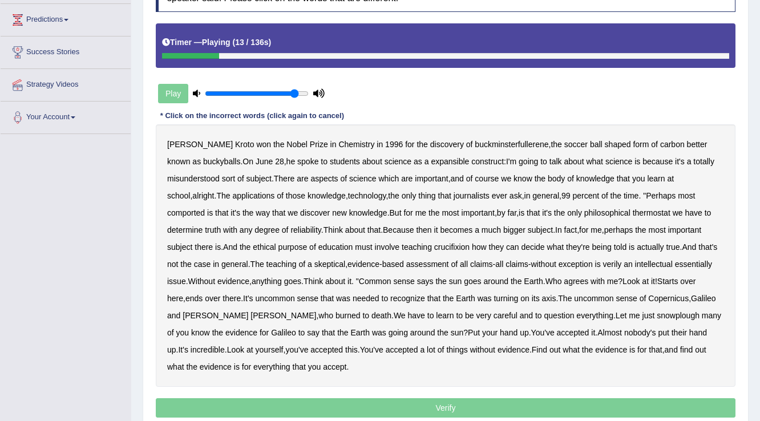
click at [431, 163] on b "expansible" at bounding box center [450, 161] width 38 height 9
click at [696, 188] on div "[PERSON_NAME] won the Nobel Prize in Chemistry in [DATE] for the discovery of b…" at bounding box center [446, 255] width 580 height 262
click at [697, 191] on div "[PERSON_NAME] won the Nobel Prize in Chemistry in [DATE] for the discovery of b…" at bounding box center [446, 255] width 580 height 262
click at [205, 208] on b "comported" at bounding box center [186, 212] width 38 height 9
click at [633, 212] on b "thermostat" at bounding box center [652, 212] width 38 height 9
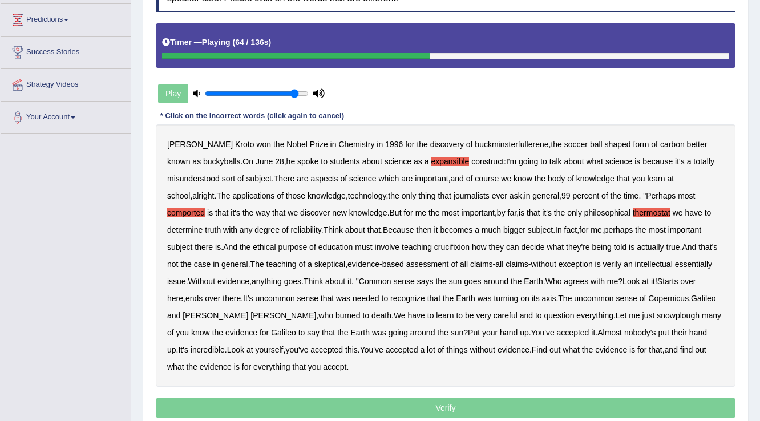
click at [409, 238] on div "[PERSON_NAME] won the Nobel Prize in Chemistry in [DATE] for the discovery of b…" at bounding box center [446, 255] width 580 height 262
click at [434, 242] on b "crucifixion" at bounding box center [451, 246] width 35 height 9
click at [603, 262] on b "verily" at bounding box center [612, 264] width 19 height 9
click at [657, 317] on b "snowplough" at bounding box center [678, 315] width 43 height 9
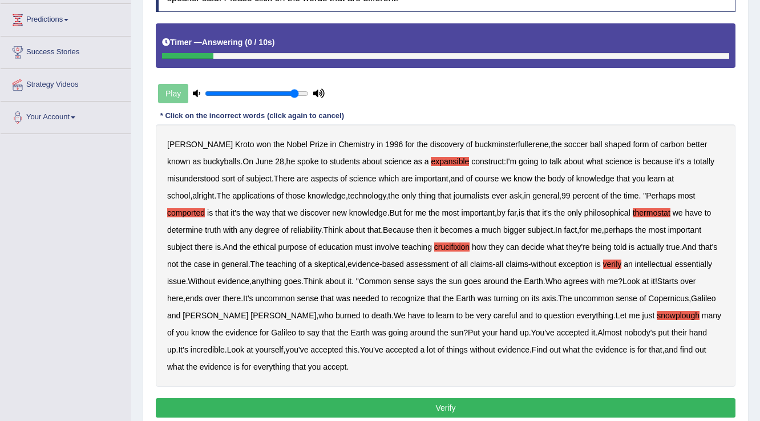
click at [299, 402] on button "Verify" at bounding box center [446, 407] width 580 height 19
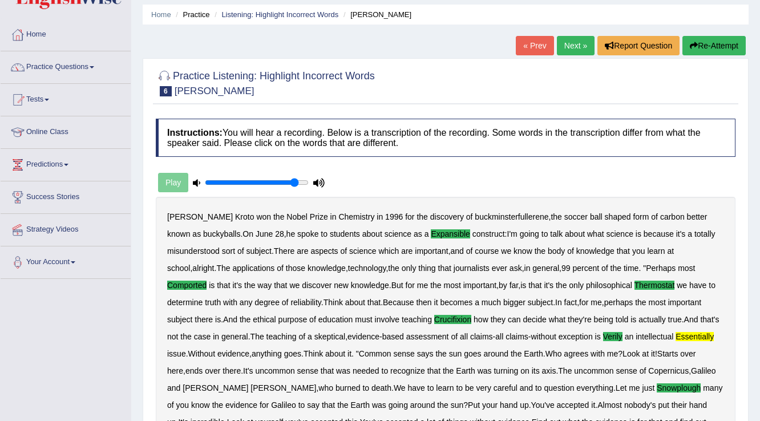
scroll to position [0, 0]
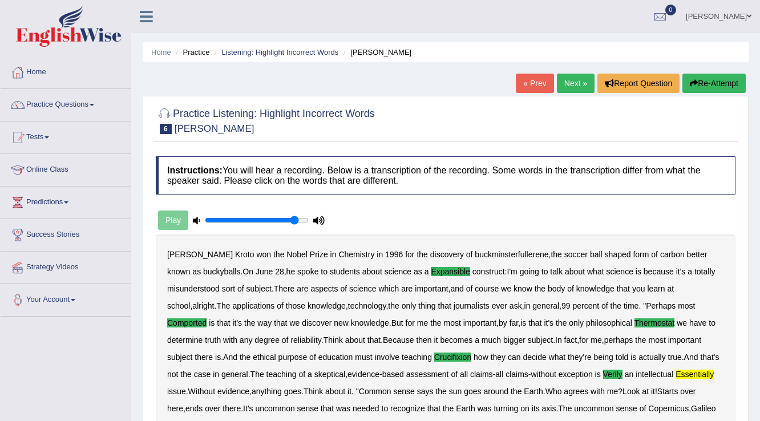
click at [567, 87] on link "Next »" at bounding box center [576, 83] width 38 height 19
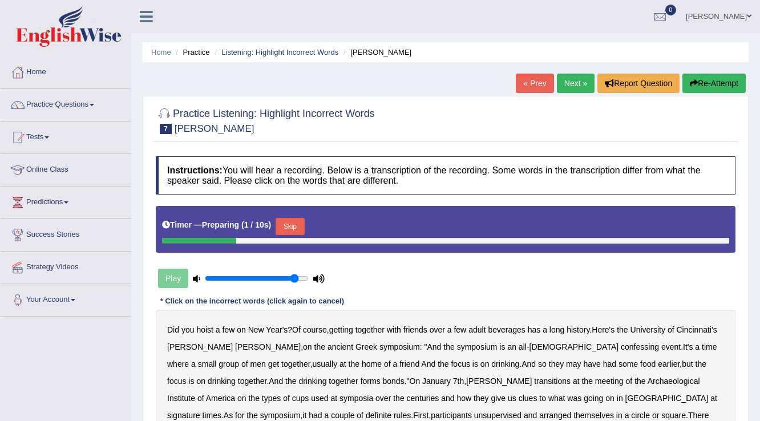
click at [289, 229] on button "Skip" at bounding box center [290, 226] width 29 height 17
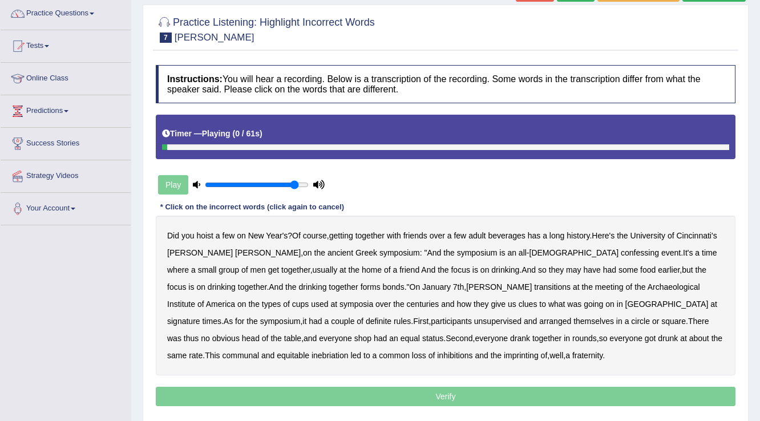
scroll to position [137, 0]
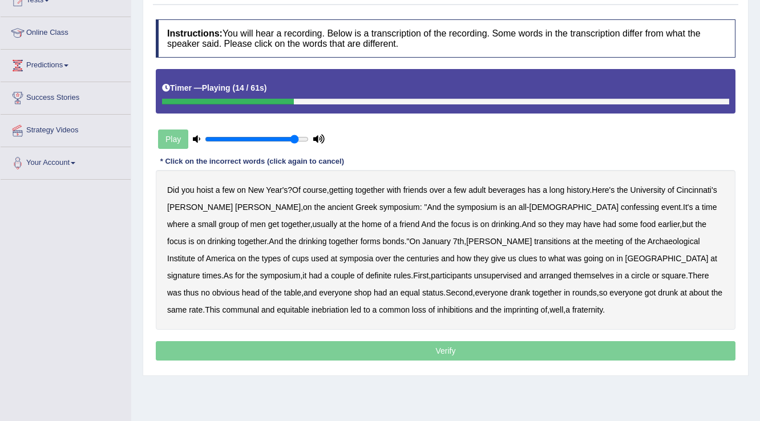
click at [621, 205] on b "confessing" at bounding box center [640, 207] width 38 height 9
click at [534, 241] on b "transitions" at bounding box center [552, 241] width 37 height 9
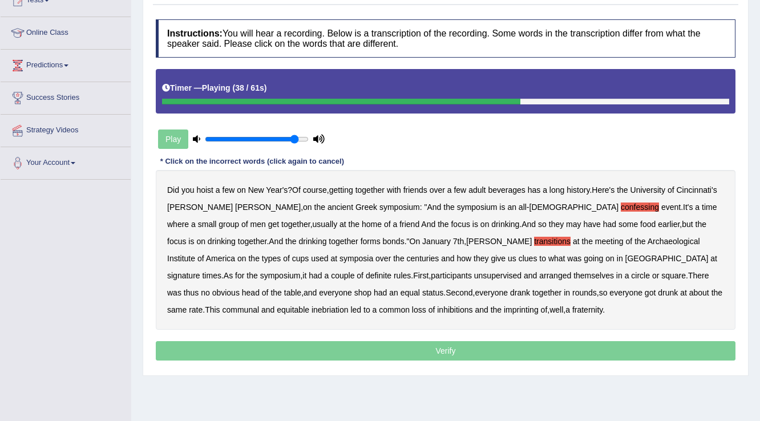
click at [200, 271] on b "signature" at bounding box center [183, 275] width 33 height 9
click at [474, 274] on b "unsupervised" at bounding box center [497, 275] width 47 height 9
click at [371, 288] on b "shop" at bounding box center [362, 292] width 17 height 9
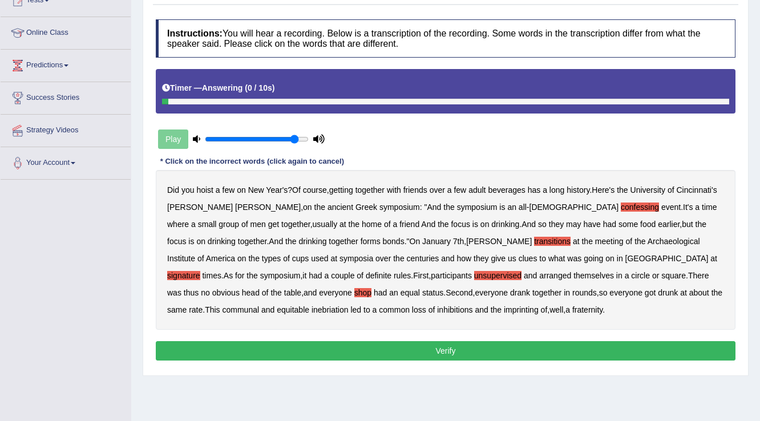
click at [504, 309] on b "imprinting" at bounding box center [521, 309] width 35 height 9
click at [310, 342] on button "Verify" at bounding box center [446, 350] width 580 height 19
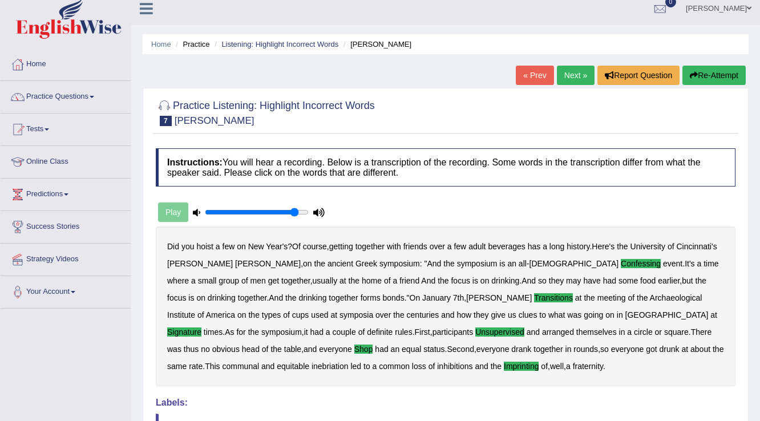
scroll to position [7, 0]
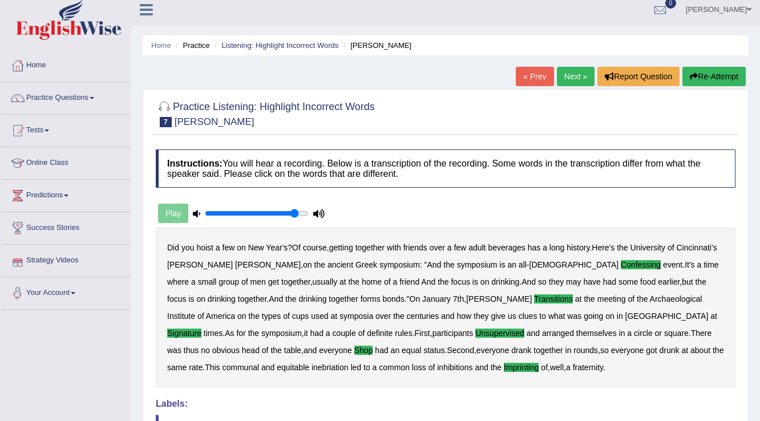
click at [581, 74] on link "Next »" at bounding box center [576, 76] width 38 height 19
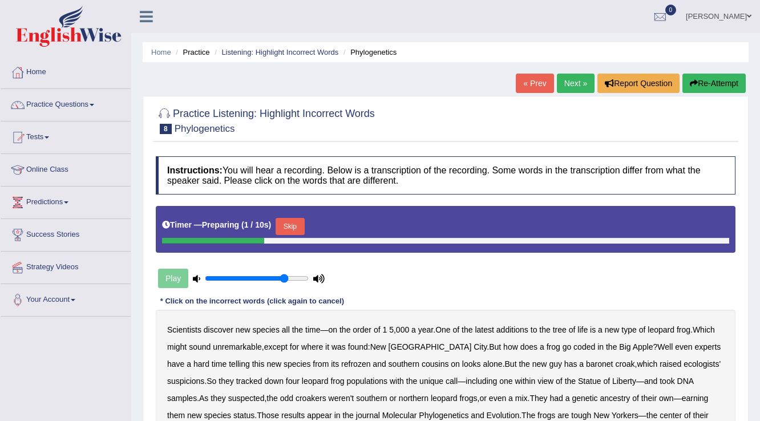
type input "0.8"
click at [286, 276] on input "range" at bounding box center [257, 278] width 104 height 9
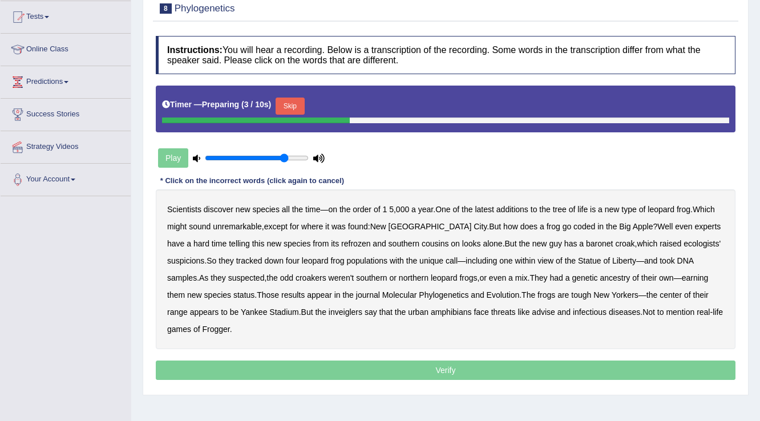
scroll to position [137, 0]
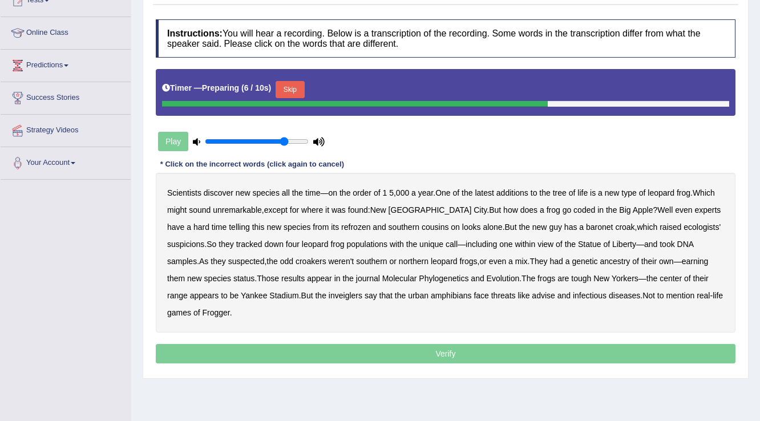
click at [289, 85] on button "Skip" at bounding box center [290, 89] width 29 height 17
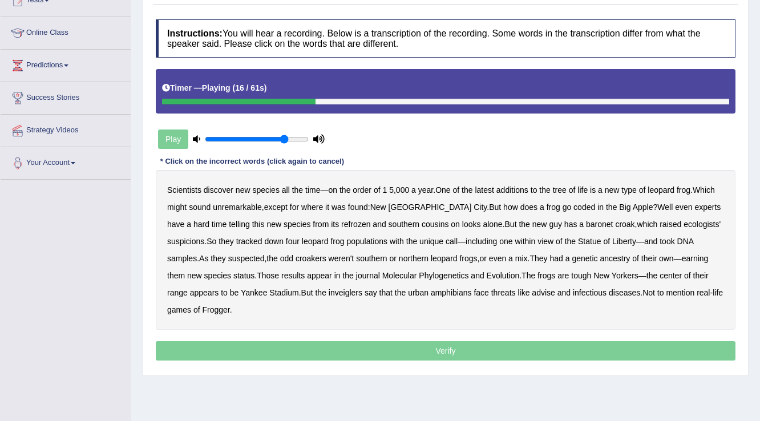
click at [573, 205] on b "coded" at bounding box center [584, 207] width 22 height 9
click at [341, 223] on b "refrozen" at bounding box center [355, 224] width 29 height 9
click at [586, 224] on b "baronet" at bounding box center [599, 224] width 27 height 9
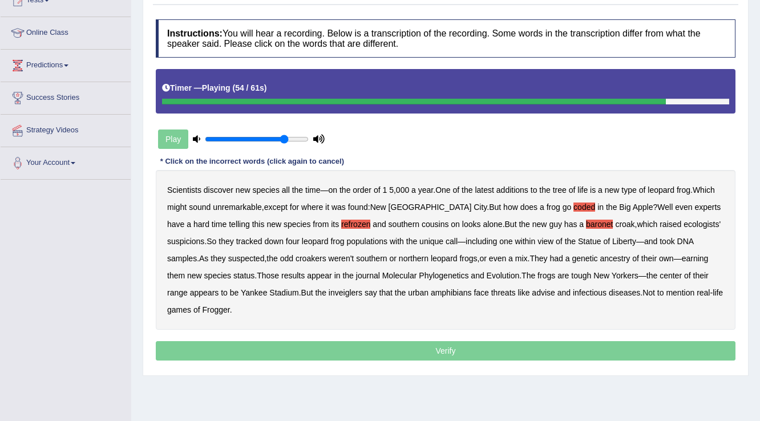
click at [329, 290] on b "inveiglers" at bounding box center [346, 292] width 34 height 9
click at [532, 293] on b "advise" at bounding box center [543, 292] width 23 height 9
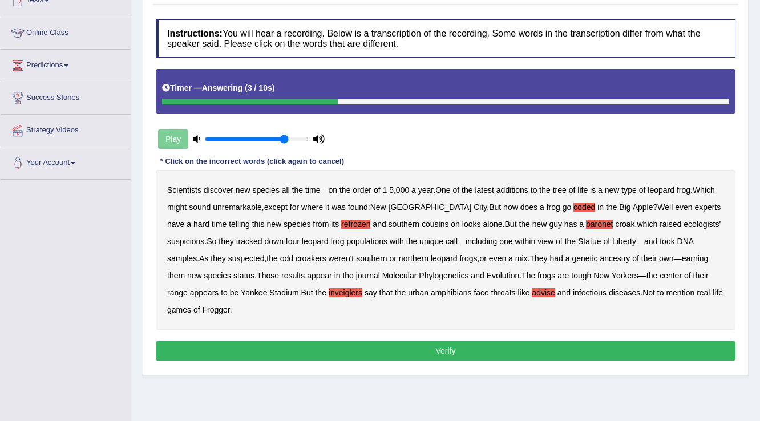
click at [399, 341] on button "Verify" at bounding box center [446, 350] width 580 height 19
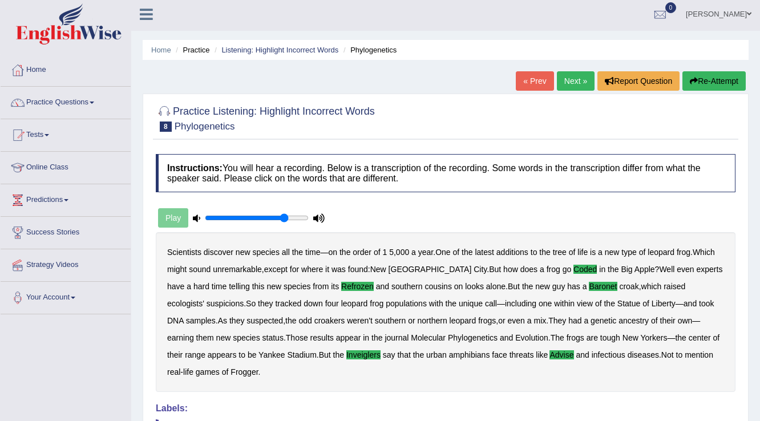
scroll to position [0, 0]
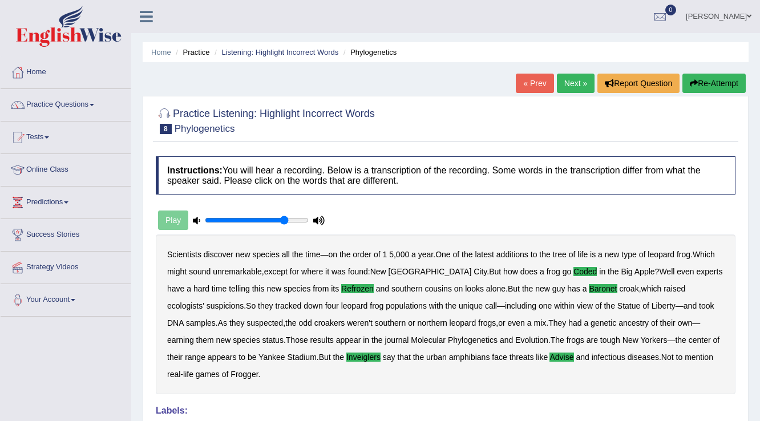
click at [576, 83] on link "Next »" at bounding box center [576, 83] width 38 height 19
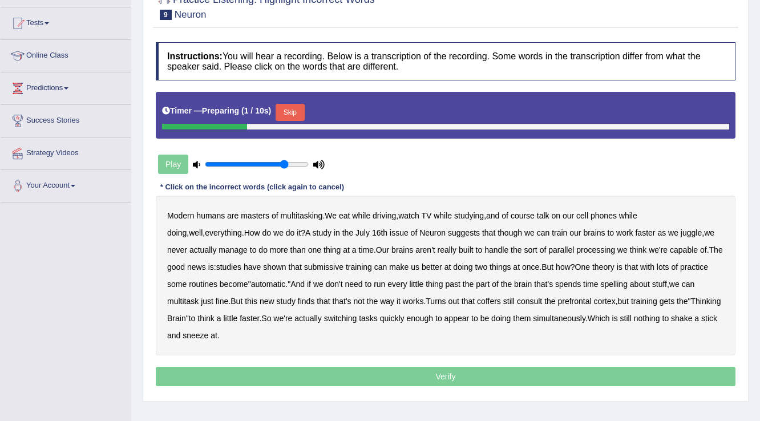
scroll to position [137, 0]
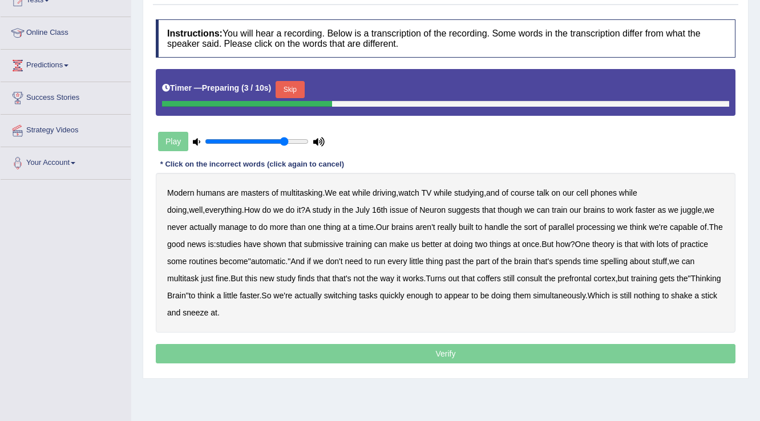
click at [292, 89] on button "Skip" at bounding box center [290, 89] width 29 height 17
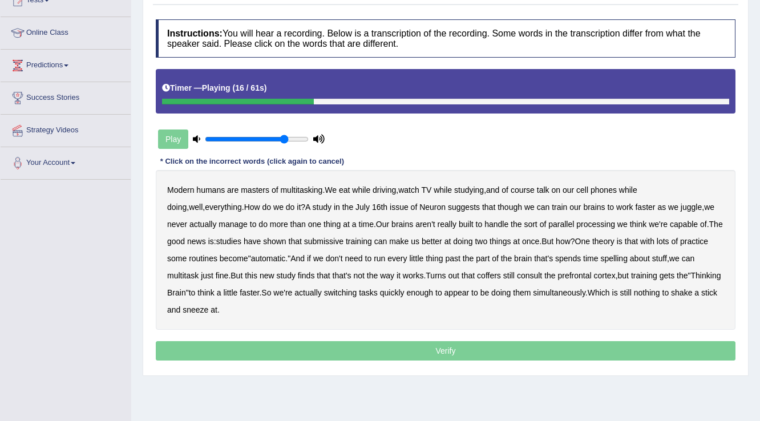
click at [498, 205] on b "though" at bounding box center [510, 207] width 25 height 9
click at [524, 223] on b "sort" at bounding box center [530, 224] width 13 height 9
click at [328, 241] on b "submissive" at bounding box center [323, 241] width 39 height 9
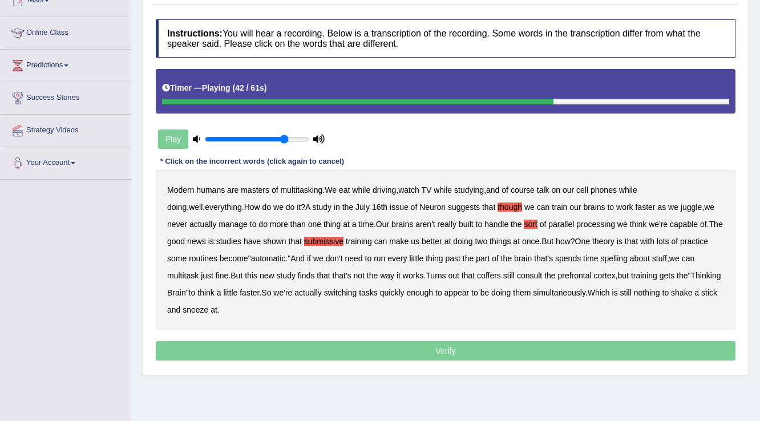
click at [621, 256] on b "spelling" at bounding box center [613, 258] width 27 height 9
click at [490, 273] on b "coffers" at bounding box center [489, 275] width 24 height 9
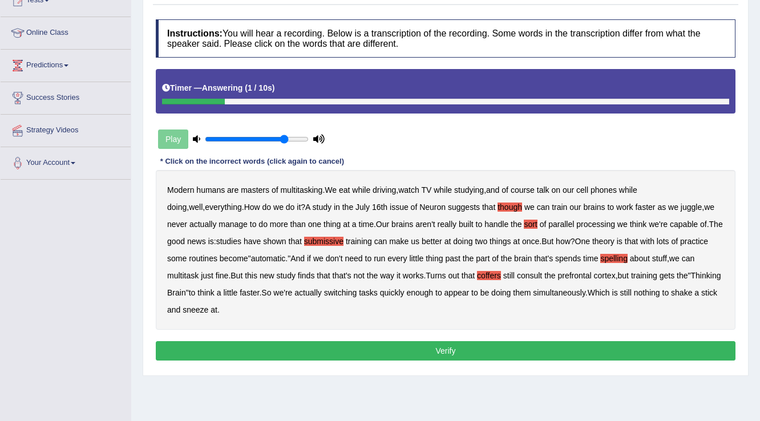
click at [225, 356] on button "Verify" at bounding box center [446, 350] width 580 height 19
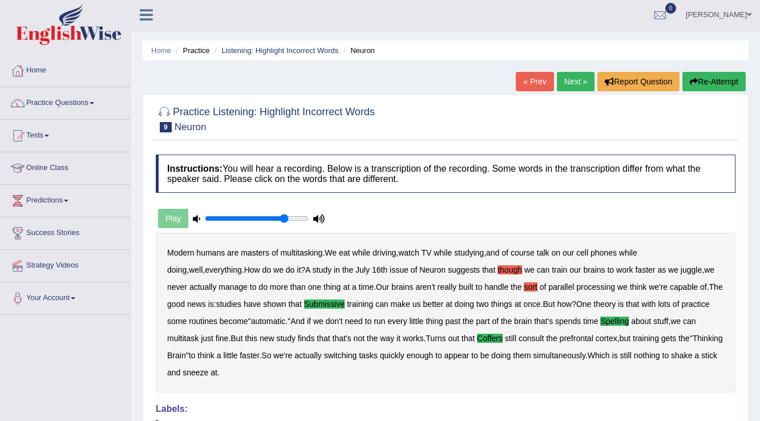
scroll to position [0, 0]
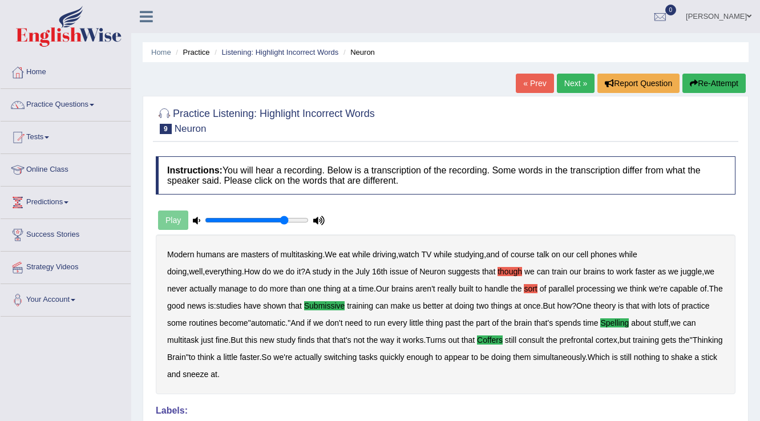
click at [564, 86] on link "Next »" at bounding box center [576, 83] width 38 height 19
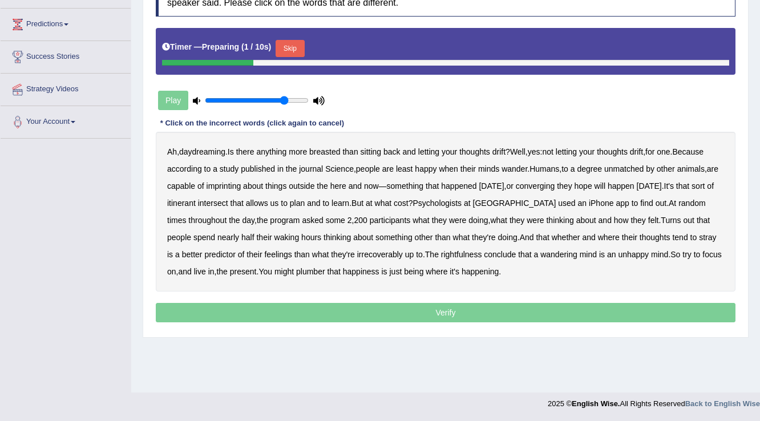
click at [292, 43] on button "Skip" at bounding box center [290, 48] width 29 height 17
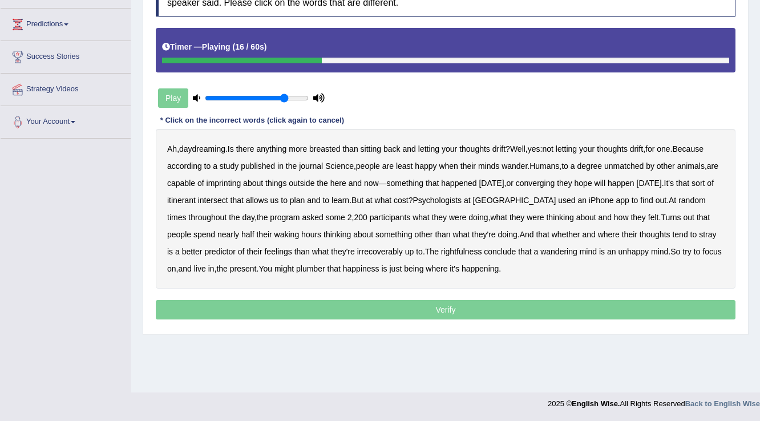
click at [235, 185] on b "imprinting" at bounding box center [224, 183] width 35 height 9
click at [555, 184] on b "converging" at bounding box center [535, 183] width 39 height 9
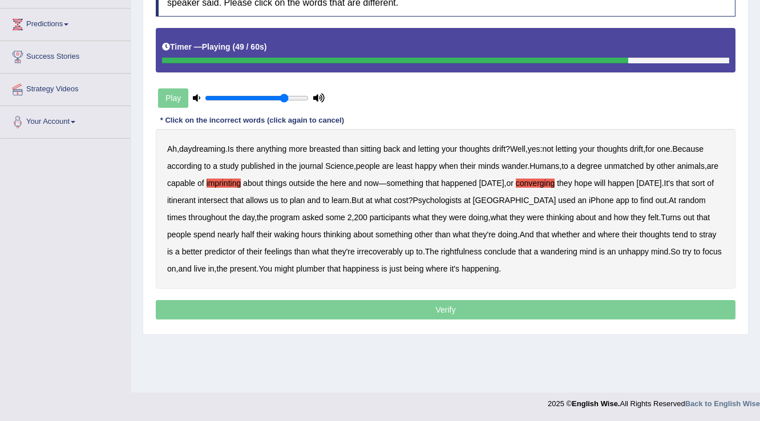
click at [357, 251] on b "irrecoverably" at bounding box center [380, 251] width 46 height 9
click at [319, 266] on b "plumber" at bounding box center [310, 268] width 29 height 9
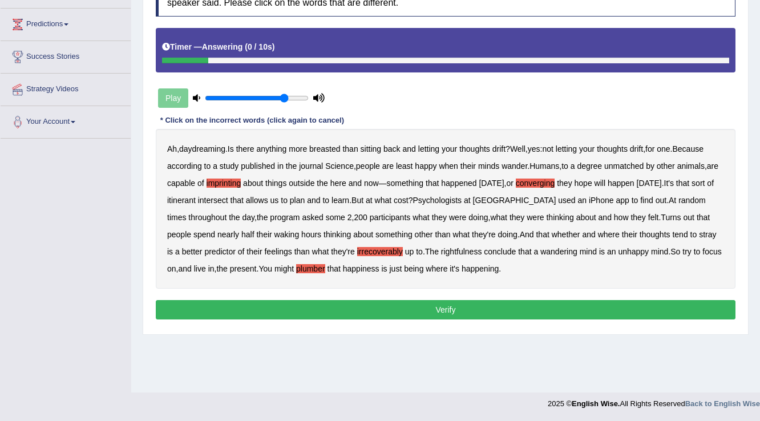
click at [418, 312] on button "Verify" at bounding box center [446, 309] width 580 height 19
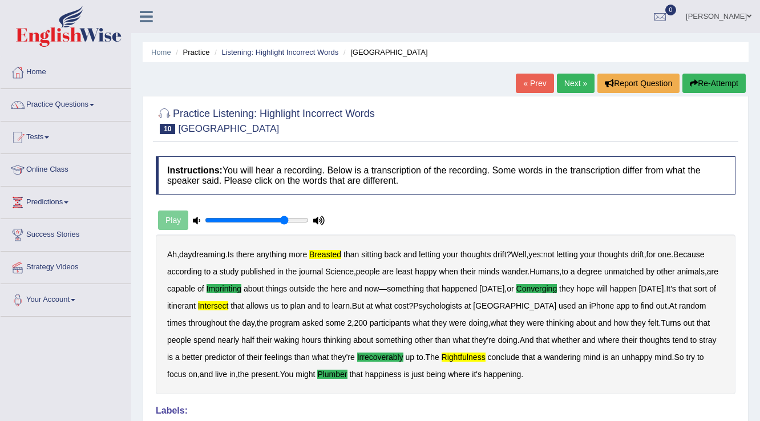
click at [709, 79] on button "Re-Attempt" at bounding box center [713, 83] width 63 height 19
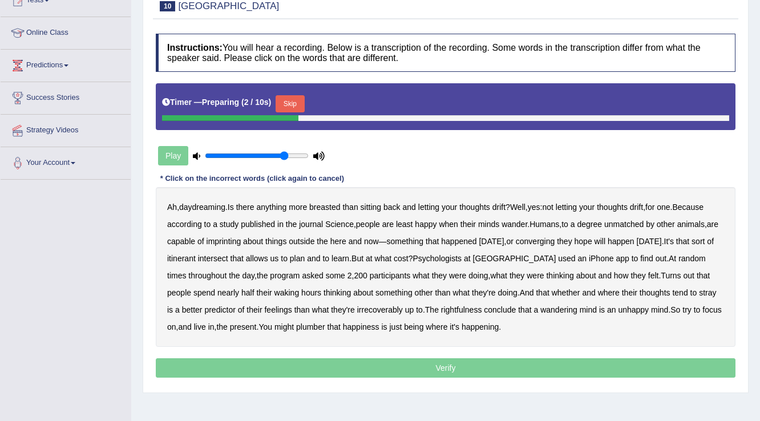
click at [293, 99] on button "Skip" at bounding box center [290, 103] width 29 height 17
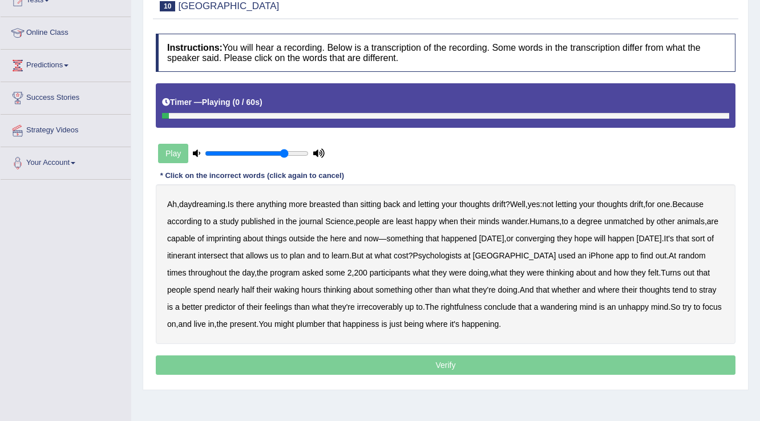
click at [329, 201] on b "breasted" at bounding box center [324, 204] width 31 height 9
click at [231, 239] on b "imprinting" at bounding box center [224, 238] width 35 height 9
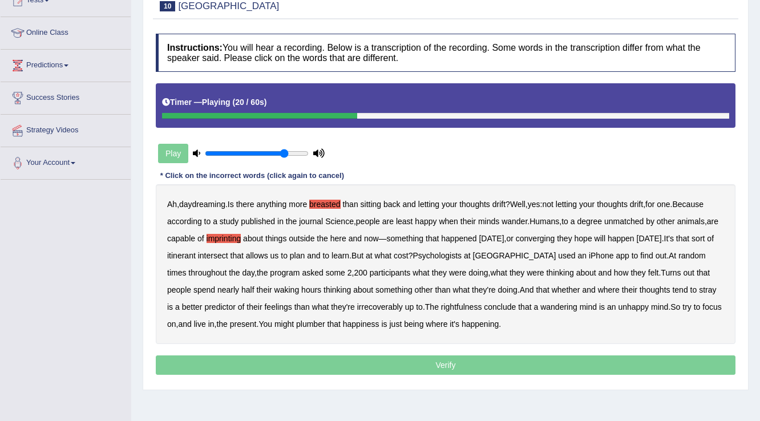
click at [555, 234] on b "converging" at bounding box center [535, 238] width 39 height 9
click at [228, 255] on b "intersect" at bounding box center [213, 255] width 30 height 9
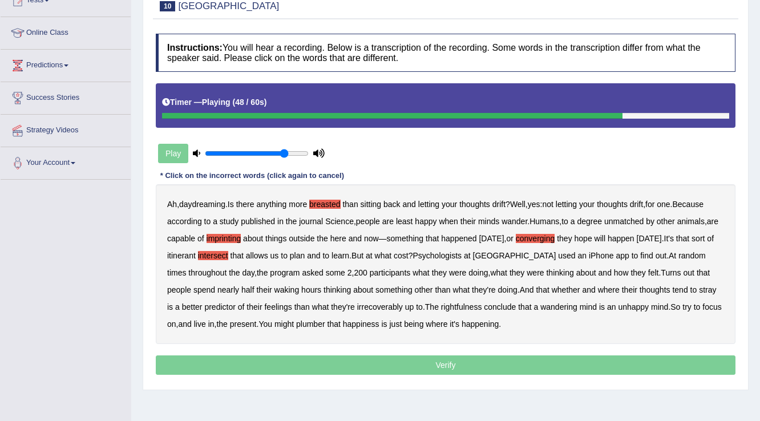
click at [357, 306] on b "irrecoverably" at bounding box center [380, 306] width 46 height 9
click at [304, 320] on b "plumber" at bounding box center [310, 324] width 29 height 9
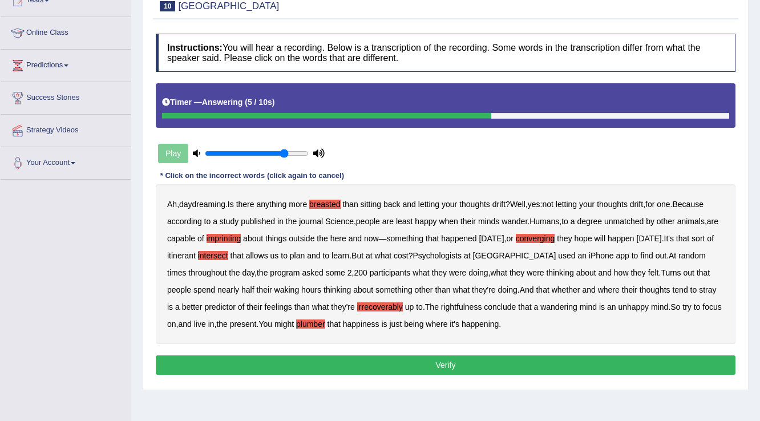
click at [441, 304] on b "rightfulness" at bounding box center [461, 306] width 41 height 9
click at [430, 365] on button "Verify" at bounding box center [446, 364] width 580 height 19
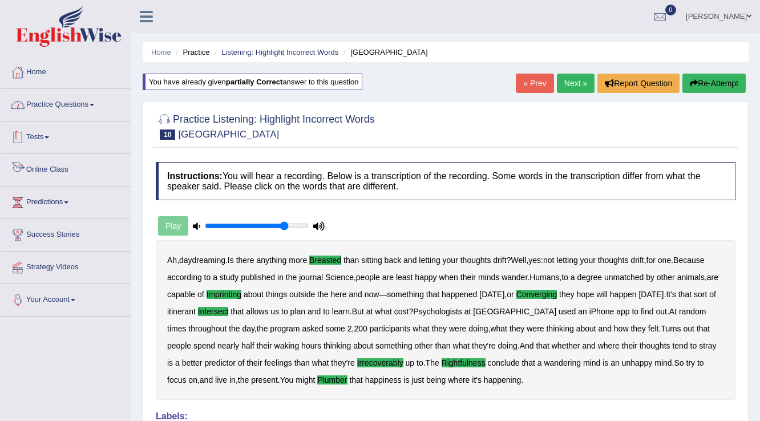
click at [46, 98] on link "Practice Questions" at bounding box center [66, 103] width 130 height 29
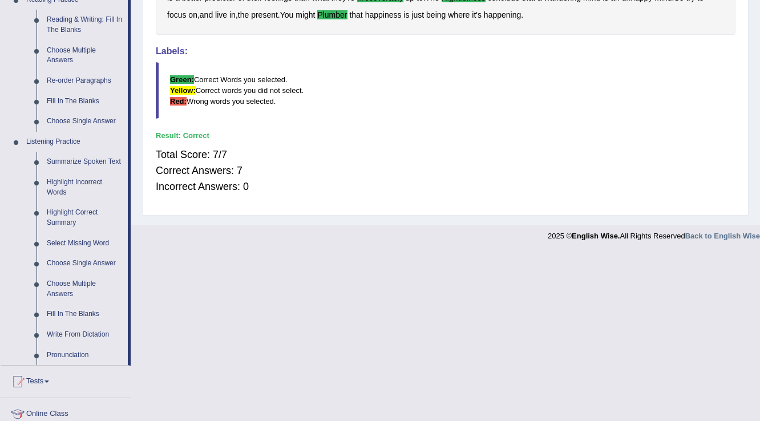
scroll to position [365, 0]
click at [78, 160] on link "Summarize Spoken Text" at bounding box center [85, 162] width 86 height 21
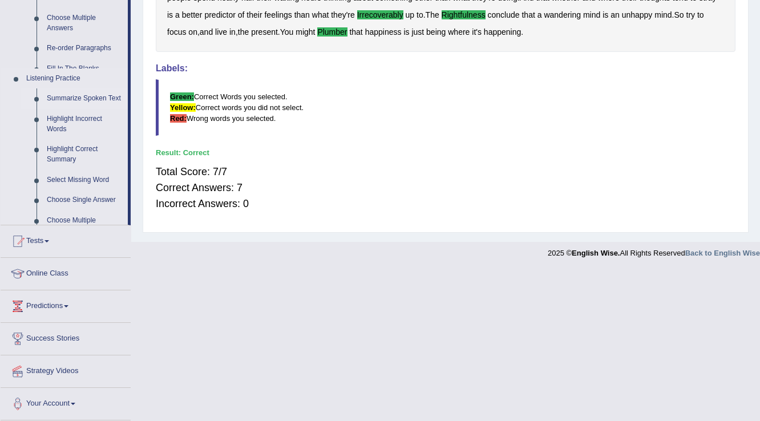
scroll to position [196, 0]
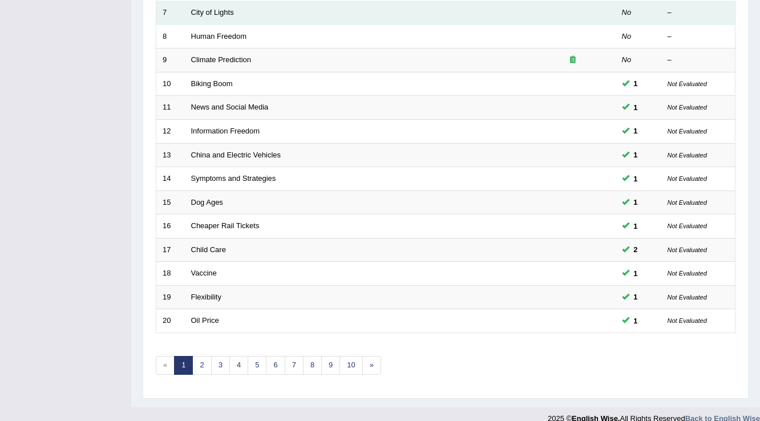
scroll to position [331, 0]
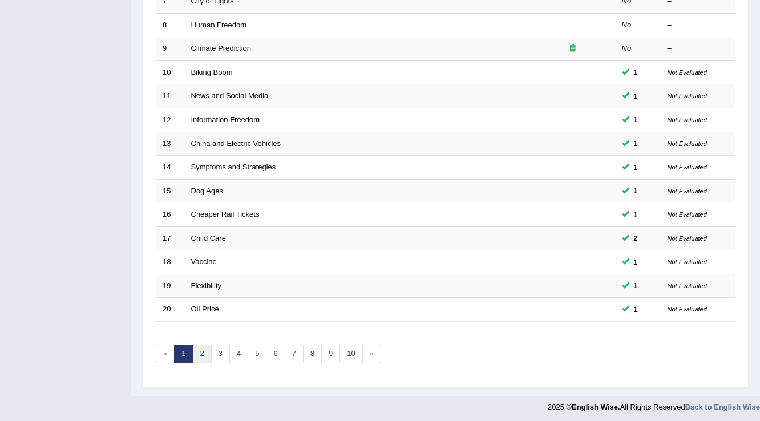
click at [199, 349] on link "2" at bounding box center [201, 354] width 19 height 19
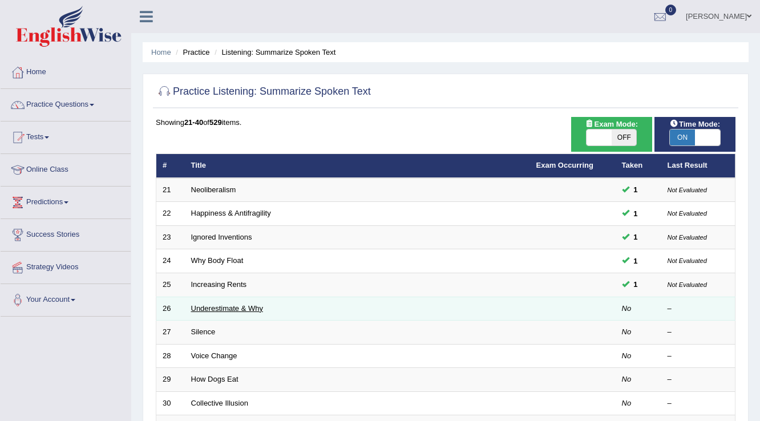
click at [216, 306] on link "Underestimate & Why" at bounding box center [227, 308] width 72 height 9
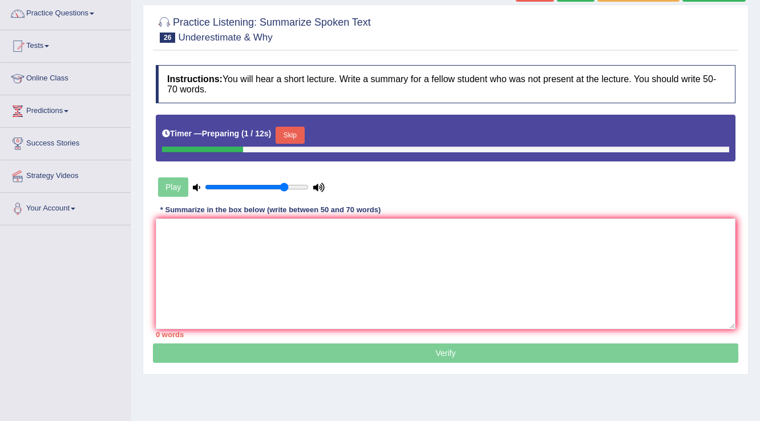
click at [298, 135] on button "Skip" at bounding box center [290, 135] width 29 height 17
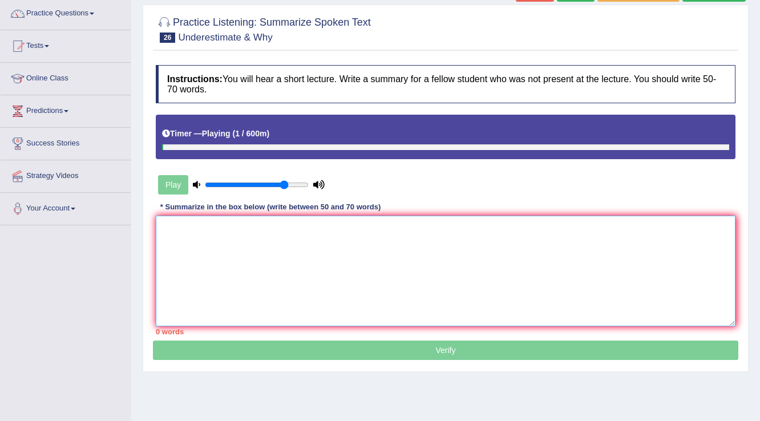
click at [193, 234] on textarea at bounding box center [446, 271] width 580 height 111
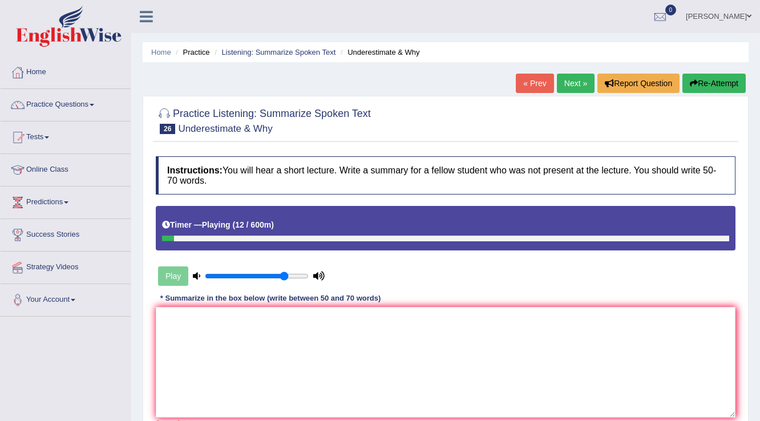
click at [256, 59] on ul "Home Practice Listening: Summarize Spoken Text Underestimate & Why" at bounding box center [446, 52] width 606 height 20
click at [257, 51] on link "Listening: Summarize Spoken Text" at bounding box center [278, 52] width 114 height 9
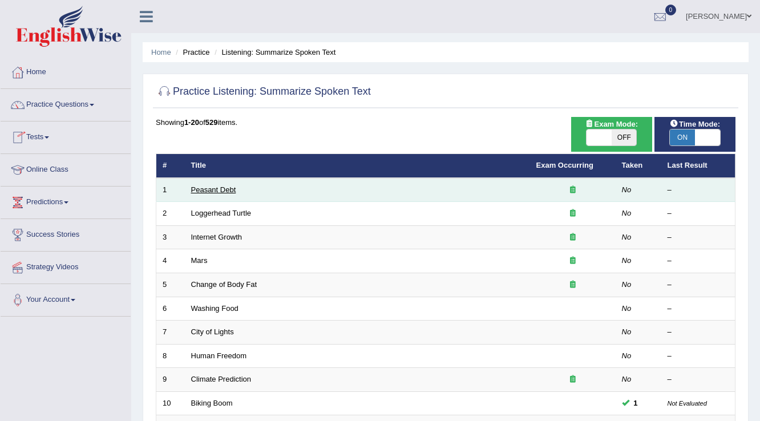
click at [209, 191] on link "Peasant Debt" at bounding box center [213, 189] width 45 height 9
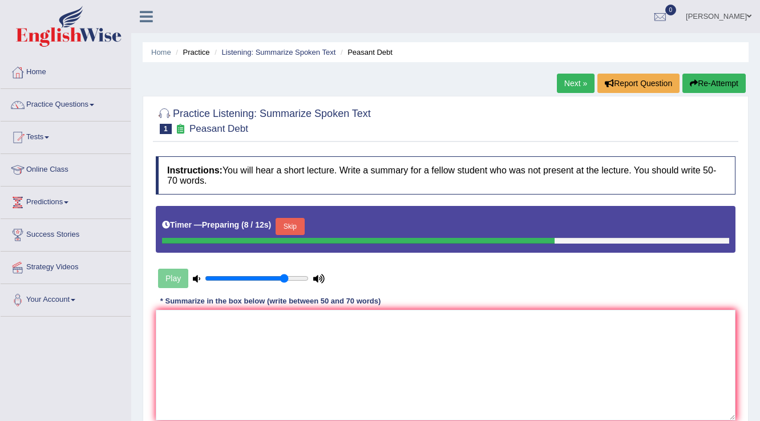
click at [281, 47] on li "Listening: Summarize Spoken Text" at bounding box center [274, 52] width 124 height 11
click at [283, 55] on link "Listening: Summarize Spoken Text" at bounding box center [278, 52] width 114 height 9
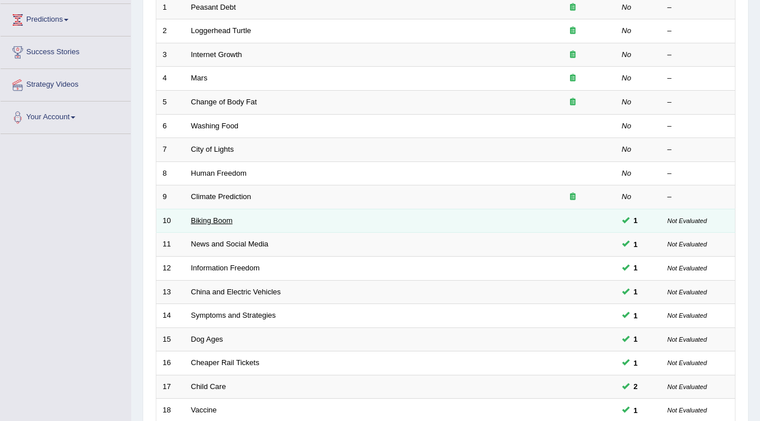
click at [221, 217] on link "Biking Boom" at bounding box center [212, 220] width 42 height 9
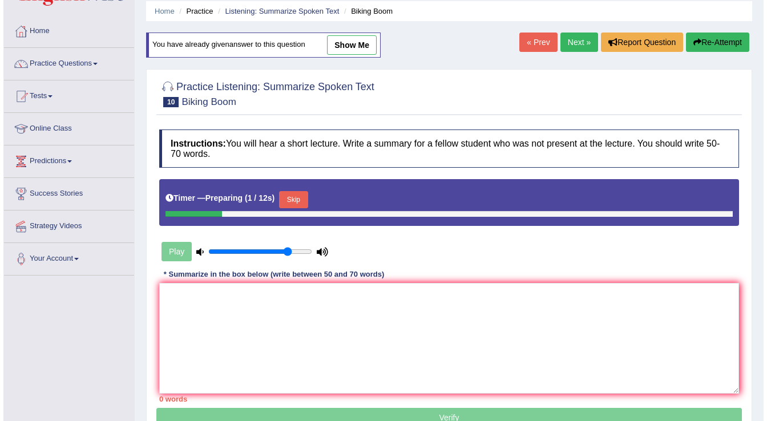
scroll to position [41, 0]
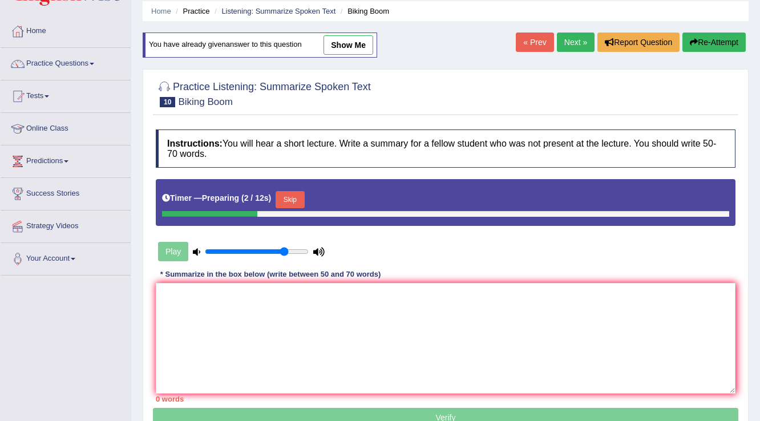
click at [344, 46] on link "show me" at bounding box center [349, 44] width 50 height 19
type textarea "A noteworthy point revealed in the lecture was about bicycle impact in the coun…"
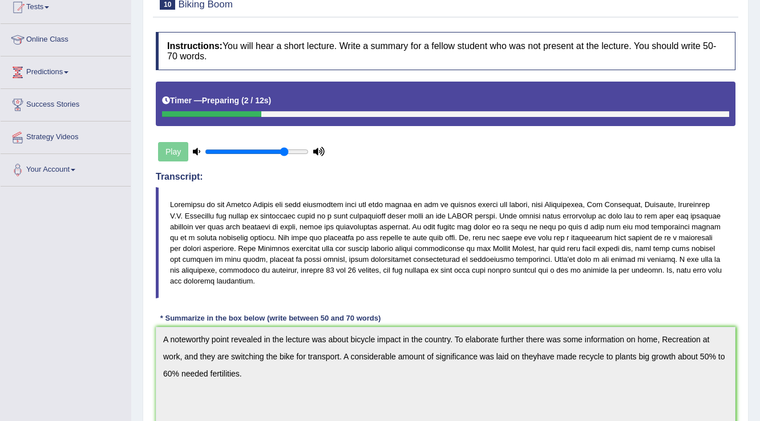
scroll to position [0, 0]
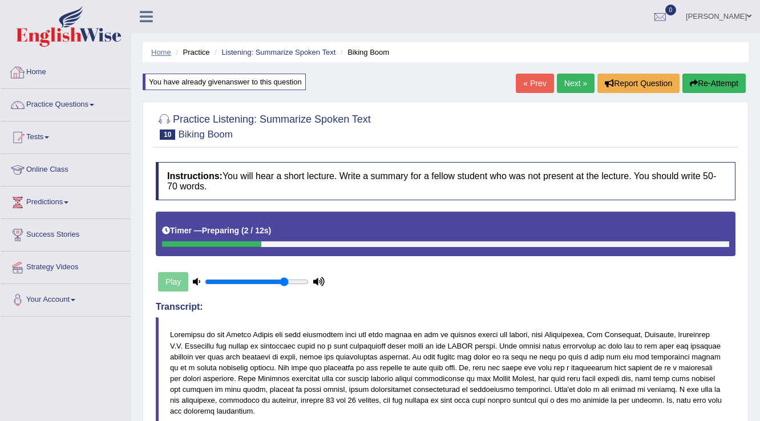
click at [161, 50] on link "Home" at bounding box center [161, 52] width 20 height 9
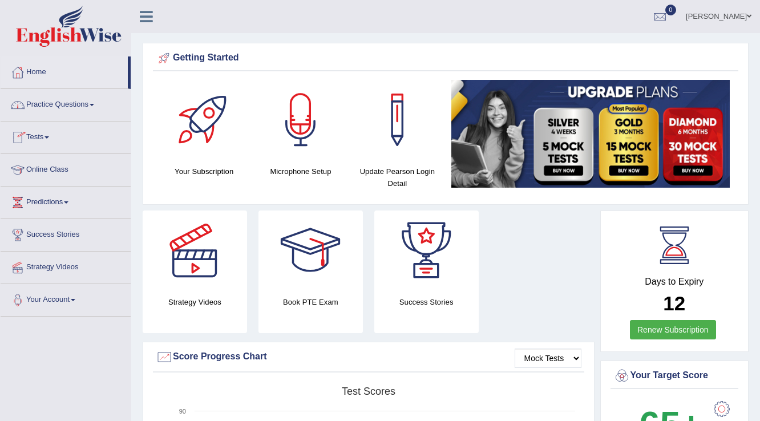
click at [54, 107] on link "Practice Questions" at bounding box center [66, 103] width 130 height 29
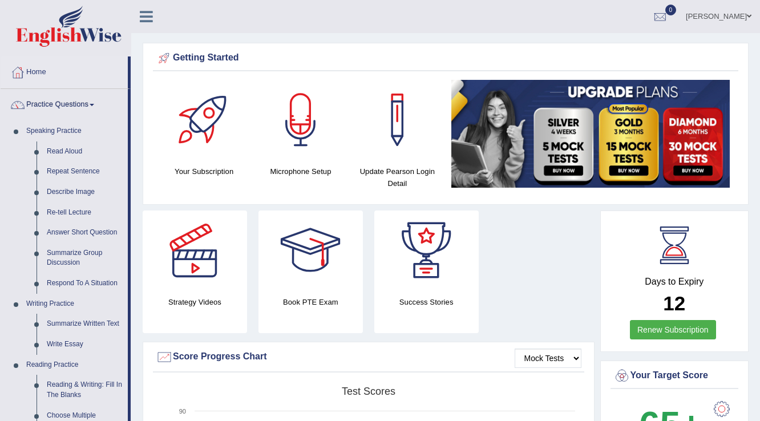
click at [737, 17] on link "[PERSON_NAME]" at bounding box center [718, 15] width 83 height 30
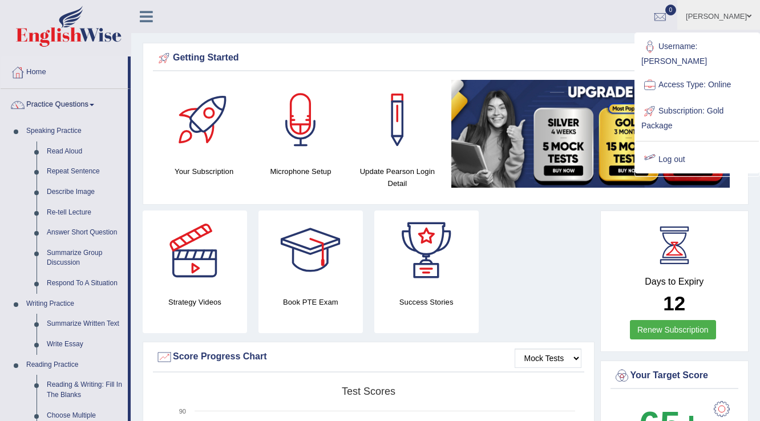
click at [662, 148] on link "Log out" at bounding box center [697, 160] width 123 height 26
